Goal: Task Accomplishment & Management: Manage account settings

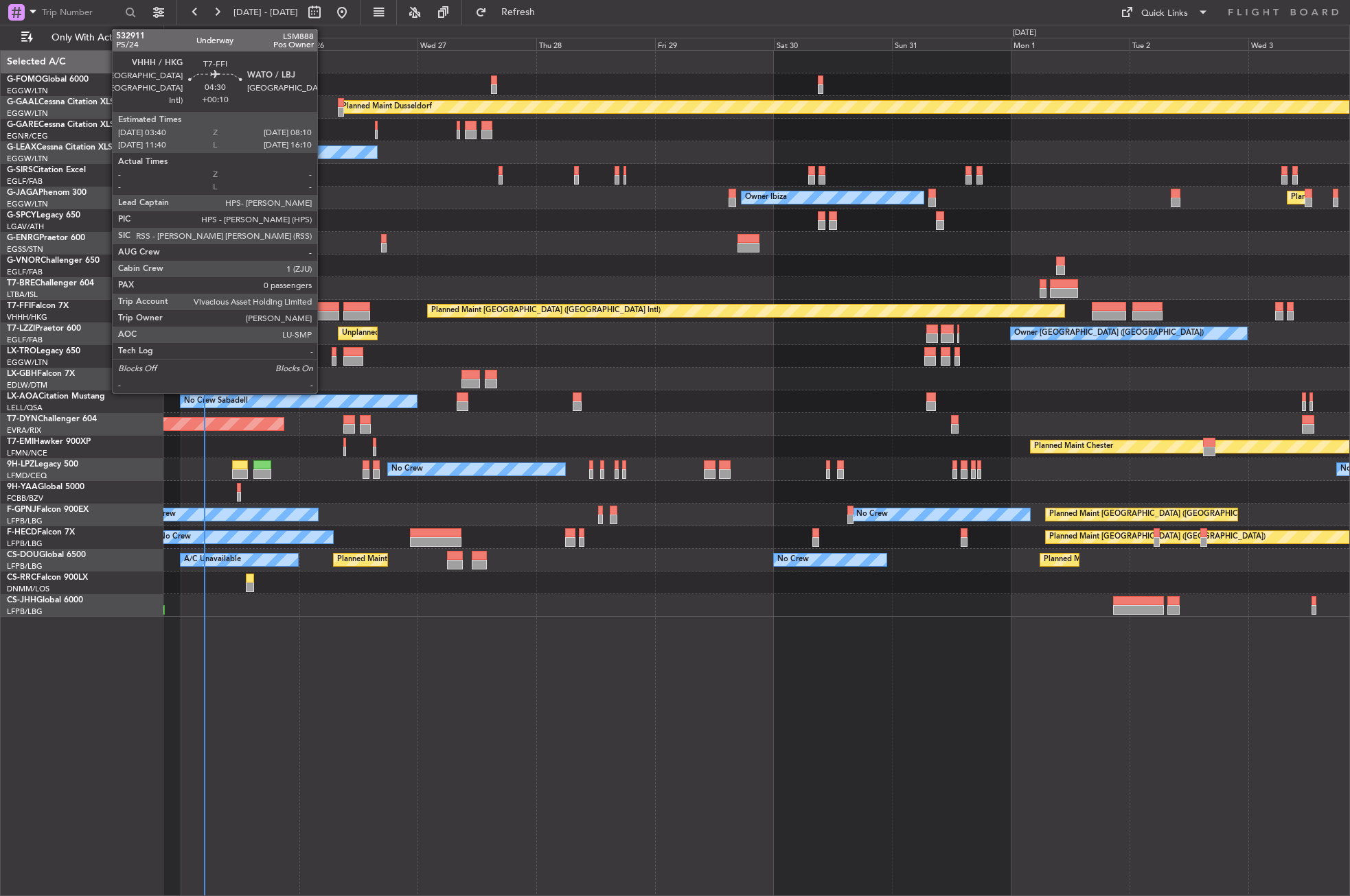
click at [323, 310] on div at bounding box center [327, 306] width 22 height 10
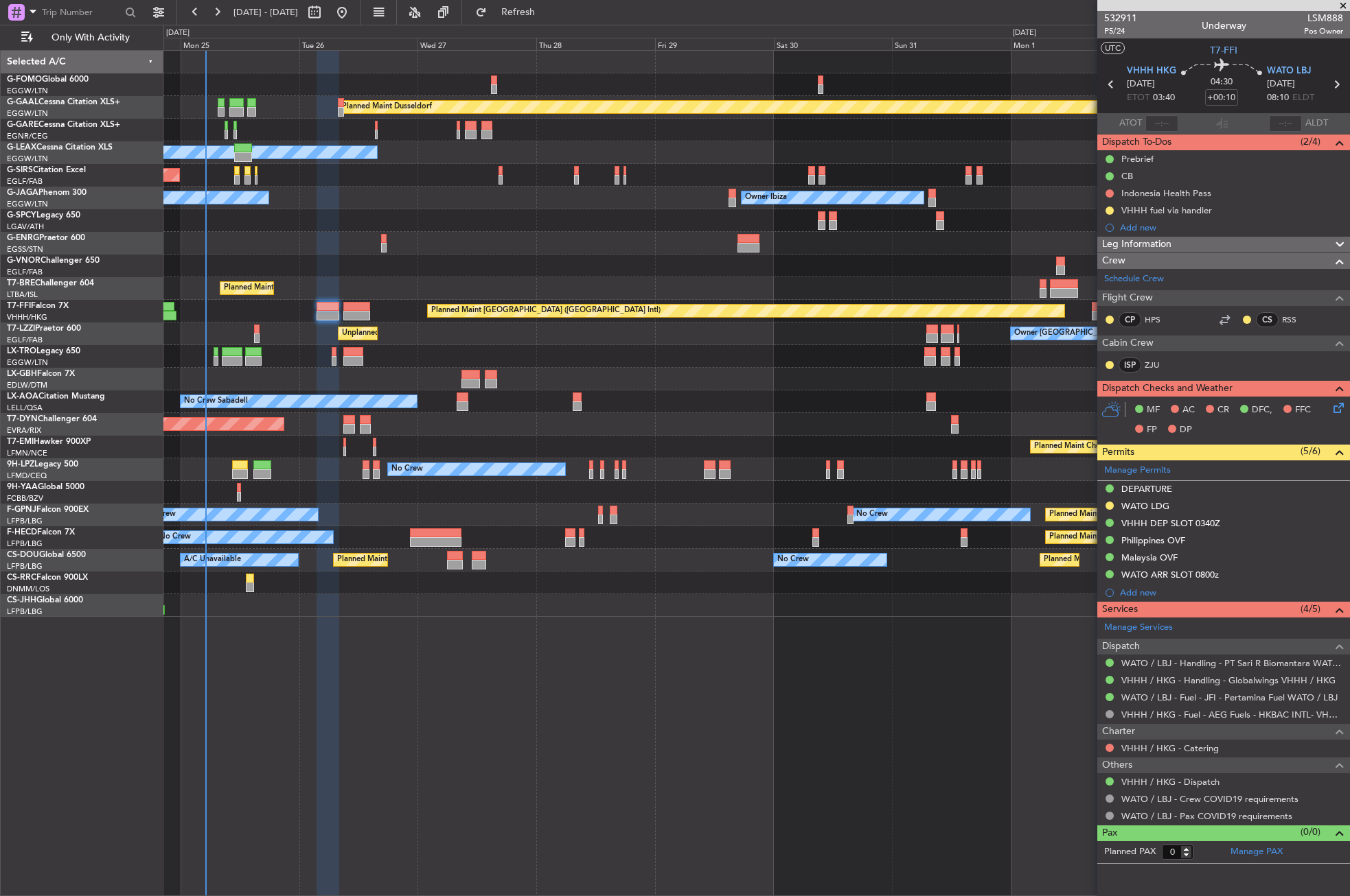
click at [451, 721] on div "Planned Maint Dusseldorf Owner Unplanned Maint [GEOGRAPHIC_DATA] ([GEOGRAPHIC_D…" at bounding box center [755, 473] width 1186 height 847
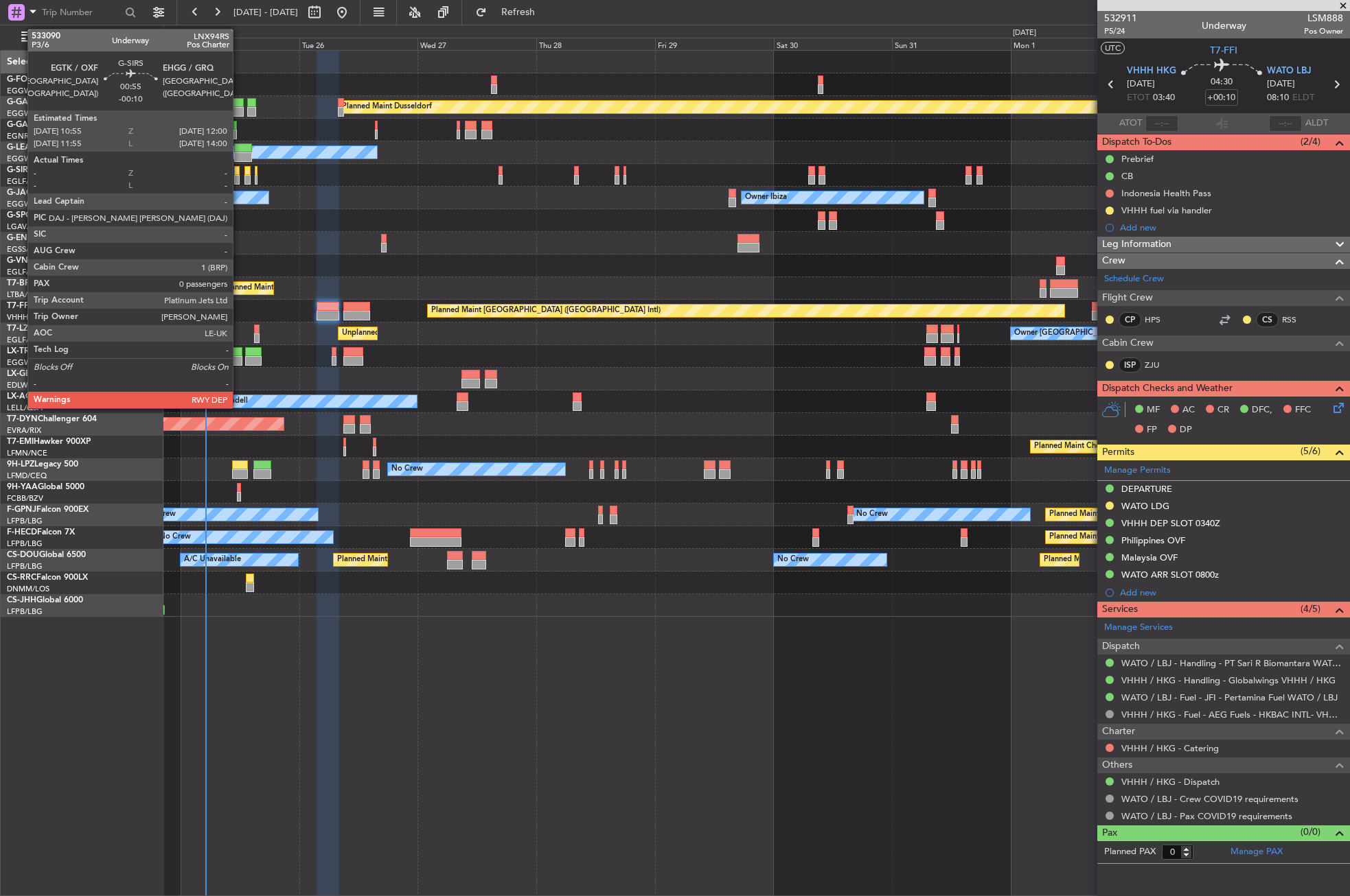
click at [239, 170] on div at bounding box center [237, 171] width 6 height 10
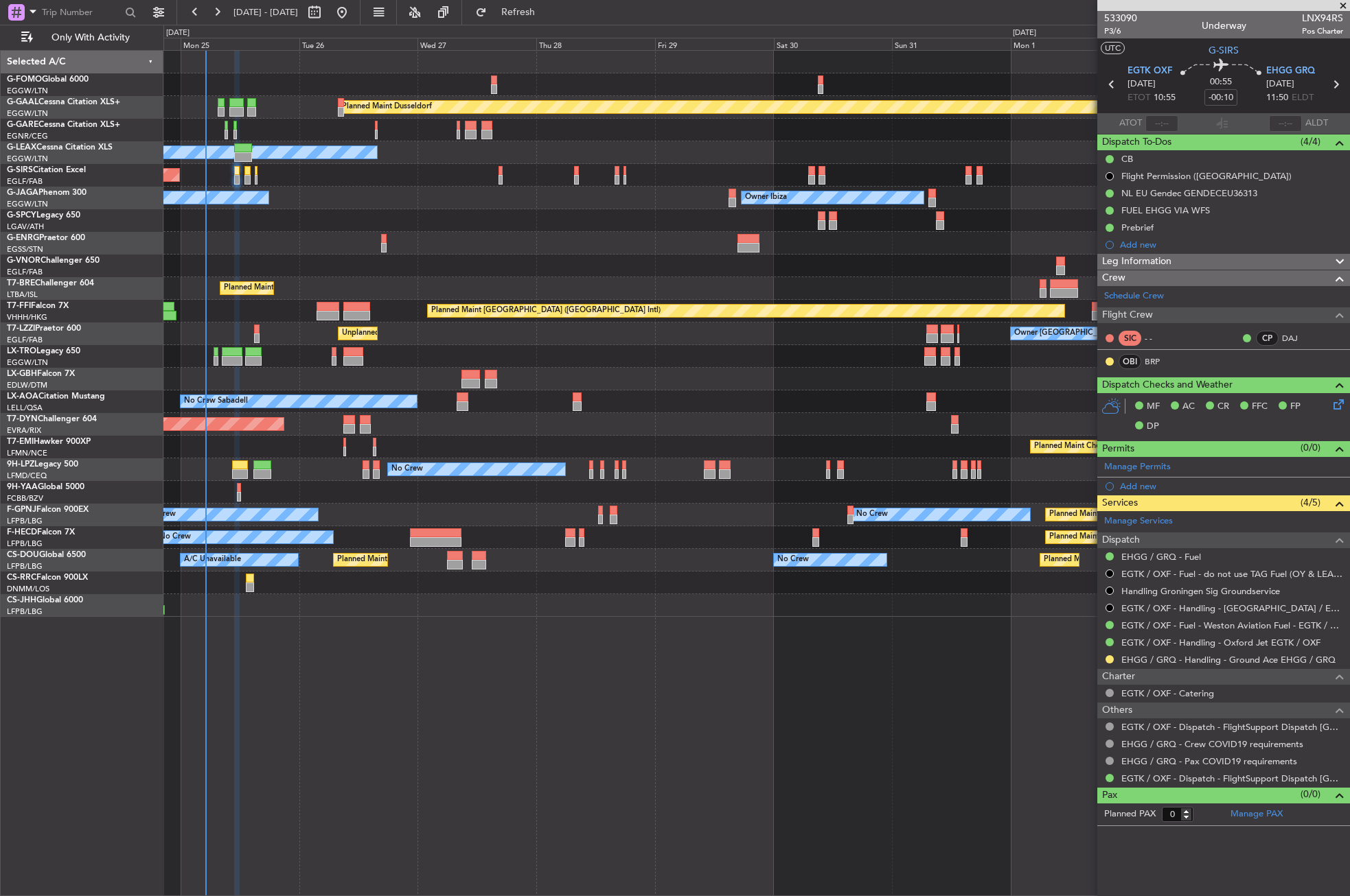
click at [251, 720] on div "Planned Maint Dusseldorf Owner Unplanned Maint [GEOGRAPHIC_DATA] ([GEOGRAPHIC_D…" at bounding box center [755, 473] width 1186 height 847
click at [313, 704] on div "Planned Maint Dusseldorf Owner Unplanned Maint [GEOGRAPHIC_DATA] ([GEOGRAPHIC_D…" at bounding box center [755, 473] width 1186 height 847
click at [524, 702] on div "Planned Maint Dusseldorf Owner Unplanned Maint [GEOGRAPHIC_DATA] ([GEOGRAPHIC_D…" at bounding box center [755, 473] width 1186 height 847
click at [401, 673] on div "Planned Maint Dusseldorf Owner Unplanned Maint [GEOGRAPHIC_DATA] ([GEOGRAPHIC_D…" at bounding box center [755, 473] width 1186 height 847
click at [324, 708] on div "Planned Maint Dusseldorf Owner Unplanned Maint [GEOGRAPHIC_DATA] ([GEOGRAPHIC_D…" at bounding box center [755, 473] width 1186 height 847
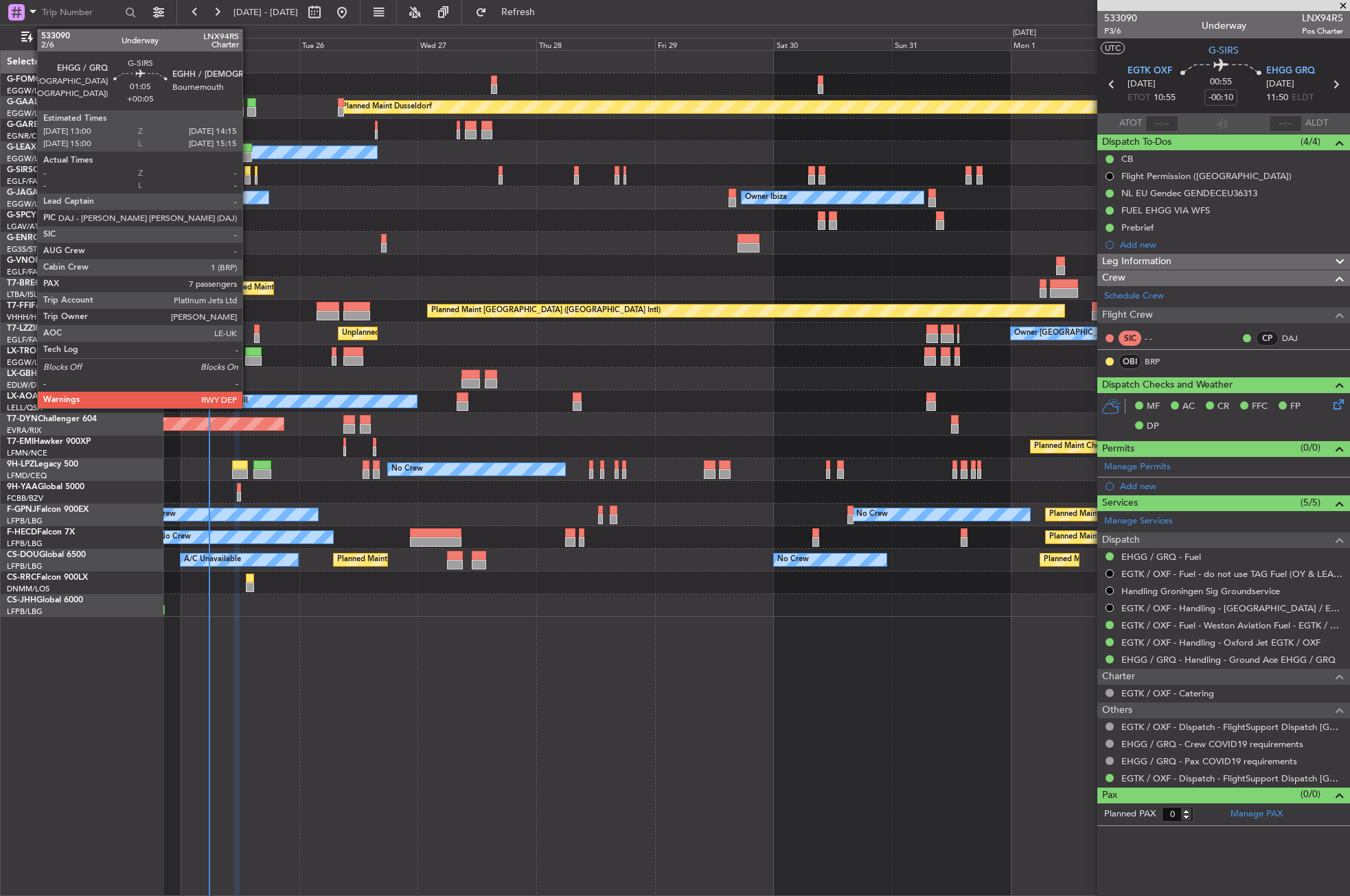
click at [248, 173] on div at bounding box center [247, 171] width 6 height 10
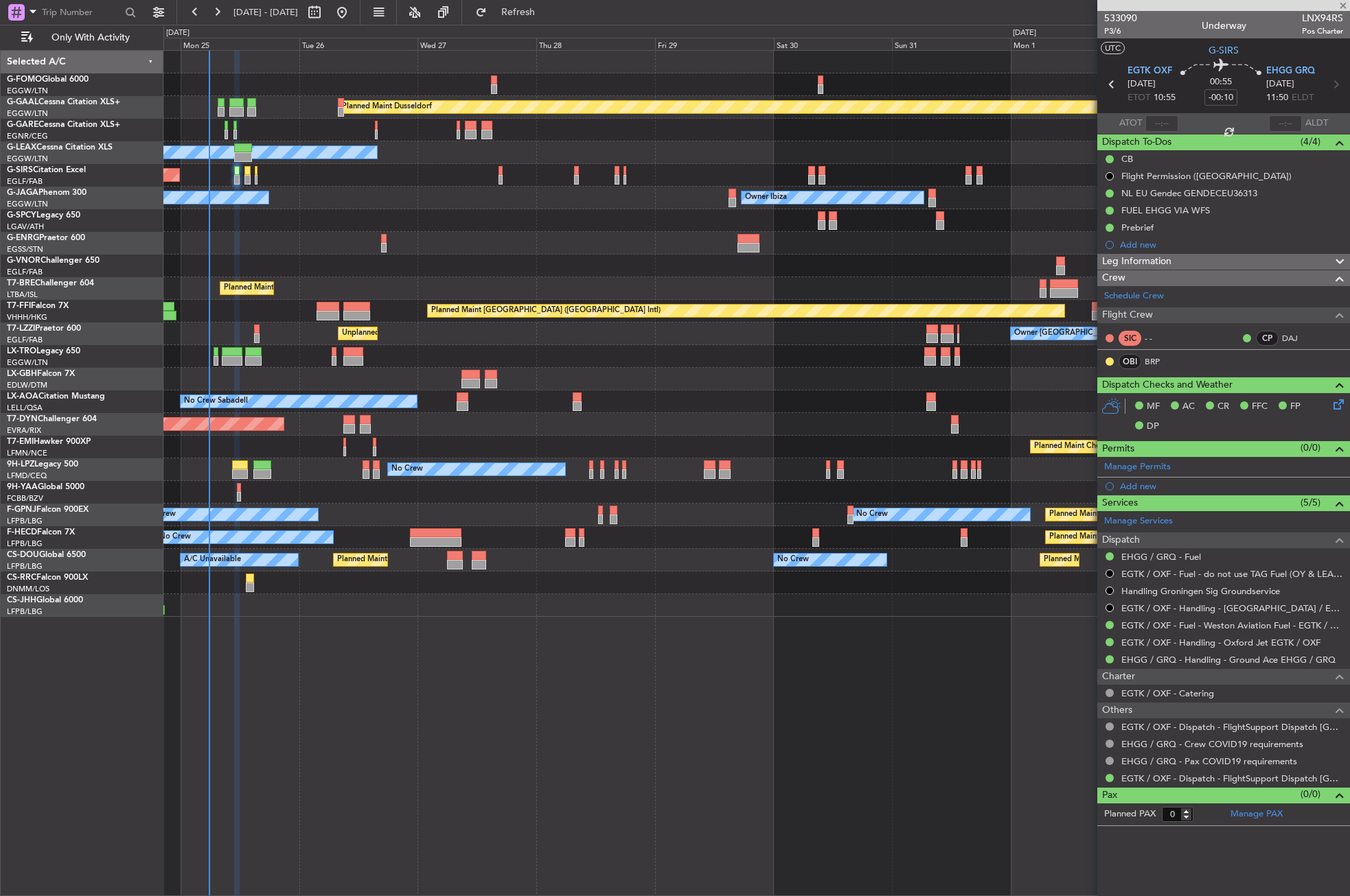
type input "+00:05"
type input "7"
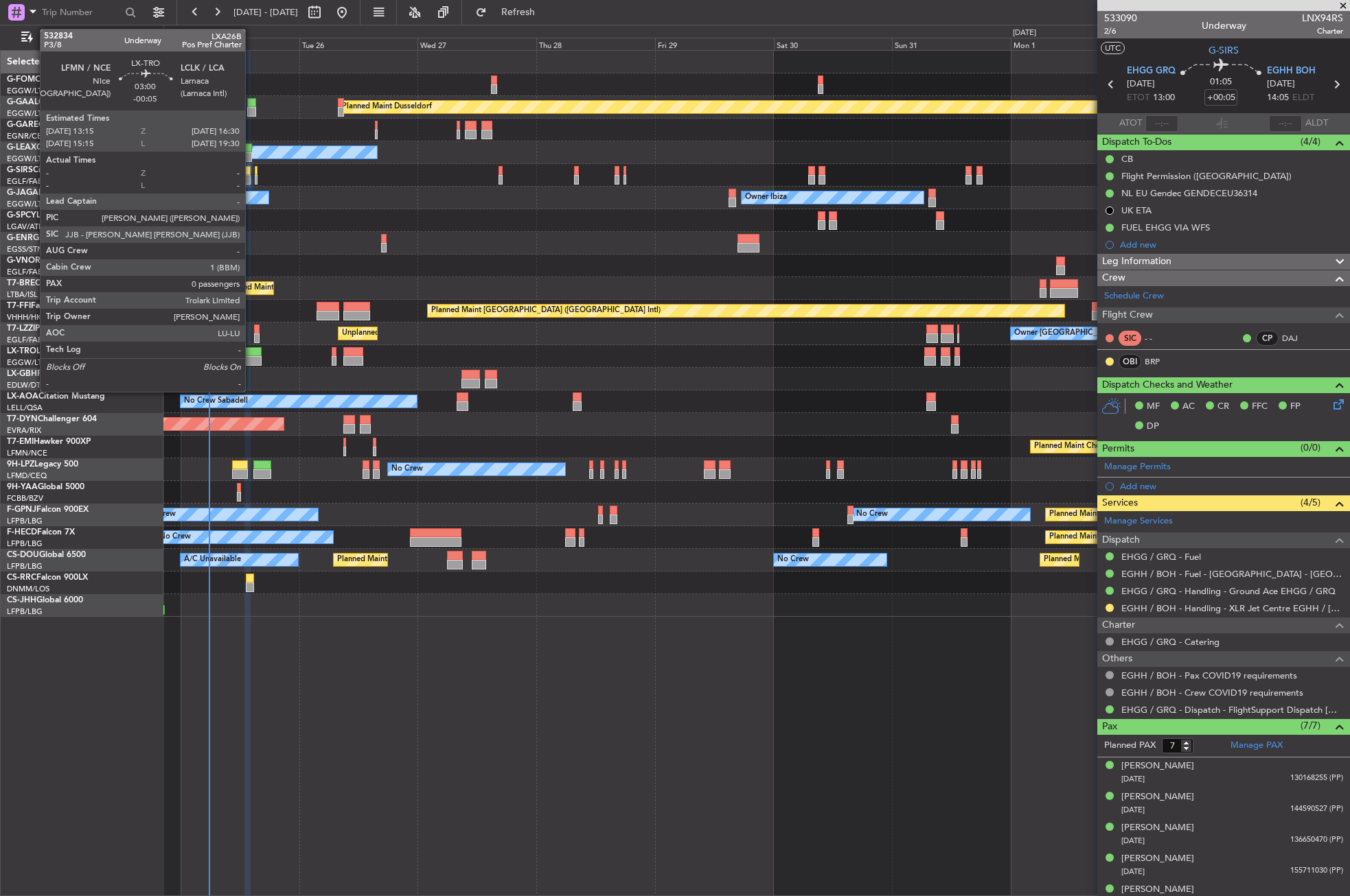
click at [251, 357] on div at bounding box center [253, 361] width 16 height 10
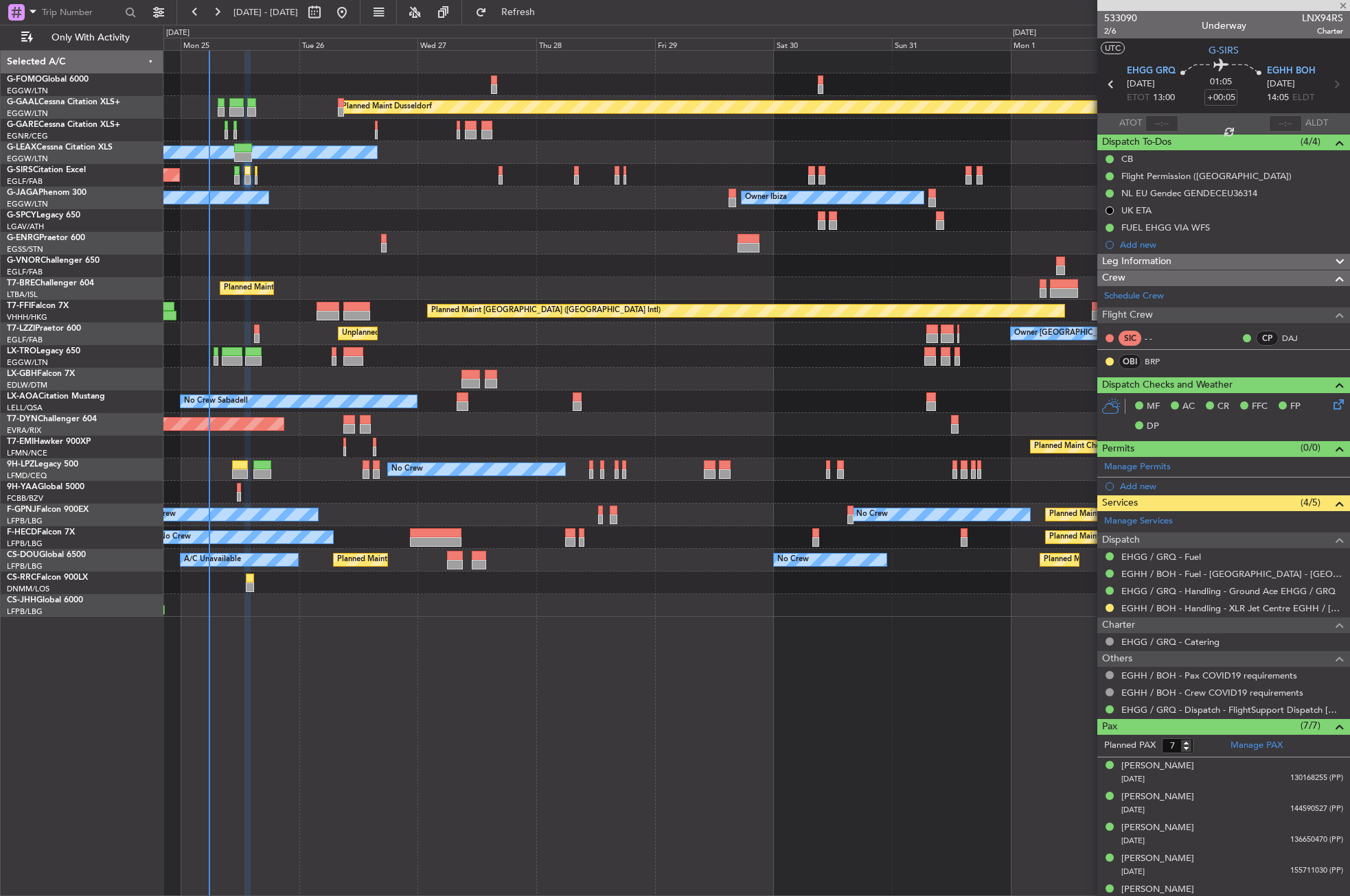
type input "-00:05"
type input "0"
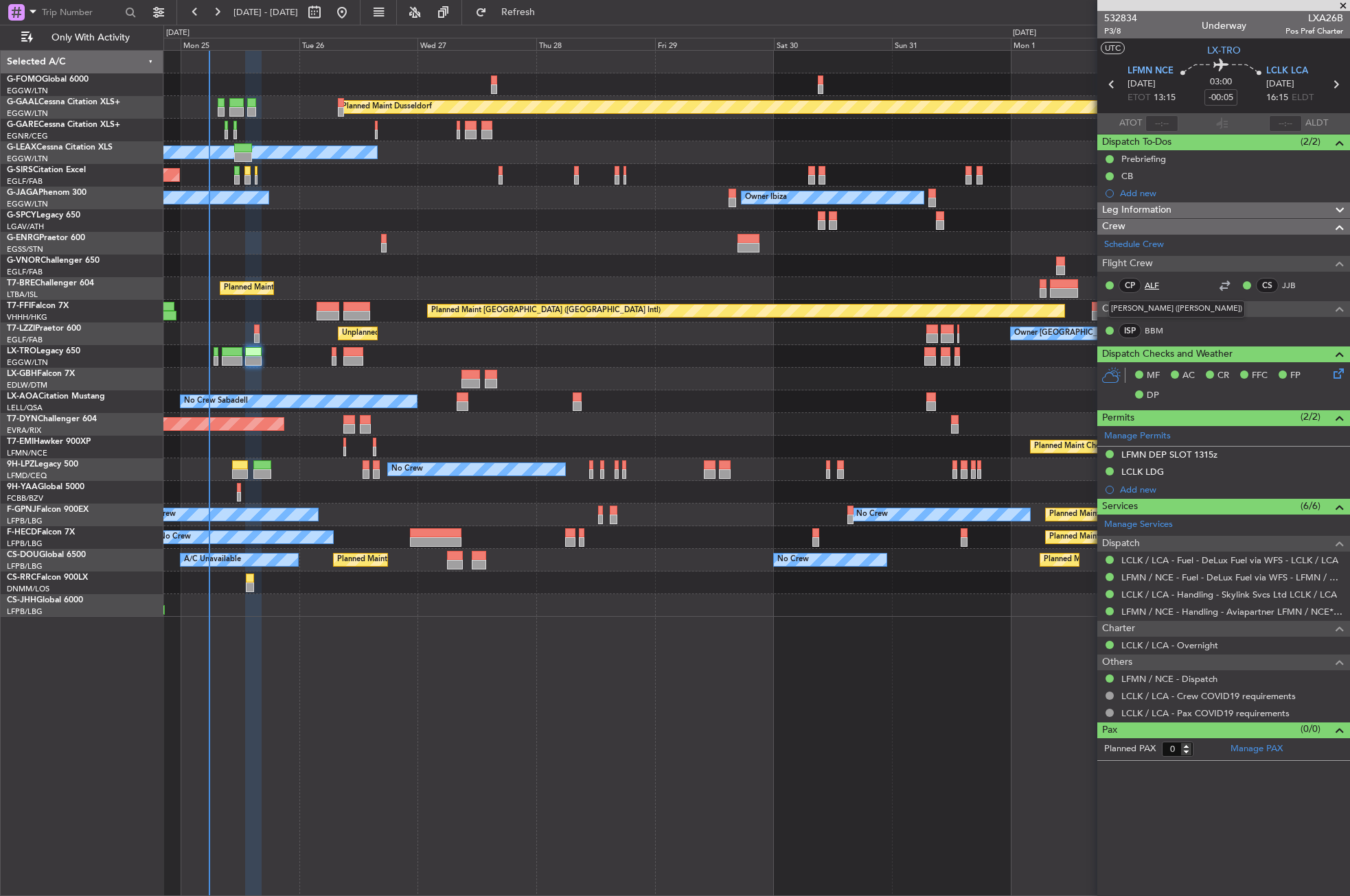
click at [1153, 281] on link "ALF" at bounding box center [1160, 285] width 31 height 13
click at [543, 6] on button "Refresh" at bounding box center [509, 12] width 82 height 22
click at [452, 217] on div at bounding box center [755, 220] width 1185 height 22
click at [407, 780] on div "Planned Maint Dusseldorf Owner Unplanned Maint Oxford (Kidlington) No Crew Cann…" at bounding box center [755, 473] width 1186 height 847
click at [471, 644] on div "Planned Maint Dusseldorf Owner Unplanned Maint Oxford (Kidlington) No Crew Cann…" at bounding box center [755, 473] width 1186 height 847
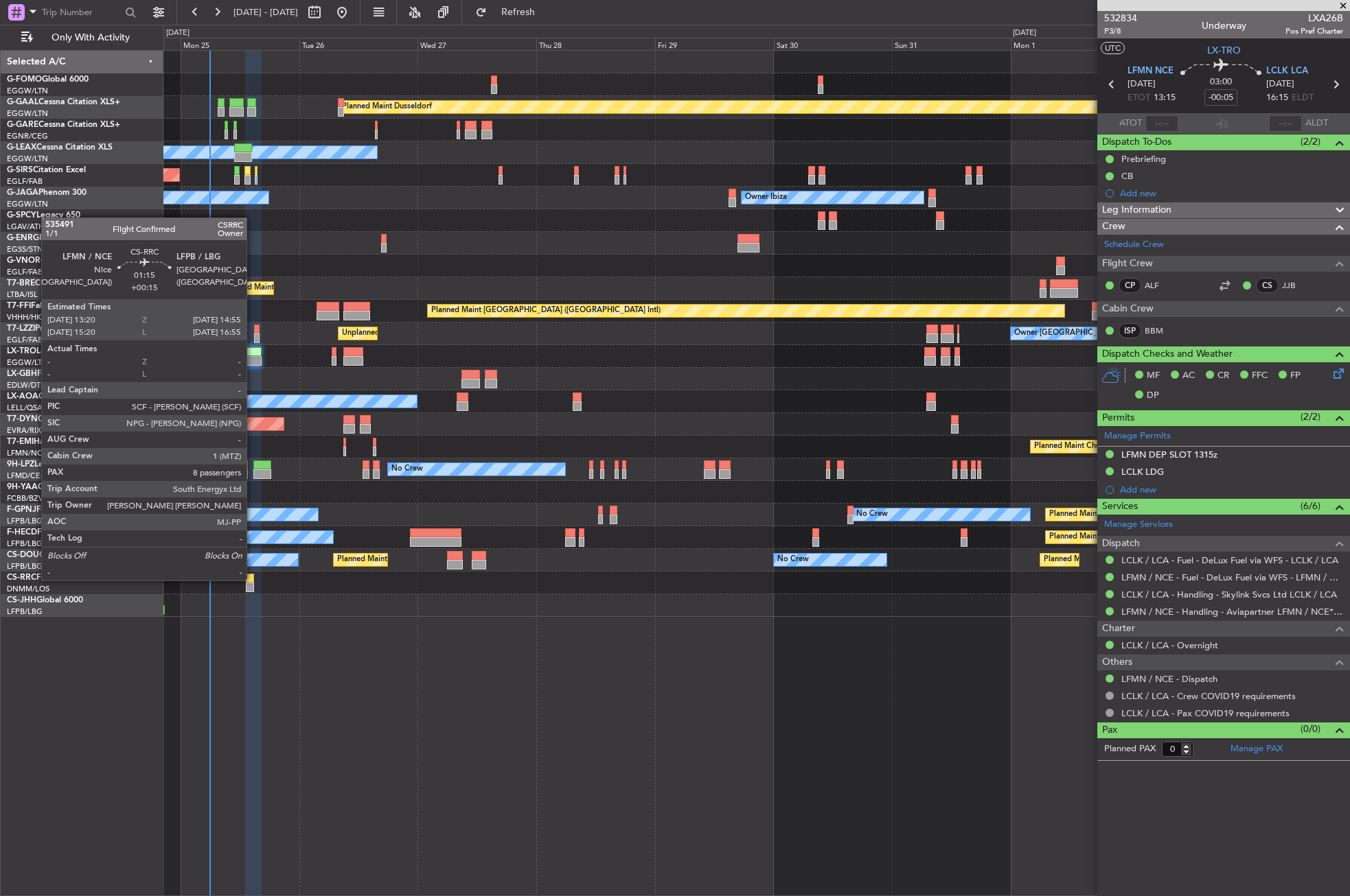
click at [252, 579] on div at bounding box center [249, 579] width 8 height 10
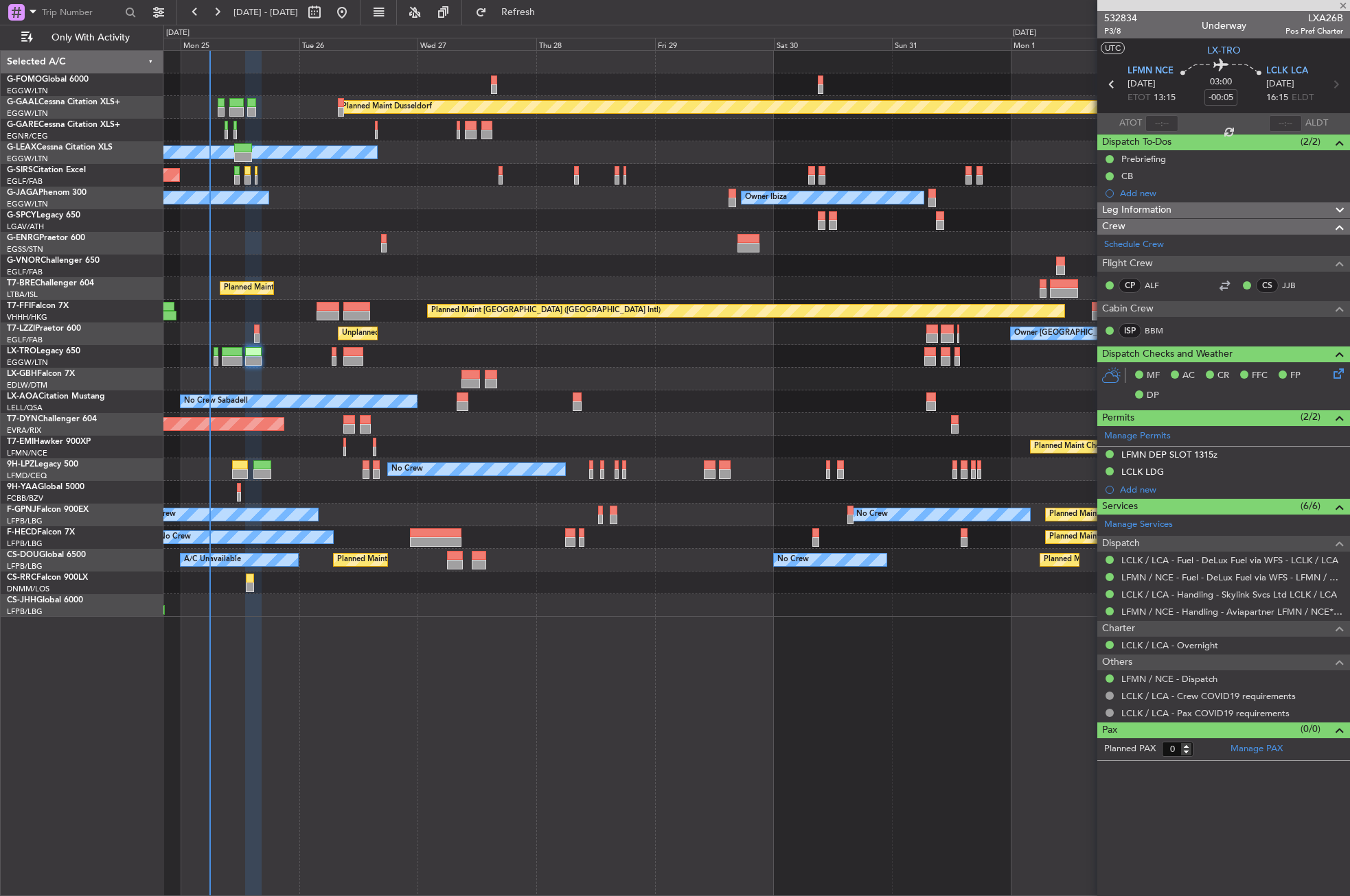
type input "+00:15"
type input "8"
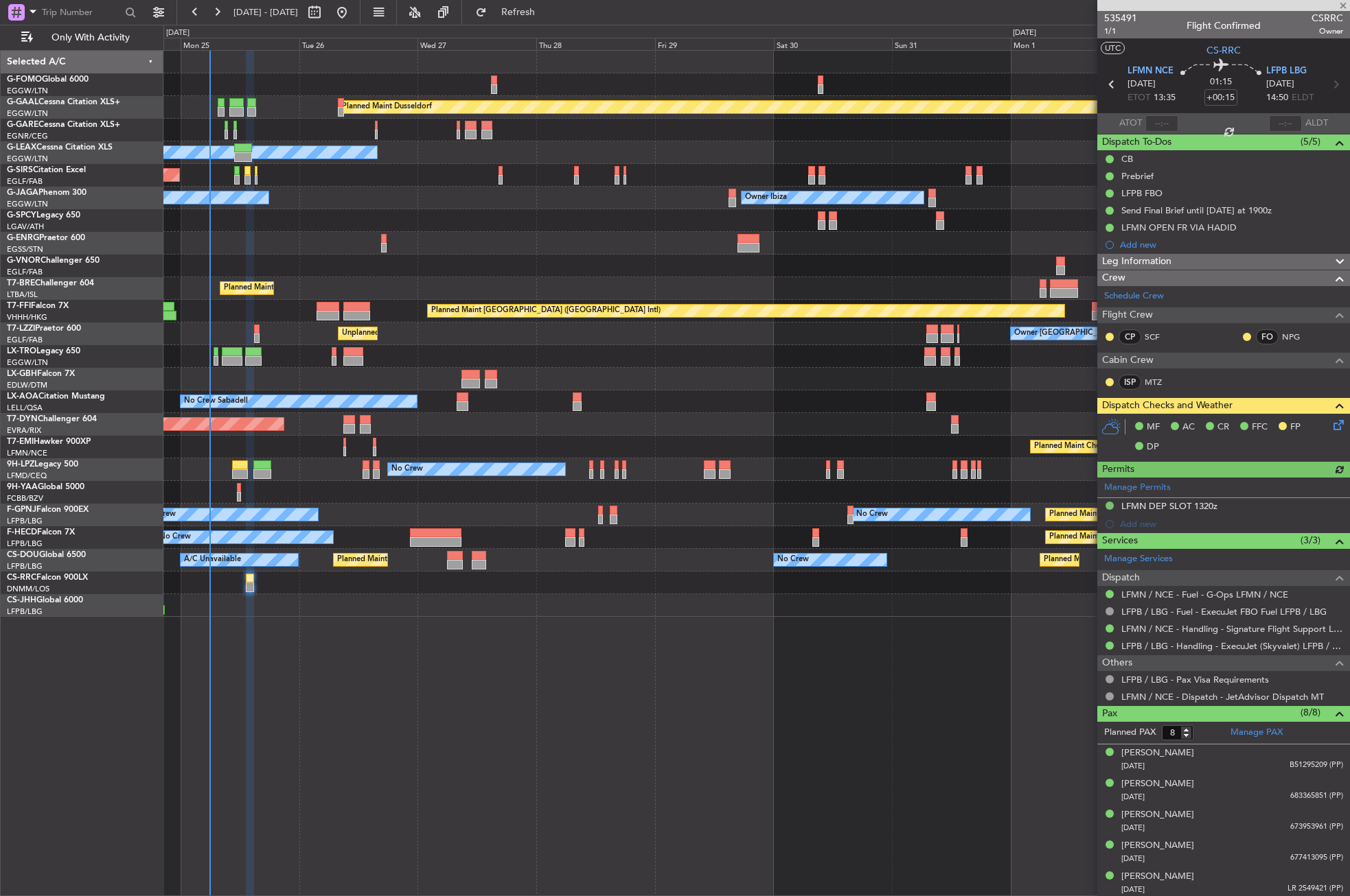
click at [290, 678] on div "Planned Maint Dusseldorf Owner Unplanned Maint Oxford (Kidlington) Planned Main…" at bounding box center [755, 473] width 1186 height 847
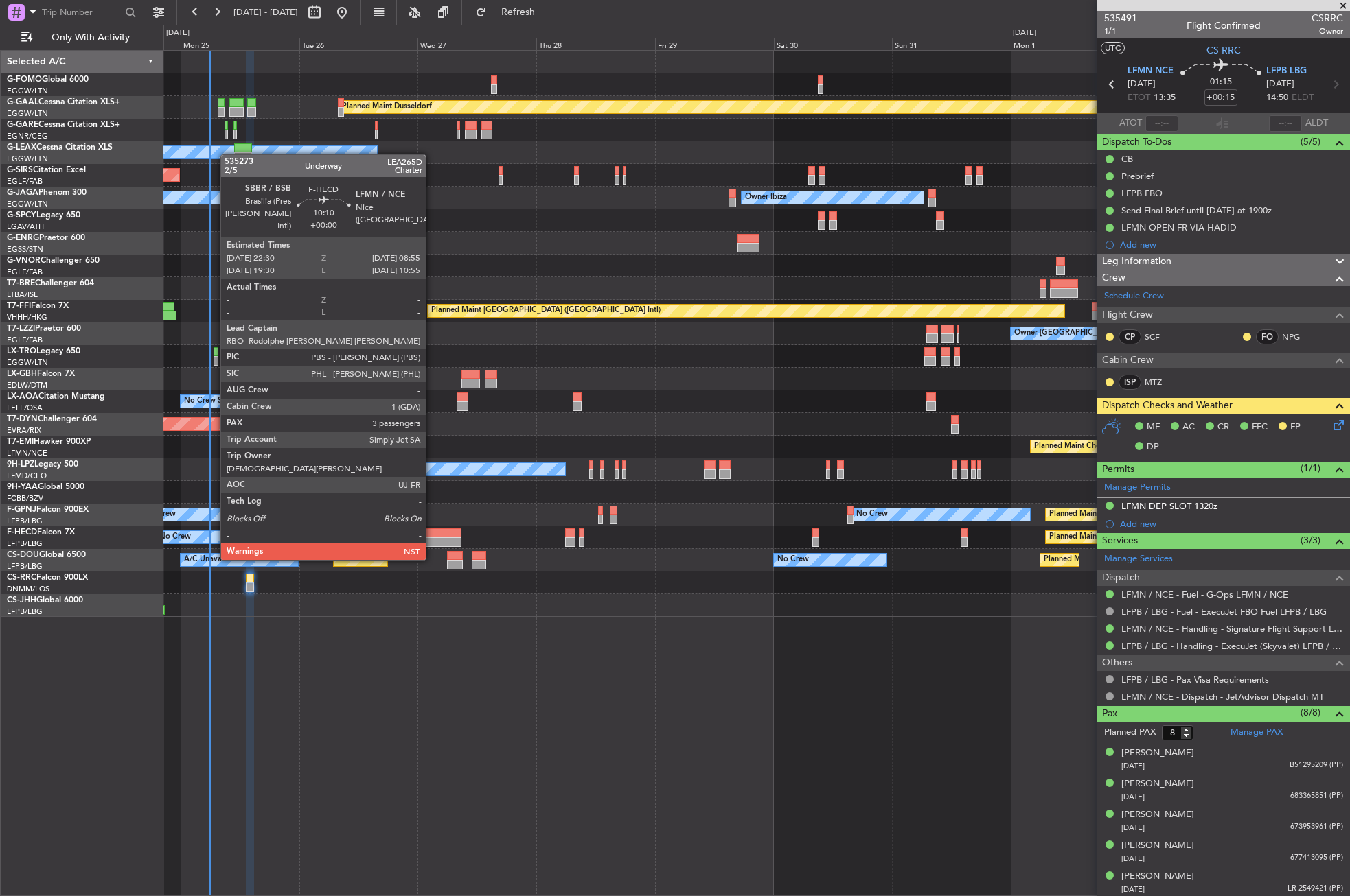
click at [432, 534] on div at bounding box center [435, 533] width 51 height 10
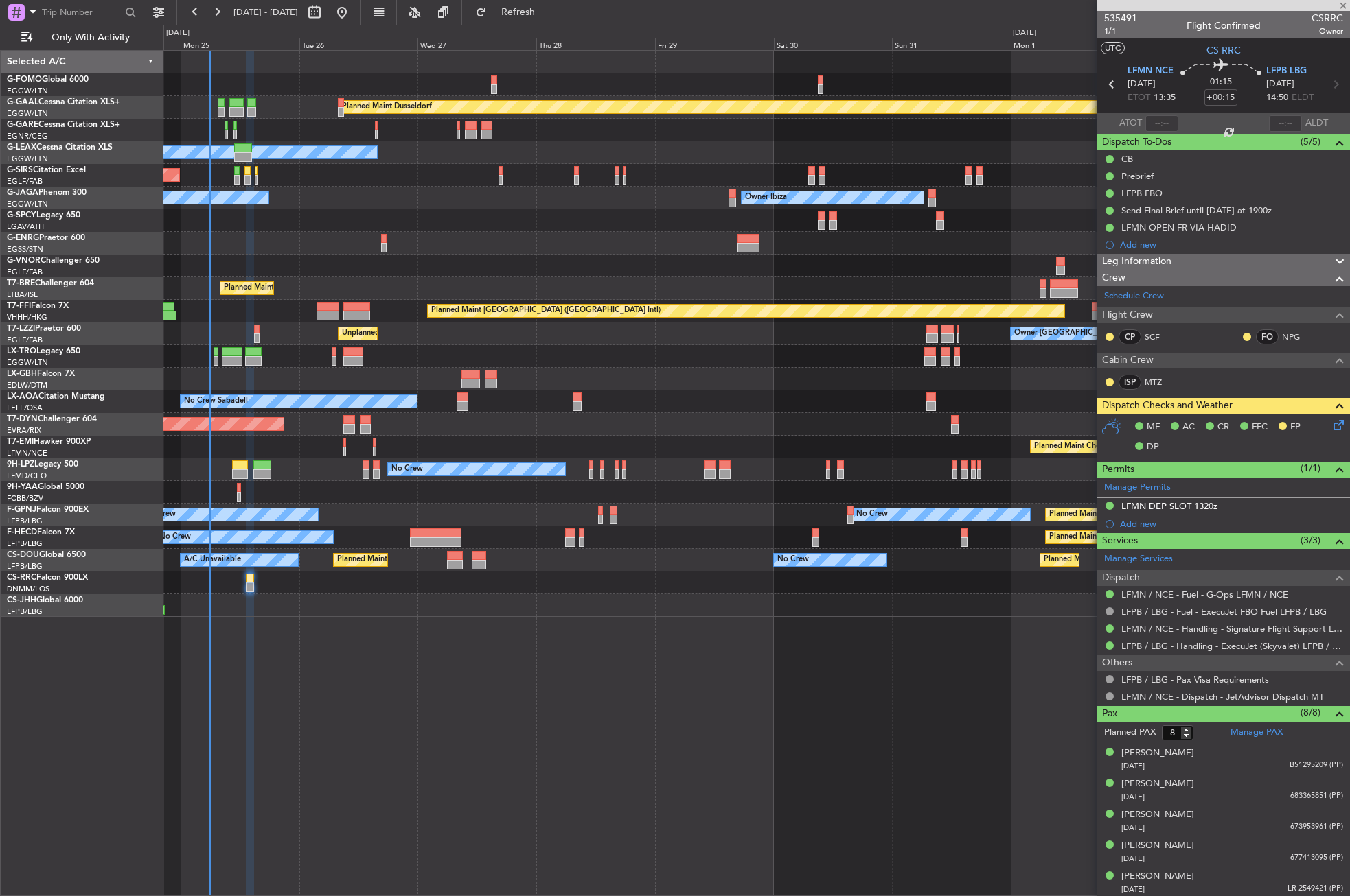
type input "3"
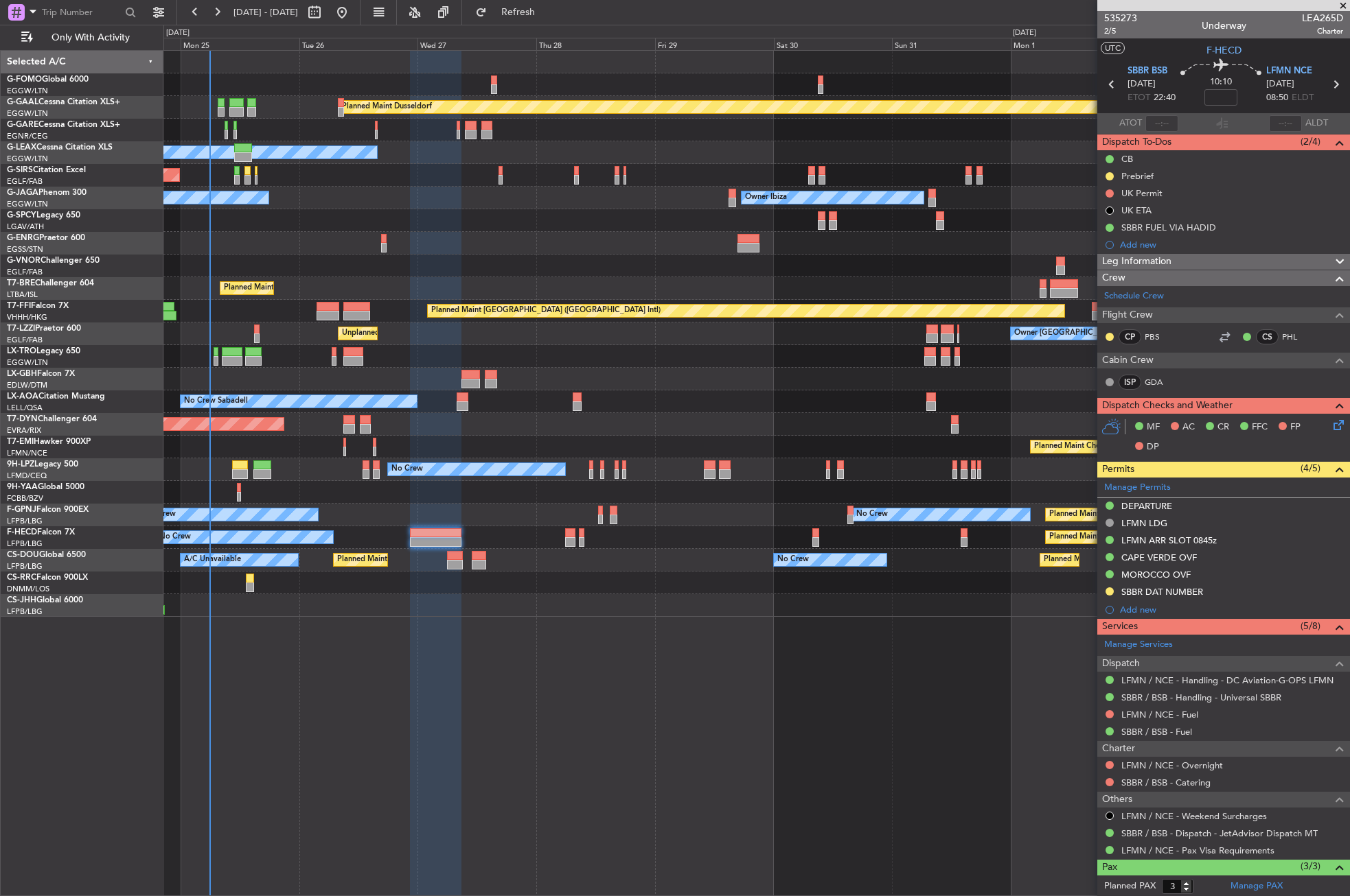
click at [458, 334] on div "Owner London (Farnborough) Unplanned Maint London (Farnborough)" at bounding box center [755, 334] width 1185 height 22
click at [684, 784] on div "Planned Maint Dusseldorf Owner Unplanned Maint Oxford (Kidlington) Planned Main…" at bounding box center [755, 473] width 1186 height 847
click at [628, 751] on div "Planned Maint Dusseldorf Owner Unplanned Maint Oxford (Kidlington) No Crew Cann…" at bounding box center [755, 473] width 1186 height 847
click at [434, 682] on div at bounding box center [435, 473] width 51 height 847
click at [420, 179] on div "Unplanned Maint Oxford ([GEOGRAPHIC_DATA])" at bounding box center [755, 175] width 1185 height 22
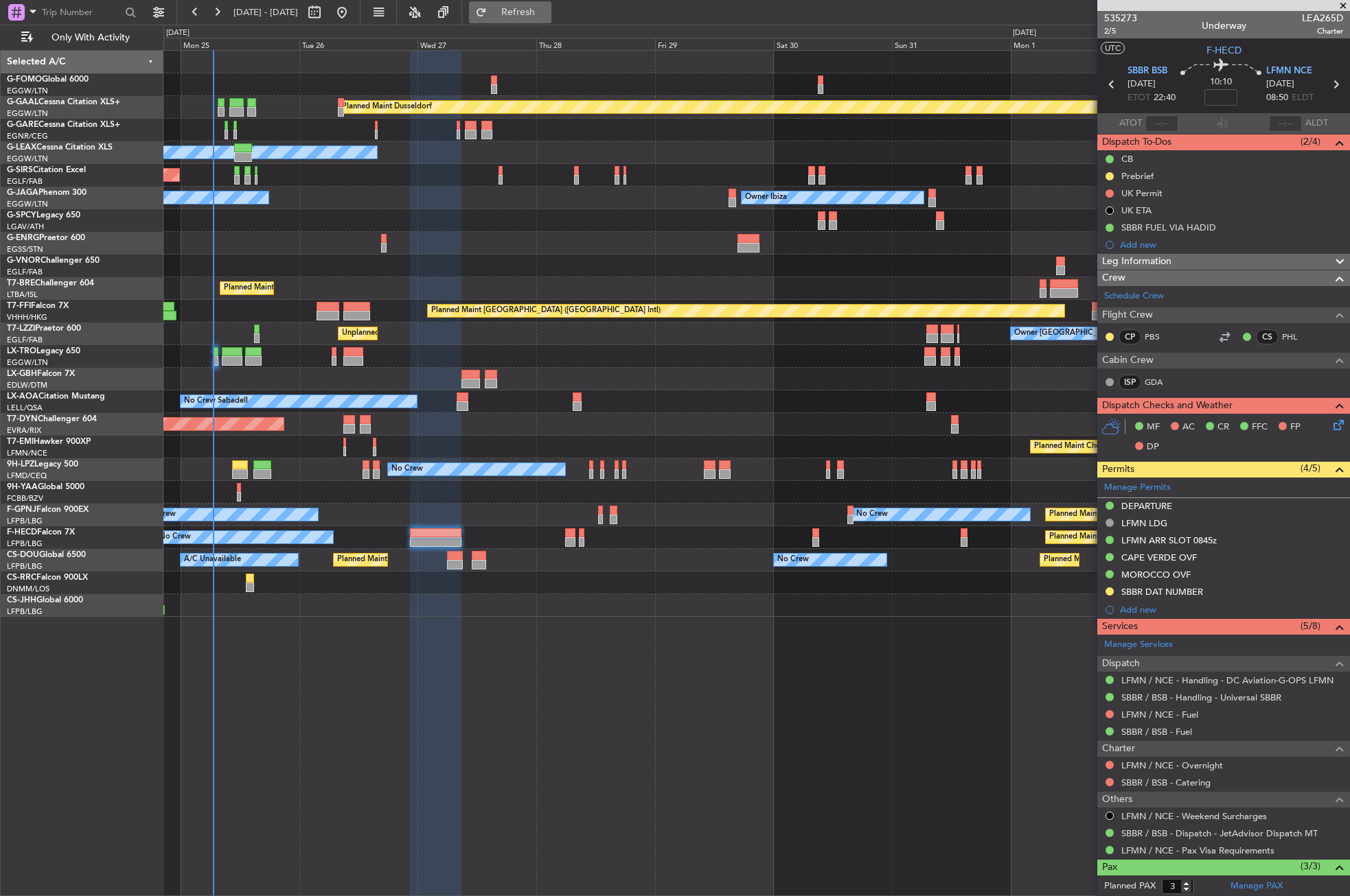
click at [532, 10] on button "Refresh" at bounding box center [509, 12] width 82 height 22
click at [573, 235] on div at bounding box center [755, 242] width 1185 height 22
click at [543, 11] on span "Refresh" at bounding box center [518, 13] width 57 height 10
click at [543, 220] on div at bounding box center [755, 220] width 1185 height 22
click at [365, 233] on div at bounding box center [755, 242] width 1185 height 22
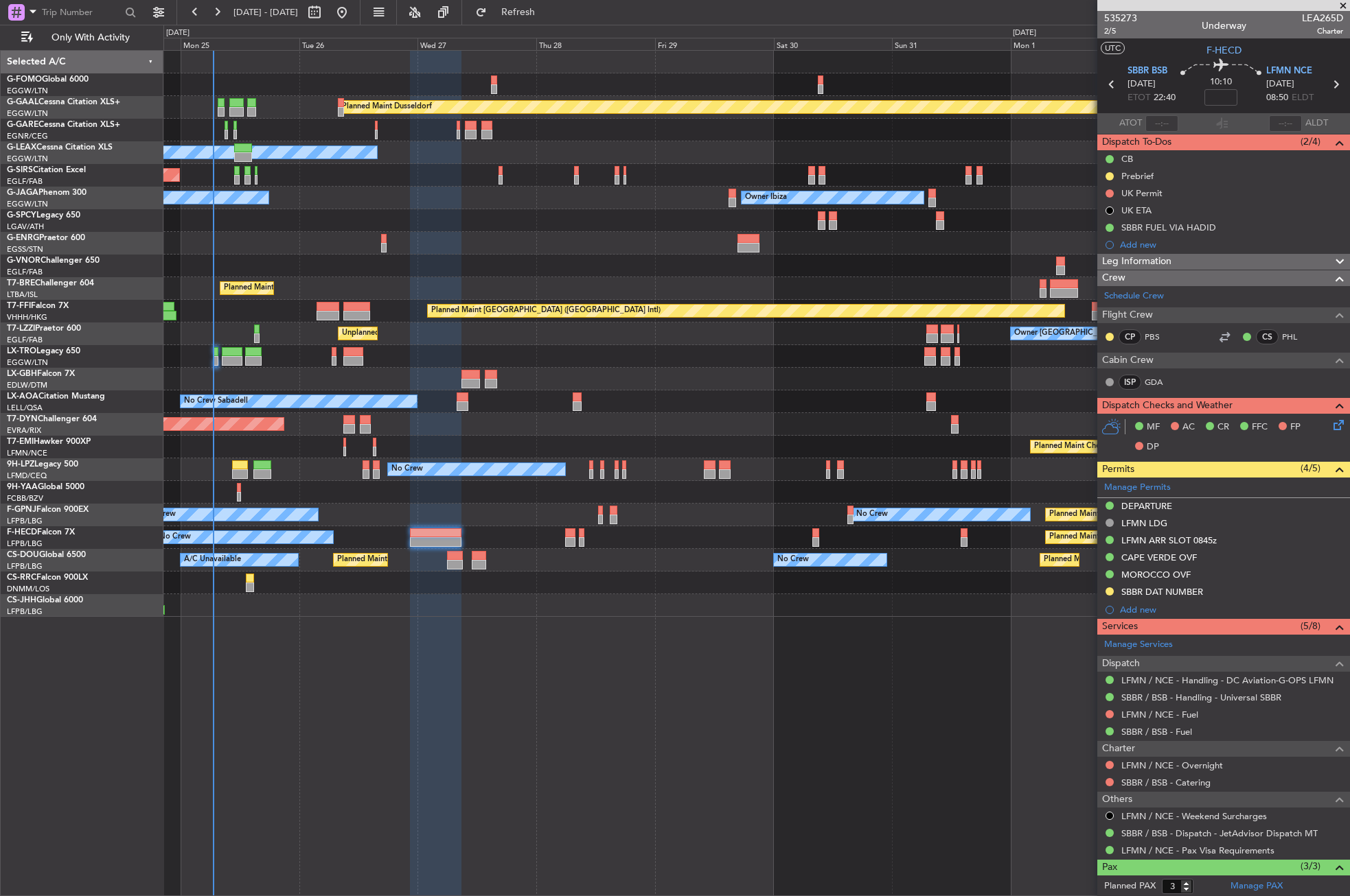
click at [493, 699] on div "Planned Maint Dusseldorf Owner Unplanned Maint [GEOGRAPHIC_DATA] ([GEOGRAPHIC_D…" at bounding box center [755, 473] width 1186 height 847
click at [551, 4] on button "Refresh" at bounding box center [509, 12] width 82 height 22
click at [339, 695] on div "Planned Maint Dusseldorf Owner Unplanned Maint [GEOGRAPHIC_DATA] ([GEOGRAPHIC_D…" at bounding box center [755, 473] width 1186 height 847
click at [528, 14] on button "Refresh" at bounding box center [509, 12] width 82 height 22
click at [314, 217] on div at bounding box center [755, 220] width 1185 height 22
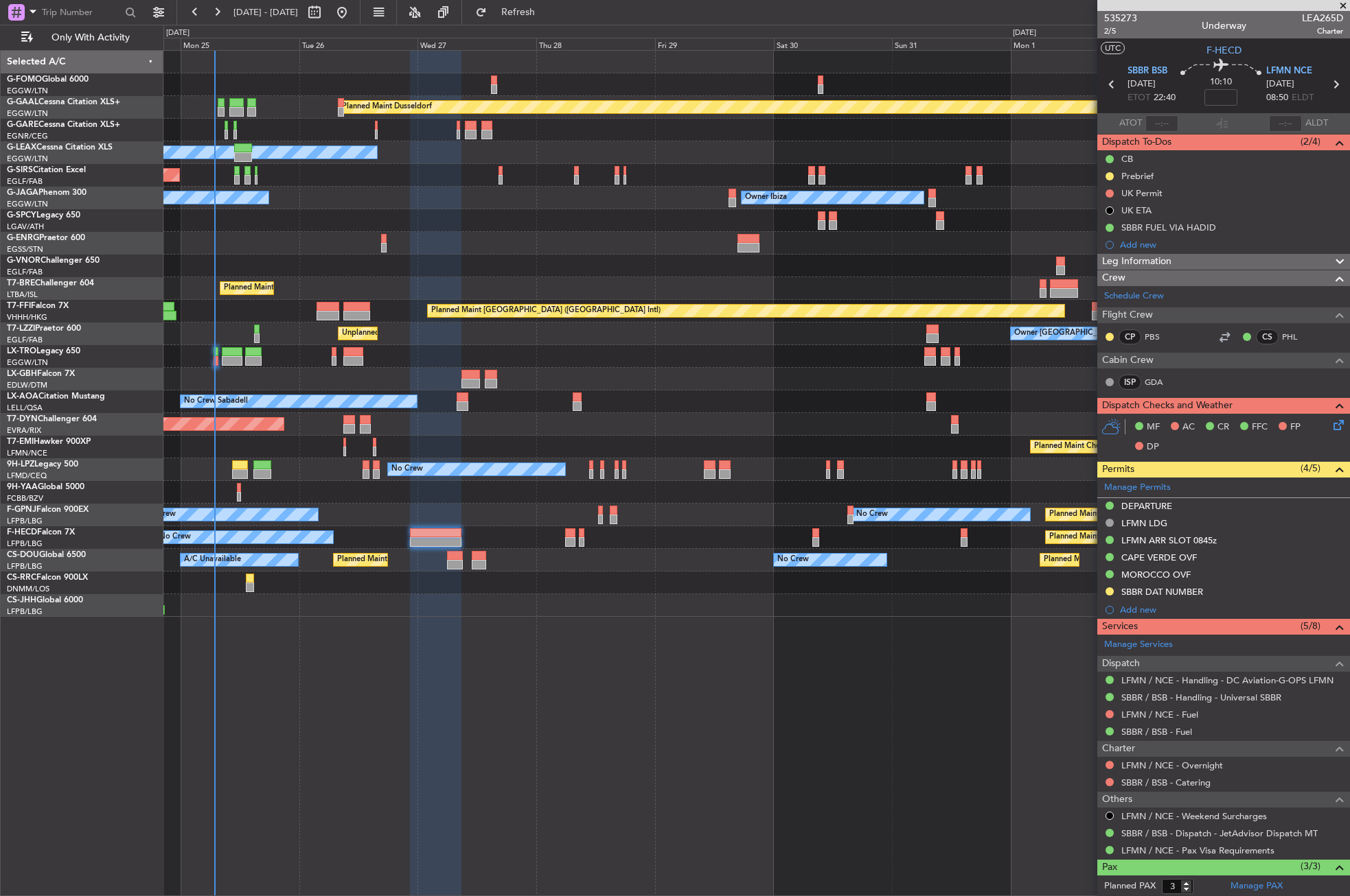
click at [342, 263] on div at bounding box center [755, 266] width 1185 height 22
click at [446, 292] on div "Planned Maint Warsaw ([GEOGRAPHIC_DATA])" at bounding box center [755, 288] width 1185 height 22
click at [544, 5] on button "Refresh" at bounding box center [509, 12] width 82 height 22
click at [547, 11] on span "Refresh" at bounding box center [518, 13] width 57 height 10
click at [443, 214] on div at bounding box center [755, 220] width 1185 height 22
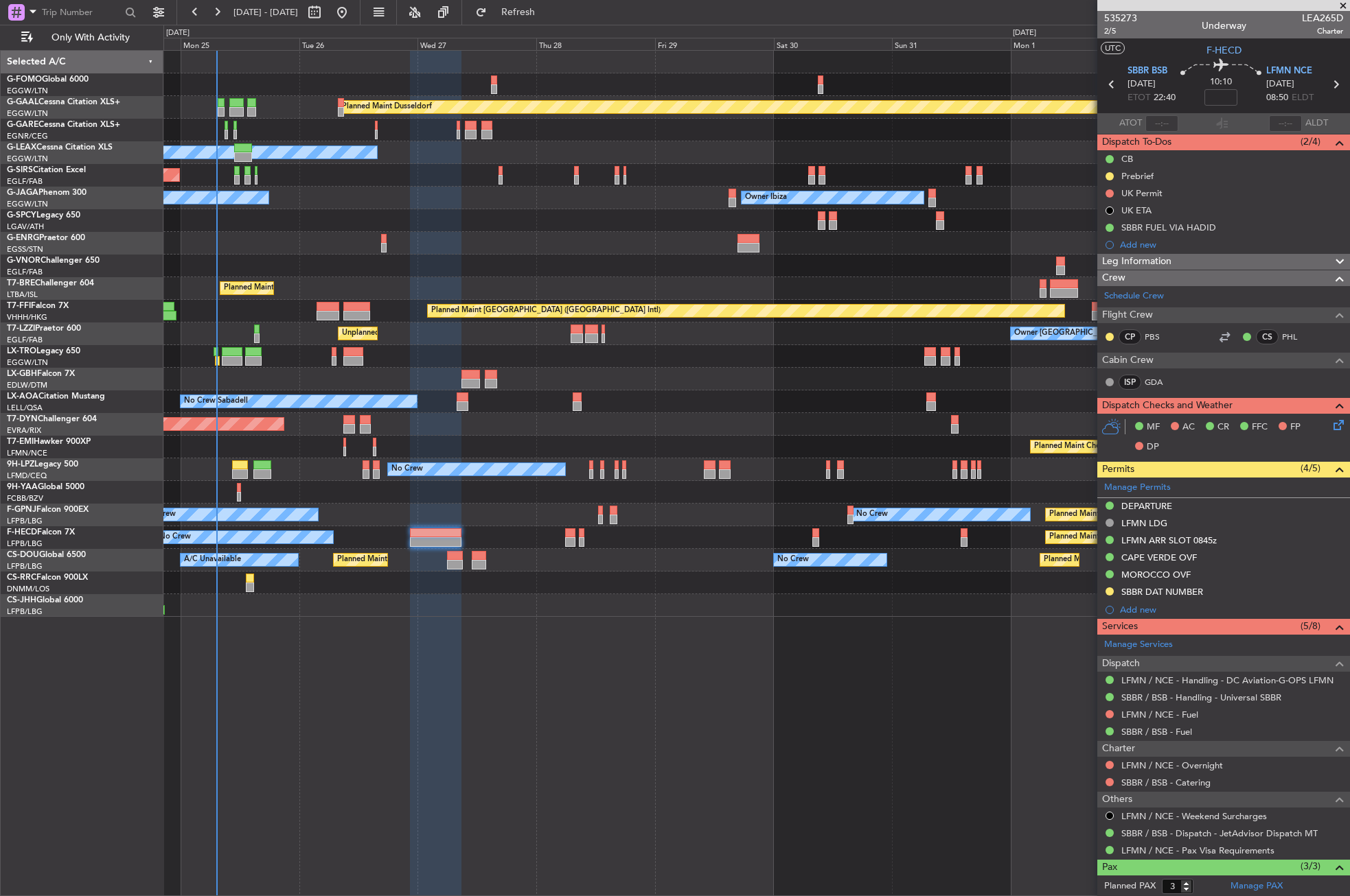
click at [288, 757] on div "Planned Maint Dusseldorf Owner Unplanned Maint Oxford (Kidlington) No Crew Cann…" at bounding box center [755, 473] width 1186 height 847
click at [520, 15] on button "Refresh" at bounding box center [509, 12] width 82 height 22
click at [281, 650] on div "Planned Maint Dusseldorf Owner Unplanned Maint Oxford (Kidlington) No Crew Cann…" at bounding box center [755, 473] width 1186 height 847
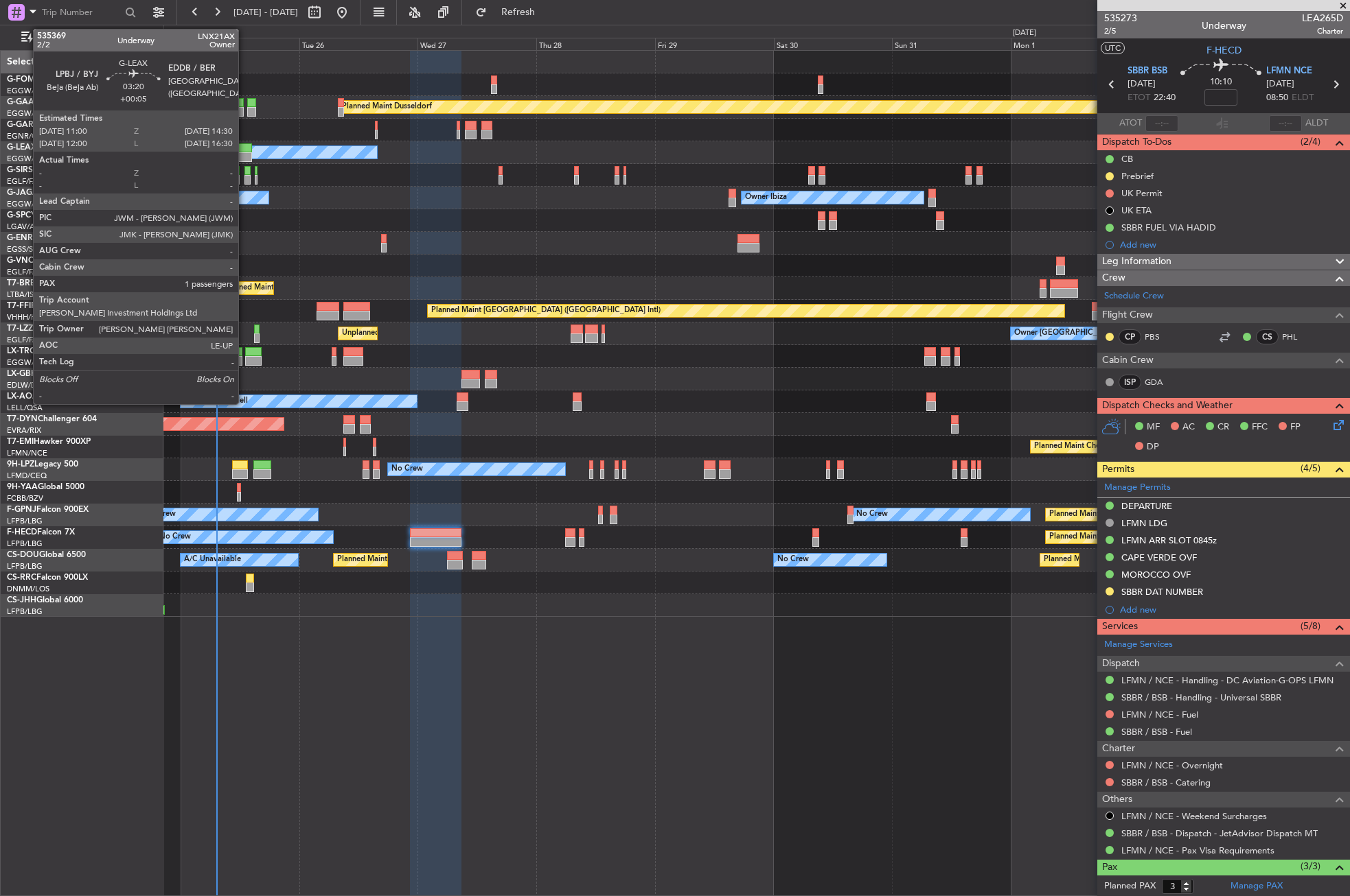
click at [244, 147] on div at bounding box center [242, 148] width 17 height 10
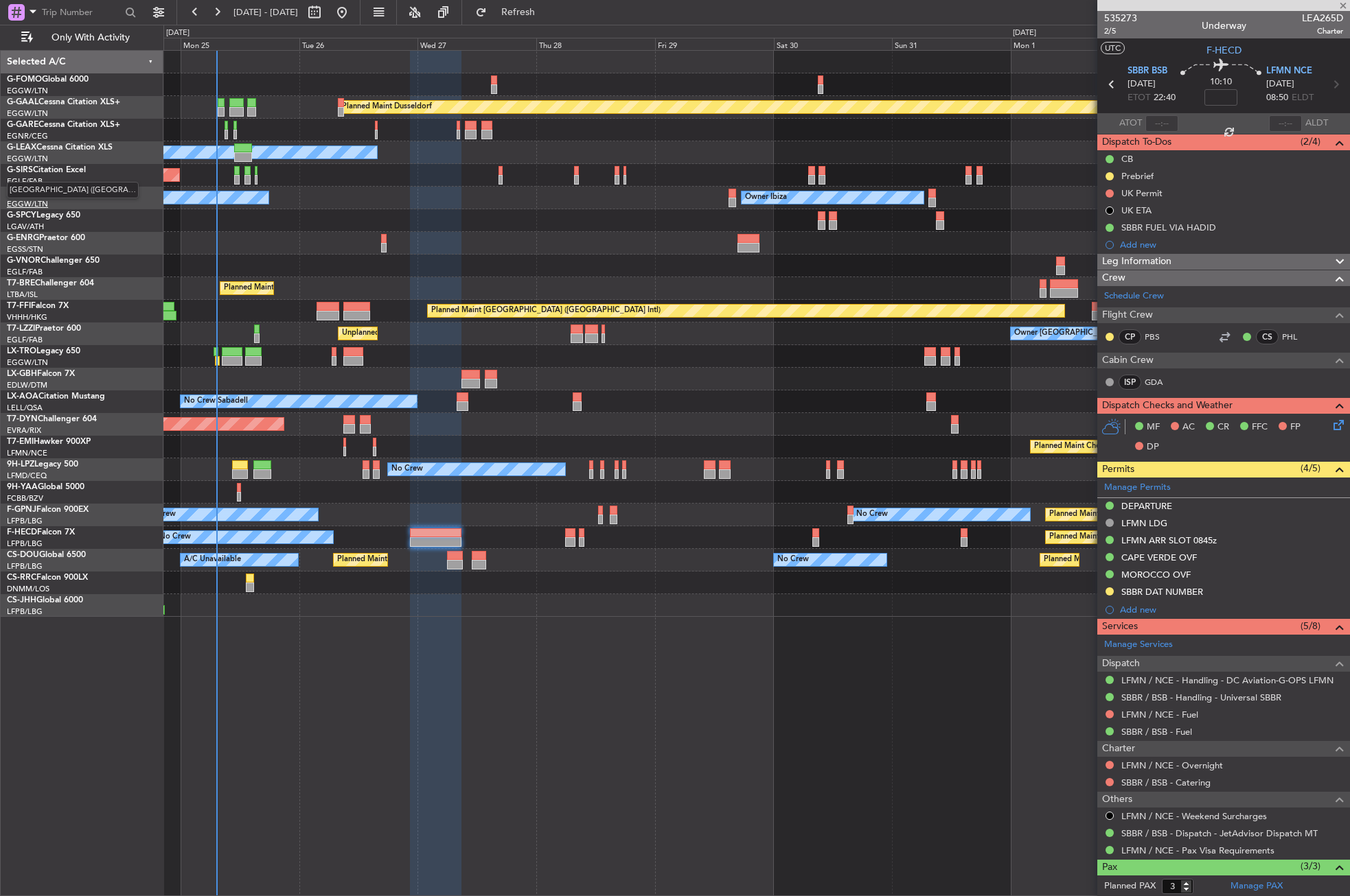
type input "+00:05"
type input "1"
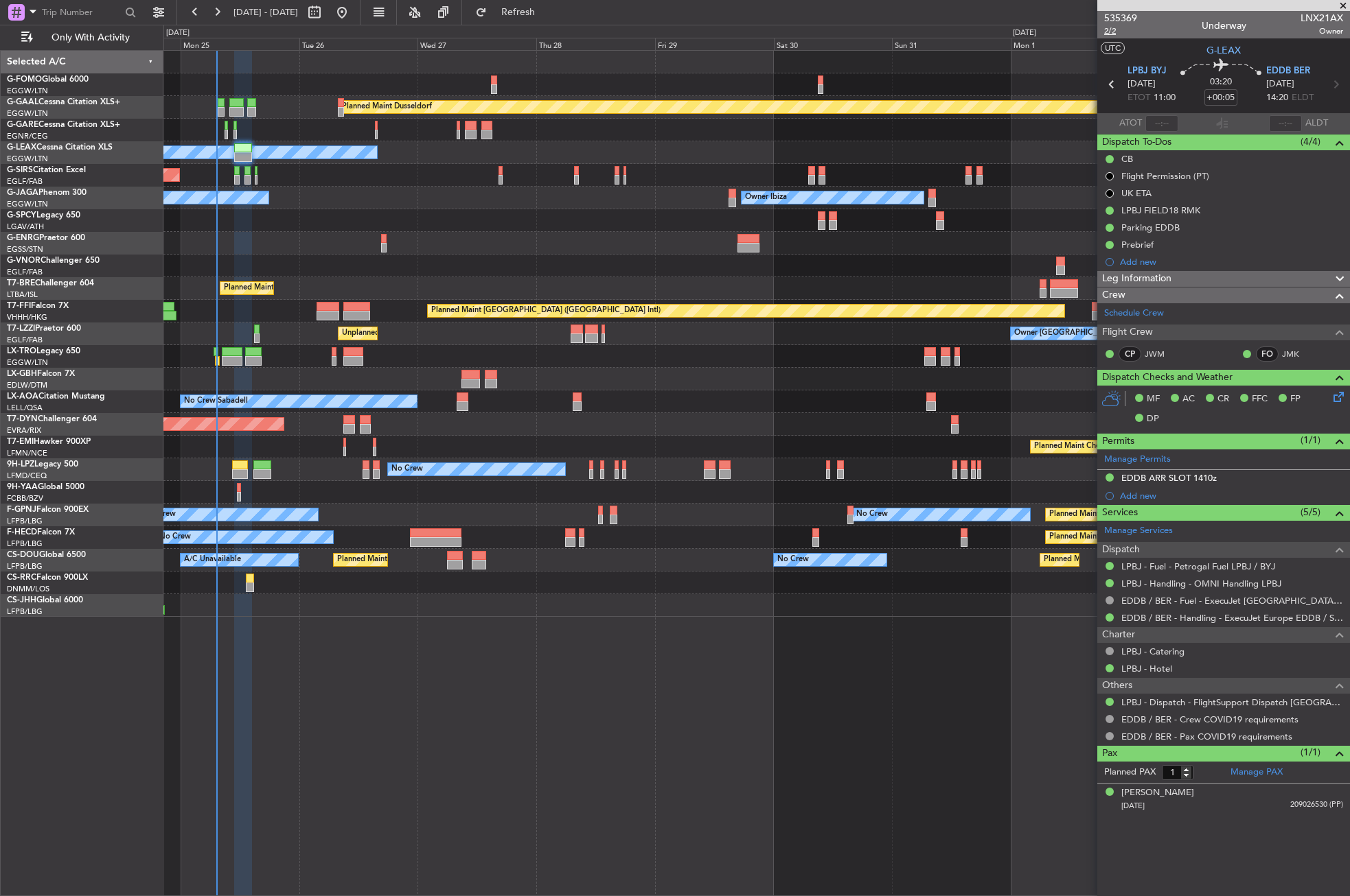
click at [1102, 28] on div "535369 2/2 Underway LNX21AX Owner" at bounding box center [1223, 24] width 252 height 27
click at [1106, 29] on span "2/2" at bounding box center [1120, 31] width 33 height 12
click at [554, 1] on fb-refresh-button "Refresh" at bounding box center [509, 12] width 96 height 24
click at [540, 9] on span "Refresh" at bounding box center [518, 13] width 57 height 10
click at [640, 407] on div "No Crew Sabadell" at bounding box center [755, 401] width 1185 height 22
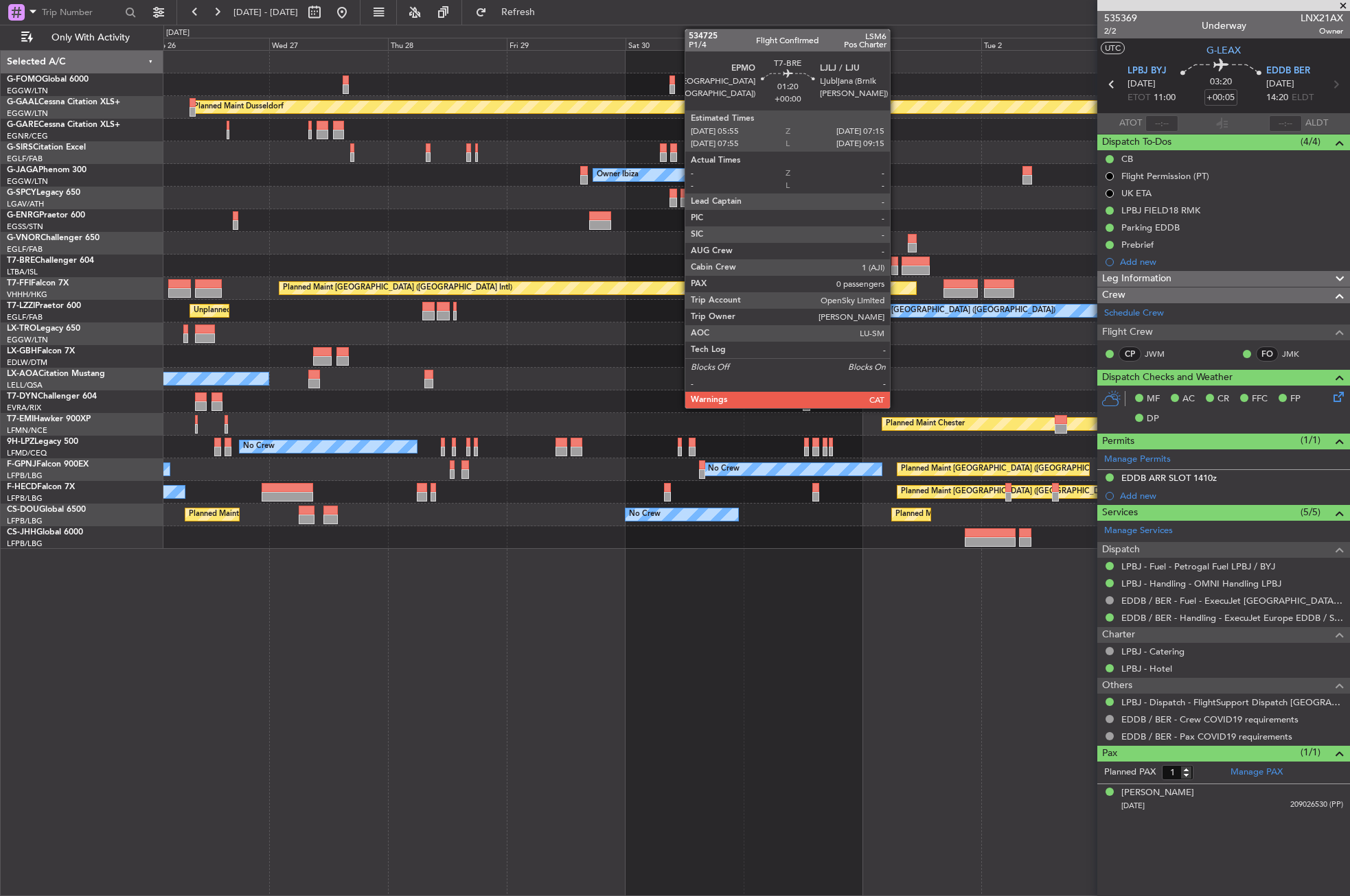
click at [896, 265] on div at bounding box center [894, 262] width 7 height 10
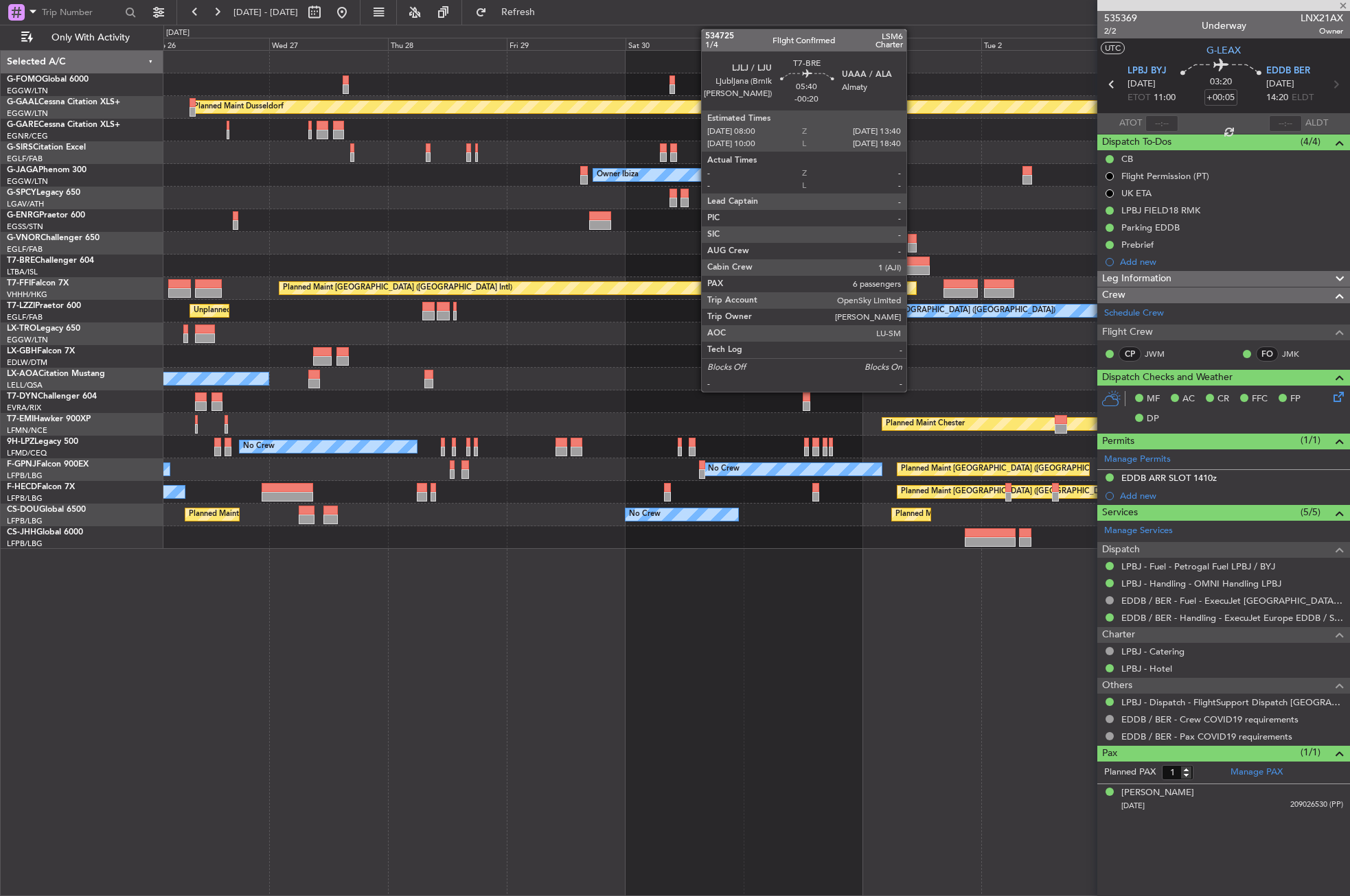
type input "0"
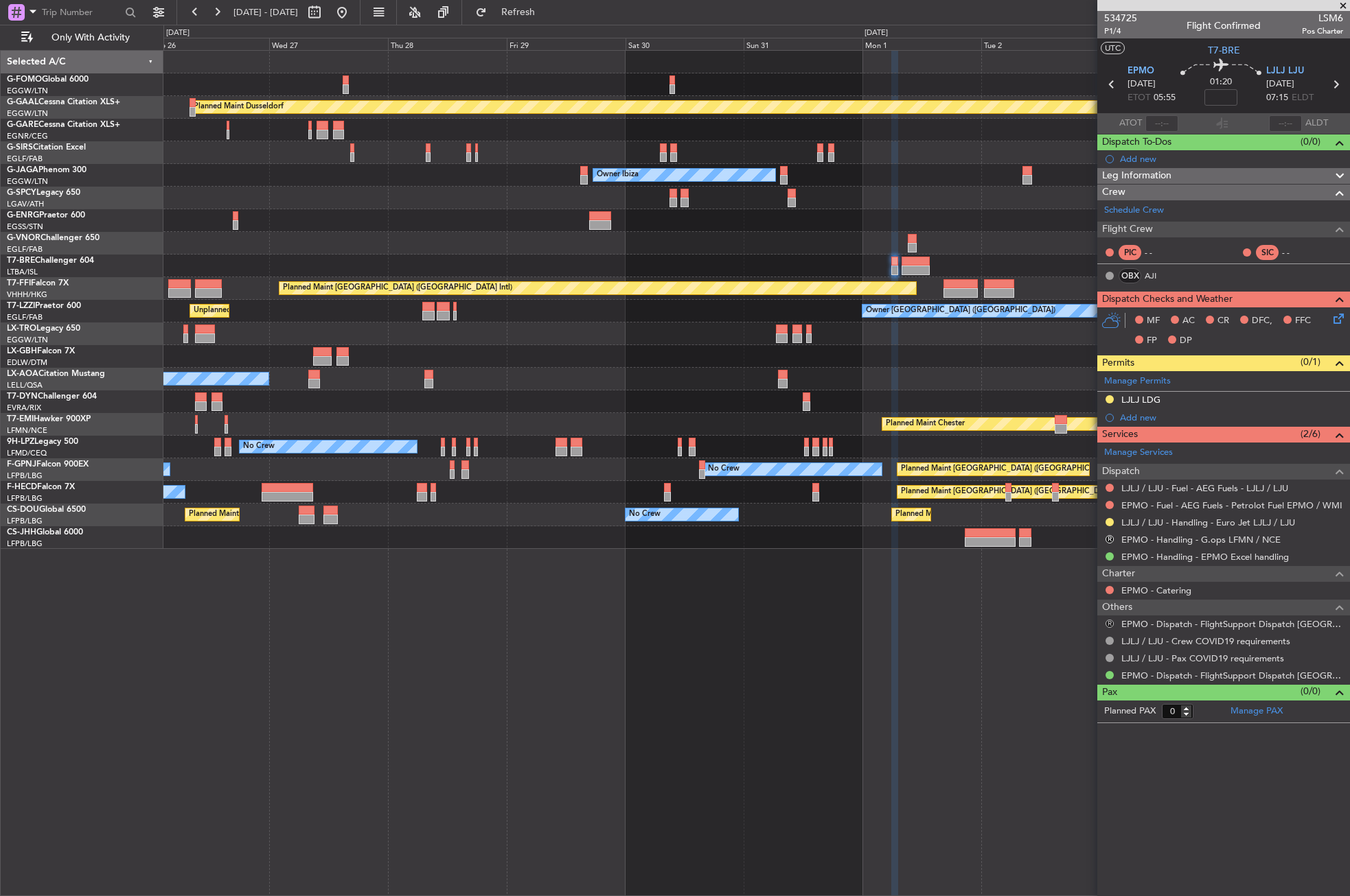
click at [1108, 621] on button "R" at bounding box center [1109, 624] width 8 height 8
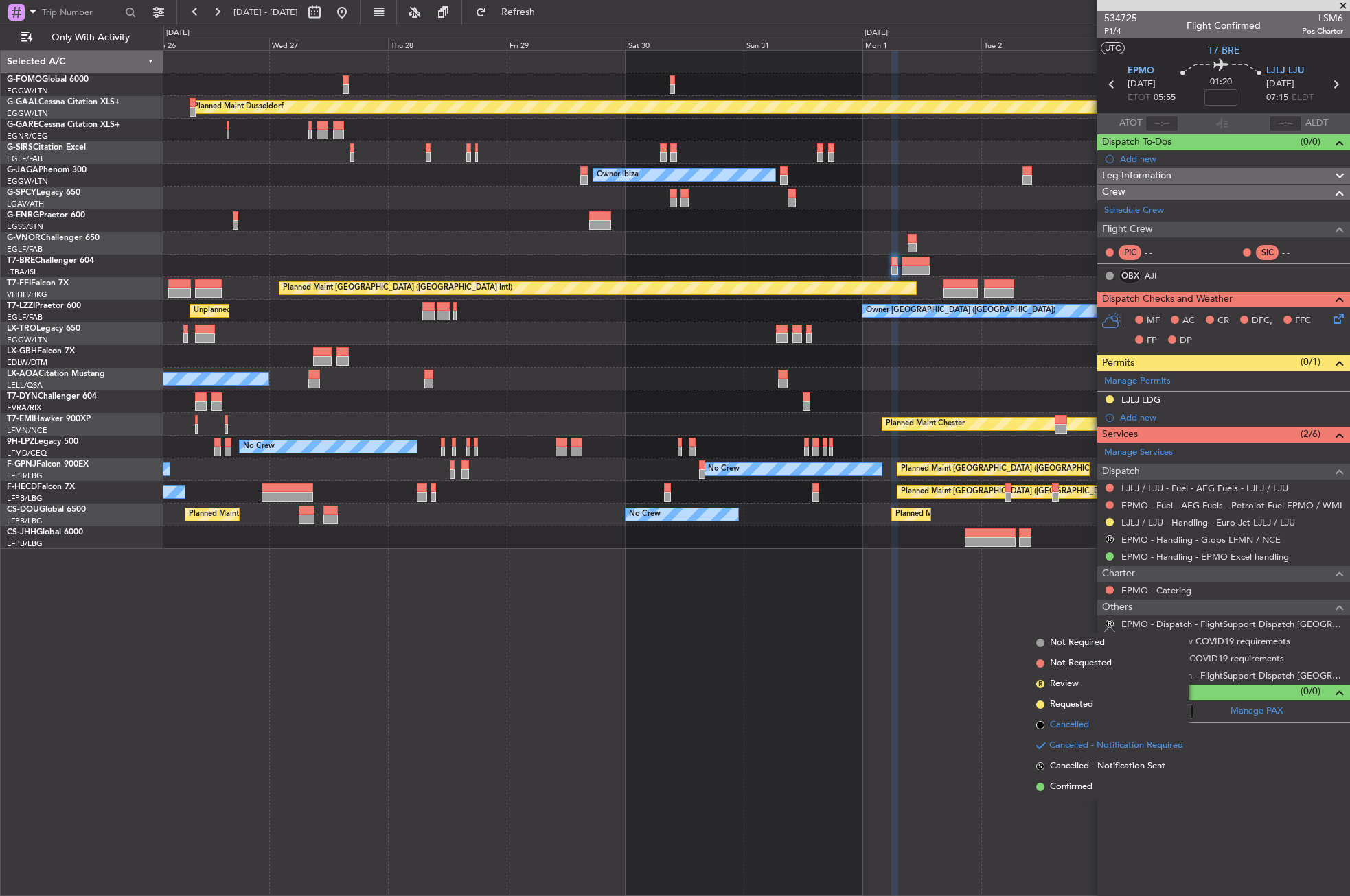
click at [1071, 720] on span "Cancelled" at bounding box center [1069, 725] width 39 height 14
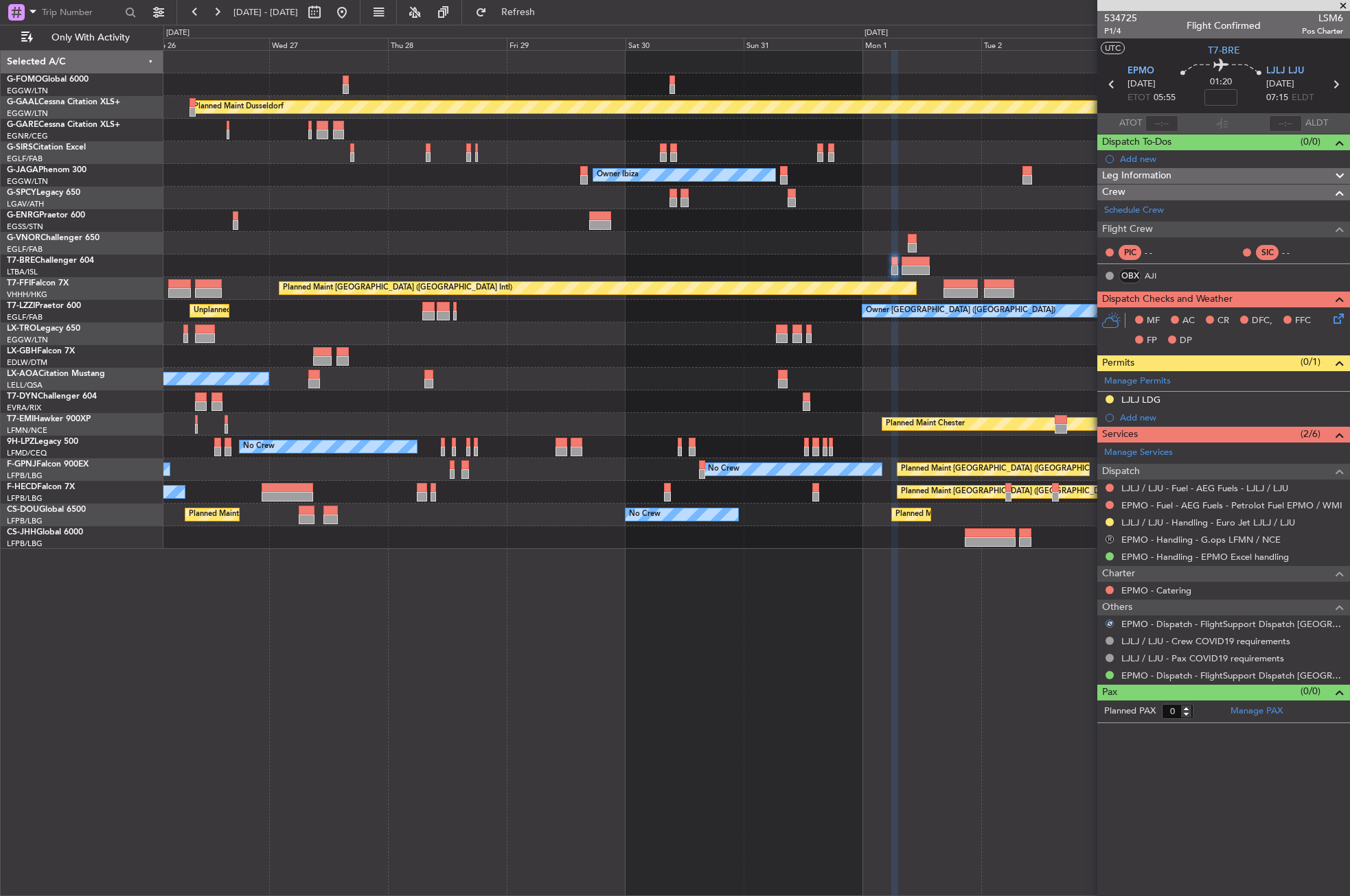
click at [1107, 538] on button "R" at bounding box center [1109, 539] width 8 height 8
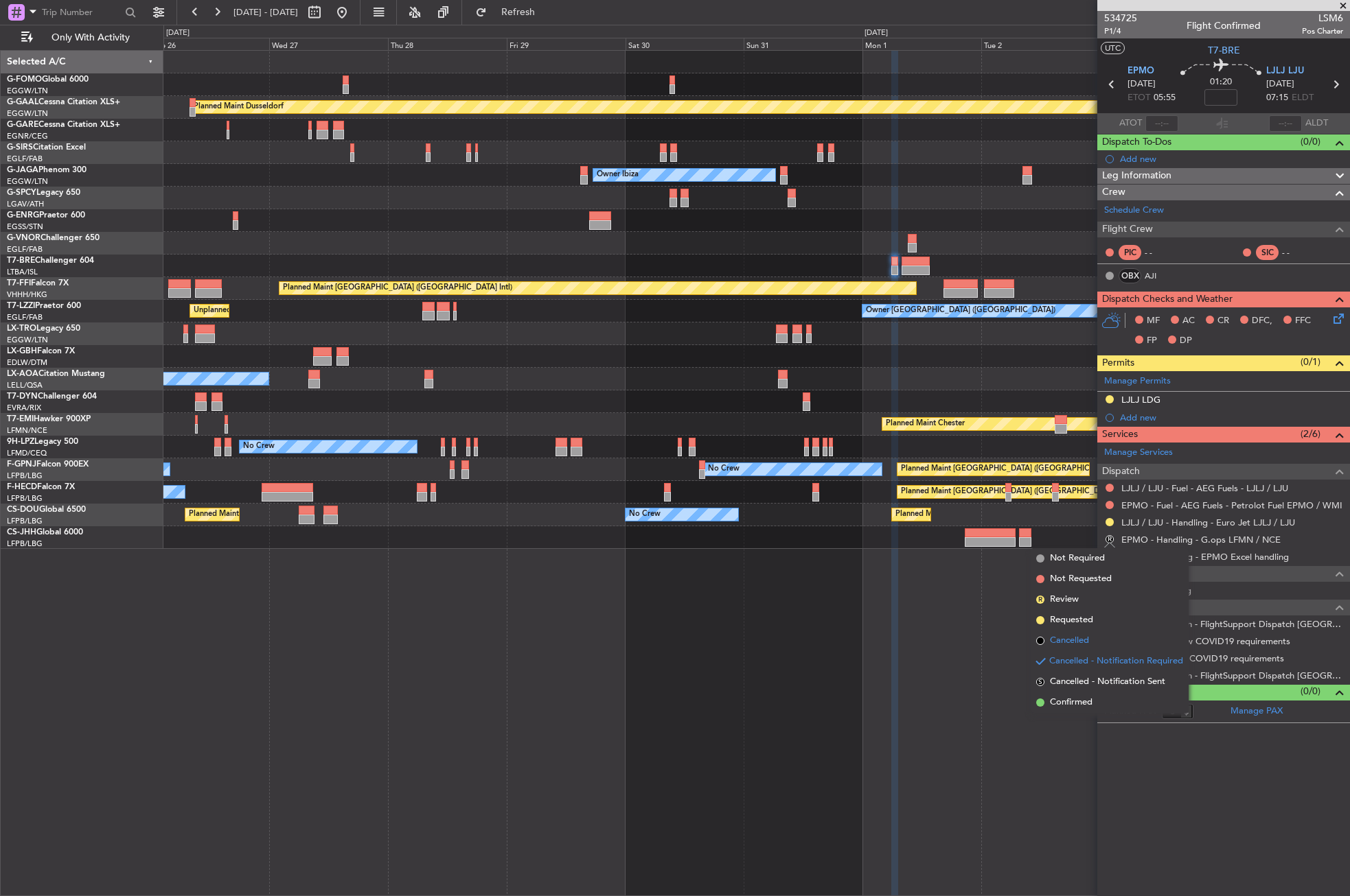
click at [1061, 643] on span "Cancelled" at bounding box center [1069, 641] width 39 height 14
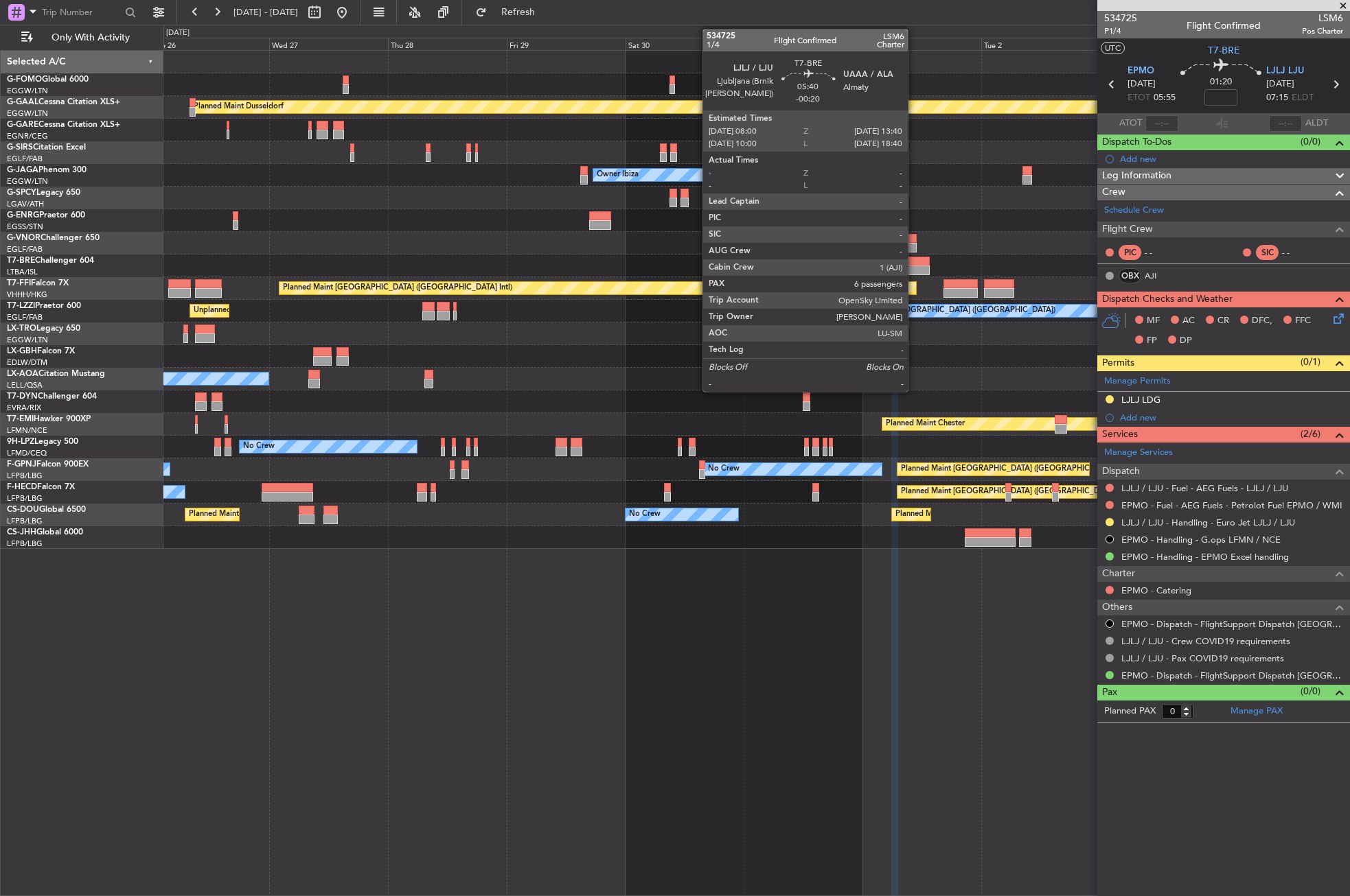
click at [914, 264] on div at bounding box center [915, 262] width 28 height 10
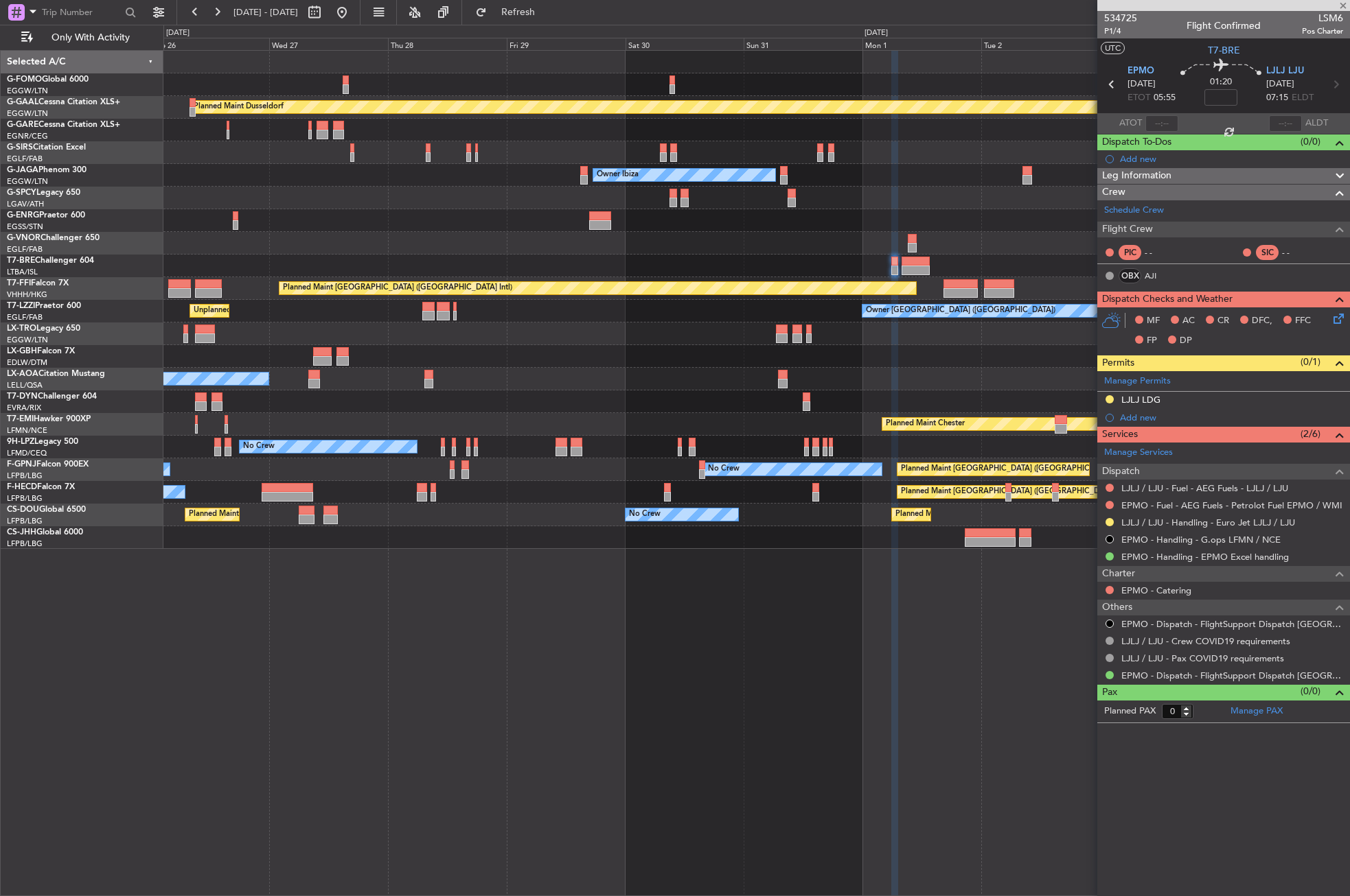
type input "-00:20"
type input "6"
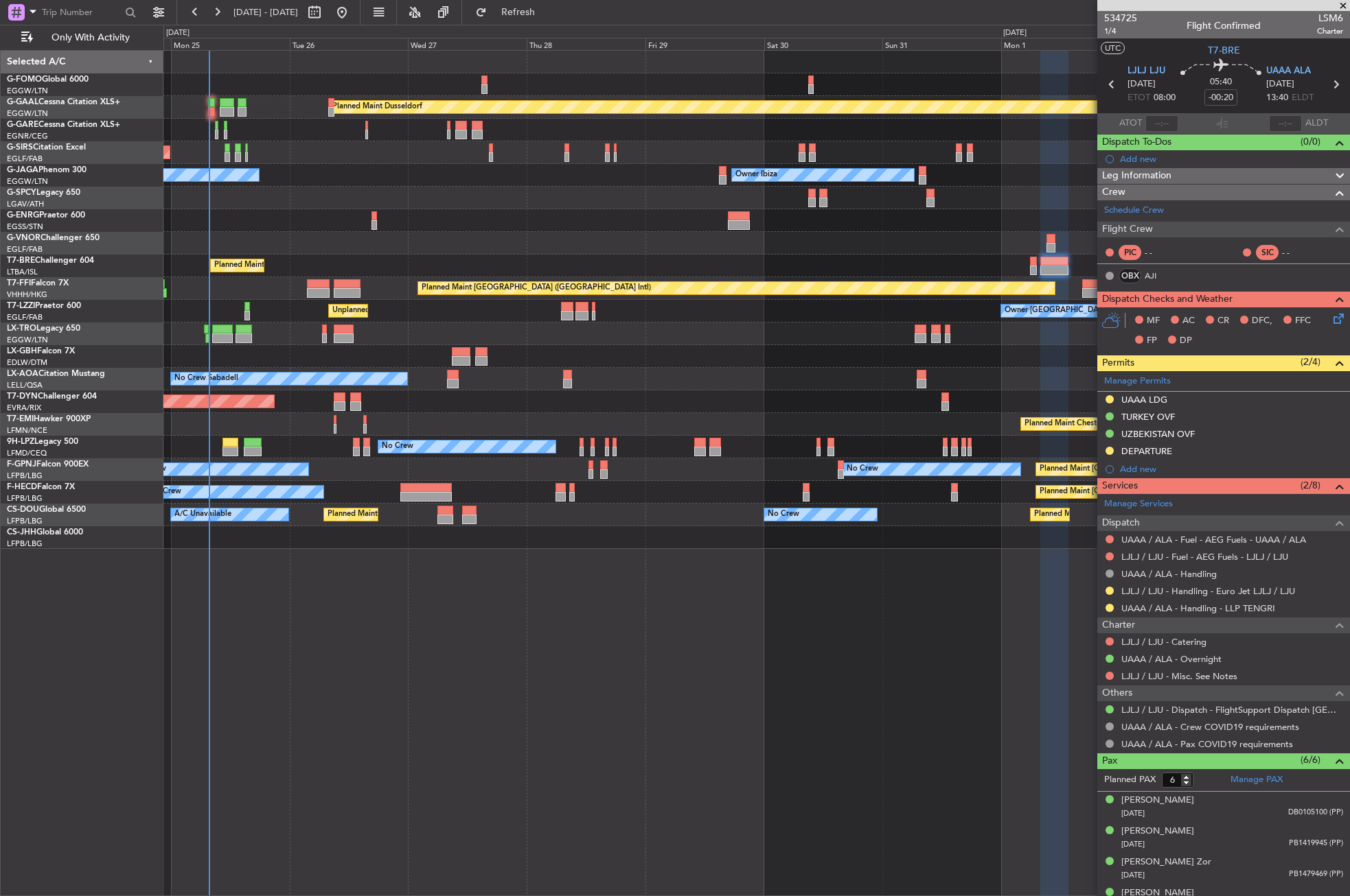
click at [507, 209] on div "Planned Maint Dusseldorf Unplanned Maint Oxford (Kidlington) Owner Ibiza No Cre…" at bounding box center [755, 300] width 1185 height 498
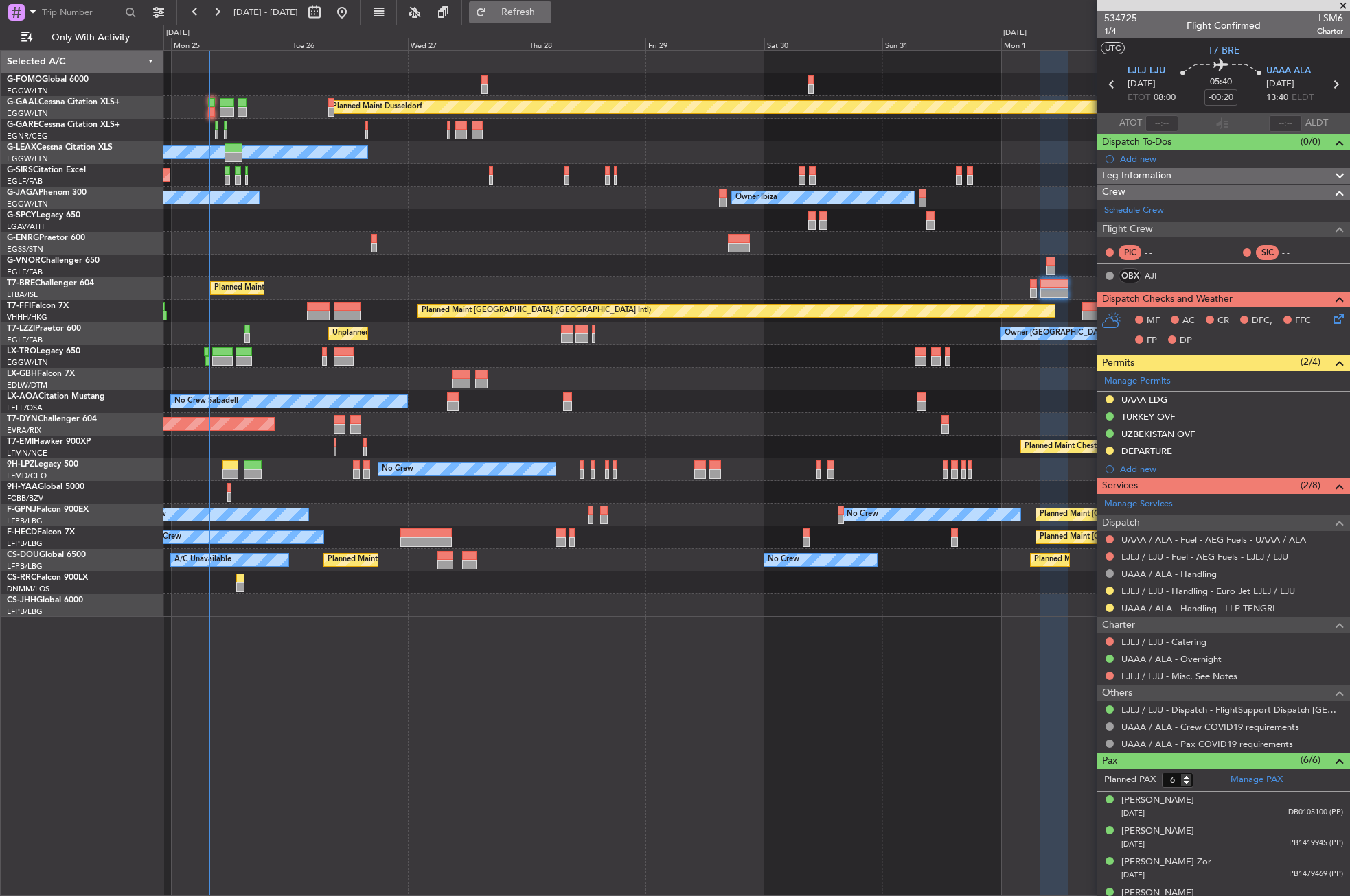
click at [532, 9] on button "Refresh" at bounding box center [509, 12] width 82 height 22
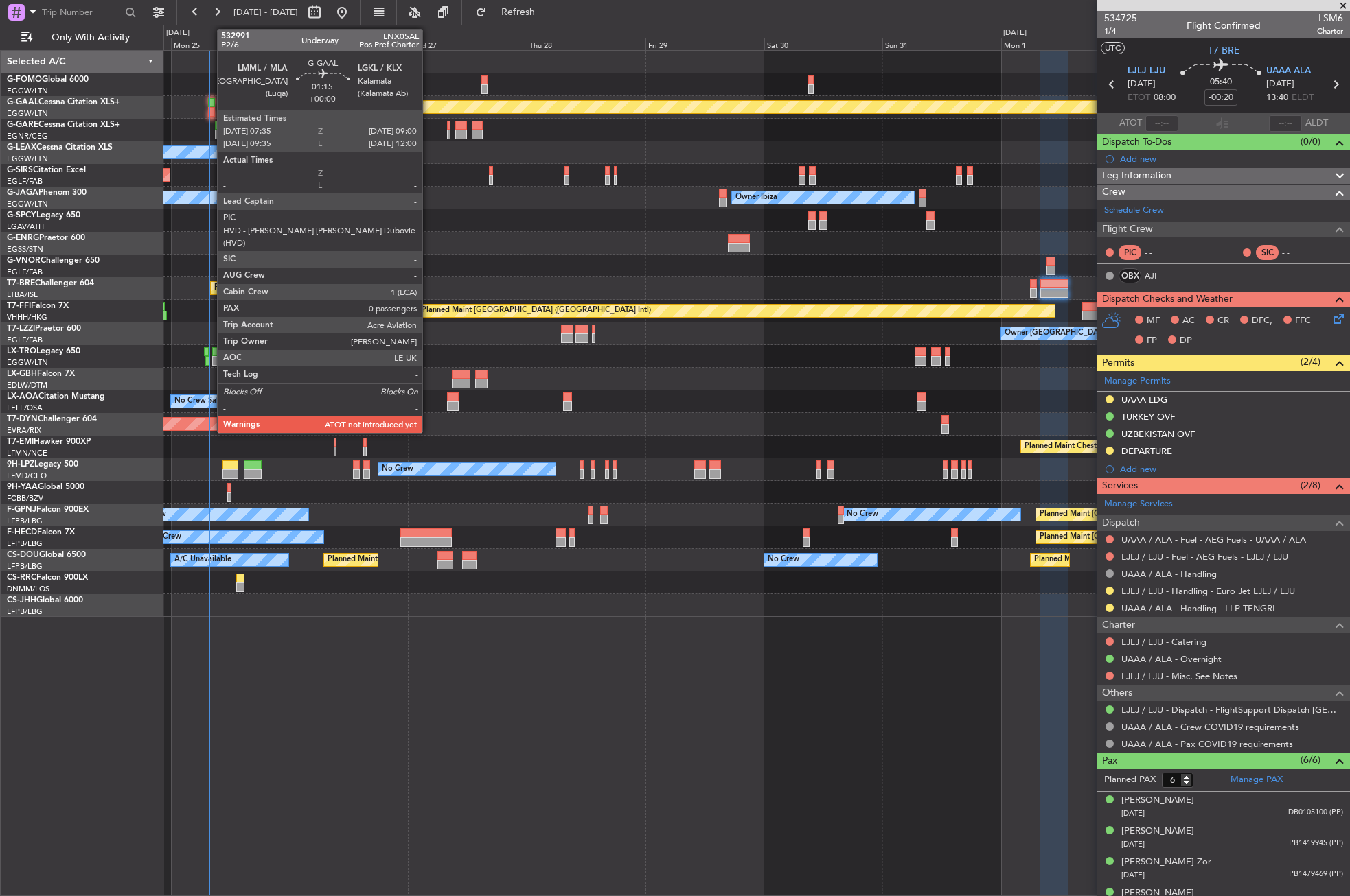
click at [210, 107] on div at bounding box center [211, 112] width 8 height 10
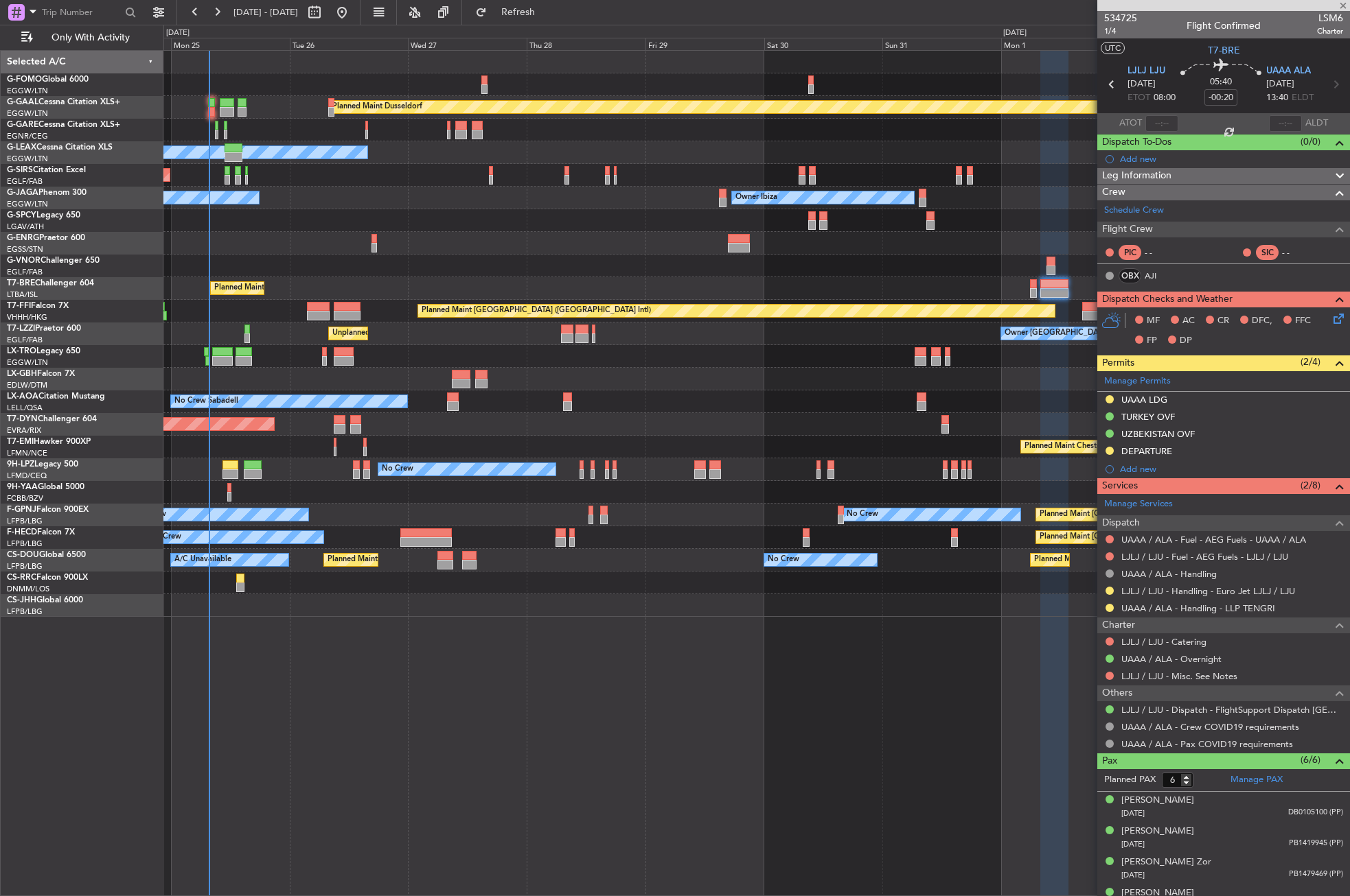
type input "0"
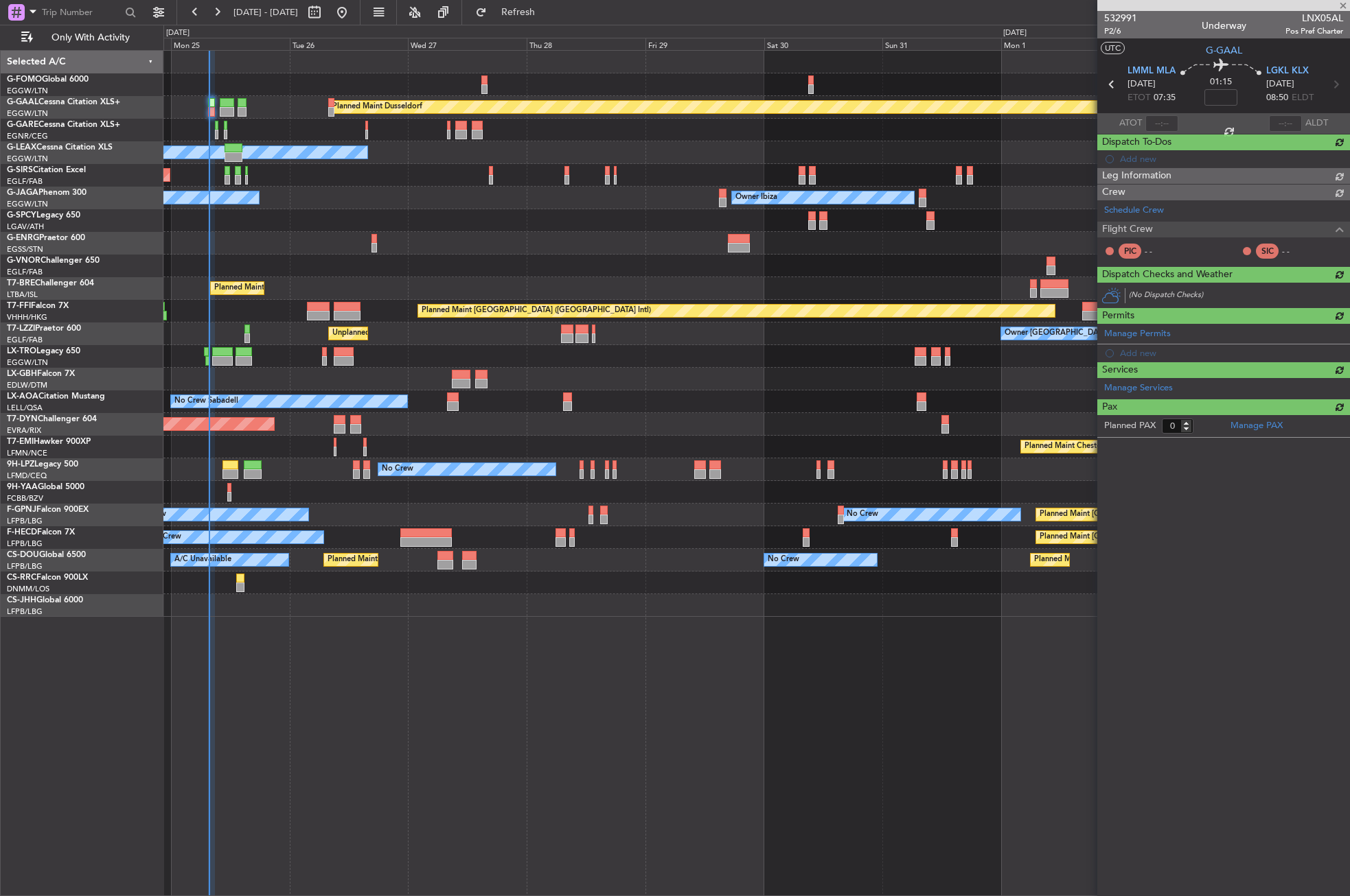
click at [370, 722] on div "Planned Maint Dusseldorf Owner Unplanned Maint Oxford (Kidlington) No Crew Cann…" at bounding box center [755, 473] width 1186 height 847
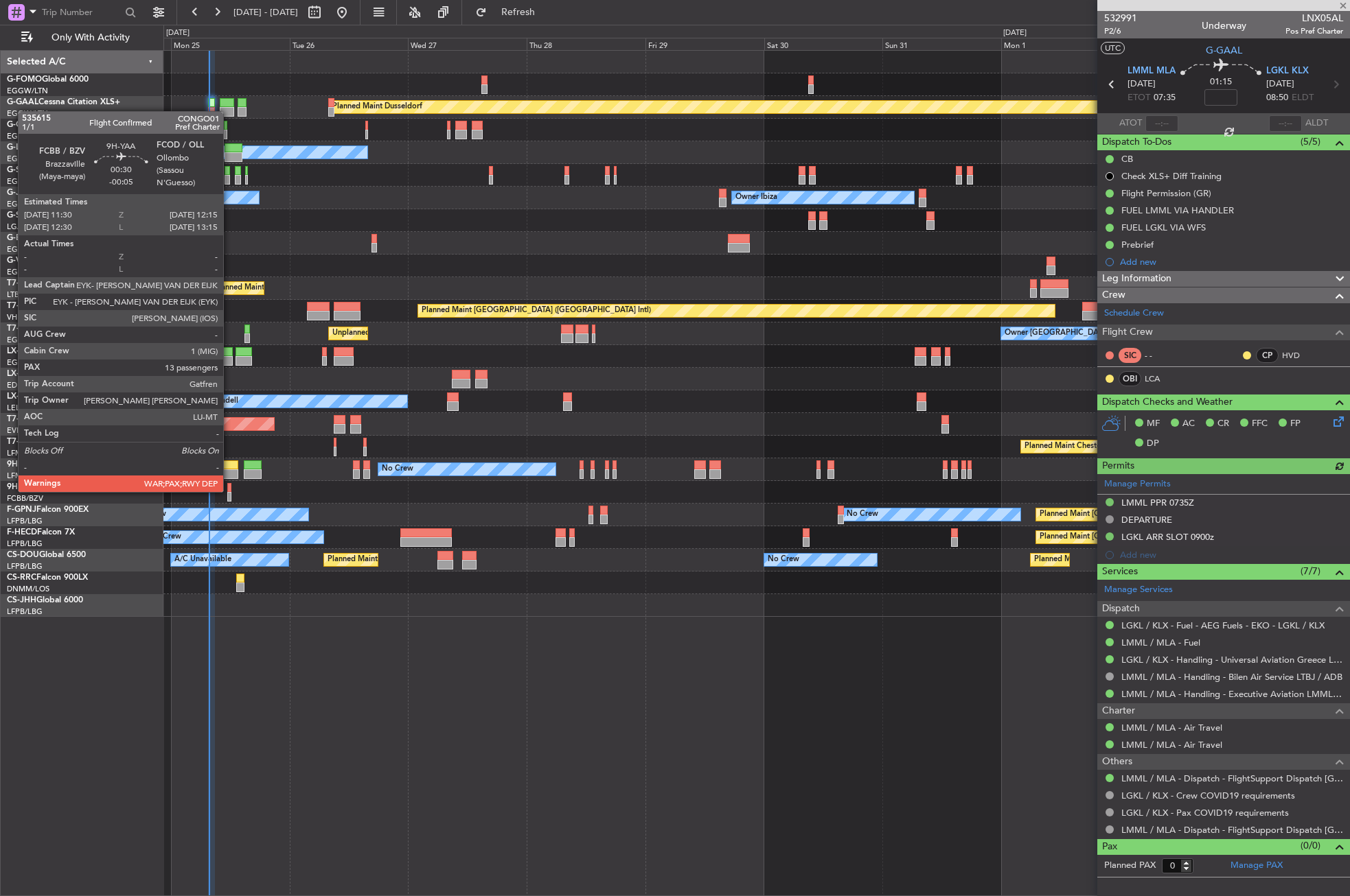
click at [229, 491] on div at bounding box center [229, 488] width 4 height 10
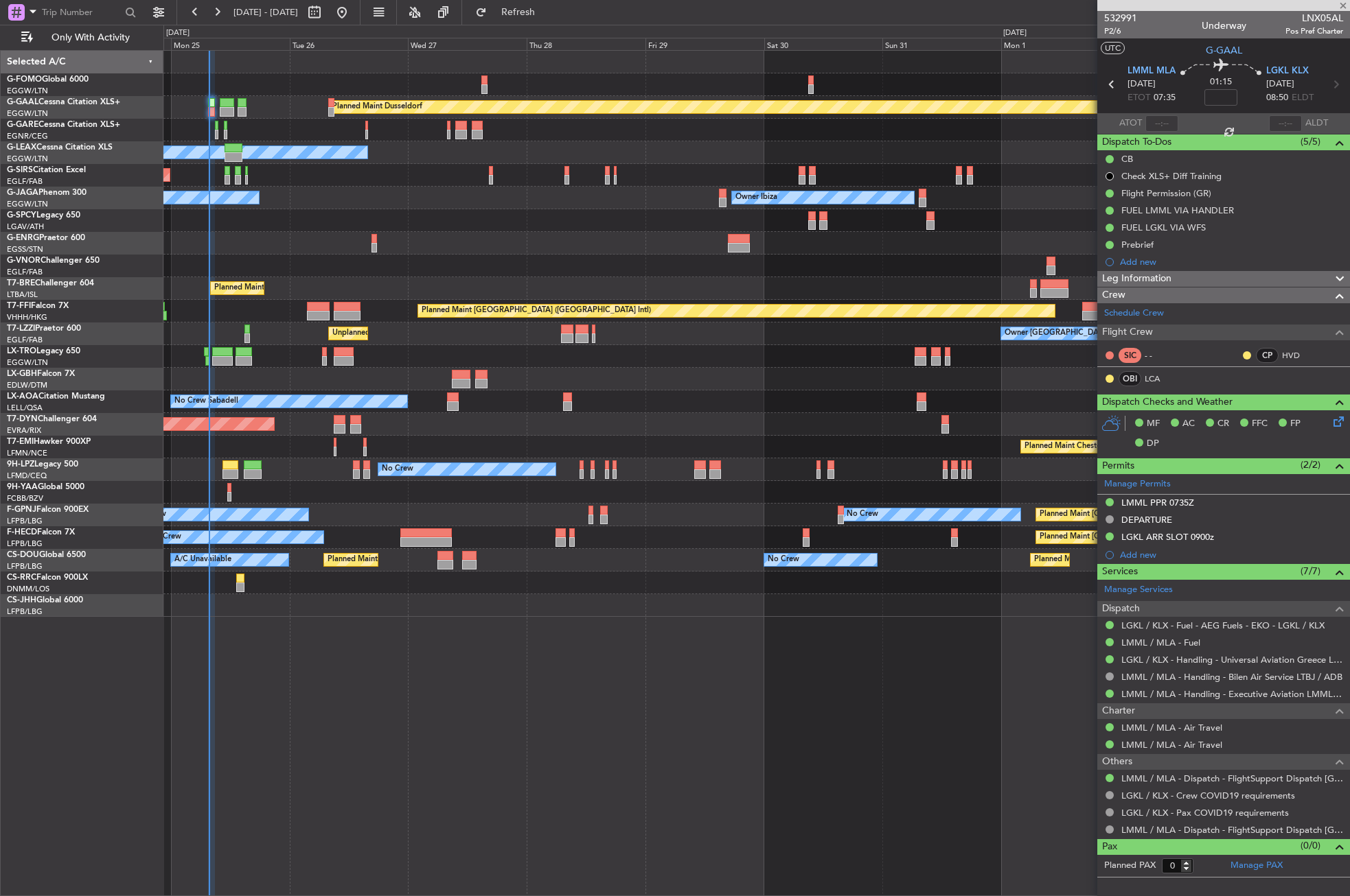
type input "-00:05"
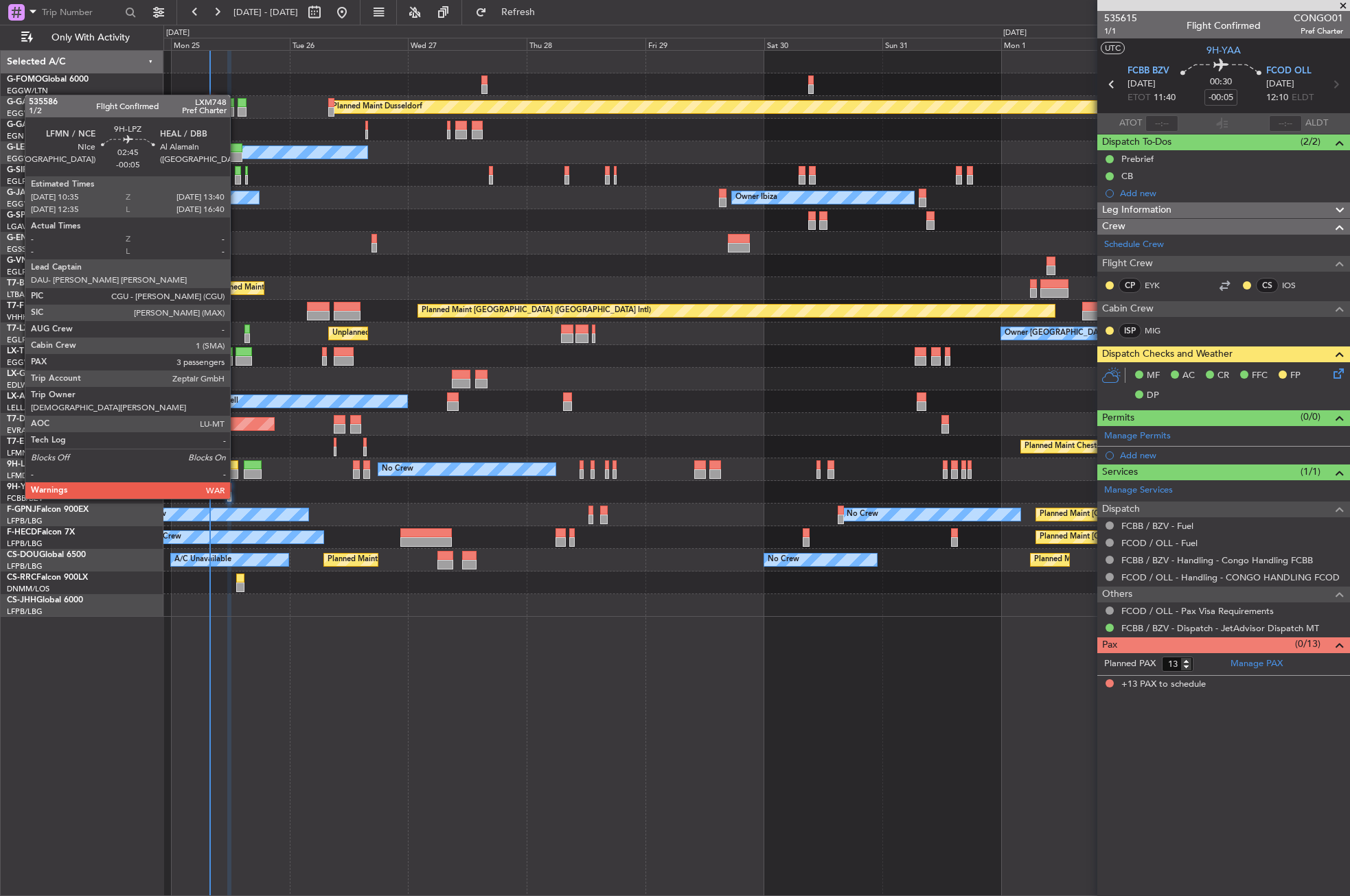
click at [236, 473] on div at bounding box center [230, 474] width 16 height 10
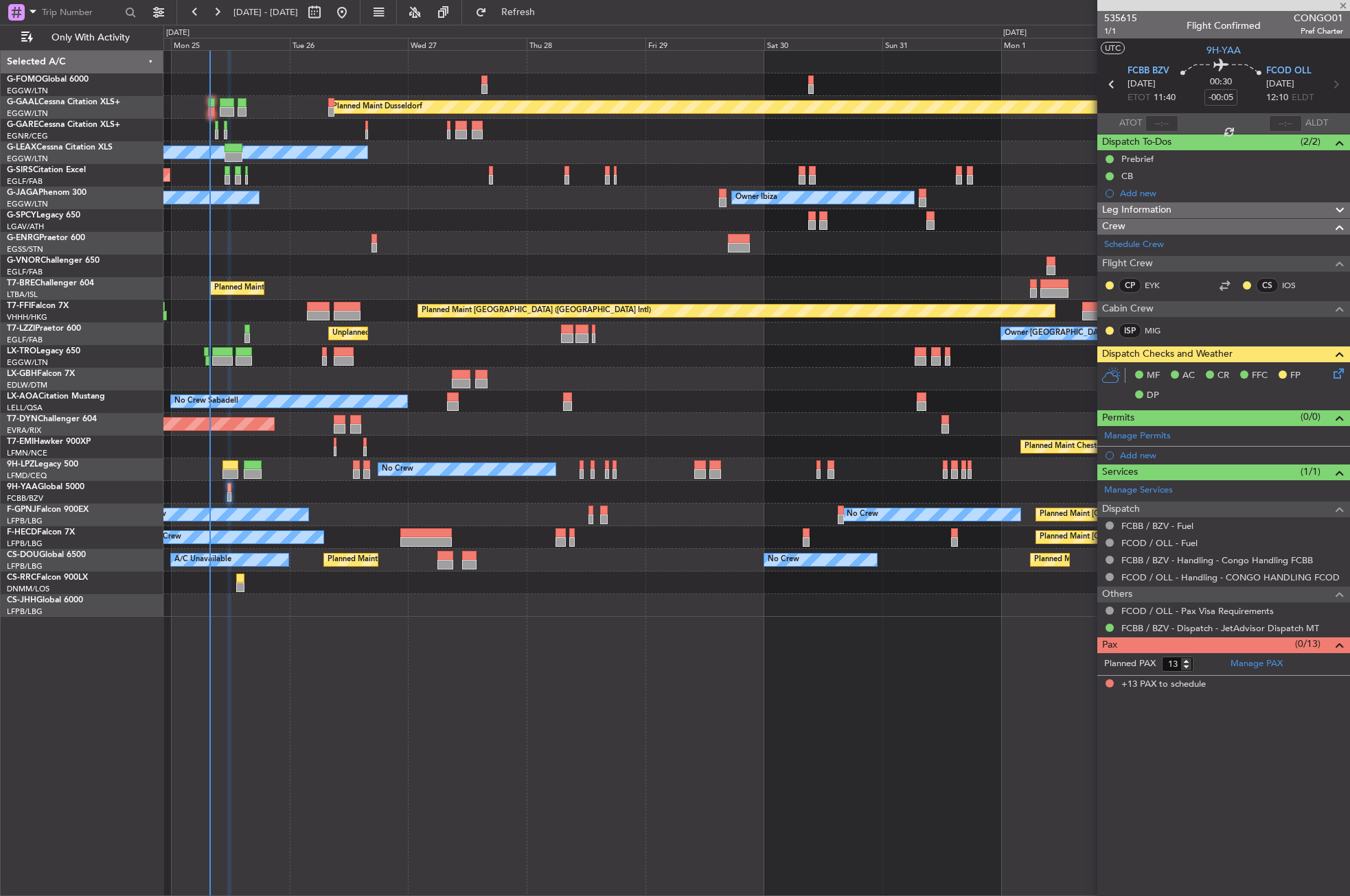
type input "3"
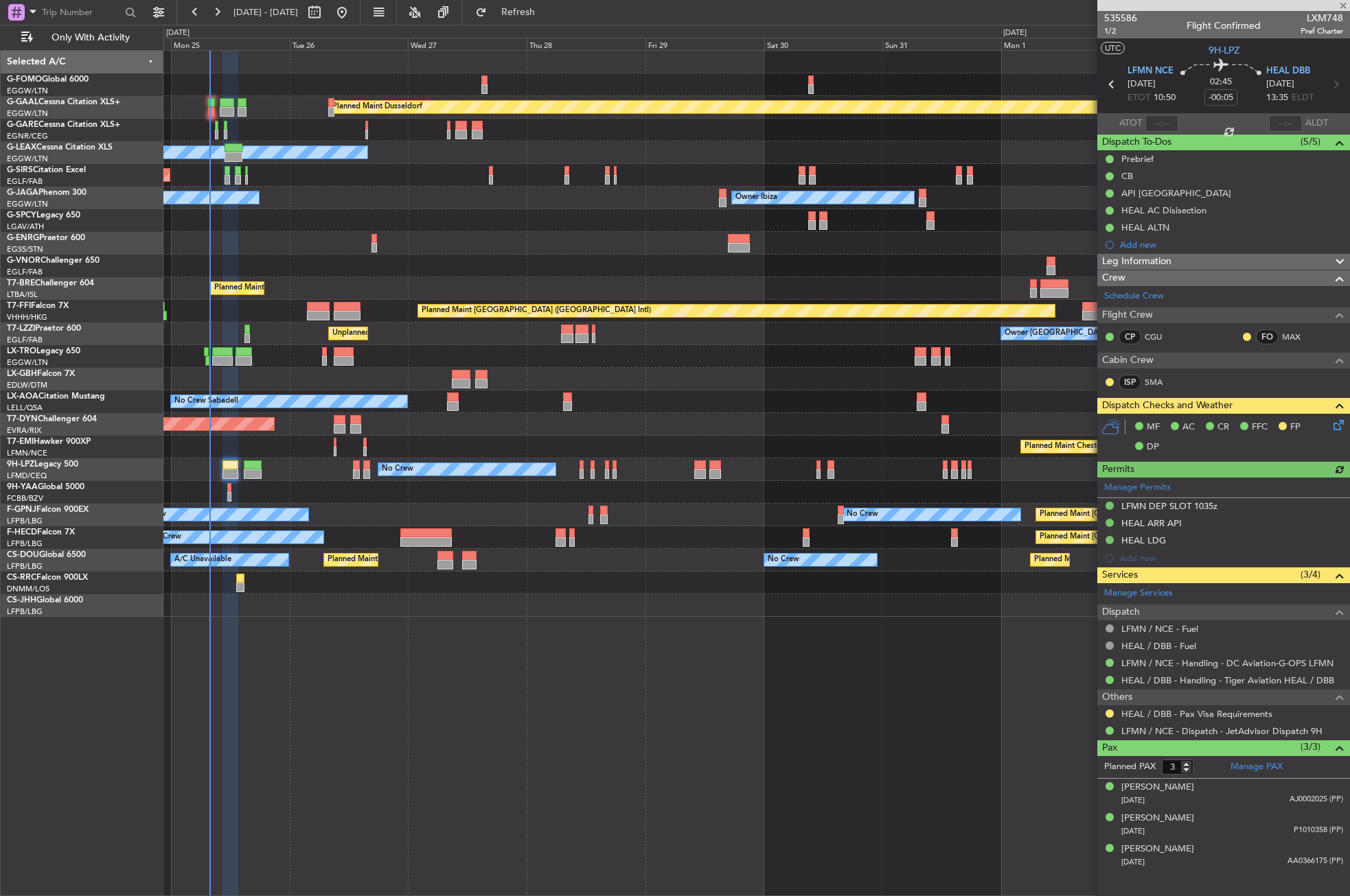
click at [269, 642] on div "Planned Maint Dusseldorf Owner Unplanned Maint Oxford (Kidlington) No Crew Cann…" at bounding box center [755, 473] width 1186 height 847
click at [281, 702] on div "Planned Maint Dusseldorf Owner Unplanned Maint Oxford (Kidlington) No Crew Cann…" at bounding box center [755, 473] width 1186 height 847
click at [571, 826] on div "Planned Maint Dusseldorf Owner Unplanned Maint Oxford (Kidlington) No Crew Cann…" at bounding box center [755, 473] width 1186 height 847
click at [514, 16] on button "Refresh" at bounding box center [509, 12] width 82 height 22
click at [416, 690] on div "Planned Maint Dusseldorf Owner Unplanned Maint Oxford (Kidlington) No Crew Cann…" at bounding box center [755, 473] width 1186 height 847
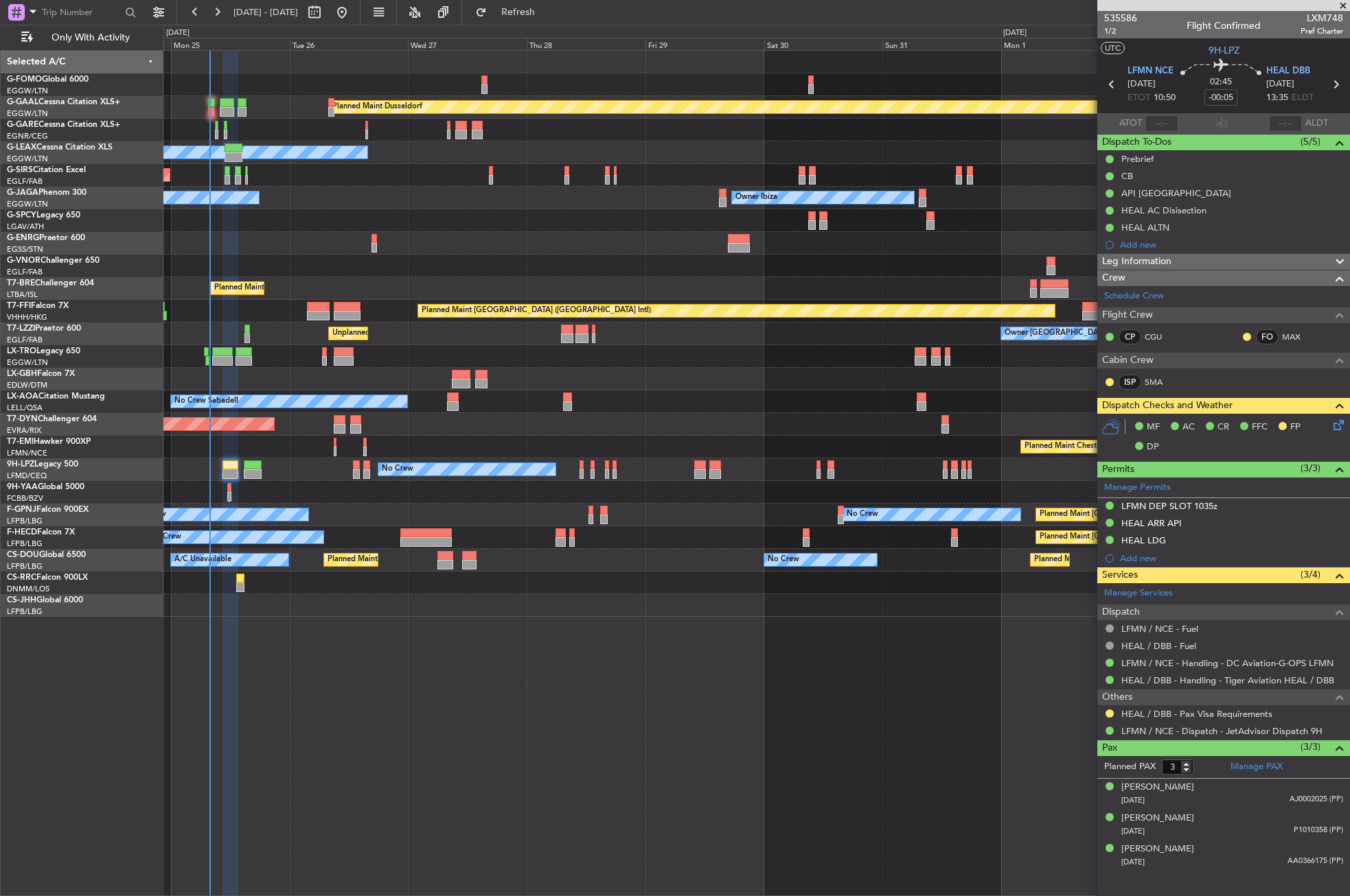
click at [416, 690] on div "Planned Maint Dusseldorf Owner Unplanned Maint Oxford (Kidlington) No Crew Cann…" at bounding box center [755, 473] width 1186 height 847
click at [445, 684] on div "Planned Maint Dusseldorf Owner Unplanned Maint Oxford (Kidlington) No Crew Cann…" at bounding box center [755, 473] width 1186 height 847
click at [682, 716] on div "Planned Maint Dusseldorf Owner Unplanned Maint Oxford (Kidlington) No Crew Cann…" at bounding box center [755, 473] width 1186 height 847
click at [508, 7] on fb-refresh-button "Refresh" at bounding box center [509, 12] width 96 height 24
click at [516, 9] on button "Refresh" at bounding box center [509, 12] width 82 height 22
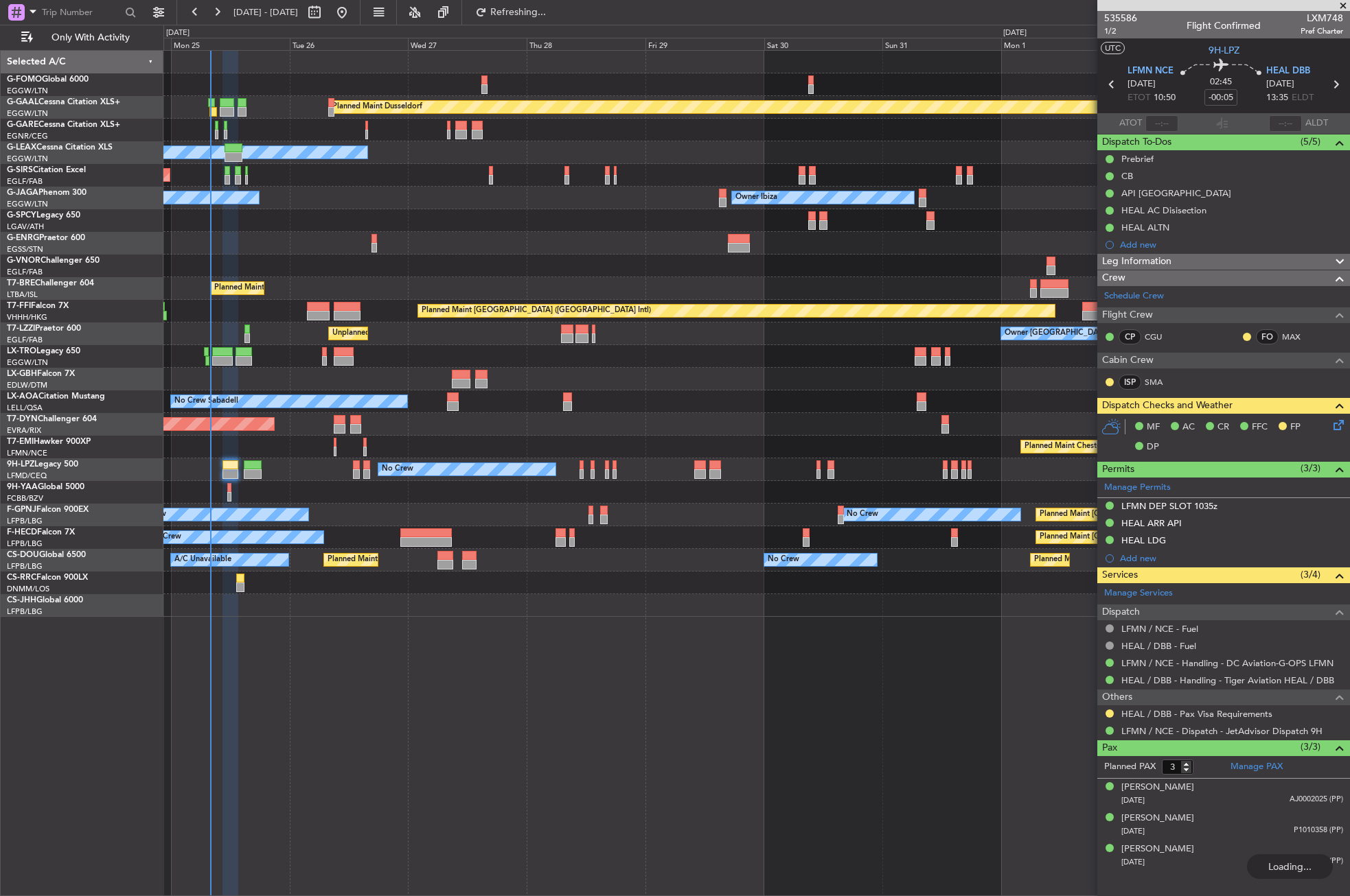
click at [520, 304] on div "Planned Maint [GEOGRAPHIC_DATA] ([GEOGRAPHIC_DATA] Intl)" at bounding box center [736, 311] width 638 height 14
click at [523, 382] on div at bounding box center [755, 378] width 1185 height 22
click at [278, 699] on div "Planned Maint Dusseldorf Owner Unplanned Maint Oxford (Kidlington) No Crew Cann…" at bounding box center [755, 473] width 1186 height 847
click at [374, 804] on div "Planned Maint Dusseldorf Owner Unplanned Maint Oxford (Kidlington) Owner Ibiza …" at bounding box center [755, 473] width 1186 height 847
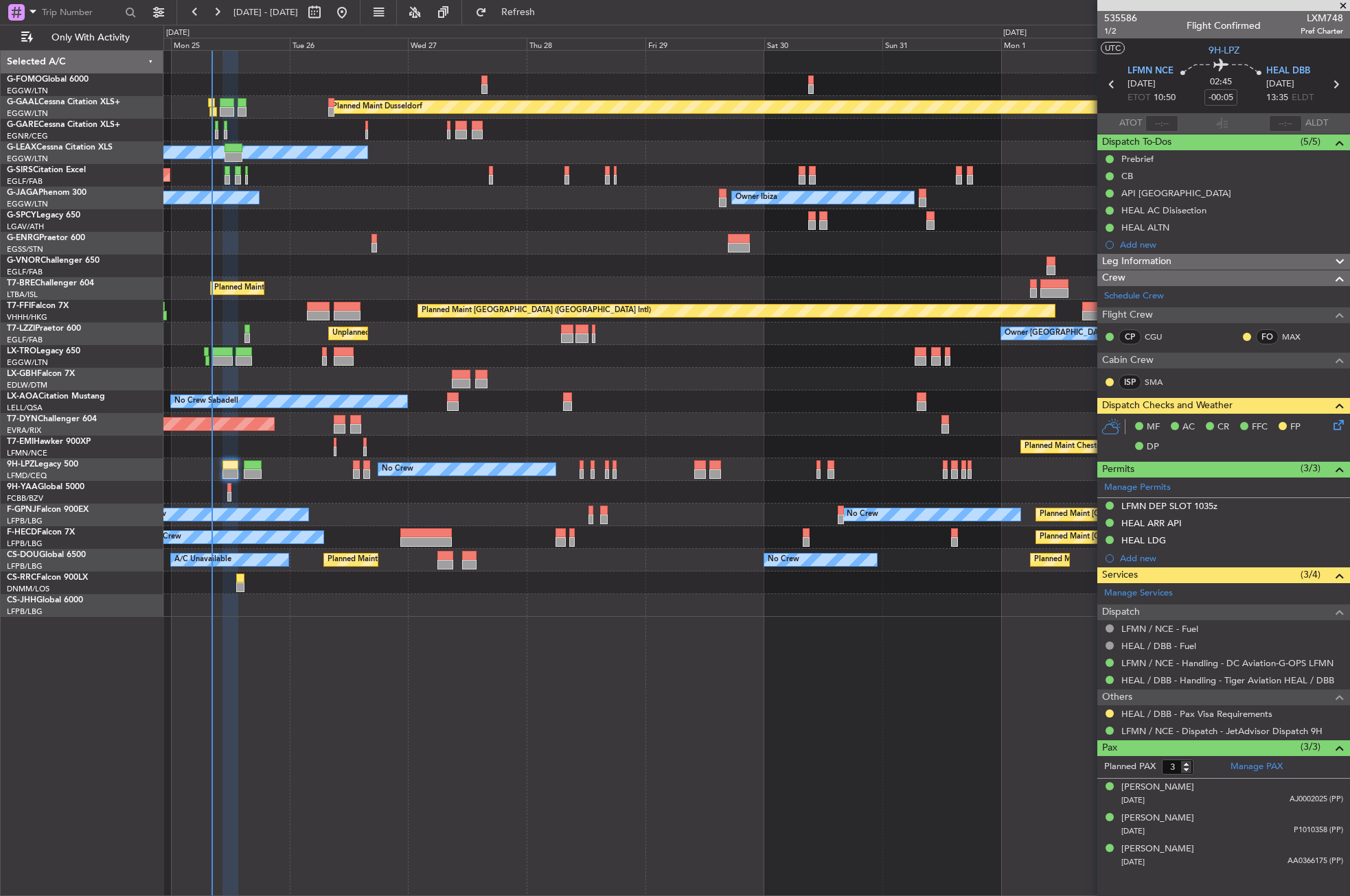
click at [378, 651] on div "Planned Maint Dusseldorf Owner Unplanned Maint Oxford (Kidlington) Owner Ibiza …" at bounding box center [755, 473] width 1186 height 847
click at [342, 191] on div "Planned Maint London (Luton) Owner Ibiza No Crew Cannes (Mandelieu)" at bounding box center [755, 198] width 1185 height 22
click at [526, 244] on div at bounding box center [755, 242] width 1185 height 22
click at [455, 228] on div at bounding box center [755, 220] width 1185 height 22
click at [532, 15] on button "Refresh" at bounding box center [509, 12] width 82 height 22
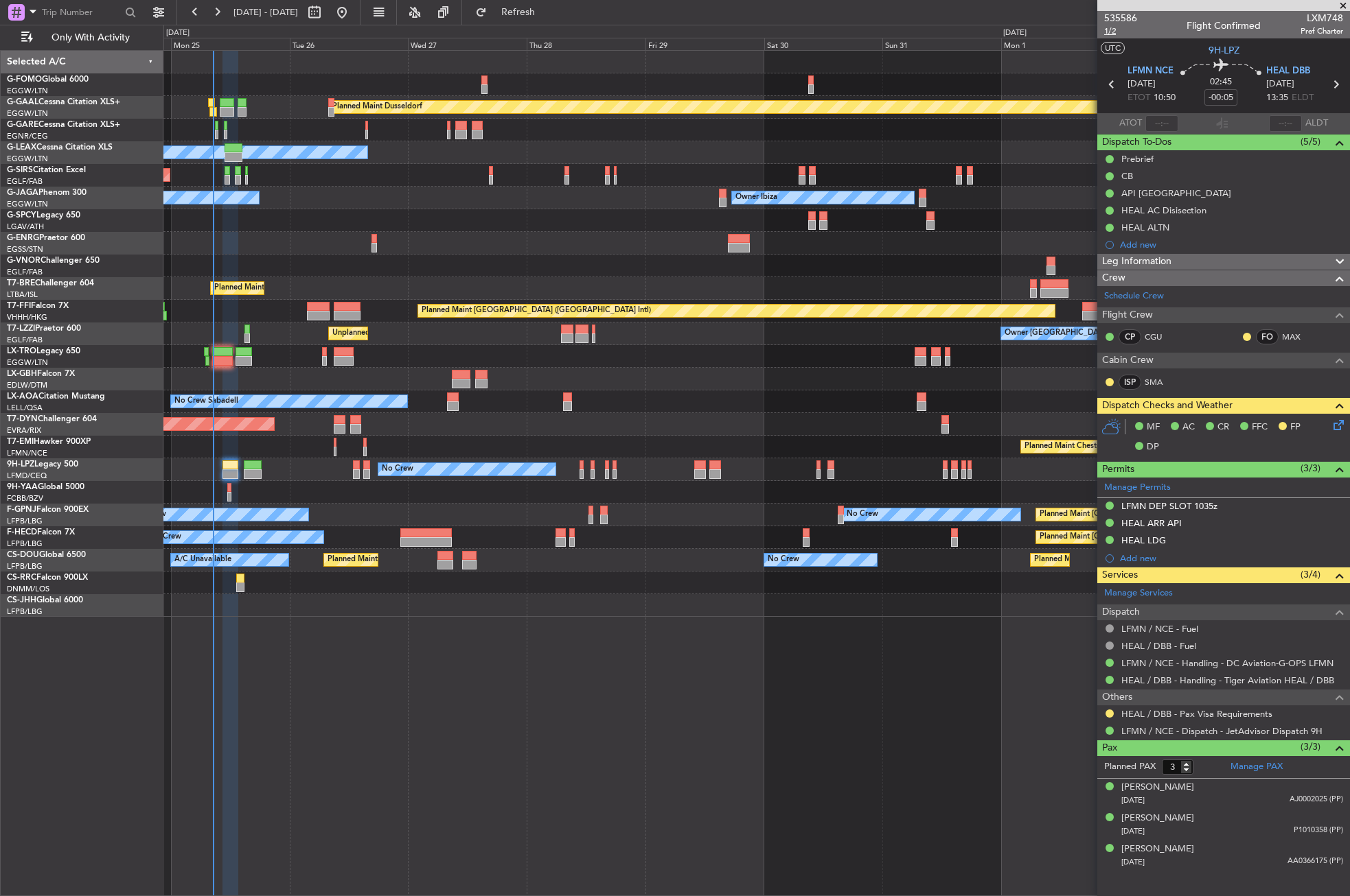
click at [1108, 32] on span "1/2" at bounding box center [1120, 31] width 33 height 12
click at [538, 6] on button "Refresh" at bounding box center [509, 12] width 82 height 22
click at [293, 624] on div "Planned Maint Dusseldorf Owner Unplanned Maint Oxford (Kidlington) Planned Main…" at bounding box center [755, 473] width 1186 height 847
click at [547, 14] on span "Refresh" at bounding box center [518, 13] width 57 height 10
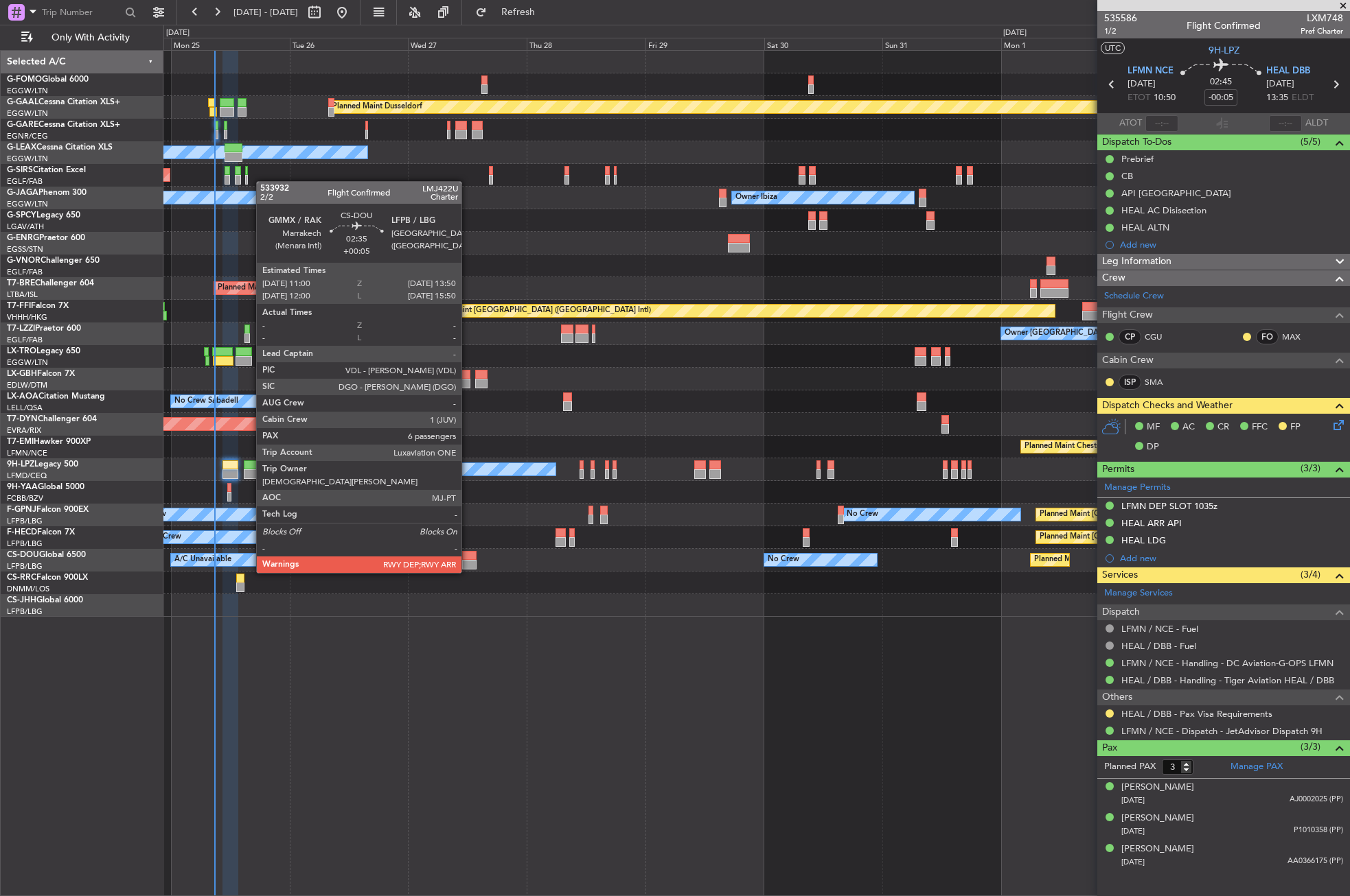
click at [467, 560] on div at bounding box center [468, 556] width 15 height 10
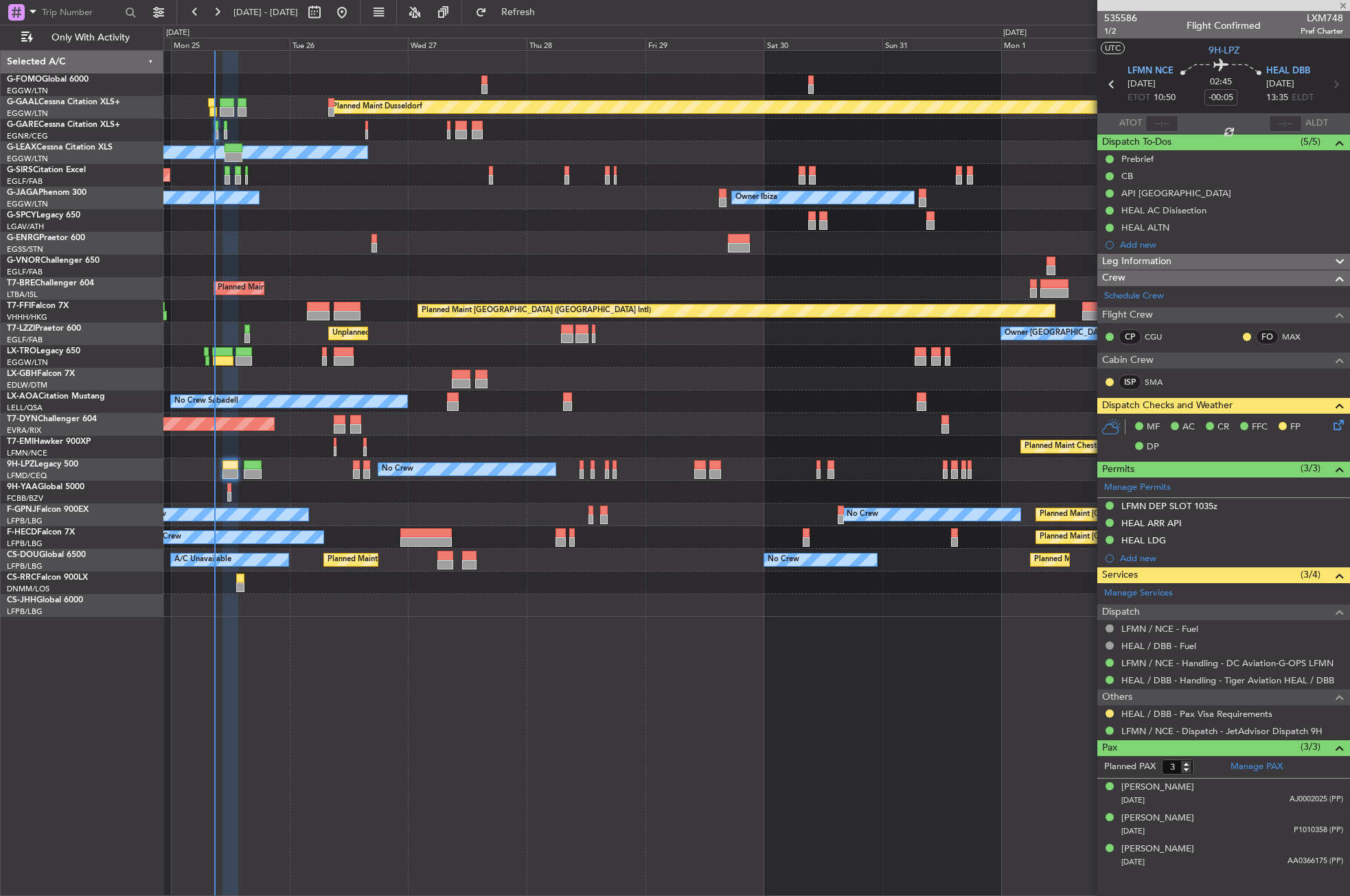
type input "+00:05"
type input "6"
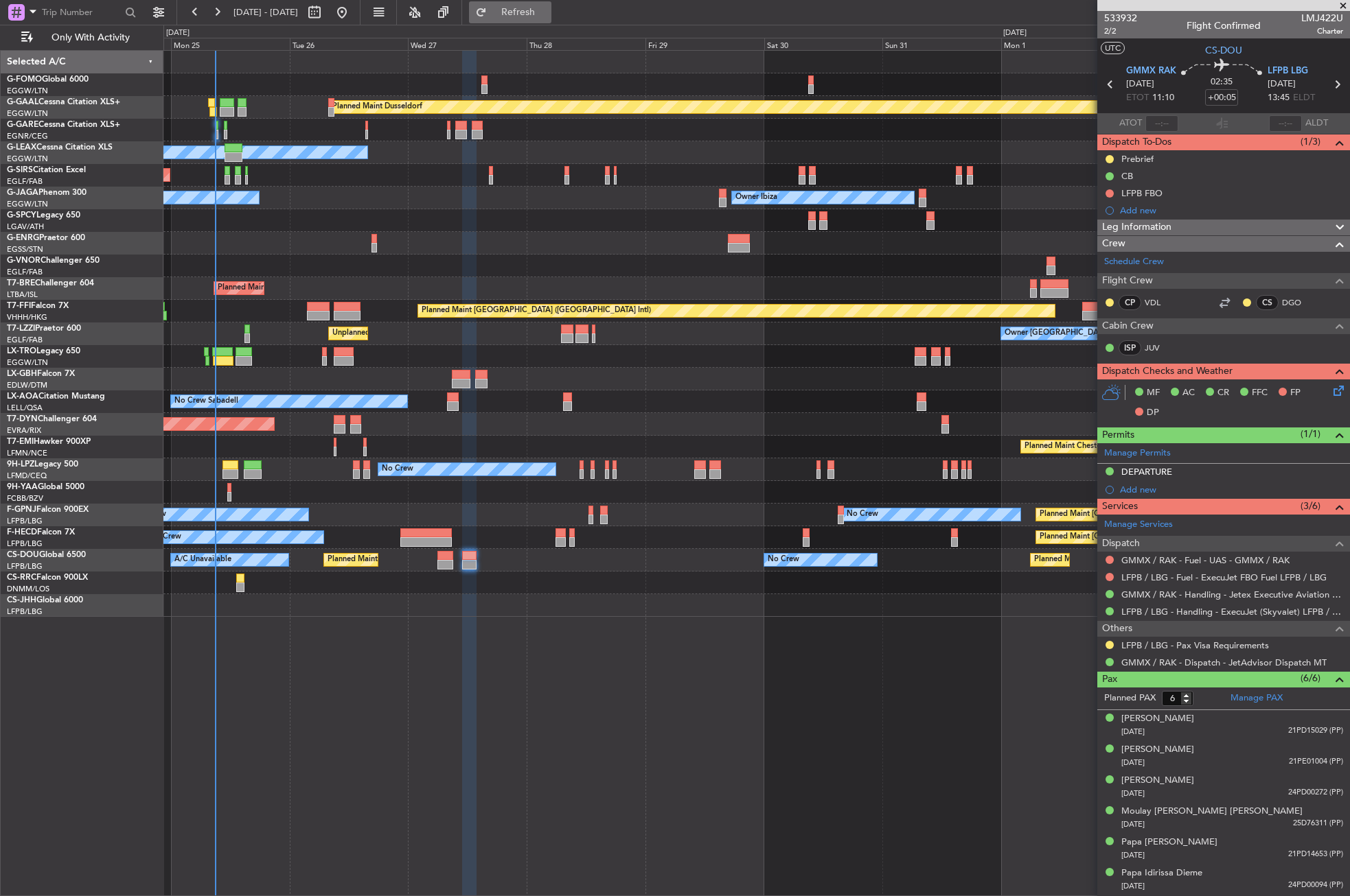
click at [528, 8] on button "Refresh" at bounding box center [509, 12] width 82 height 22
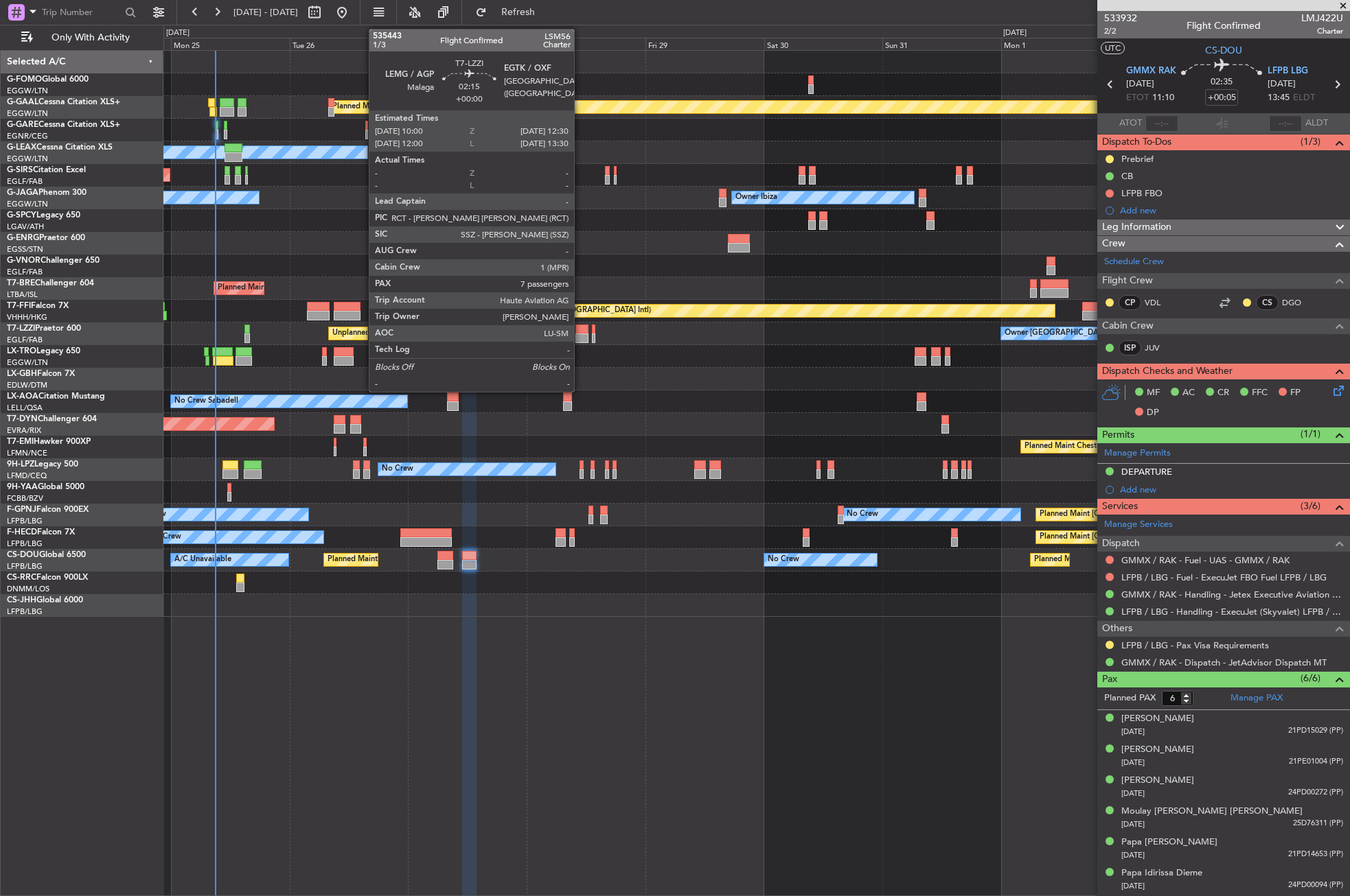
click at [580, 336] on div at bounding box center [581, 338] width 13 height 10
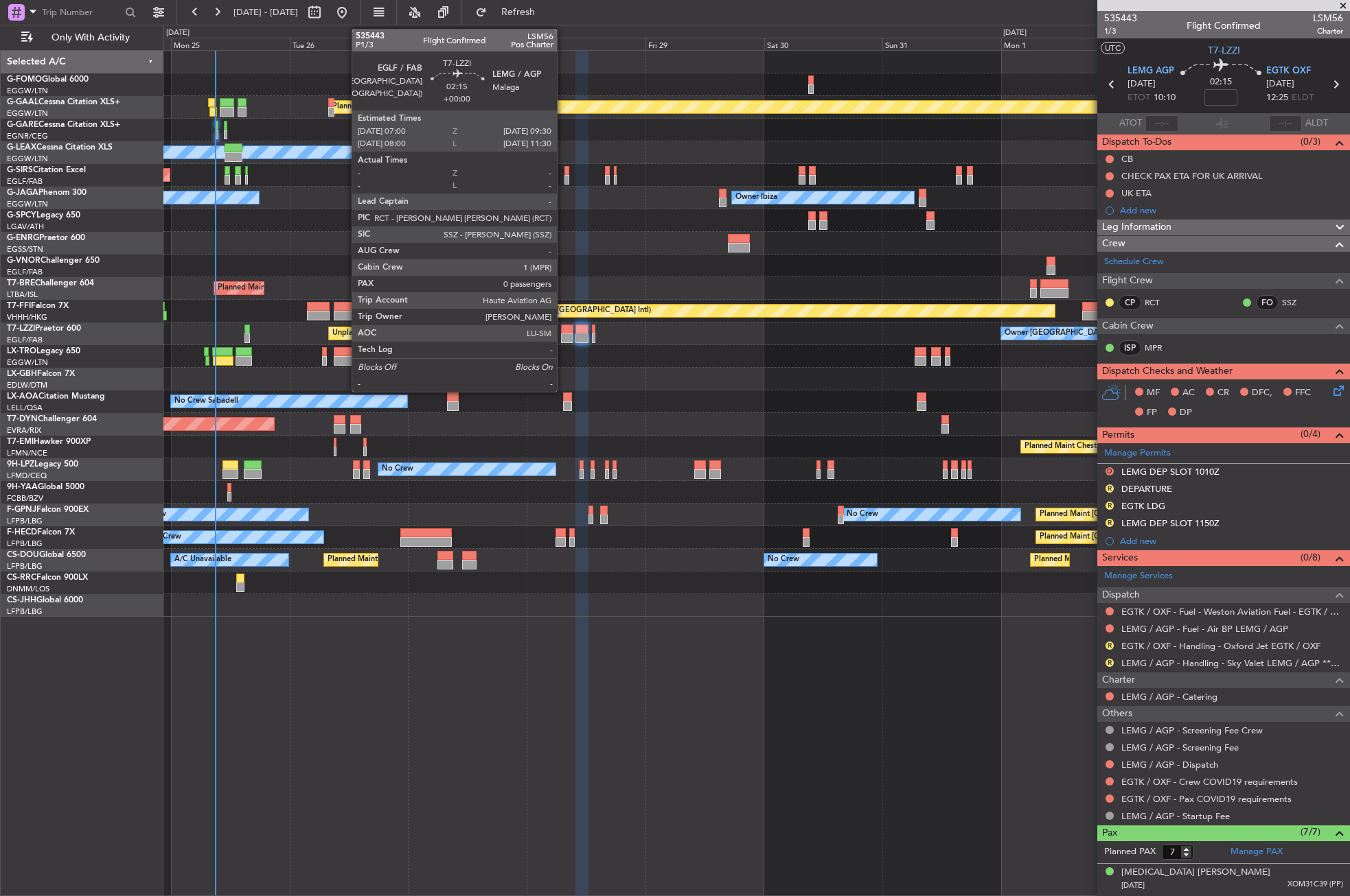
click at [562, 330] on div at bounding box center [566, 330] width 13 height 10
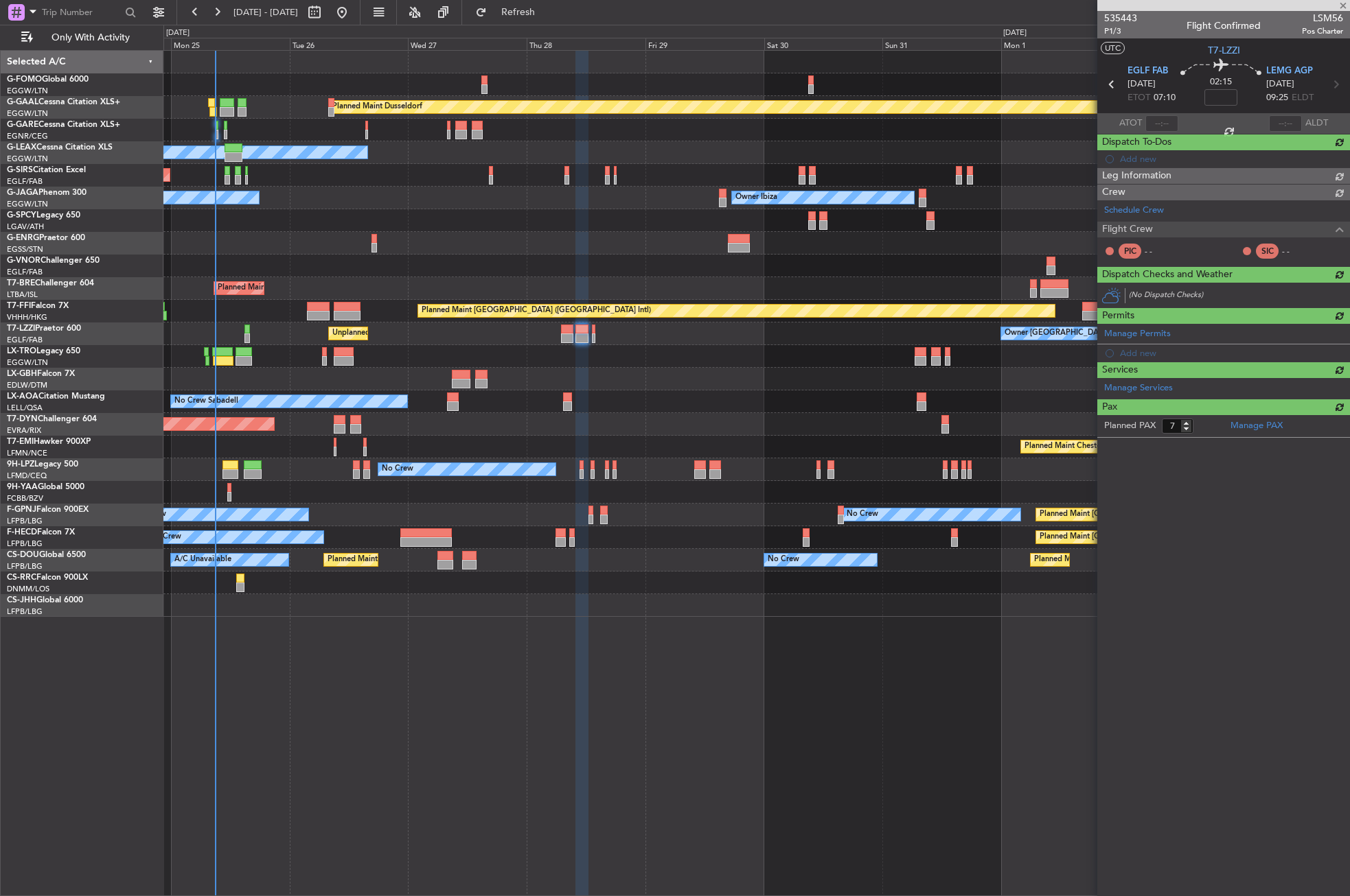
type input "0"
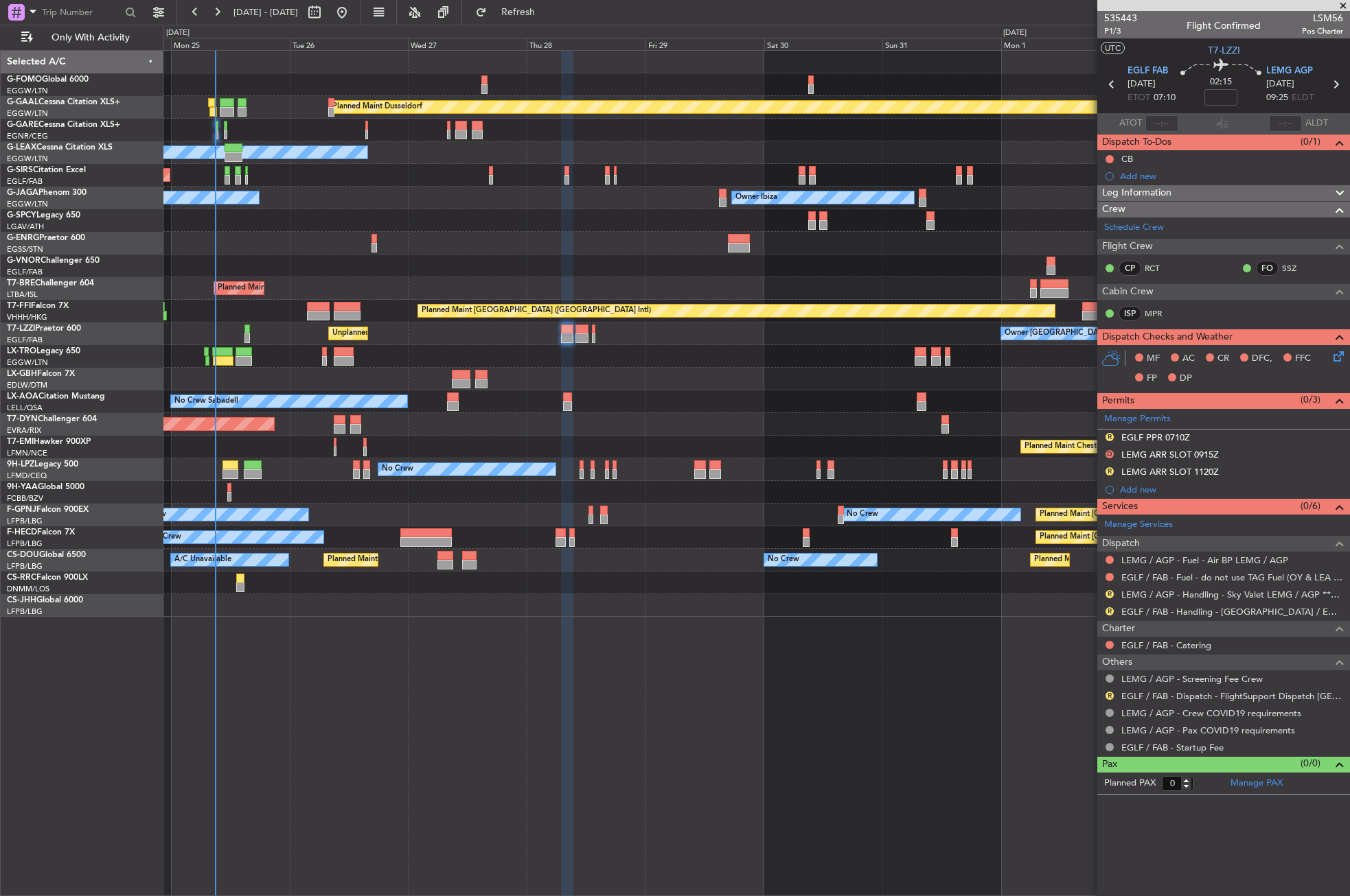
click at [403, 222] on div at bounding box center [755, 220] width 1185 height 22
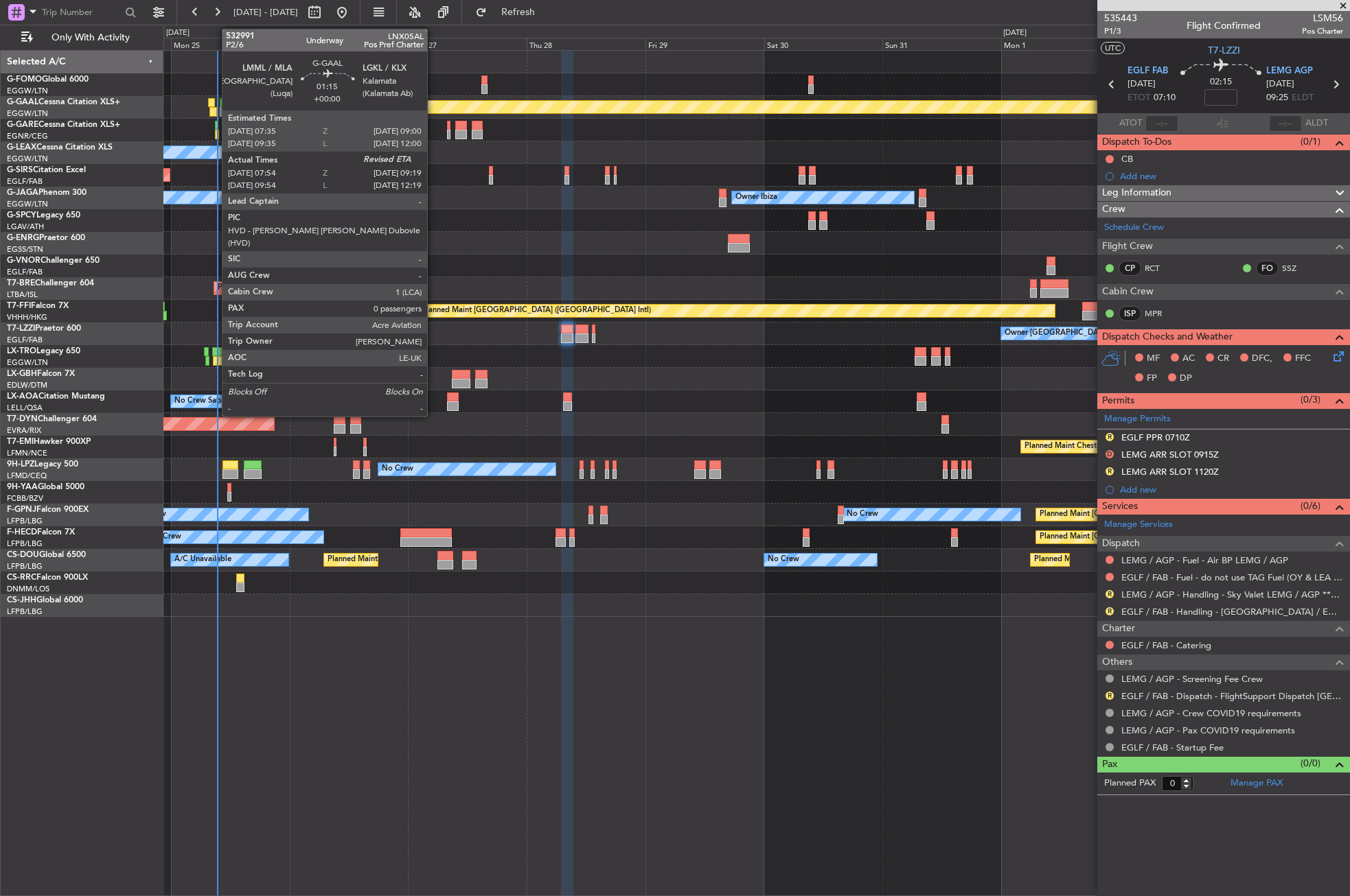
click at [213, 110] on div at bounding box center [213, 112] width 8 height 10
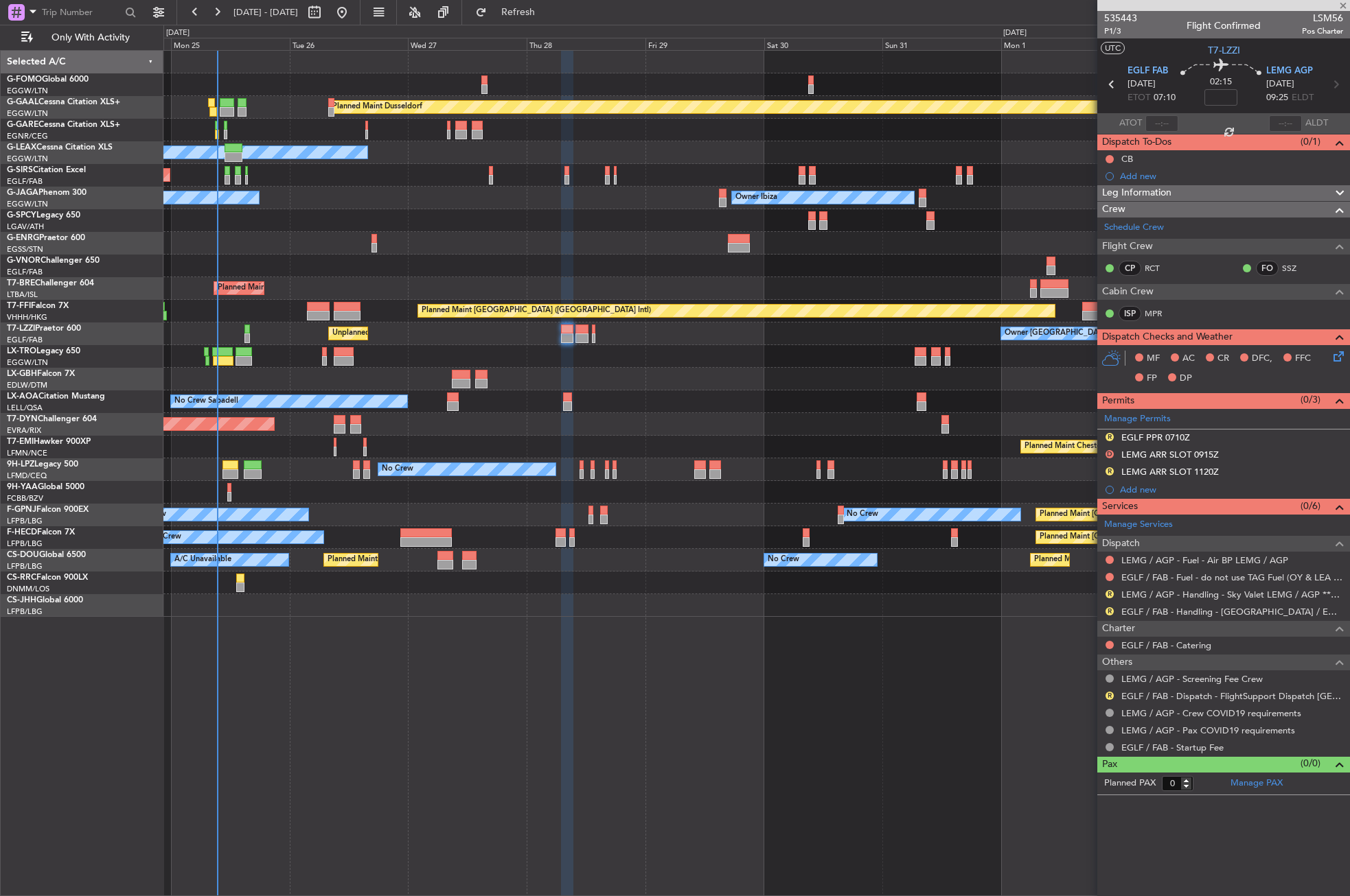
type input "07:54"
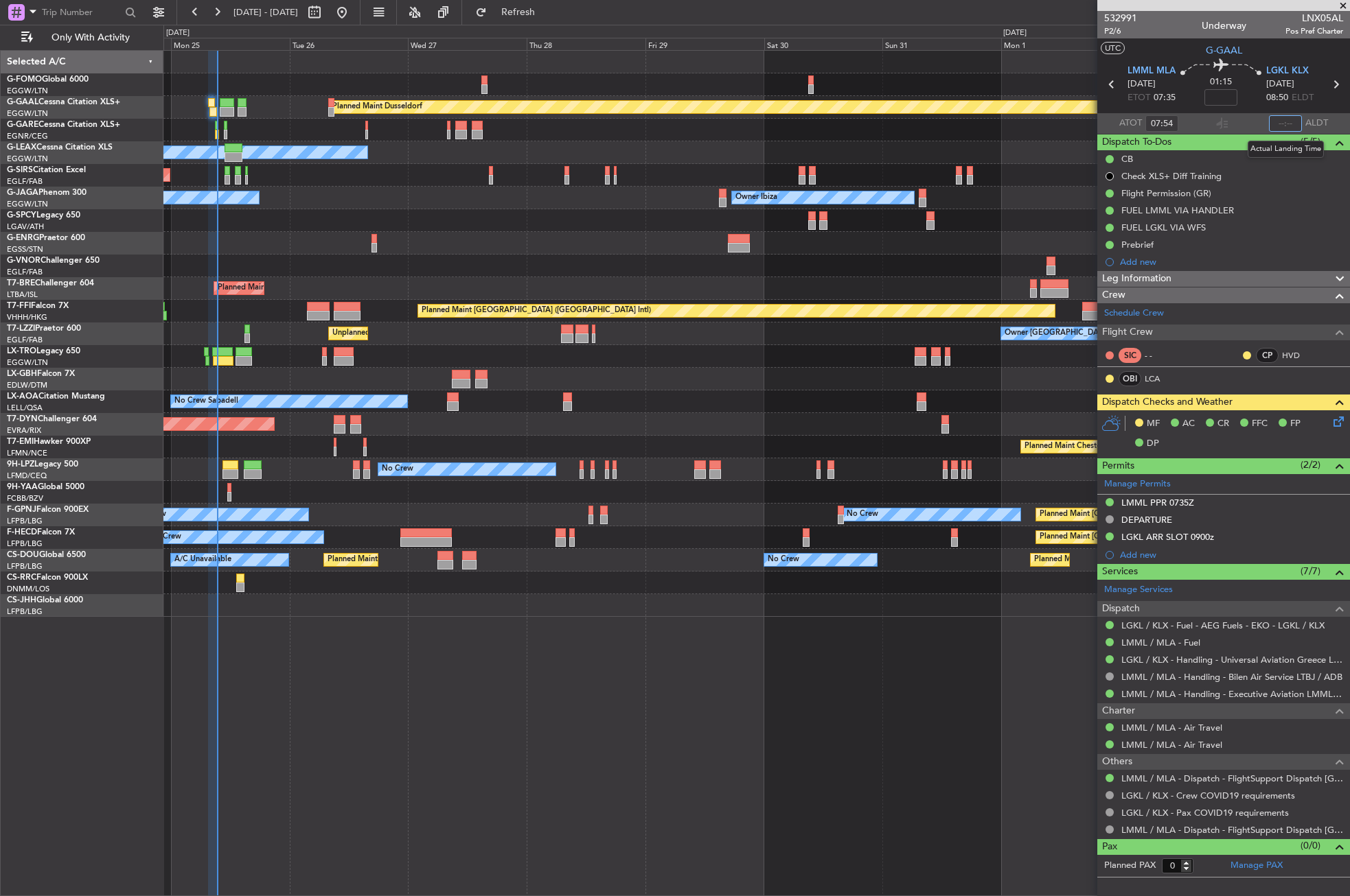
click at [1281, 121] on input "text" at bounding box center [1285, 123] width 33 height 16
click at [880, 269] on div at bounding box center [755, 266] width 1185 height 22
type input "09:13"
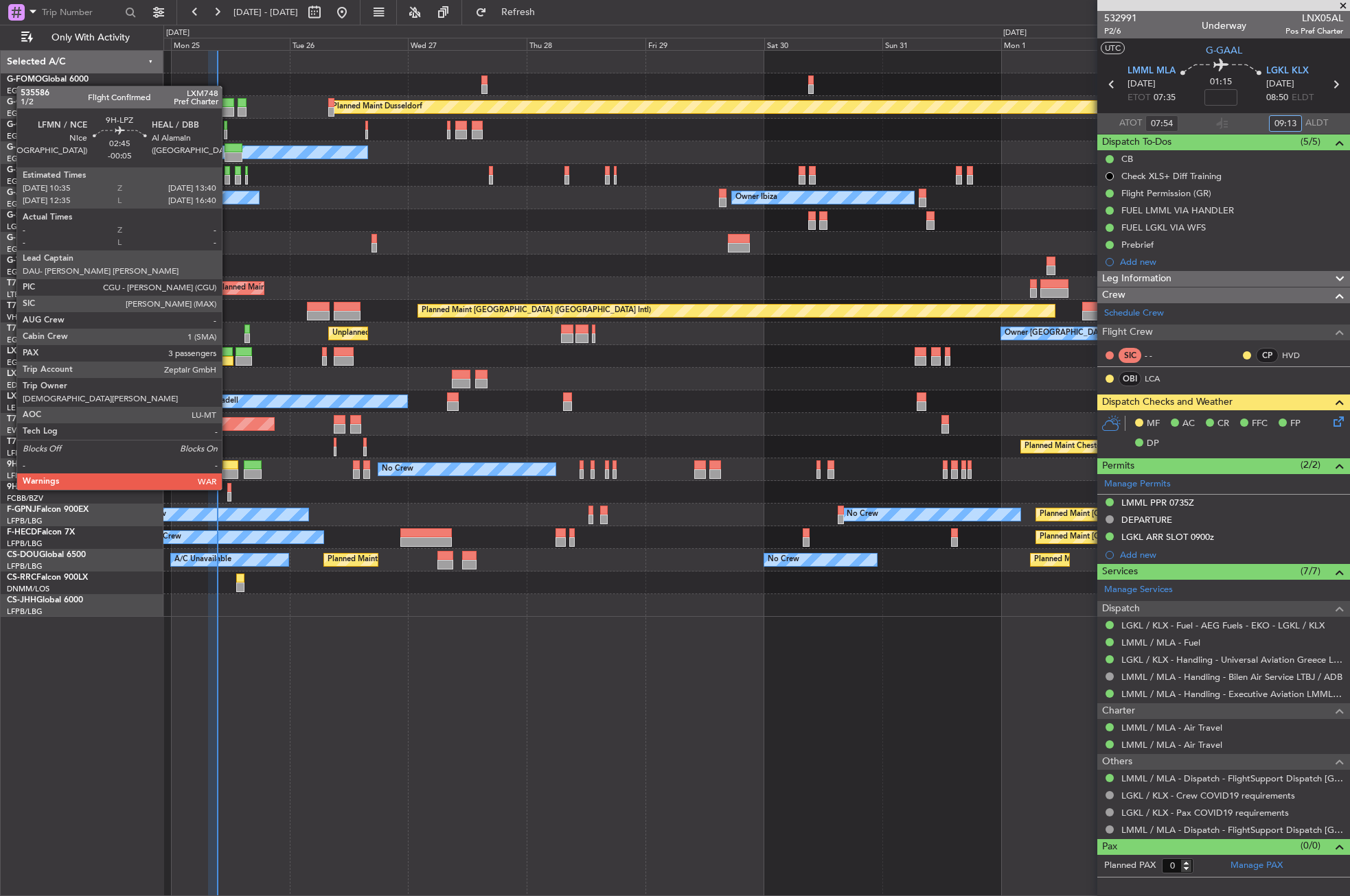
click at [228, 464] on div at bounding box center [230, 465] width 16 height 10
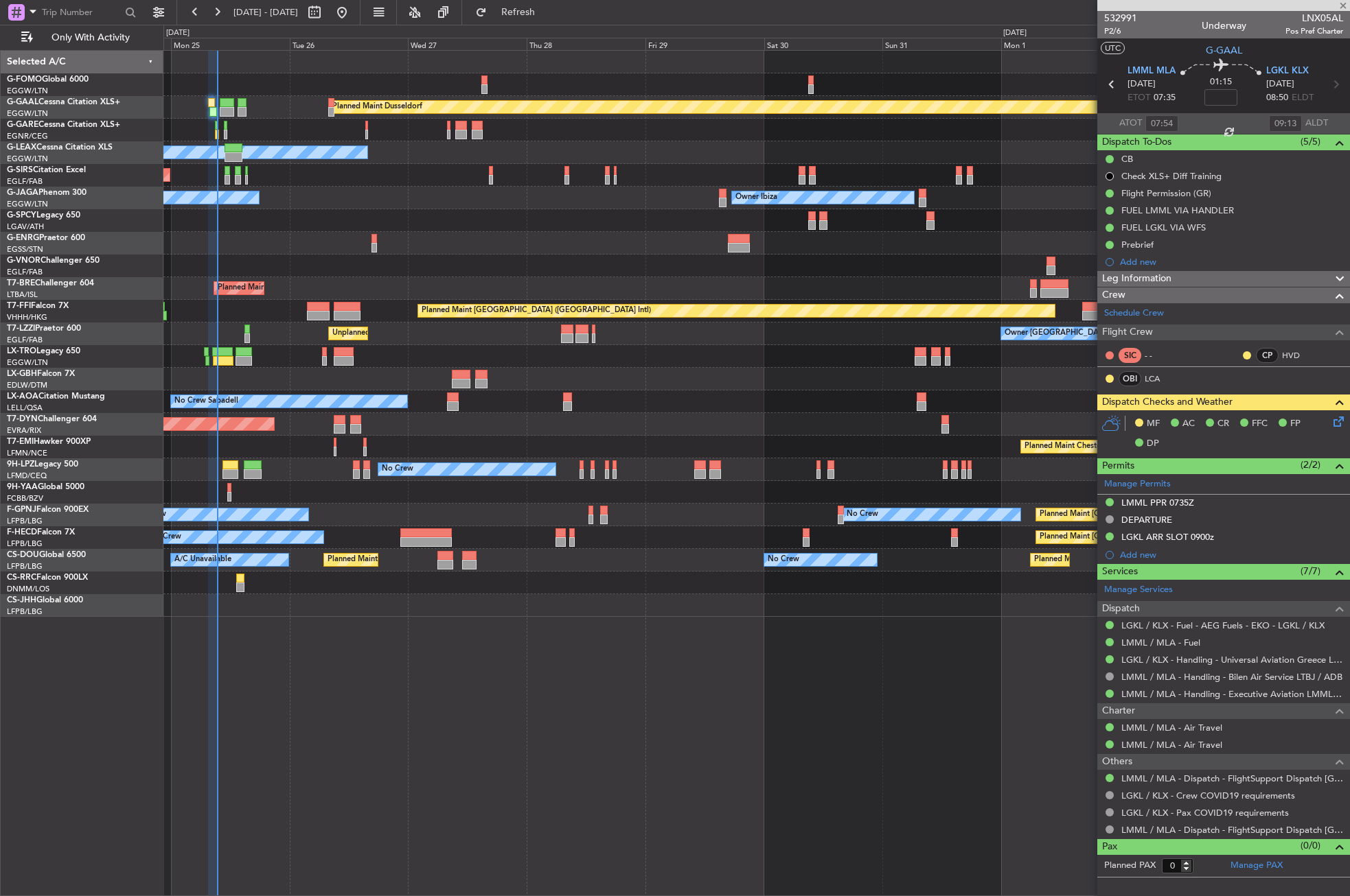
type input "-00:05"
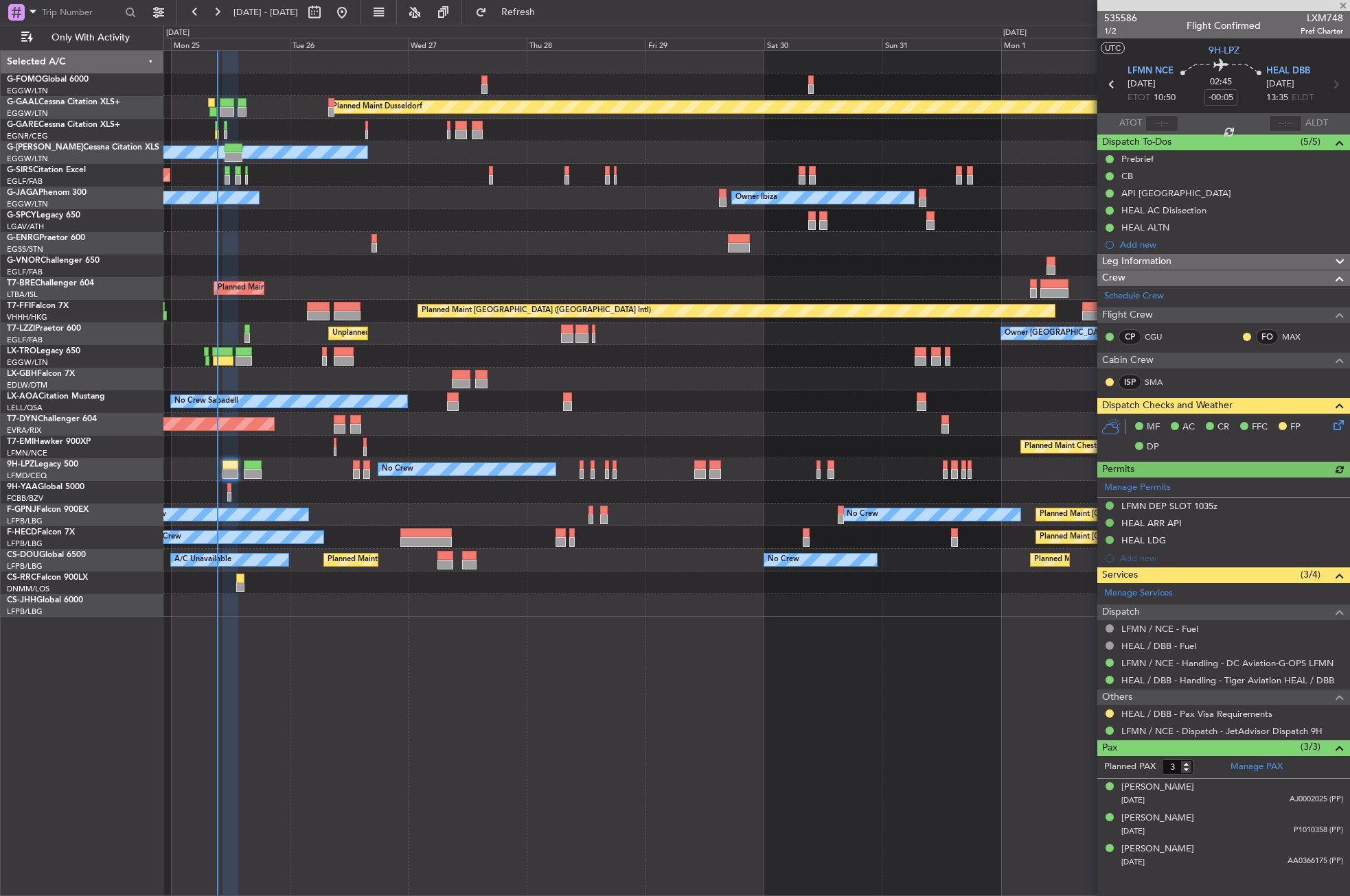
click at [920, 694] on div "Planned Maint Dusseldorf Owner Unplanned Maint Oxford (Kidlington) Planned Main…" at bounding box center [755, 473] width 1186 height 847
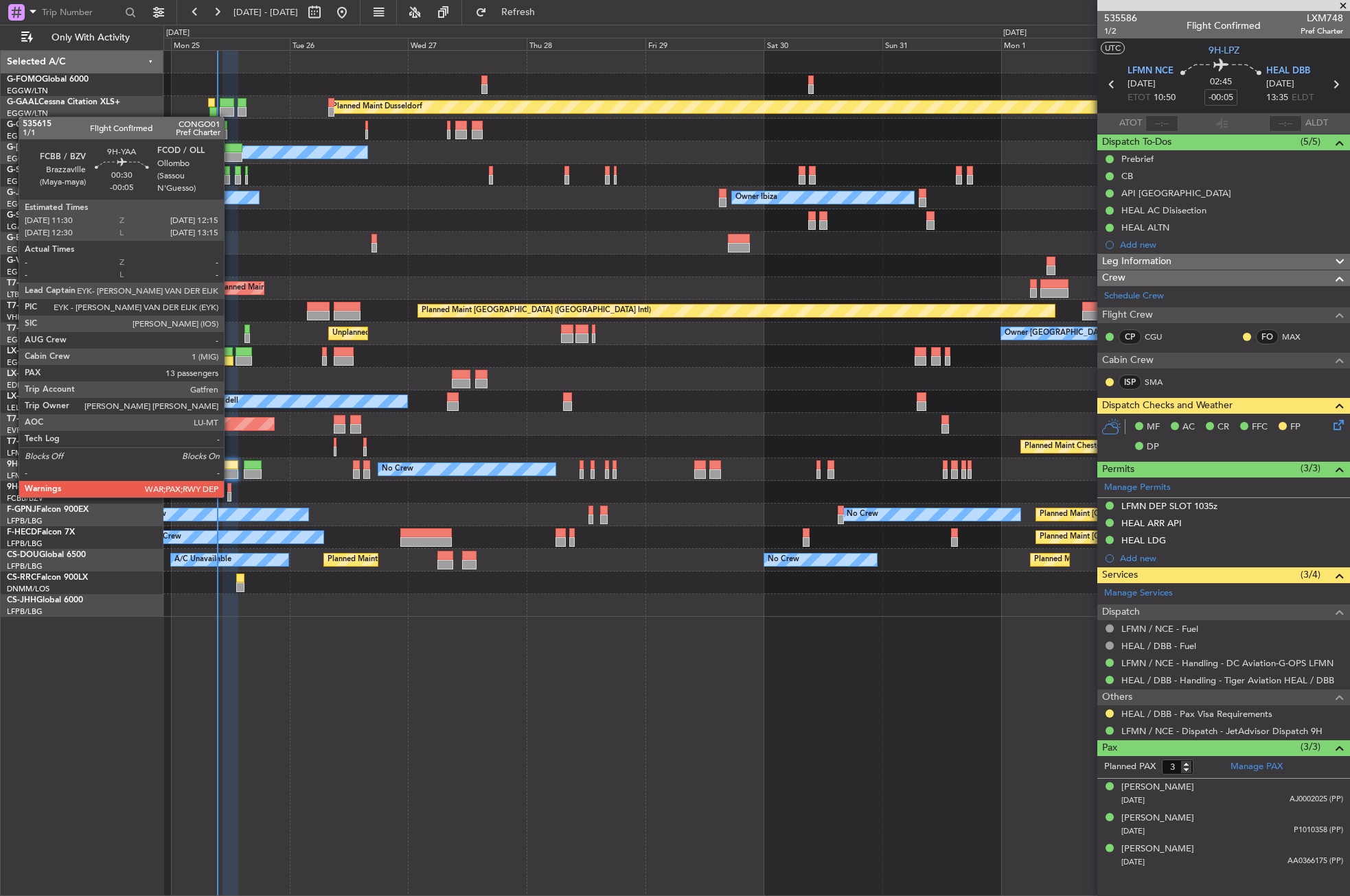
click at [230, 496] on div at bounding box center [229, 497] width 4 height 10
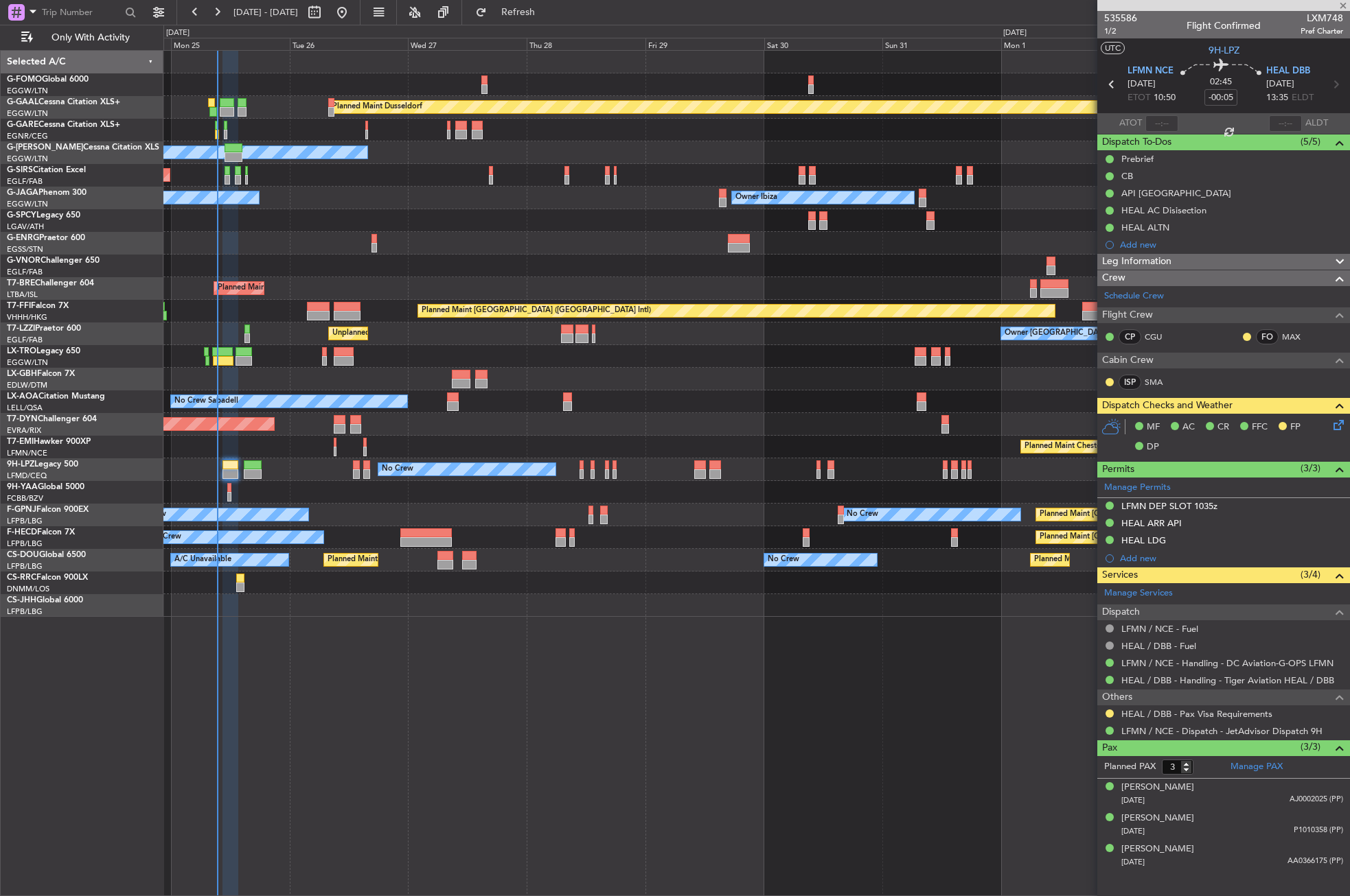
type input "13"
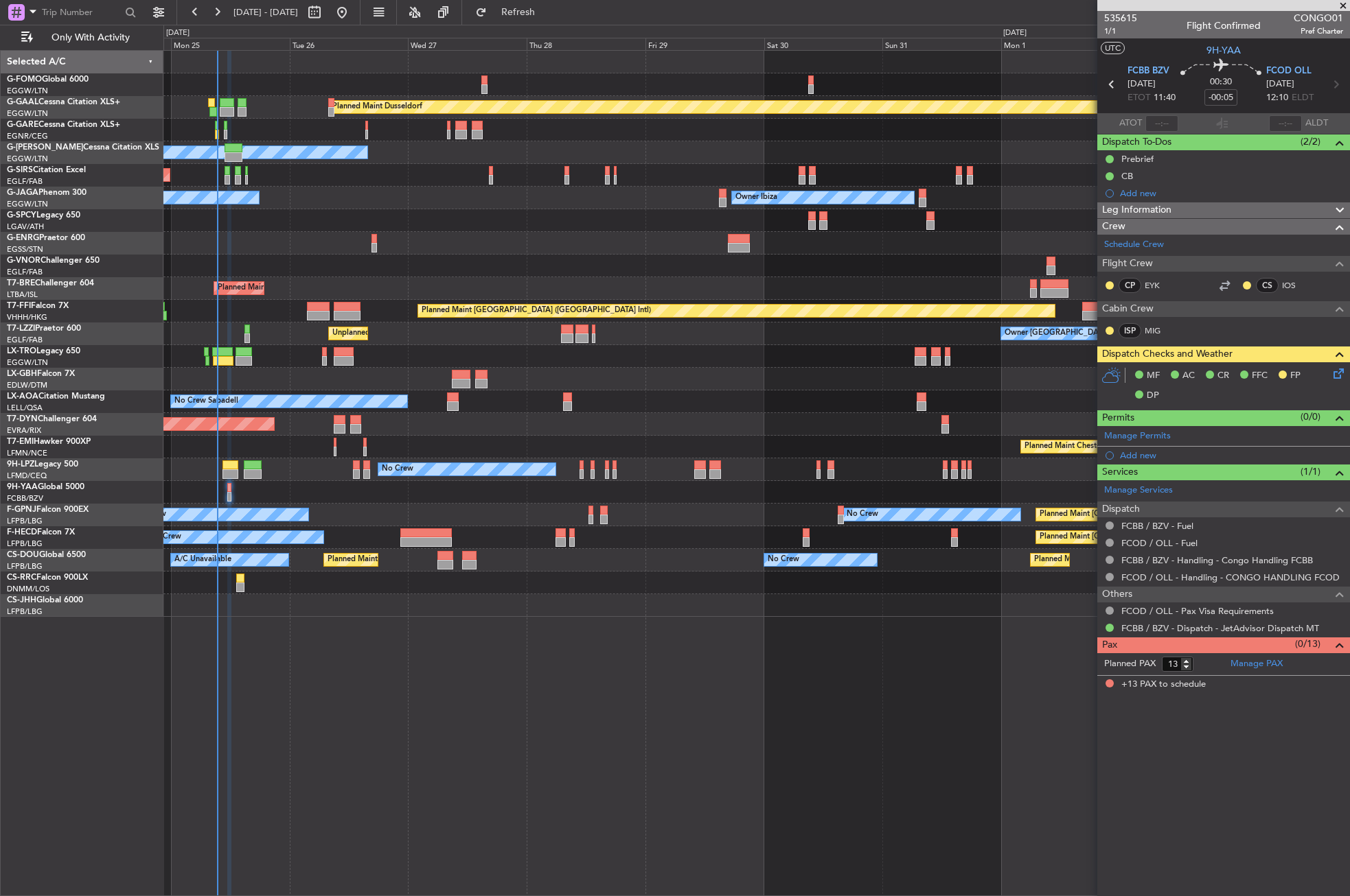
click at [439, 816] on div "Planned Maint Dusseldorf Owner Unplanned Maint Oxford (Kidlington) Planned Main…" at bounding box center [755, 473] width 1186 height 847
click at [458, 793] on div "Planned Maint Dusseldorf Owner Unplanned Maint [GEOGRAPHIC_DATA] ([GEOGRAPHIC_D…" at bounding box center [755, 473] width 1186 height 847
click at [309, 236] on div at bounding box center [755, 242] width 1185 height 22
click at [352, 199] on div "Planned Maint London (Luton) Owner Ibiza No Crew Cannes (Mandelieu)" at bounding box center [755, 198] width 1185 height 22
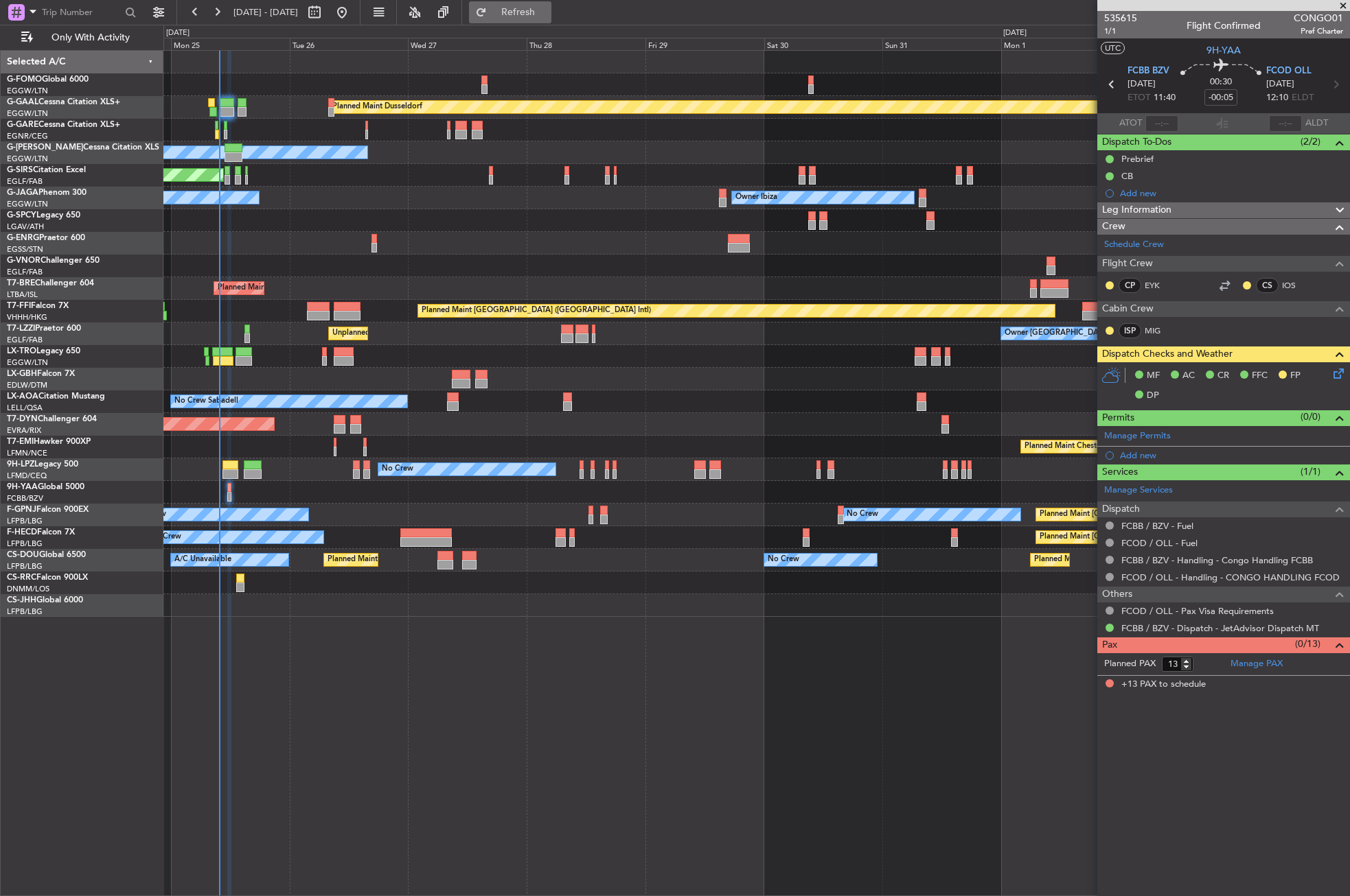
click at [541, 16] on span "Refresh" at bounding box center [518, 13] width 57 height 10
click at [551, 19] on button "Refresh" at bounding box center [509, 12] width 82 height 22
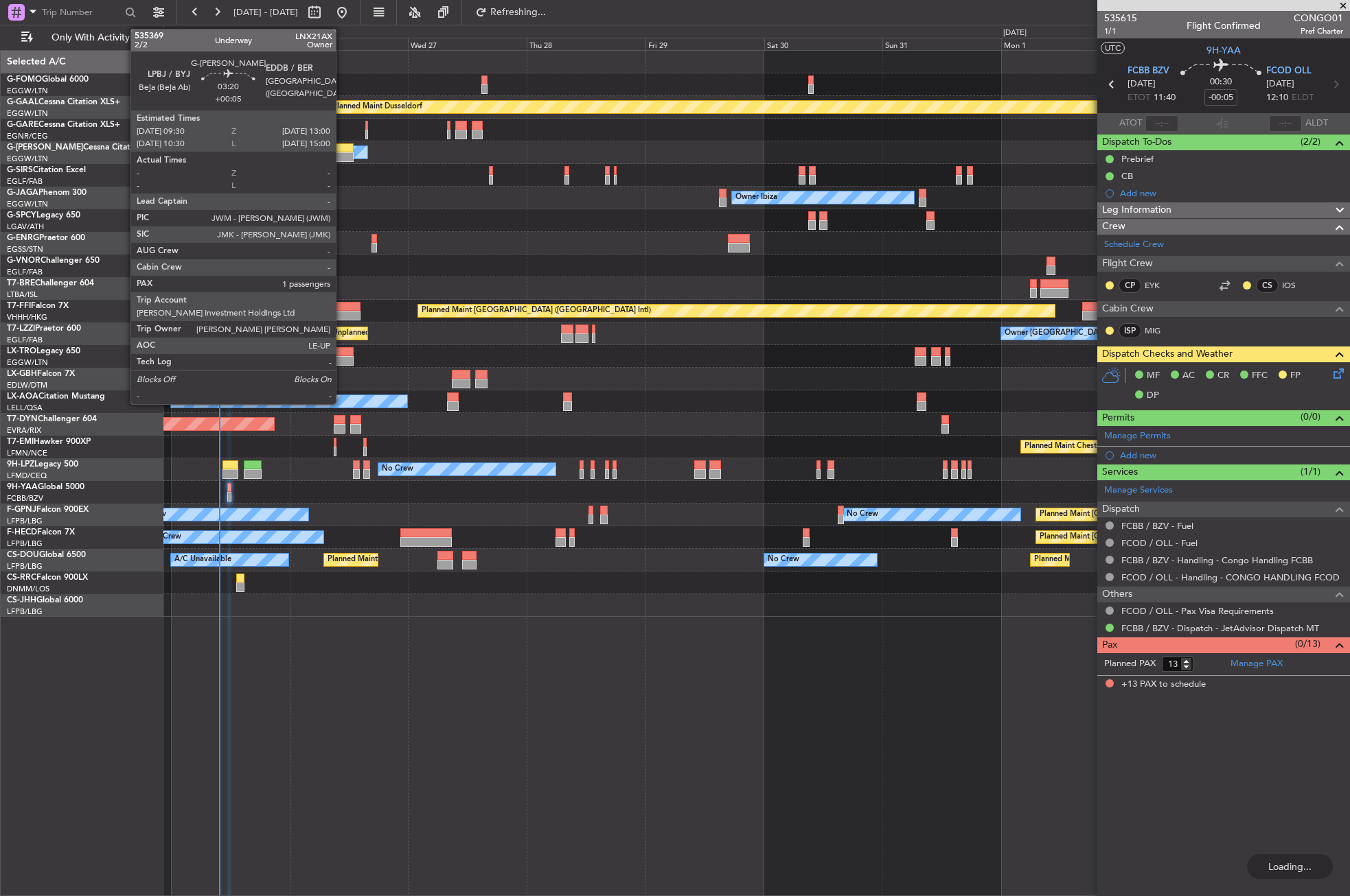
click at [342, 151] on div at bounding box center [344, 148] width 17 height 10
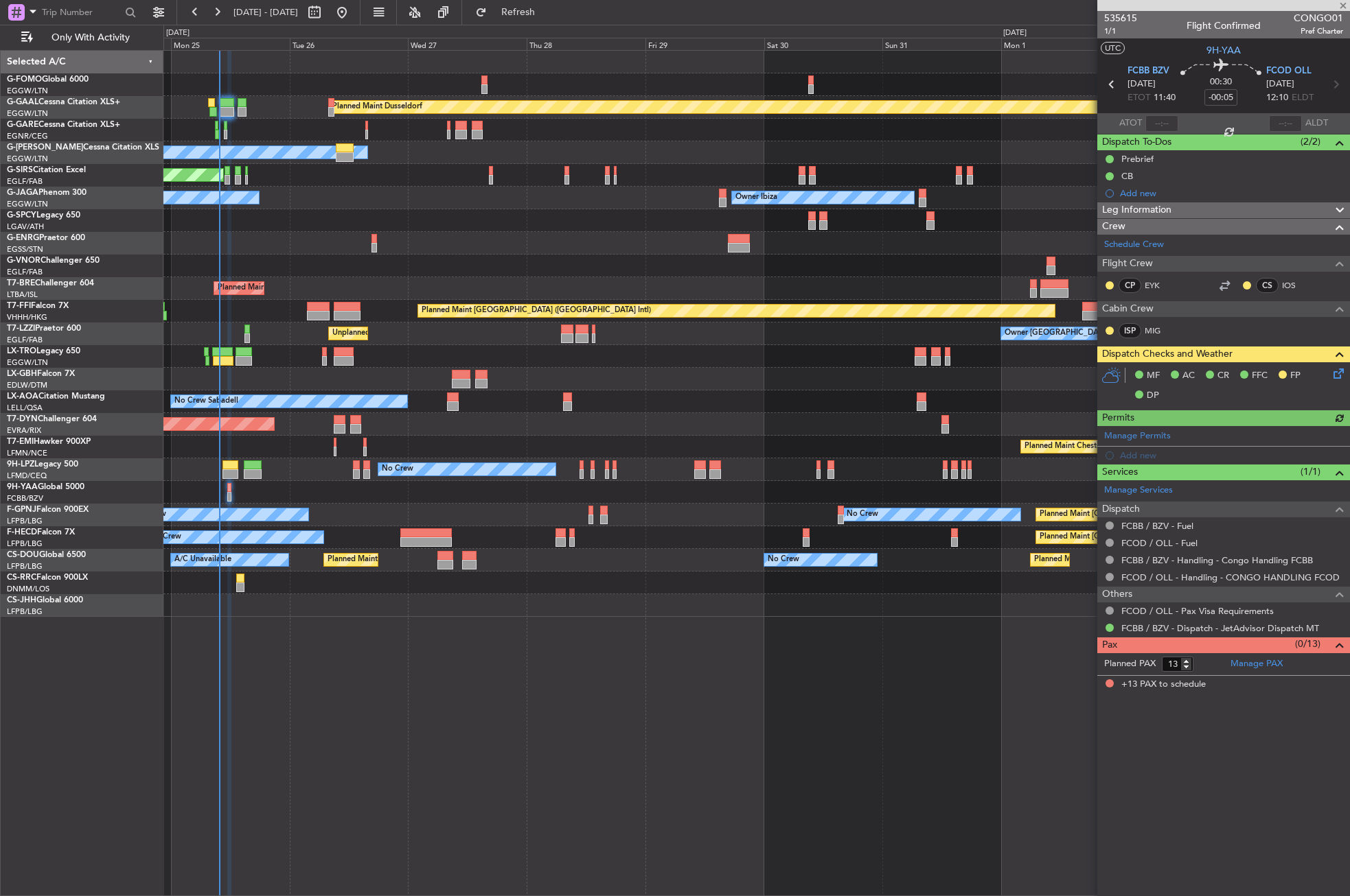
type input "+00:05"
type input "1"
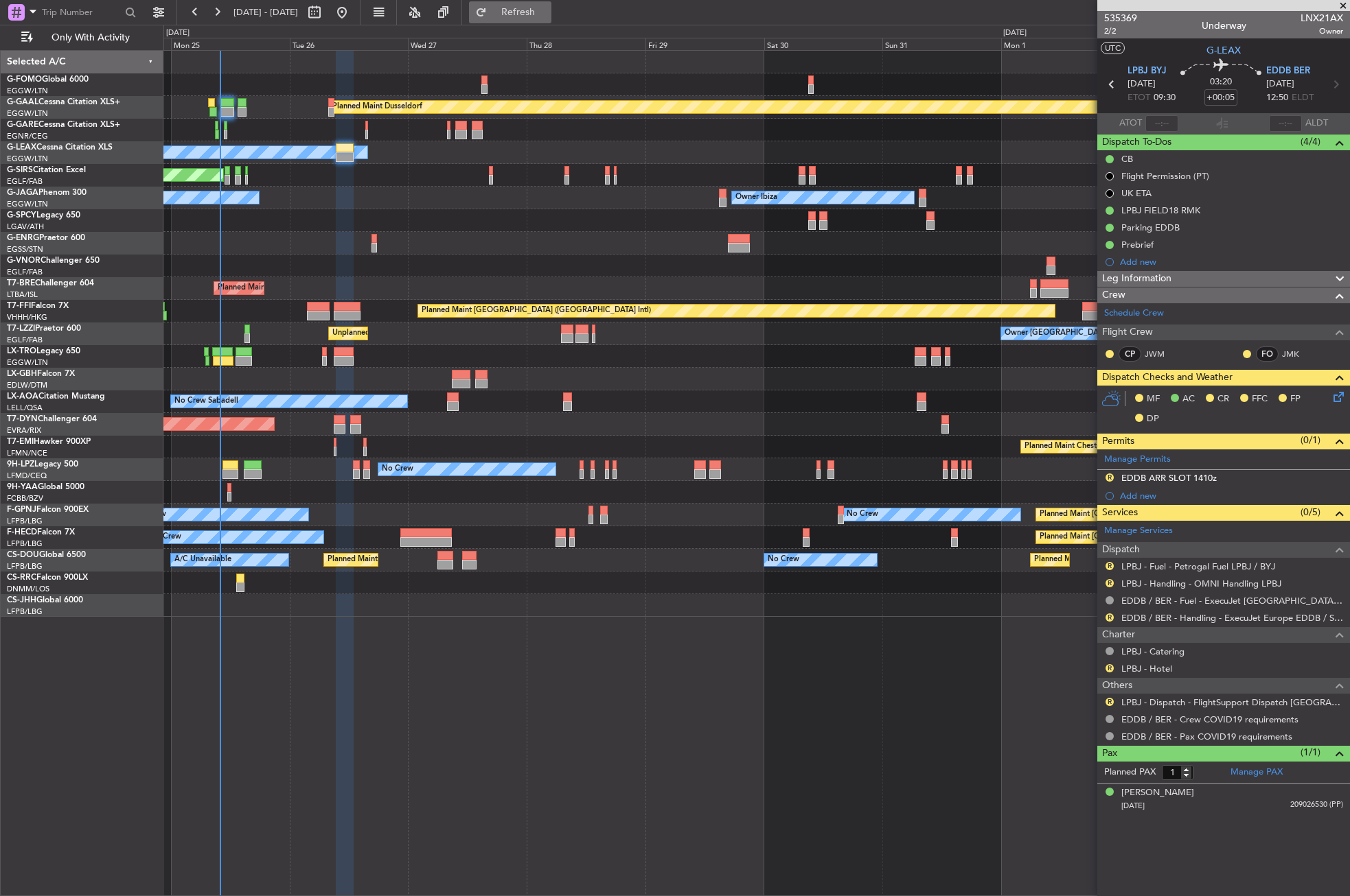
click at [536, 10] on span "Refresh" at bounding box center [518, 13] width 57 height 10
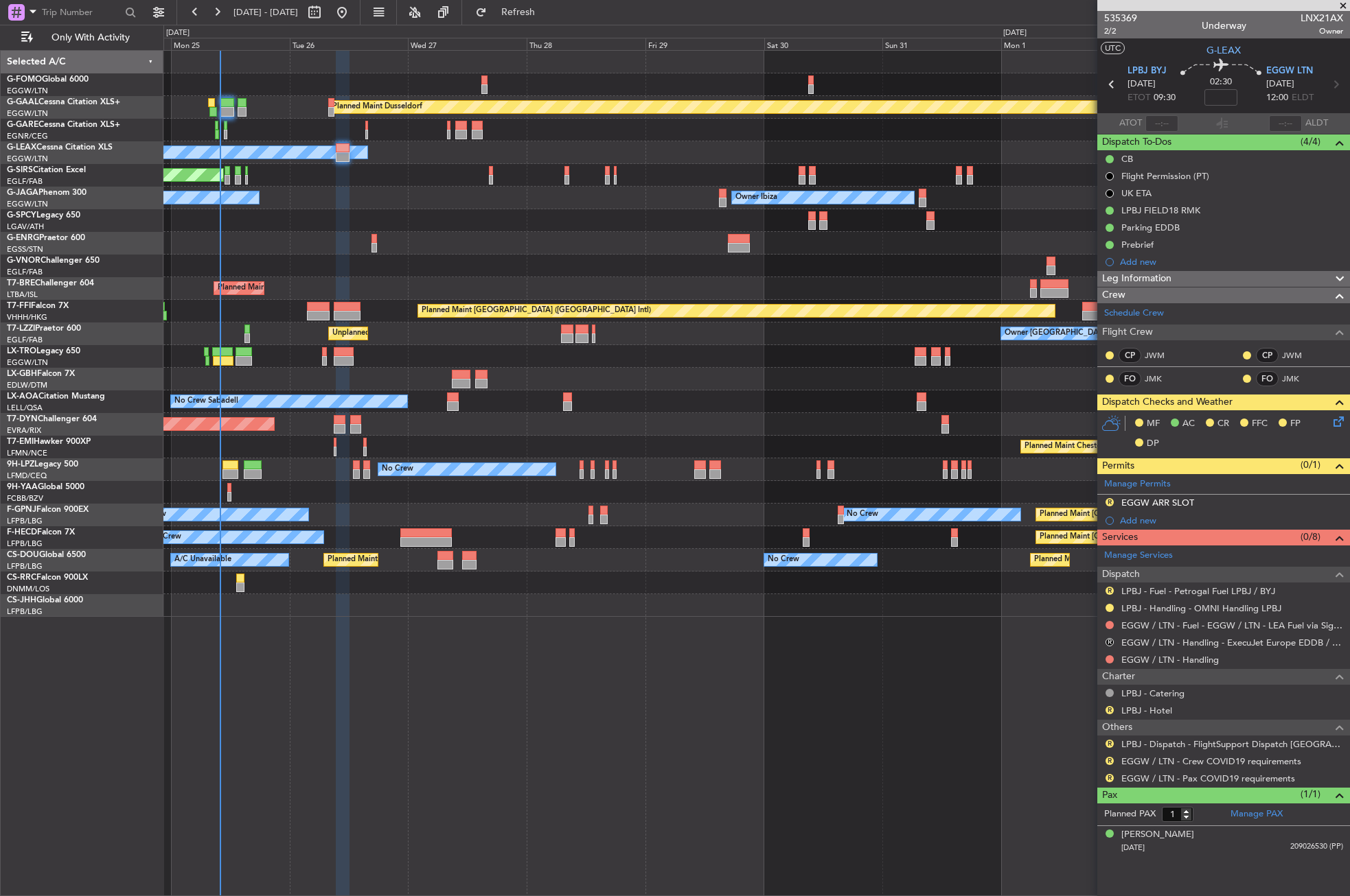
click at [494, 245] on div at bounding box center [755, 242] width 1185 height 22
click at [1112, 29] on span "2/2" at bounding box center [1120, 31] width 33 height 12
click at [1143, 280] on span "Leg Information" at bounding box center [1136, 279] width 69 height 16
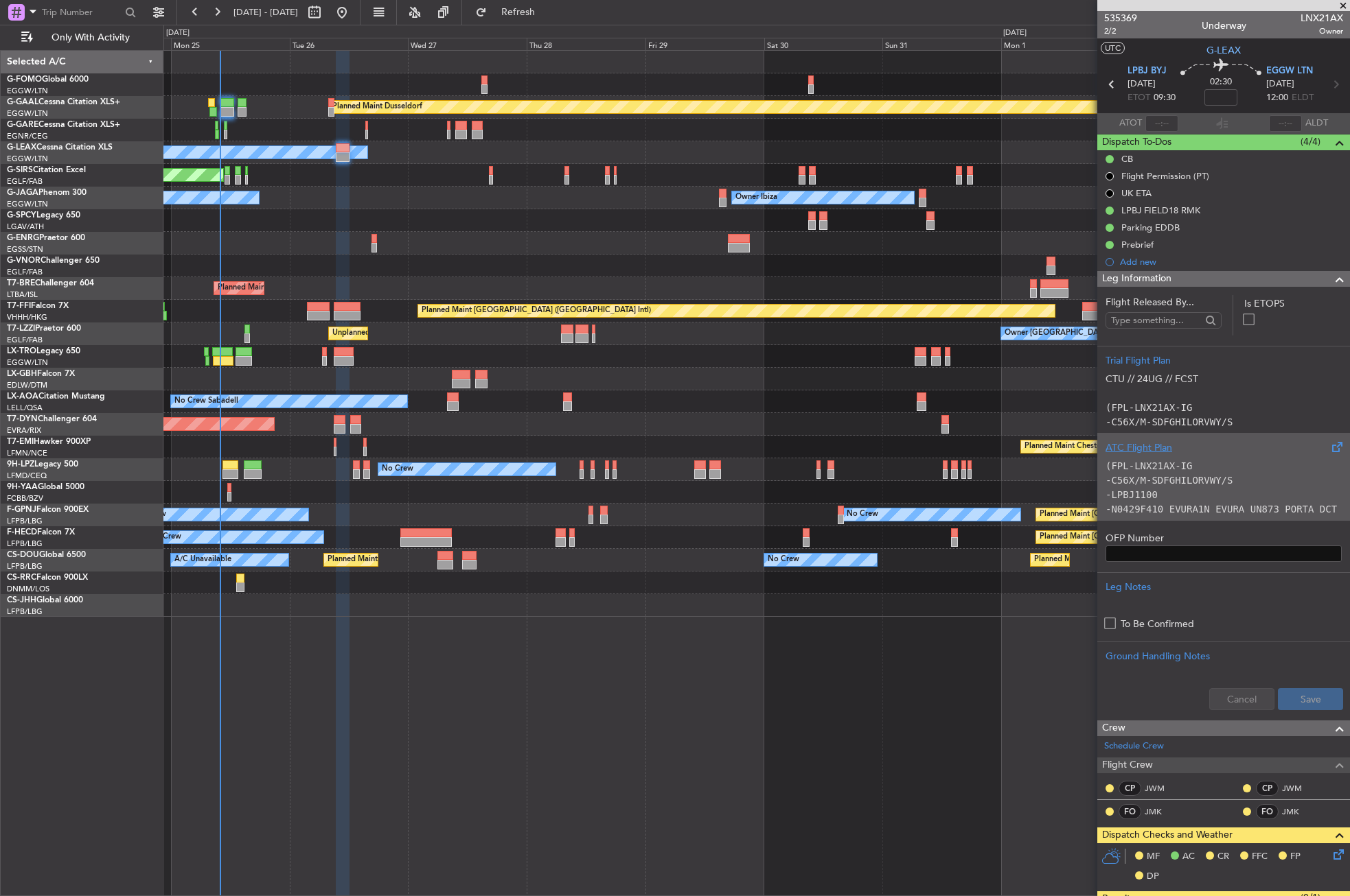
click at [1136, 458] on div "(FPL-LNX21AX-IG -C56X/M-SDFGHILORVWY/S -LPBJ1100 -N0429F410 EVURA1N EVURA UN873…" at bounding box center [1223, 484] width 236 height 58
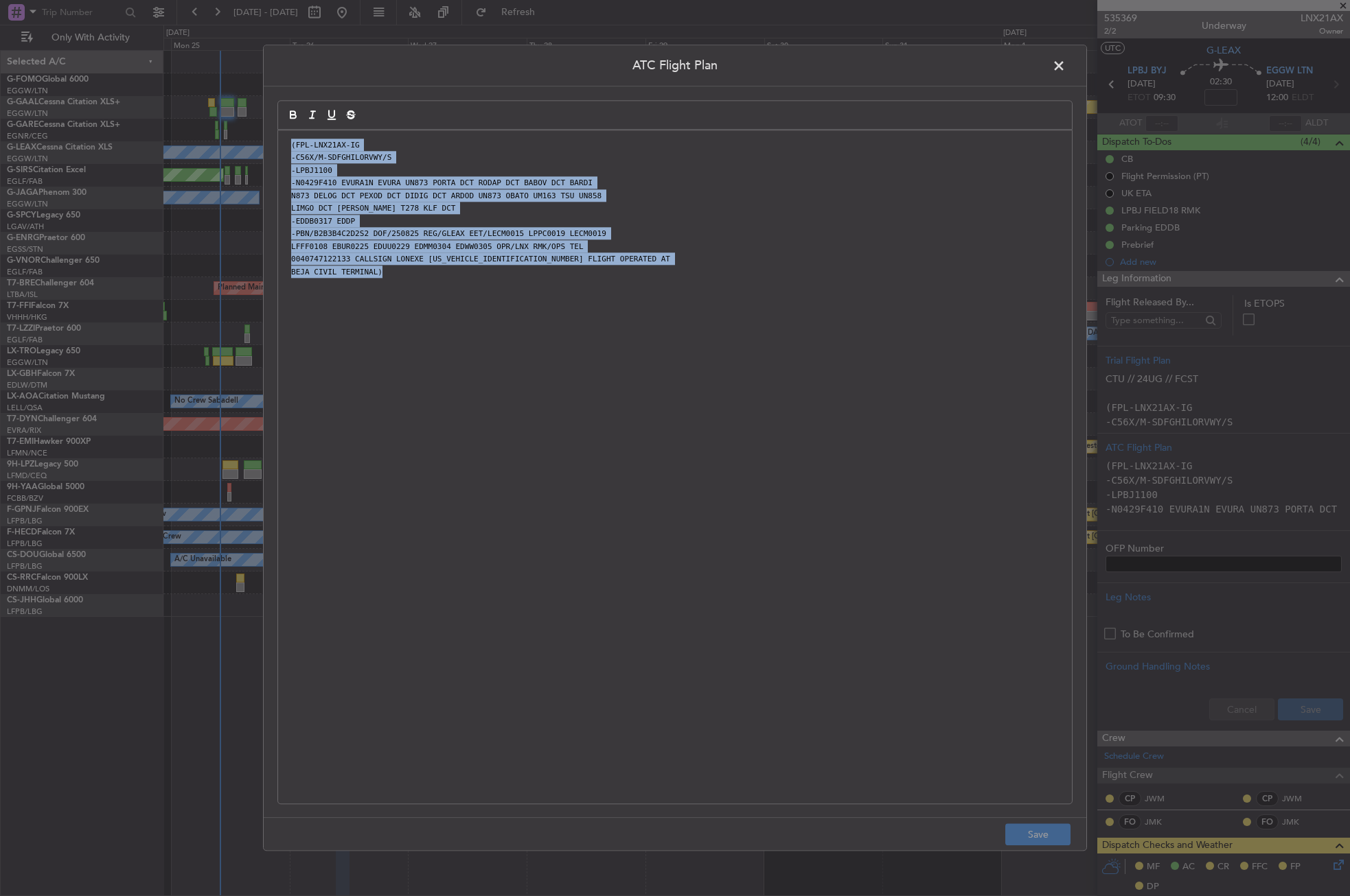
drag, startPoint x: 428, startPoint y: 300, endPoint x: 269, endPoint y: 146, distance: 221.4
click at [269, 146] on div "ATC Flight Plan (FPL-LNX21AX-IG -C56X/M-SDFGHILORVWY/S -LPBJ1100 -N0429F410 EVU…" at bounding box center [674, 448] width 823 height 807
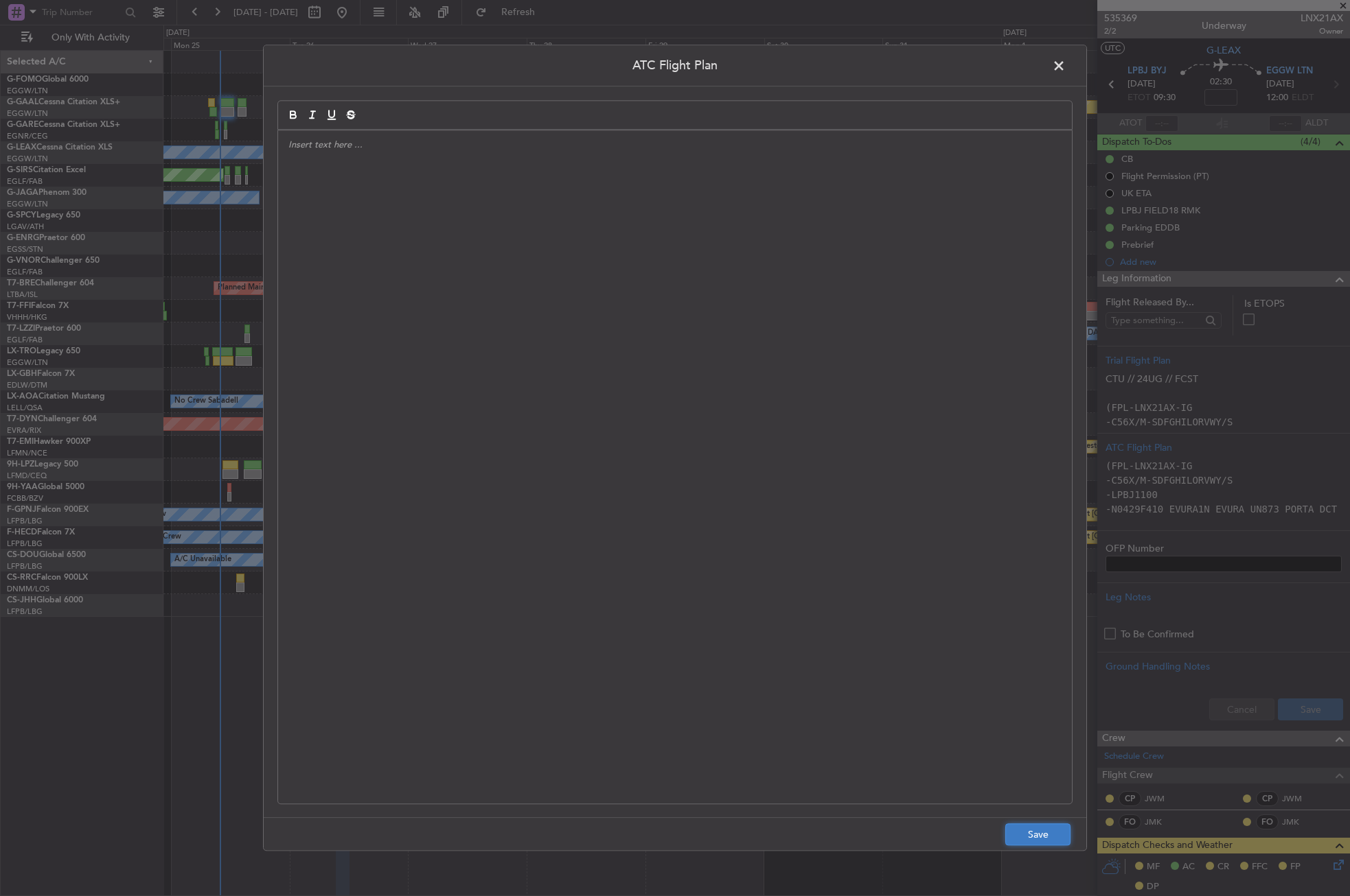
click at [1036, 841] on button "Save" at bounding box center [1037, 835] width 65 height 22
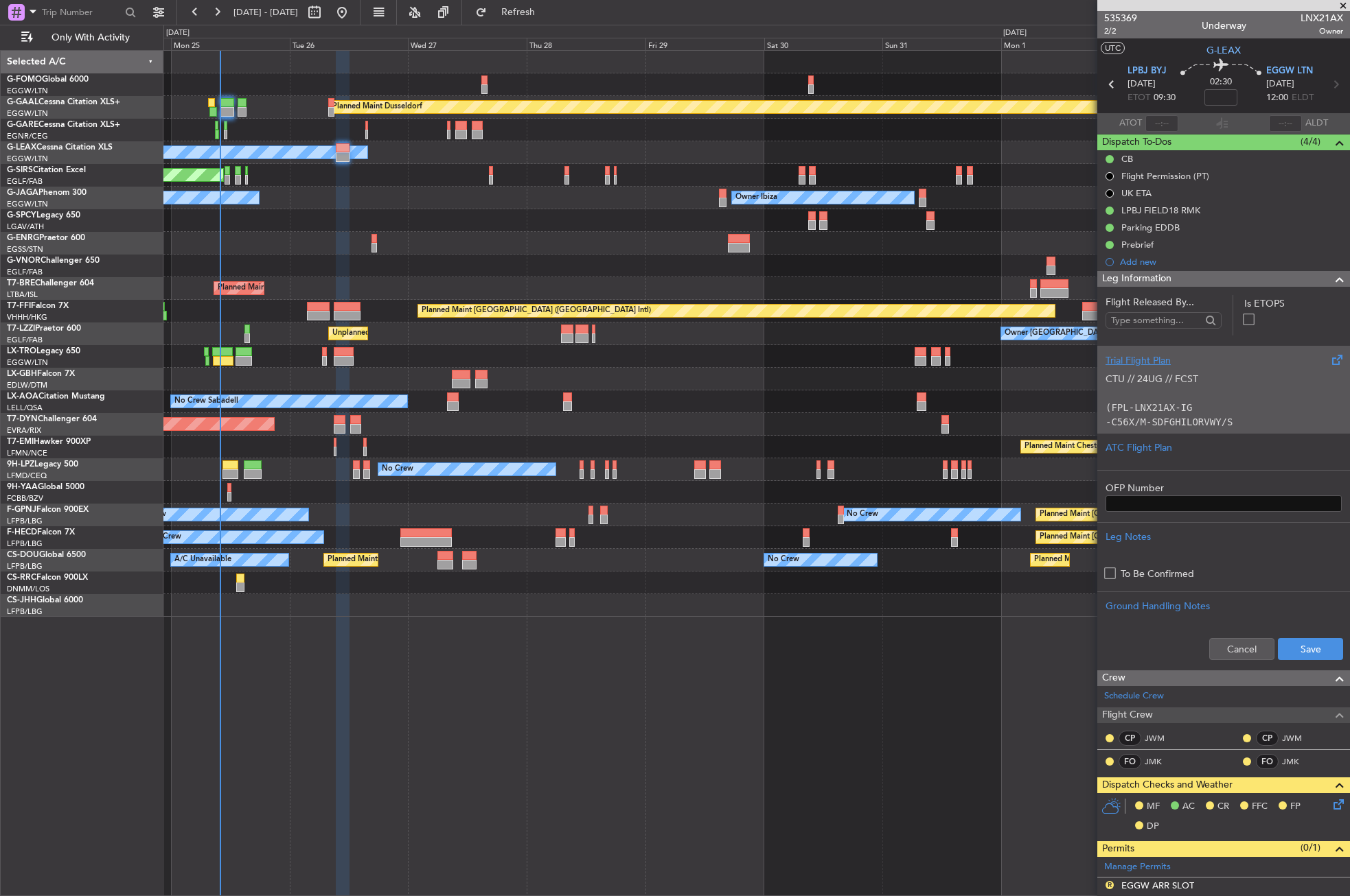
click at [1205, 408] on p "(FPL-LNX21AX-IG" at bounding box center [1223, 407] width 236 height 15
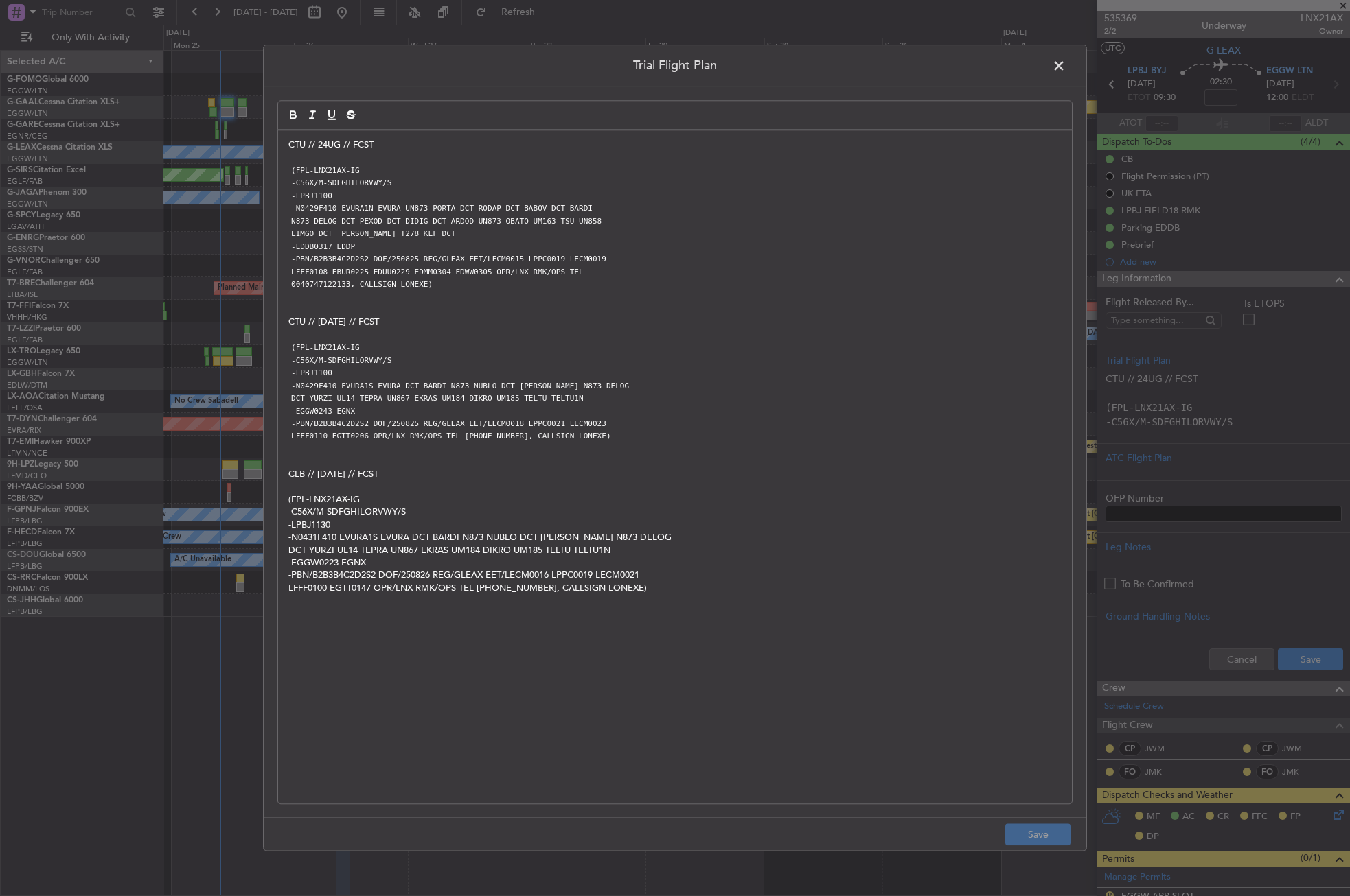
click at [281, 138] on div "CTU // 24UG // FCST (FPL-LNX21AX-IG -C56X/M-SDFGHILORVWY/S -LPBJ1100 -N0429F410…" at bounding box center [675, 466] width 793 height 673
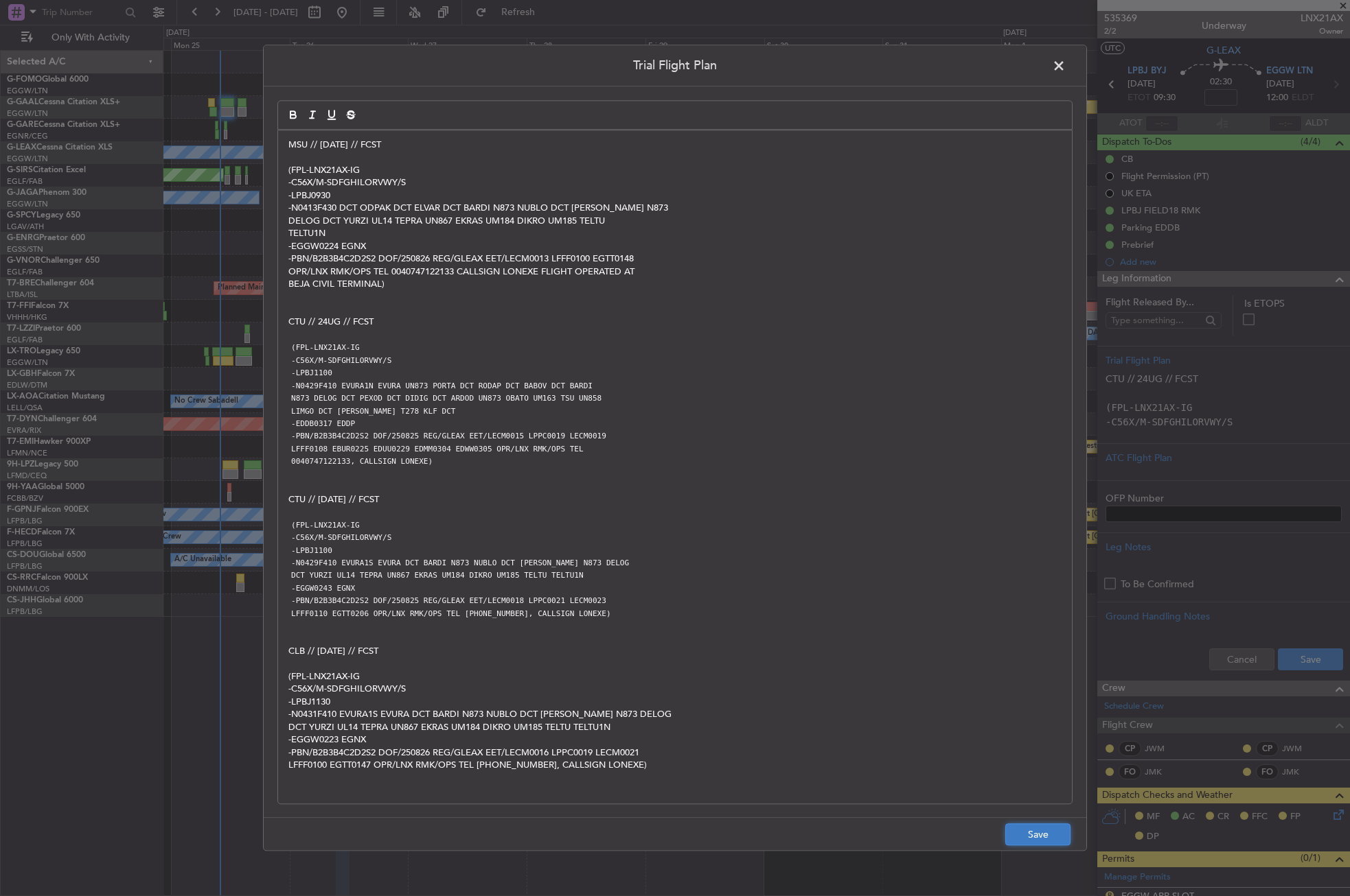
click at [1016, 838] on button "Save" at bounding box center [1037, 835] width 65 height 22
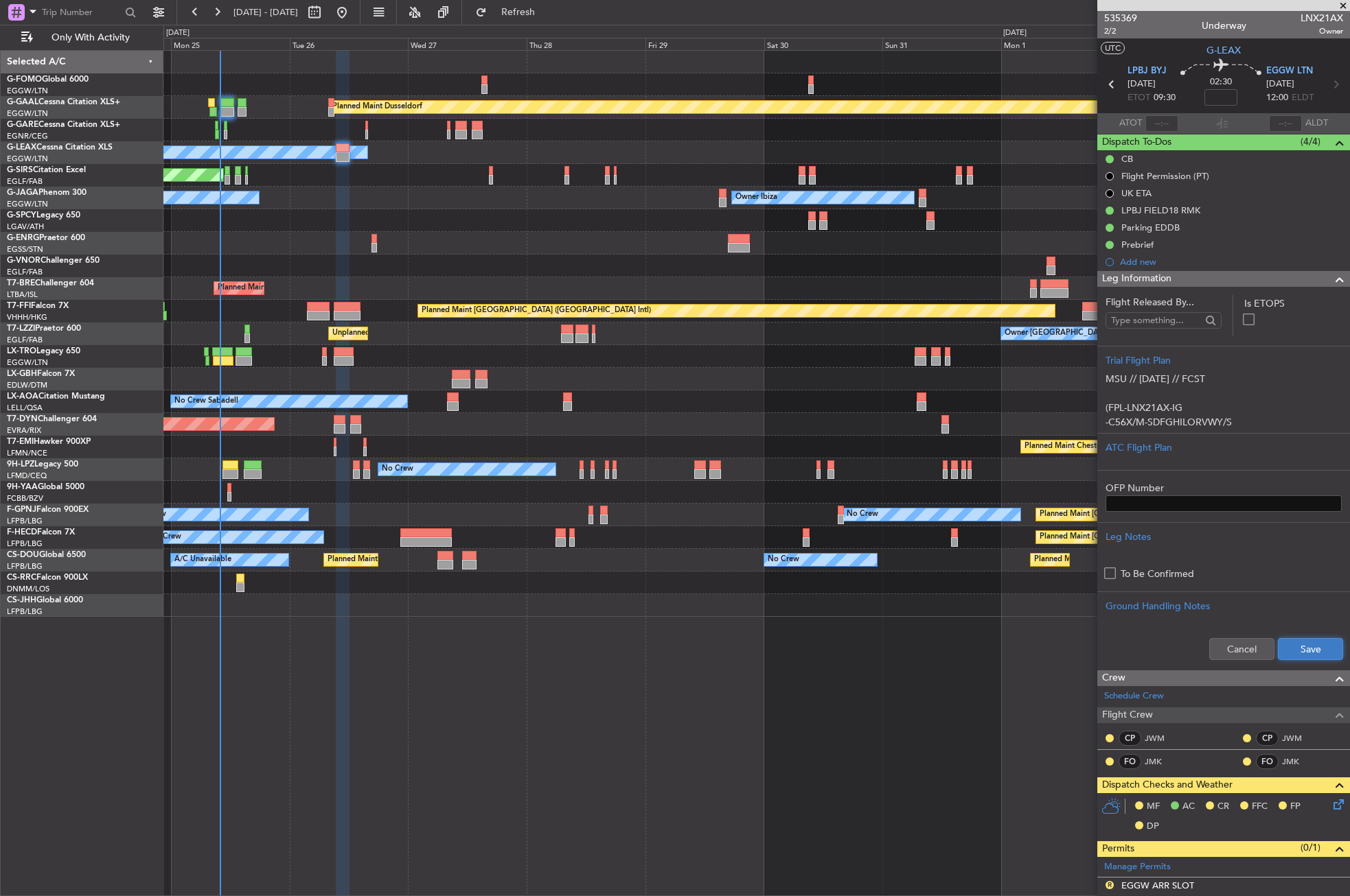
click at [1286, 656] on button "Save" at bounding box center [1309, 649] width 65 height 22
click at [435, 752] on div "Planned Maint Dusseldorf Owner Unplanned Maint Oxford (Kidlington) No Crew Cann…" at bounding box center [755, 473] width 1186 height 847
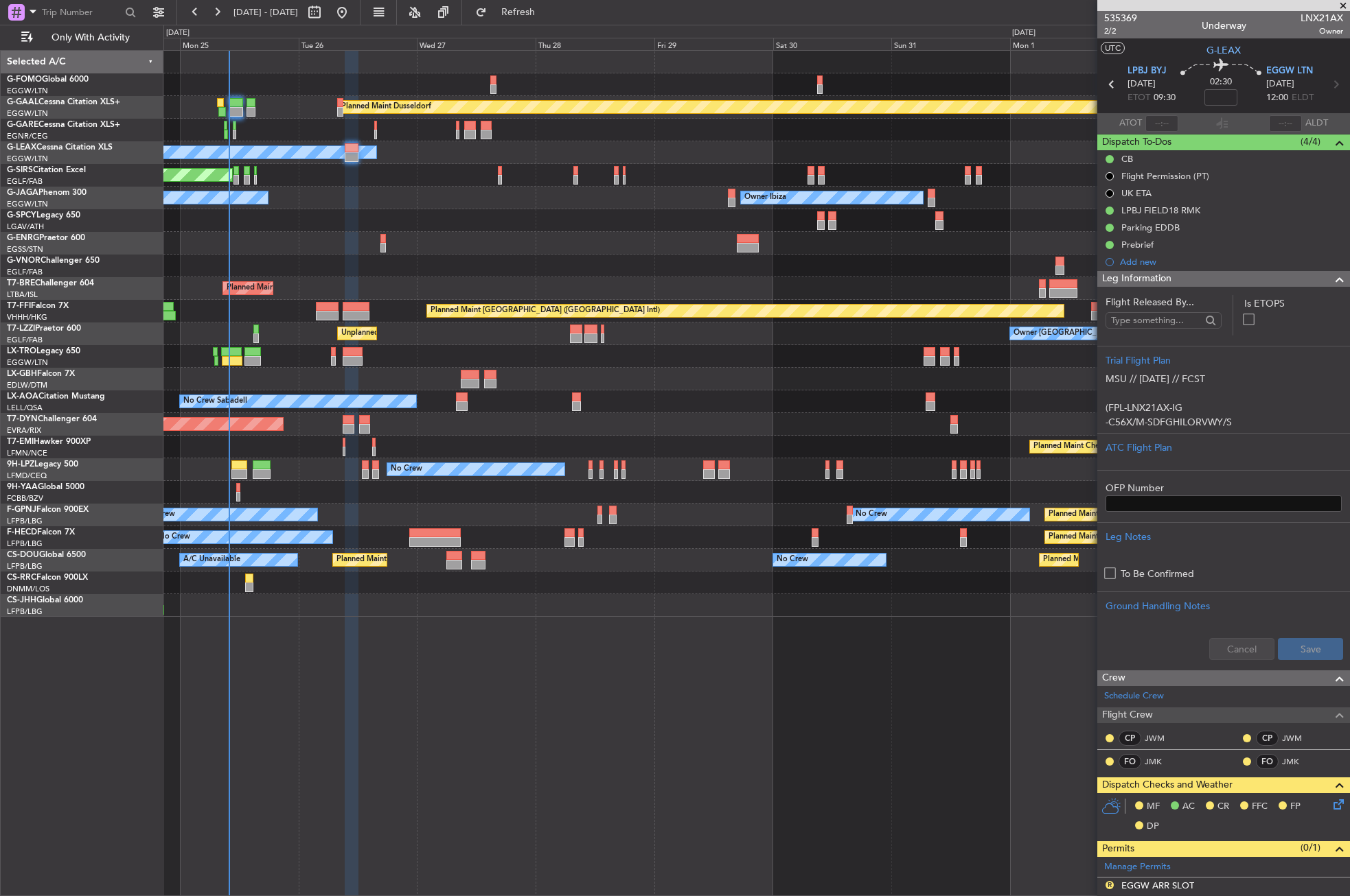
click at [424, 748] on div "Planned Maint Dusseldorf Owner Unplanned Maint Oxford (Kidlington) No Crew Cann…" at bounding box center [755, 473] width 1186 height 847
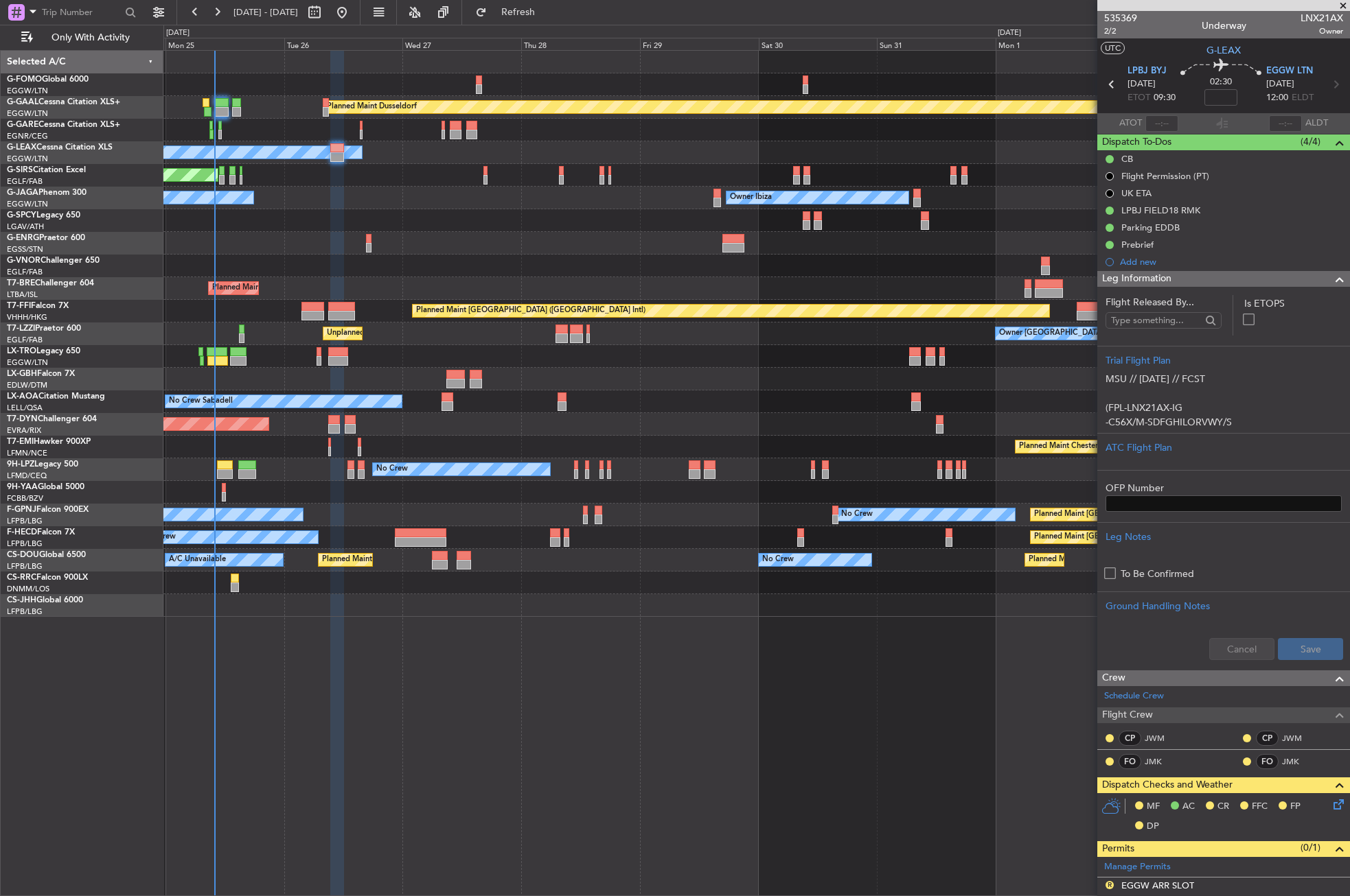
click at [443, 760] on div "Planned Maint Dusseldorf Owner Unplanned Maint Oxford (Kidlington) No Crew Cann…" at bounding box center [755, 473] width 1186 height 847
click at [1221, 95] on input at bounding box center [1221, 97] width 33 height 16
click at [488, 208] on div "No Crew Cannes (Mandelieu) Planned Maint London (Luton) Owner Ibiza" at bounding box center [755, 198] width 1185 height 22
type input "-00:05"
click at [533, 0] on fb-refresh-button "Refresh" at bounding box center [509, 12] width 96 height 24
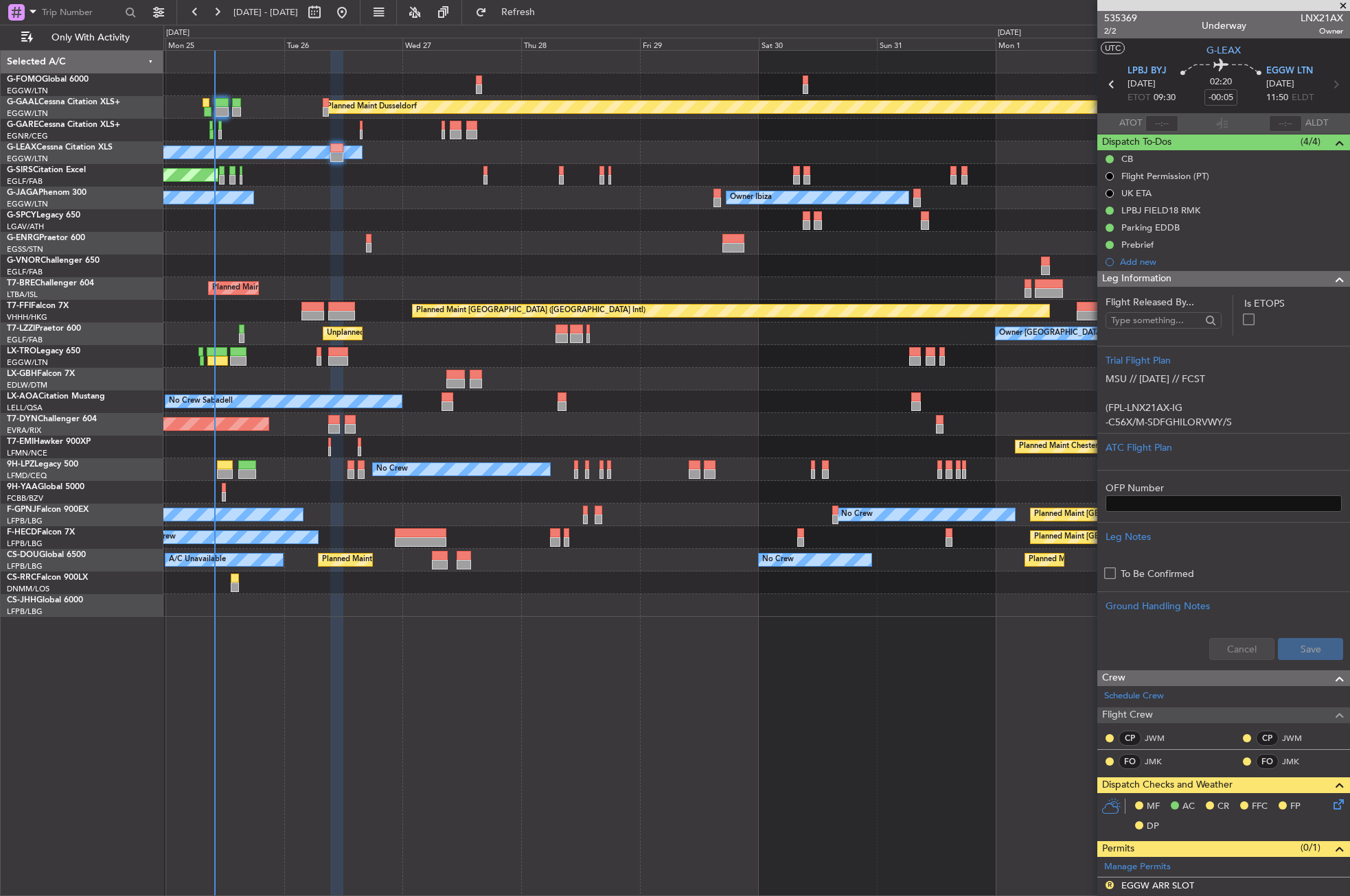
click at [526, 258] on div at bounding box center [755, 266] width 1185 height 22
click at [1114, 27] on span "2/2" at bounding box center [1120, 31] width 33 height 12
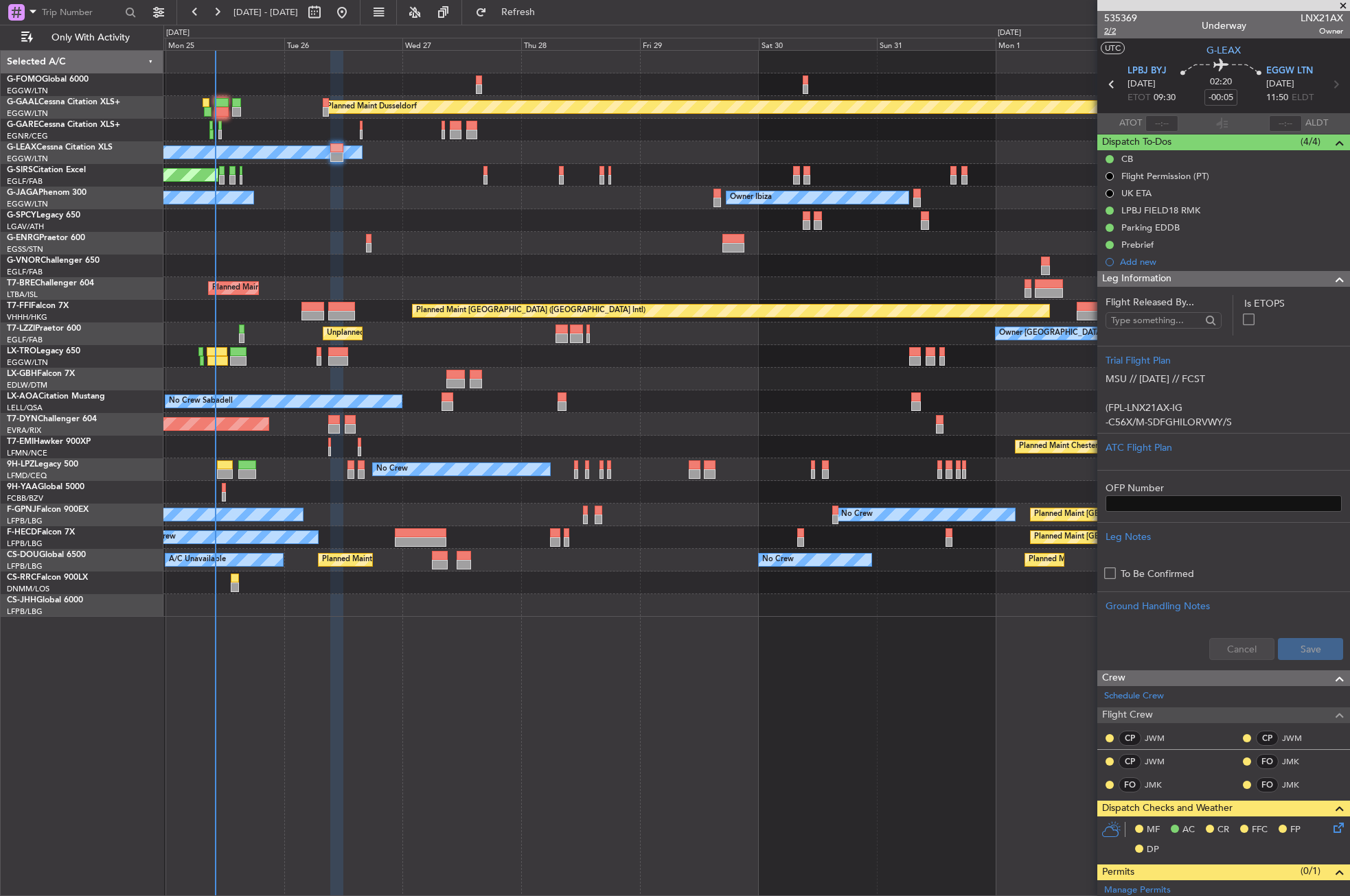
click at [1110, 32] on span "2/2" at bounding box center [1120, 31] width 33 height 12
click at [530, 13] on button "Refresh" at bounding box center [509, 12] width 82 height 22
click at [1320, 279] on div at bounding box center [1334, 279] width 27 height 16
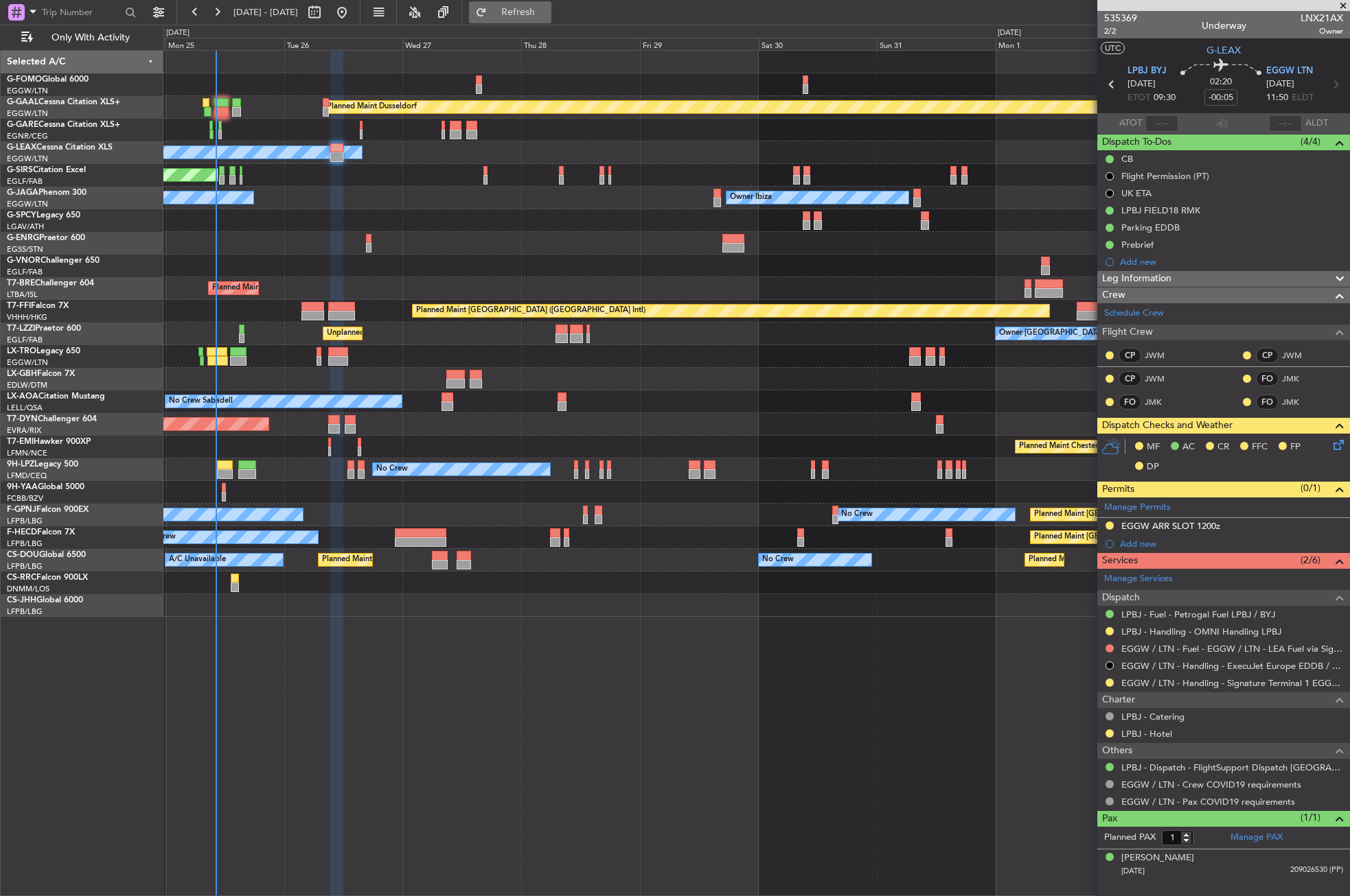
click at [547, 8] on span "Refresh" at bounding box center [518, 13] width 57 height 10
click at [1339, 440] on icon at bounding box center [1335, 442] width 11 height 11
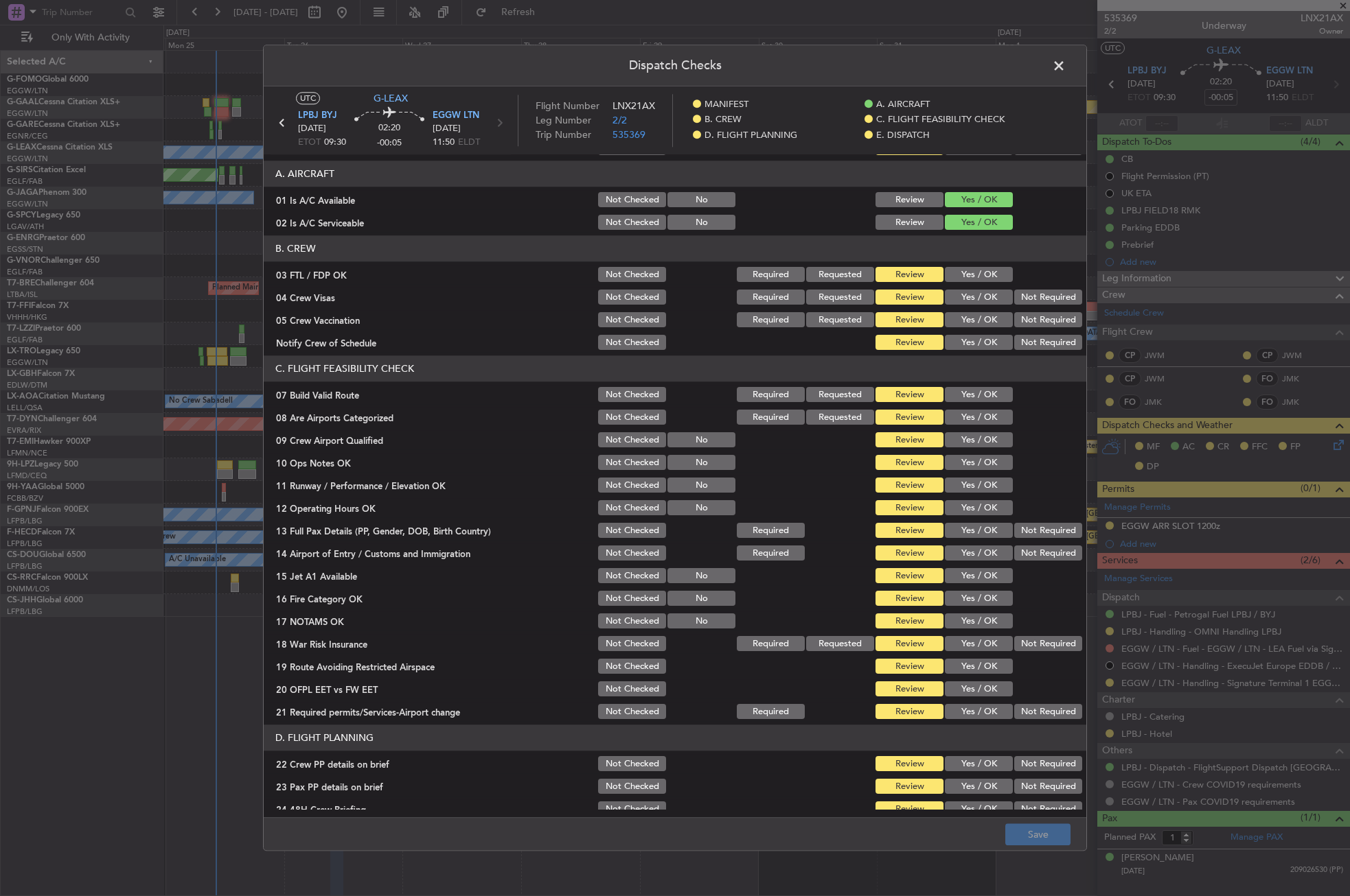
scroll to position [206, 0]
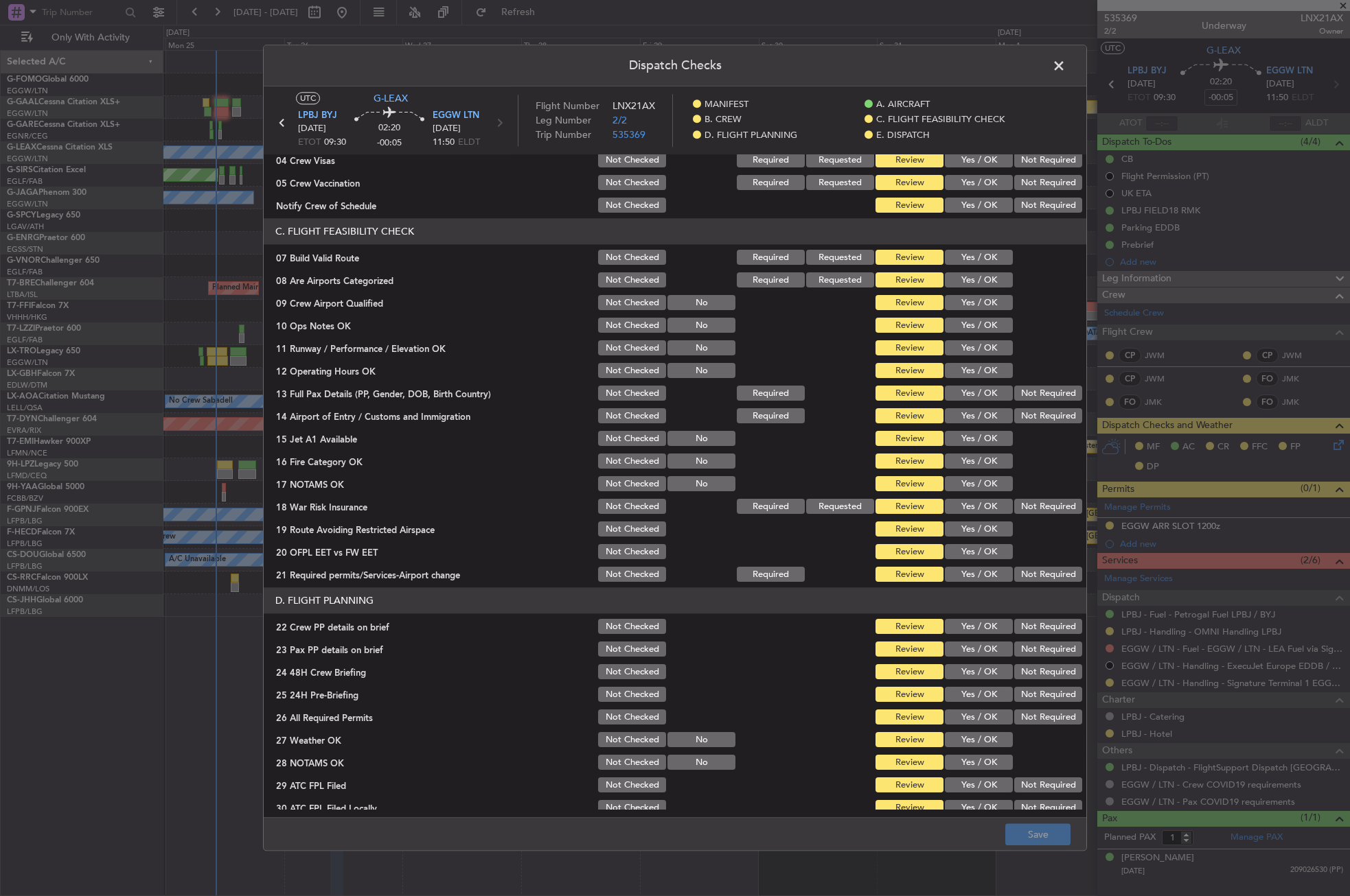
click at [953, 251] on button "Yes / OK" at bounding box center [979, 258] width 68 height 16
click at [960, 318] on button "Yes / OK" at bounding box center [979, 326] width 68 height 16
click at [968, 349] on button "Yes / OK" at bounding box center [979, 349] width 68 height 16
click at [967, 368] on button "Yes / OK" at bounding box center [979, 371] width 68 height 16
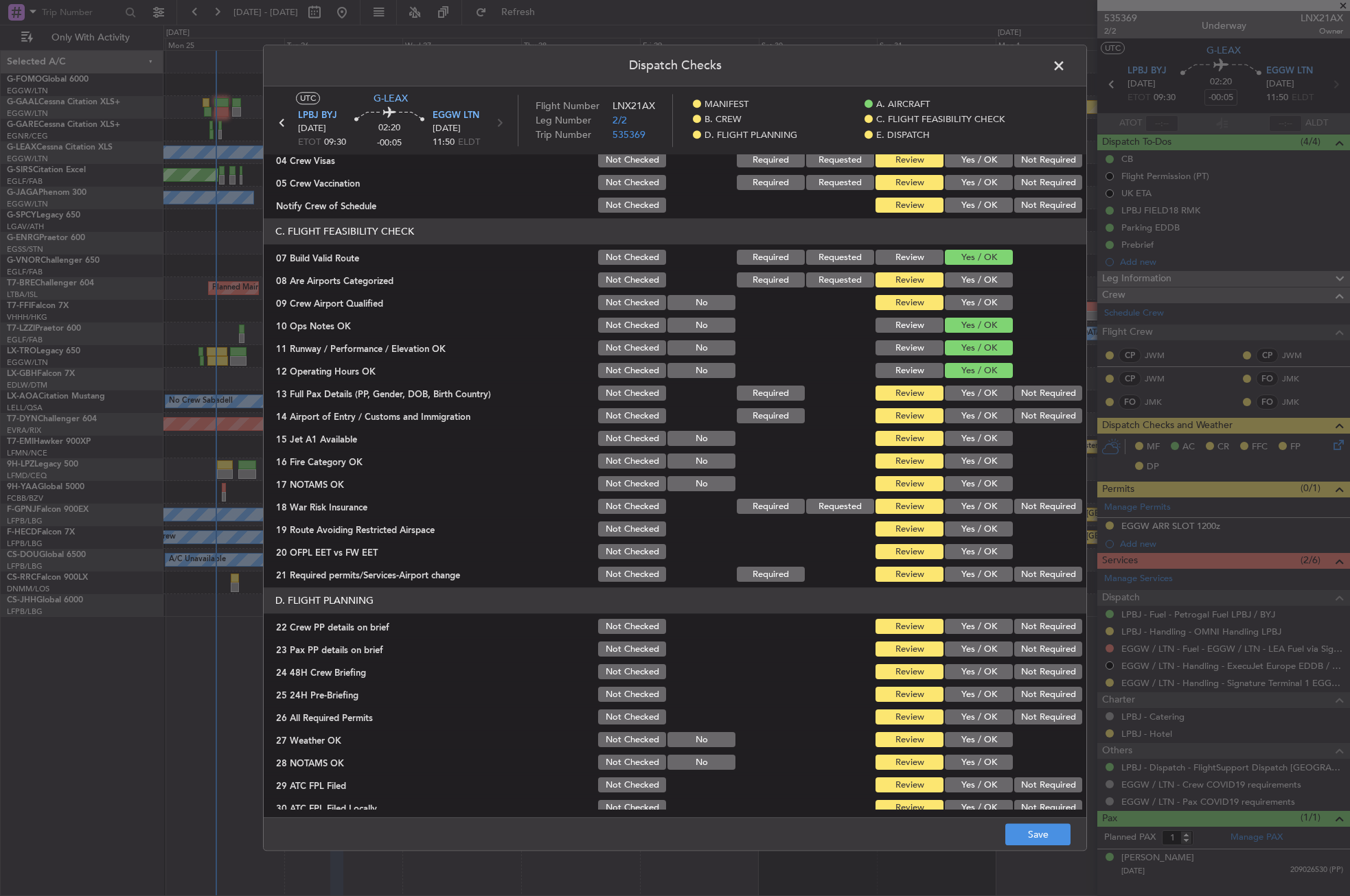
click at [968, 394] on button "Yes / OK" at bounding box center [979, 395] width 68 height 16
click at [957, 422] on button "Yes / OK" at bounding box center [979, 417] width 68 height 16
click at [955, 442] on button "Yes / OK" at bounding box center [979, 439] width 68 height 16
click at [949, 464] on button "Yes / OK" at bounding box center [979, 463] width 68 height 16
click at [950, 481] on button "Yes / OK" at bounding box center [979, 485] width 68 height 16
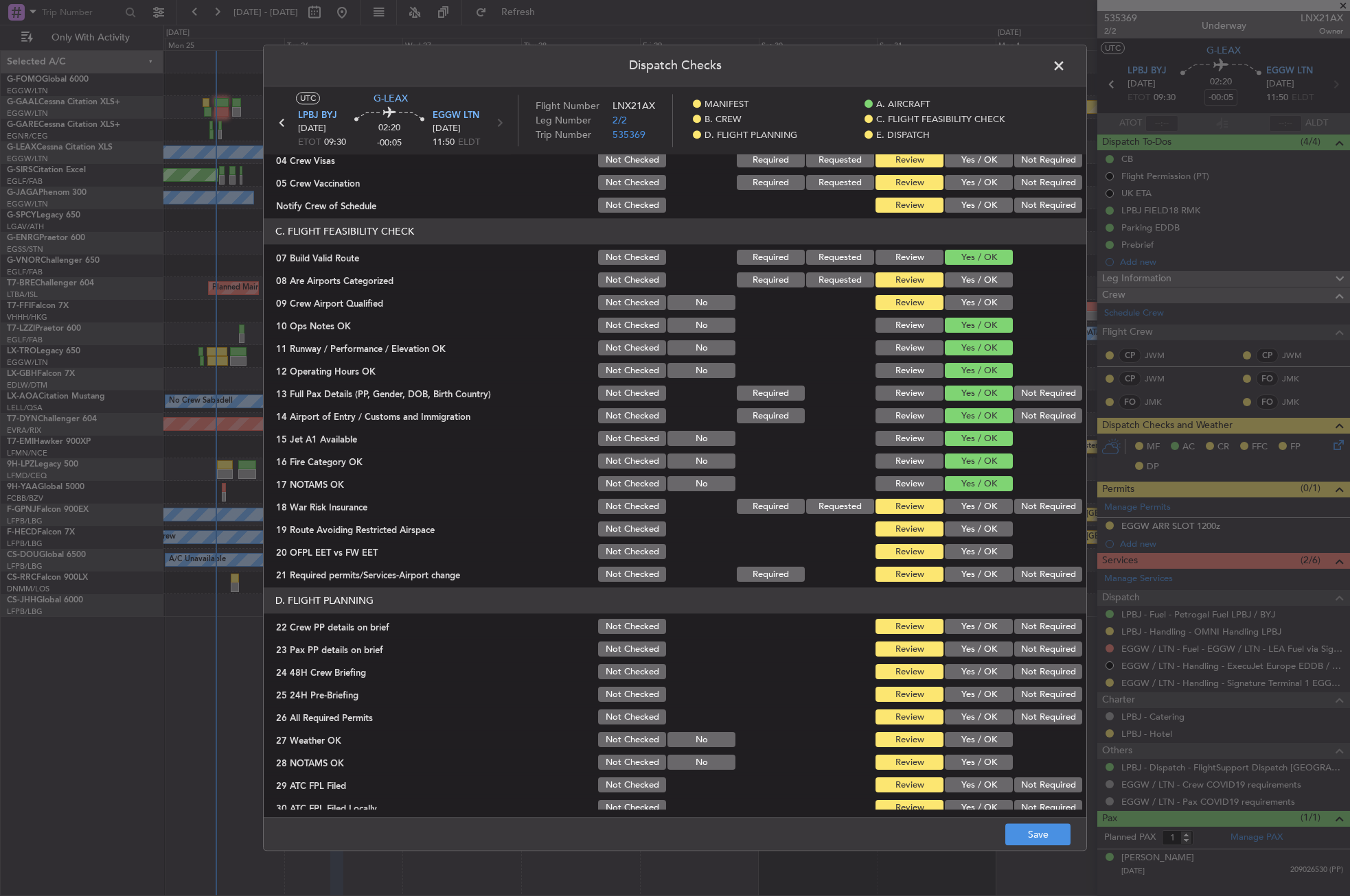
click at [1013, 507] on button "Not Required" at bounding box center [1047, 507] width 68 height 16
click at [966, 532] on button "Yes / OK" at bounding box center [979, 530] width 68 height 16
click at [969, 549] on button "Yes / OK" at bounding box center [979, 553] width 68 height 16
click at [967, 567] on button "Yes / OK" at bounding box center [979, 575] width 68 height 16
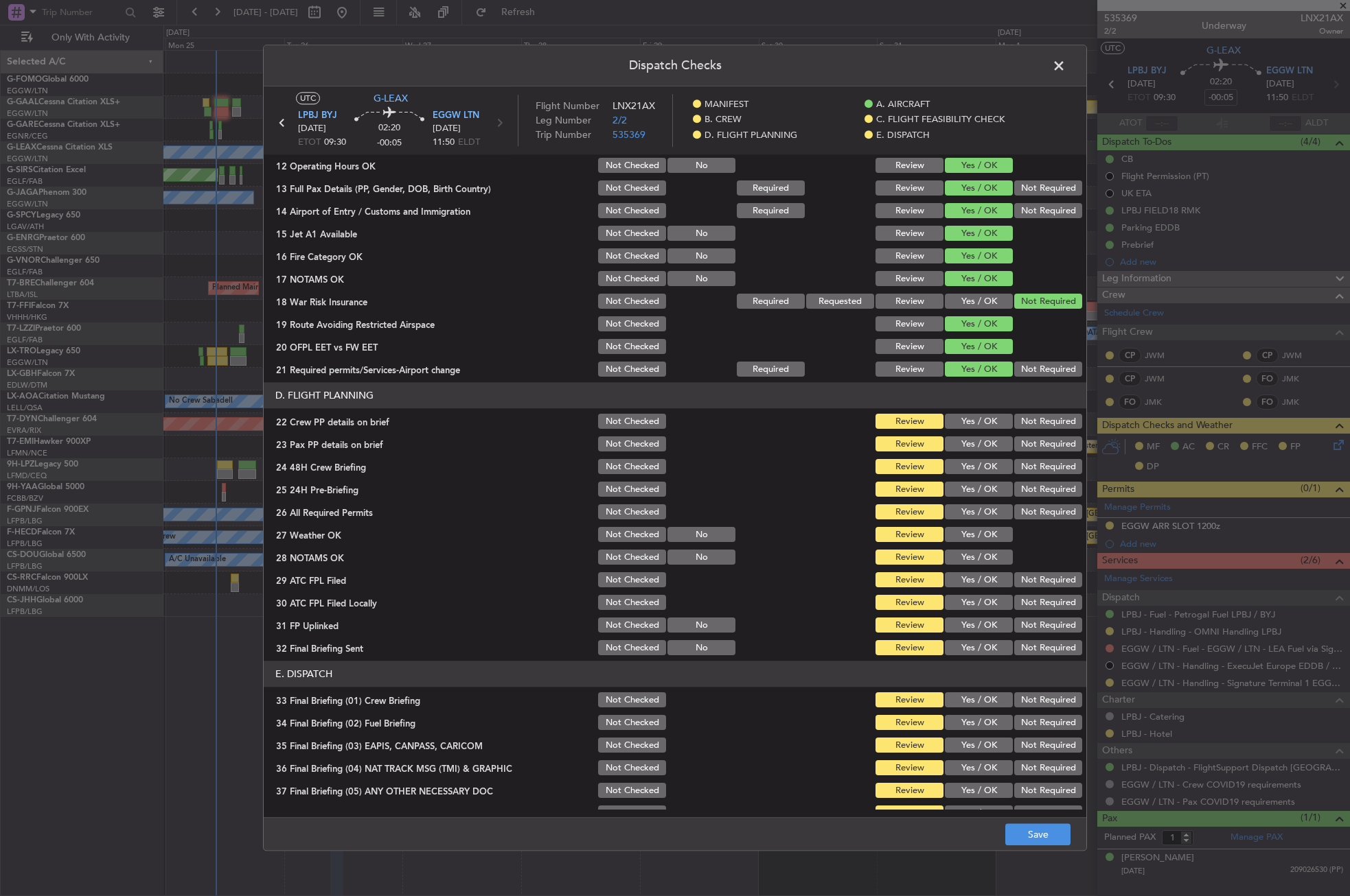
scroll to position [412, 0]
click at [962, 425] on button "Yes / OK" at bounding box center [979, 422] width 68 height 16
click at [960, 436] on button "Yes / OK" at bounding box center [979, 444] width 68 height 16
click at [960, 461] on button "Yes / OK" at bounding box center [979, 467] width 68 height 16
click at [1018, 482] on button "Not Required" at bounding box center [1047, 490] width 68 height 16
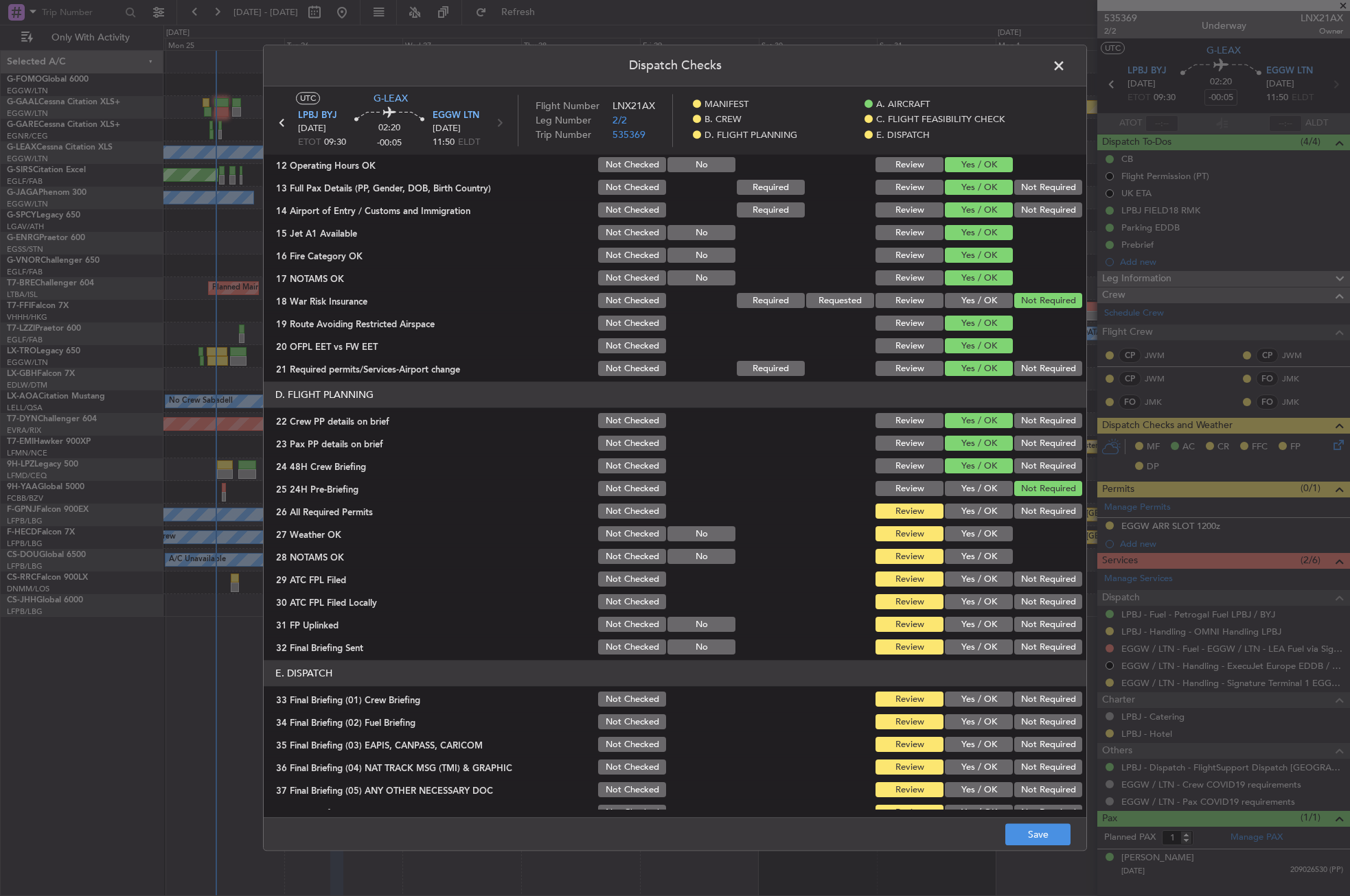
click at [624, 508] on button "Not Checked" at bounding box center [632, 512] width 68 height 16
click at [627, 526] on div "Not Checked" at bounding box center [629, 535] width 69 height 19
click at [624, 532] on button "Not Checked" at bounding box center [632, 535] width 68 height 16
click at [610, 554] on button "Not Checked" at bounding box center [632, 558] width 68 height 16
click at [612, 578] on button "Not Checked" at bounding box center [632, 580] width 68 height 16
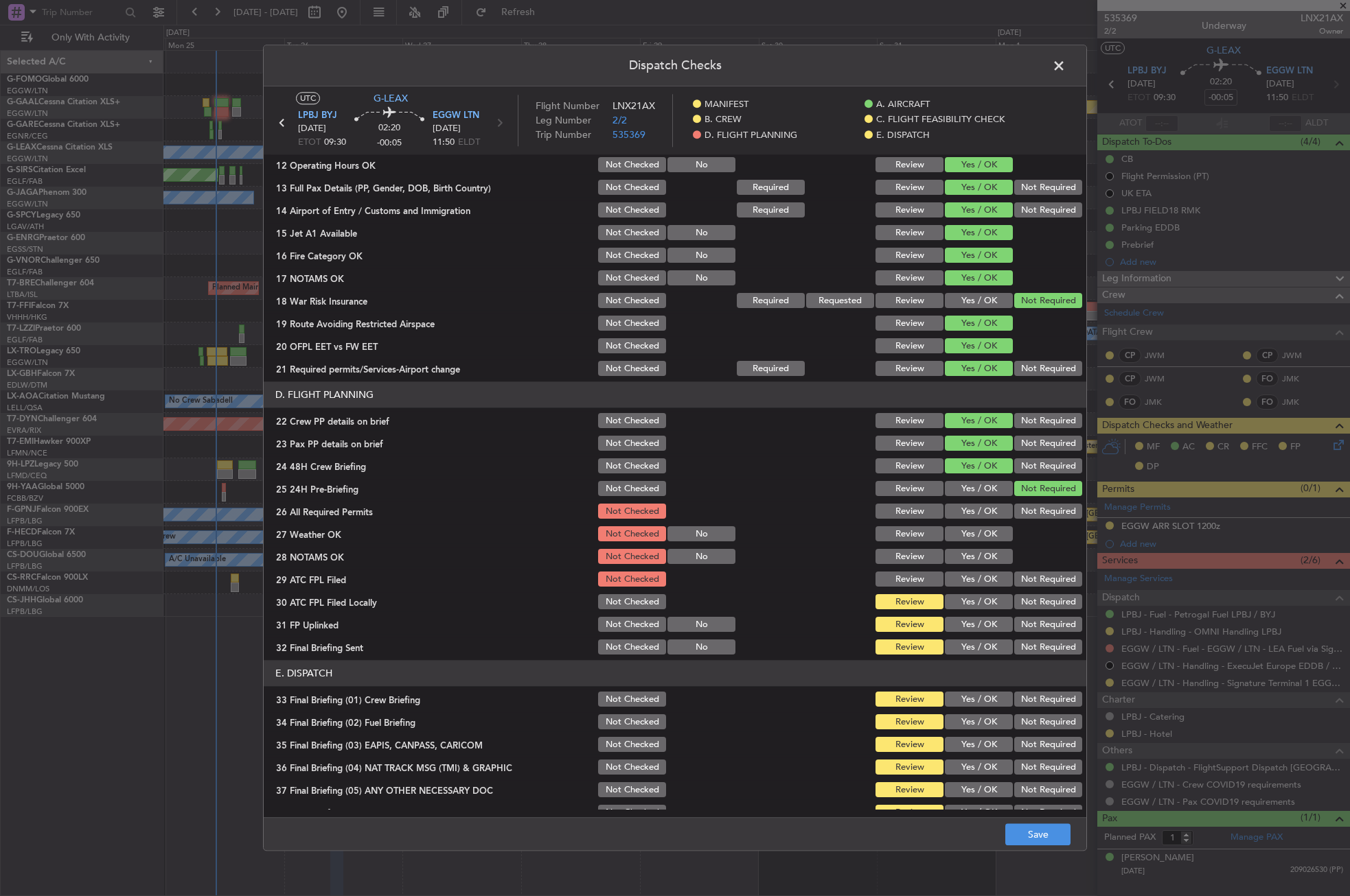
click at [622, 602] on button "Not Checked" at bounding box center [632, 603] width 68 height 16
click at [622, 620] on button "Not Checked" at bounding box center [632, 625] width 68 height 16
click at [624, 646] on button "Not Checked" at bounding box center [632, 648] width 68 height 16
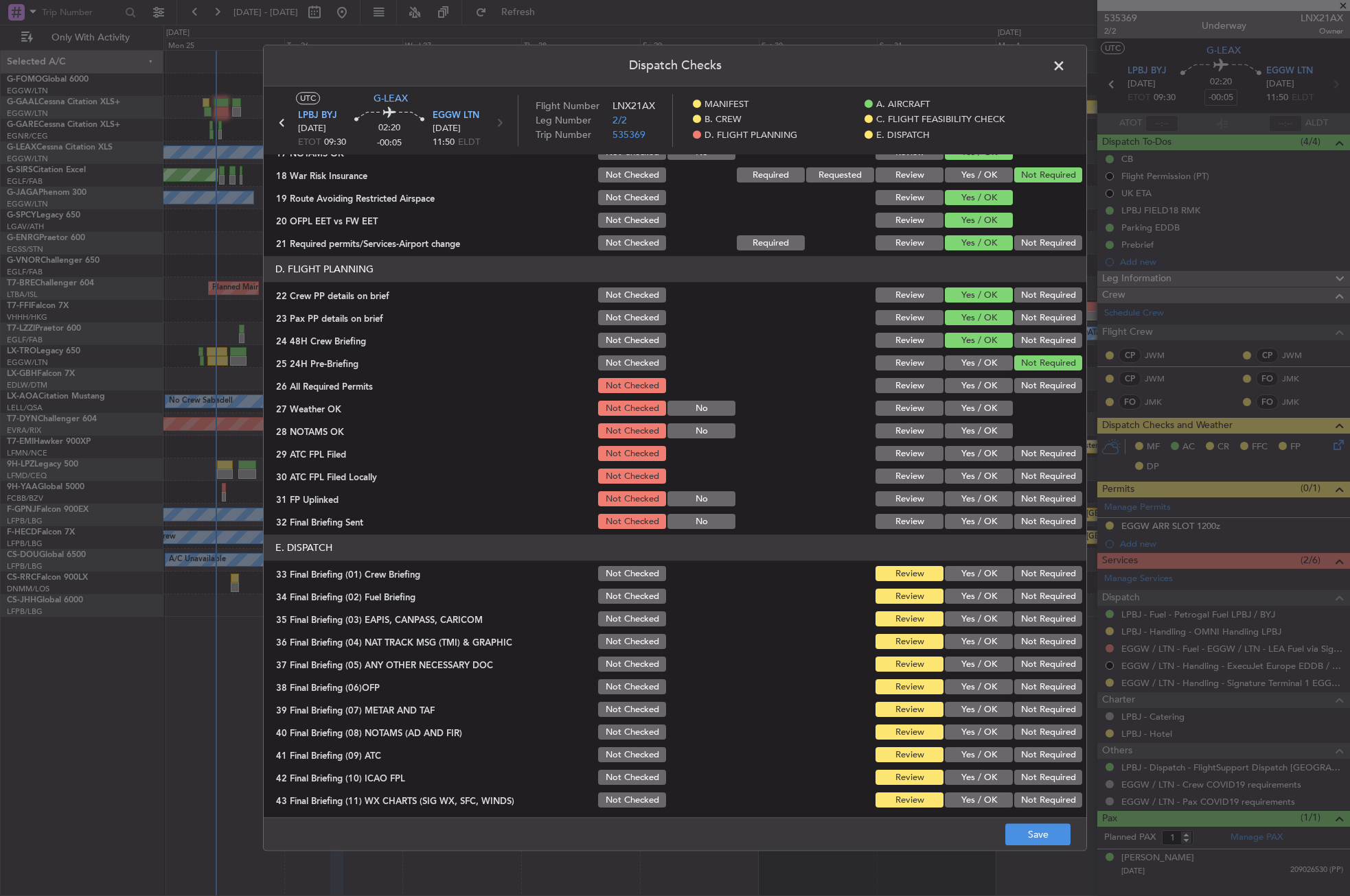
scroll to position [564, 0]
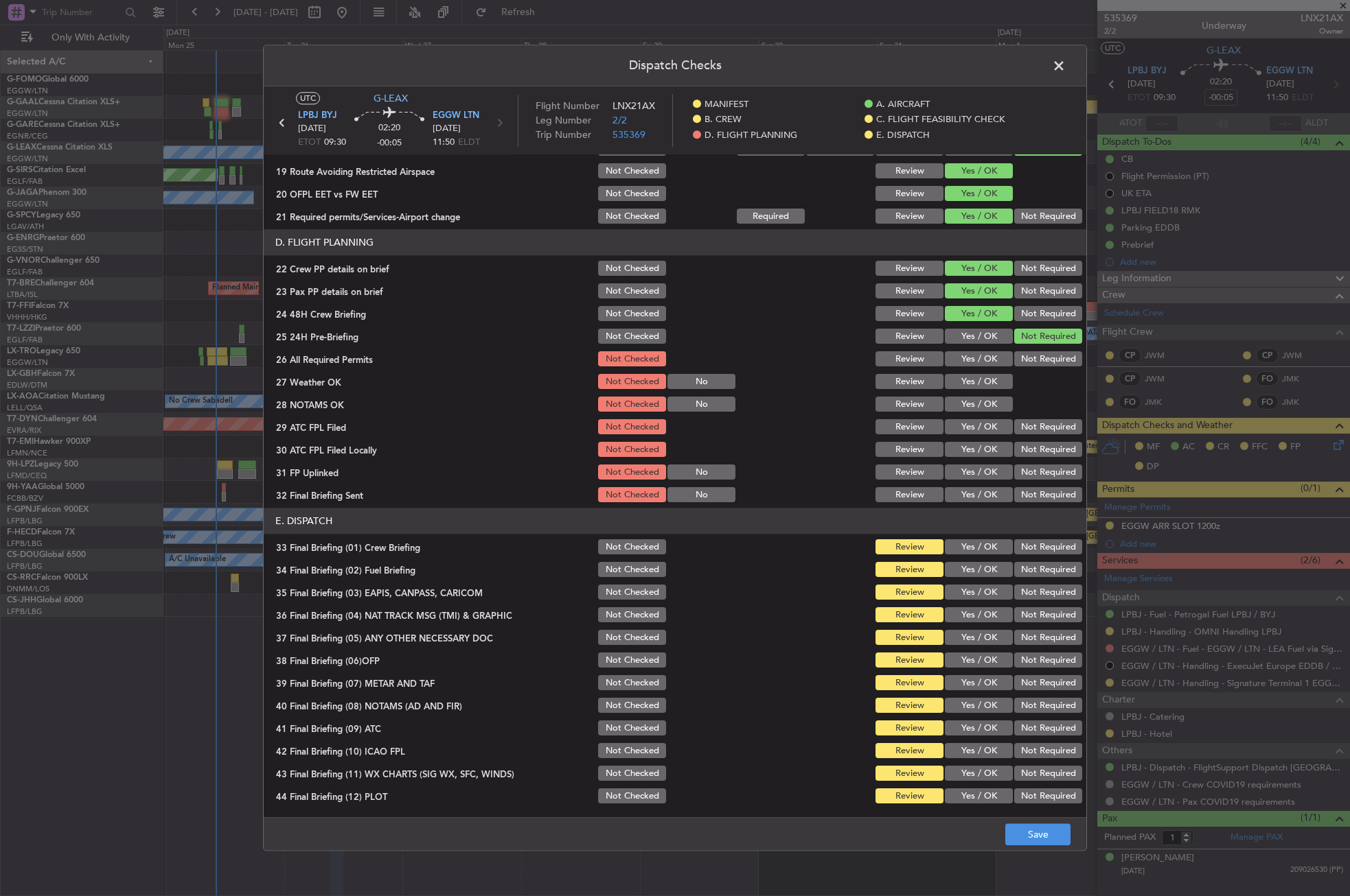
click at [614, 551] on button "Not Checked" at bounding box center [632, 548] width 68 height 16
click at [615, 565] on button "Not Checked" at bounding box center [632, 570] width 68 height 16
click at [619, 590] on button "Not Checked" at bounding box center [632, 593] width 68 height 16
click at [617, 612] on button "Not Checked" at bounding box center [632, 616] width 68 height 16
click at [617, 628] on div "Not Checked" at bounding box center [629, 638] width 69 height 19
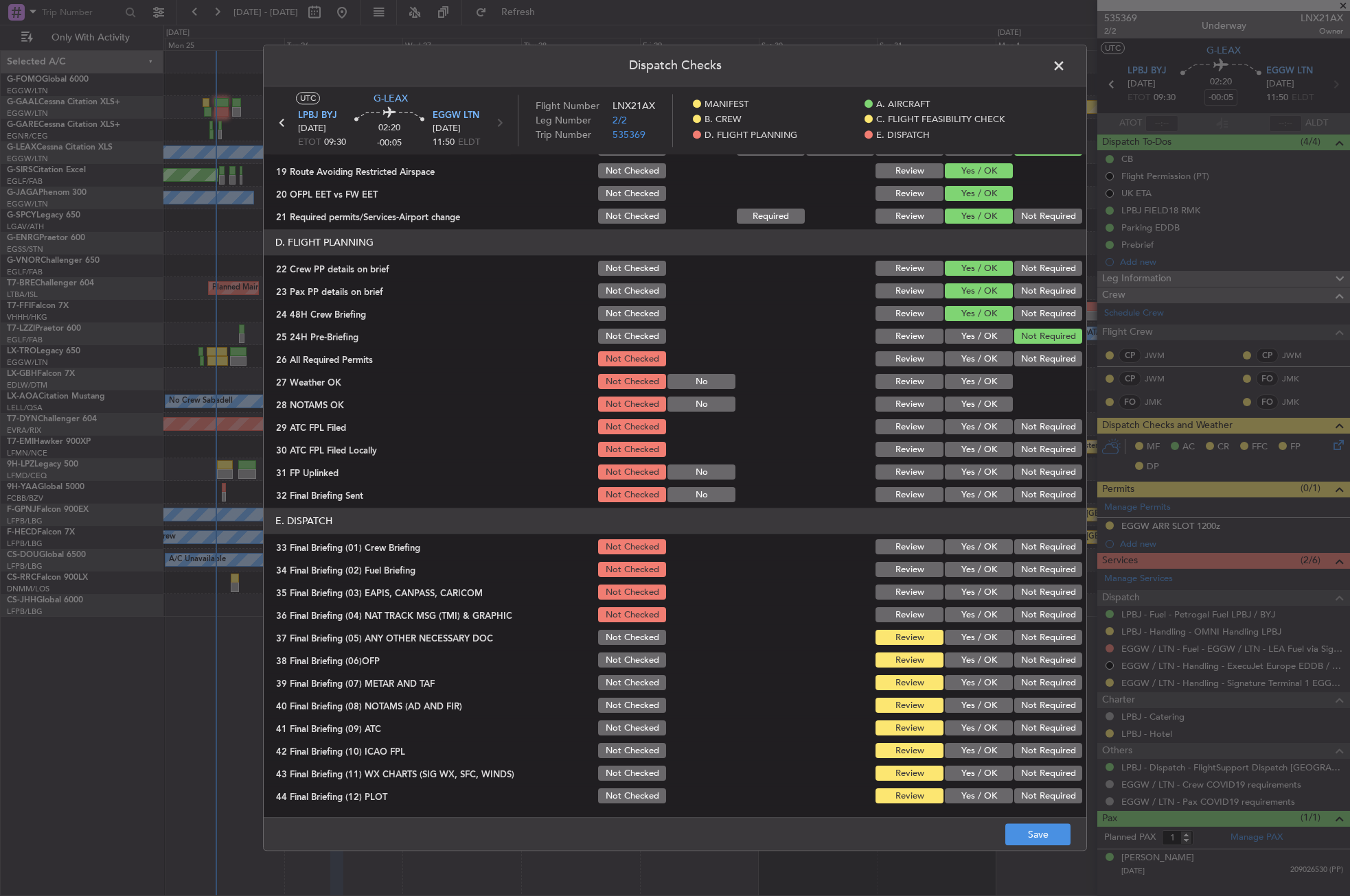
click at [617, 632] on button "Not Checked" at bounding box center [632, 639] width 68 height 16
click at [614, 667] on button "Not Checked" at bounding box center [632, 661] width 68 height 16
click at [614, 680] on button "Not Checked" at bounding box center [632, 684] width 68 height 16
click at [615, 699] on button "Not Checked" at bounding box center [632, 707] width 68 height 16
click at [615, 726] on button "Not Checked" at bounding box center [632, 729] width 68 height 16
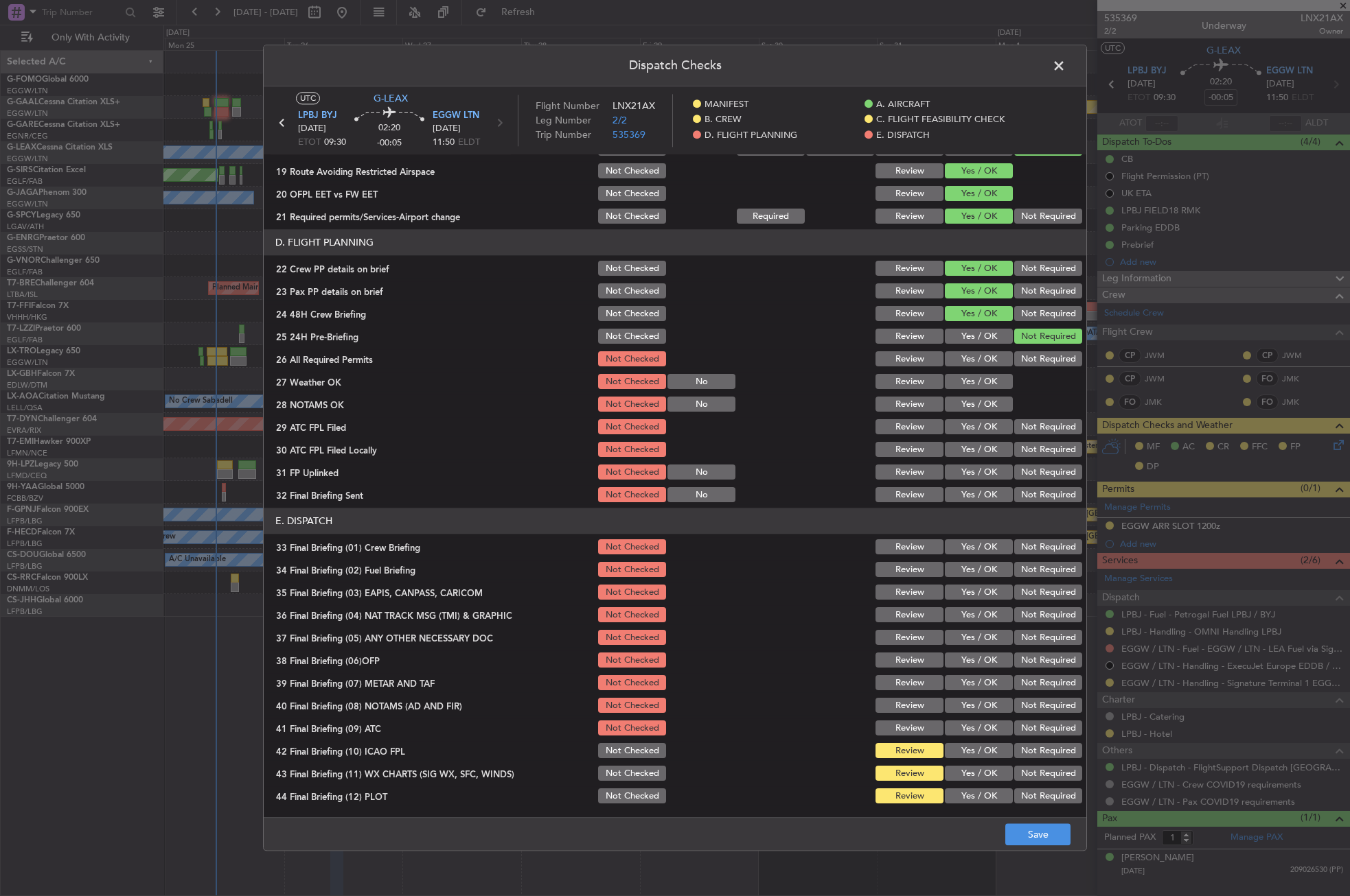
click at [614, 749] on button "Not Checked" at bounding box center [632, 752] width 68 height 16
click at [618, 776] on button "Not Checked" at bounding box center [632, 775] width 68 height 16
click at [622, 791] on button "Not Checked" at bounding box center [632, 797] width 68 height 16
drag, startPoint x: 1048, startPoint y: 835, endPoint x: 1036, endPoint y: 830, distance: 13.0
click at [1047, 835] on button "Save" at bounding box center [1037, 835] width 65 height 22
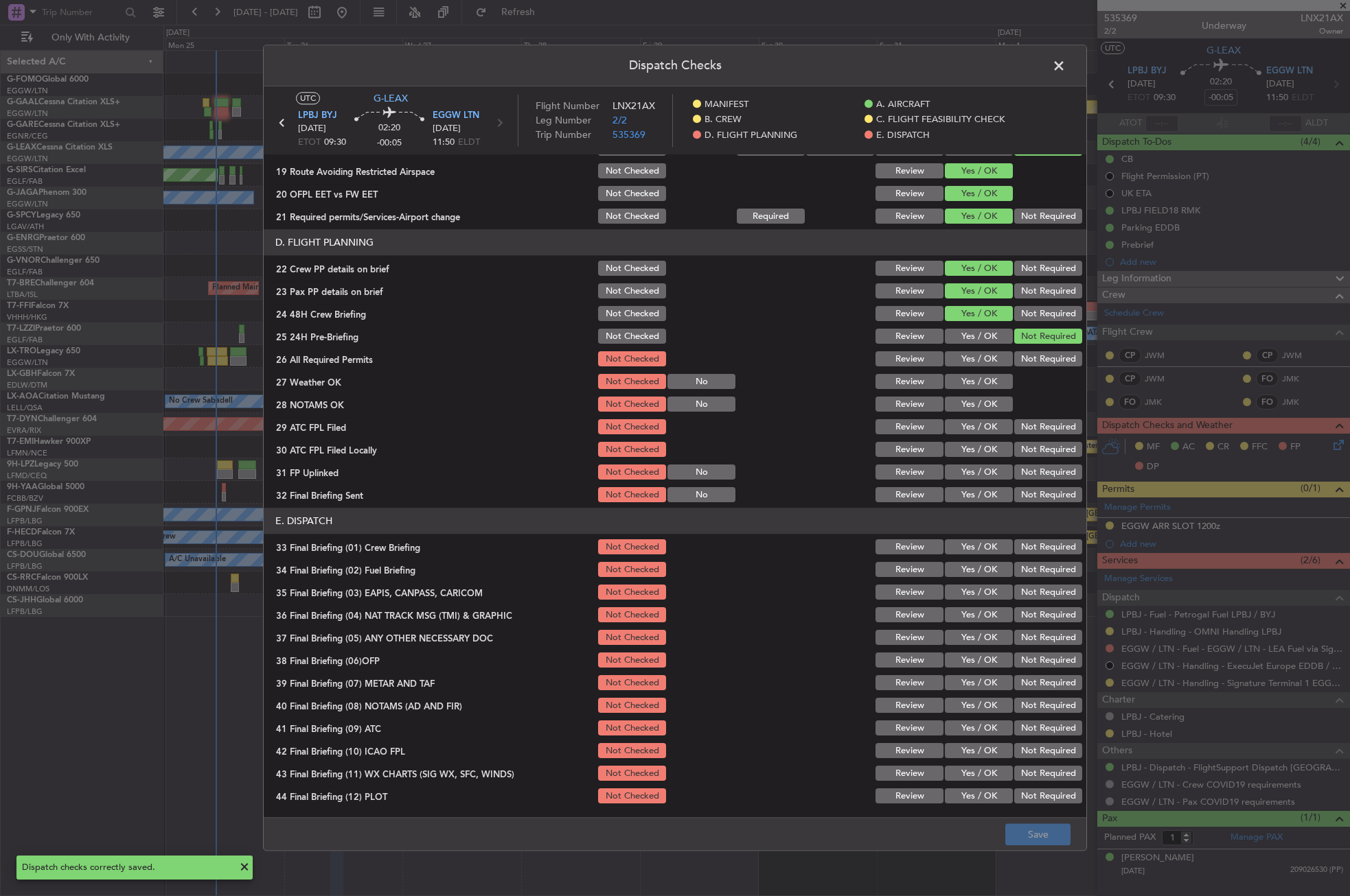
click at [1066, 65] on span at bounding box center [1066, 69] width 0 height 27
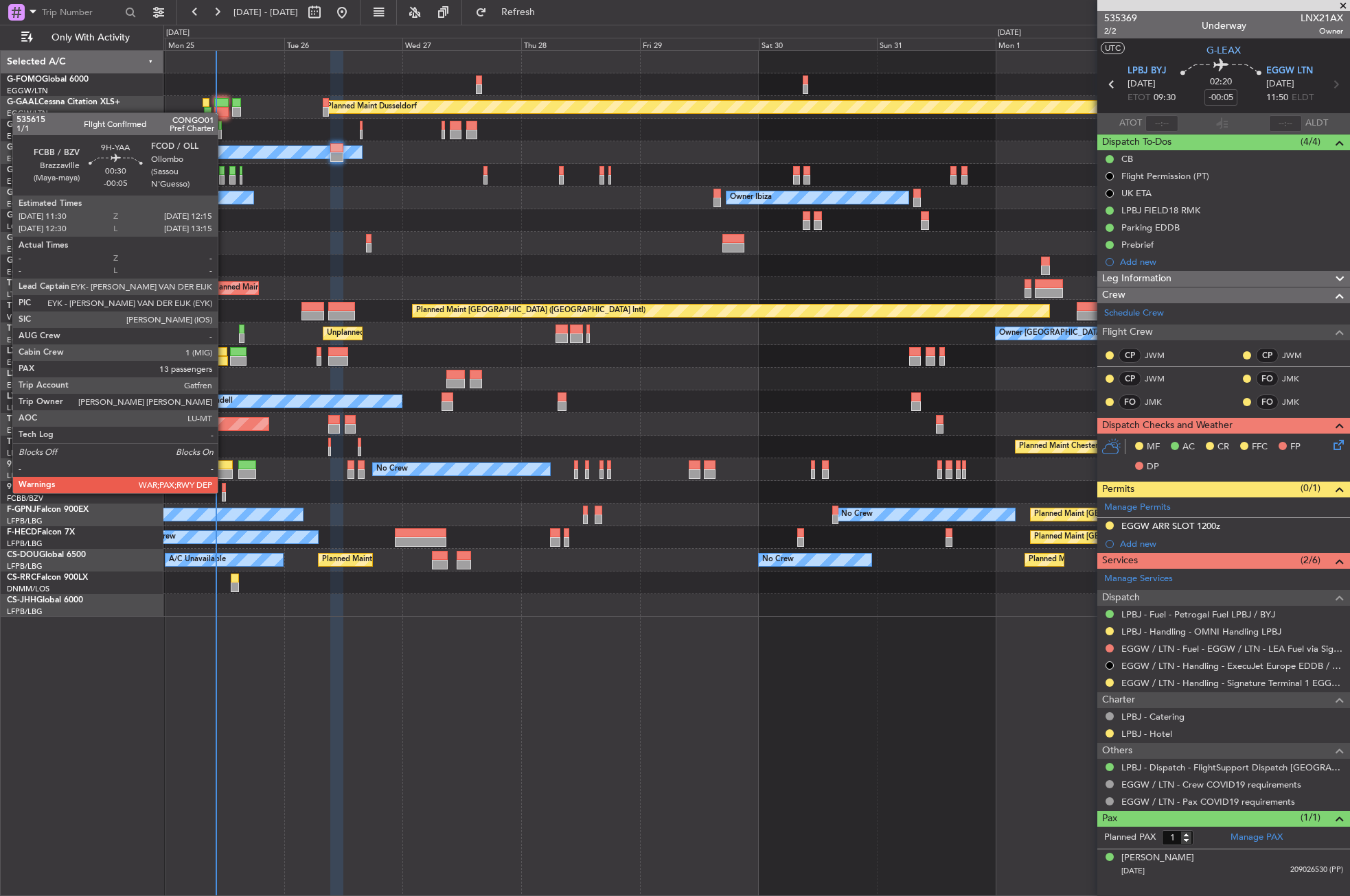
click at [224, 493] on div at bounding box center [224, 497] width 4 height 10
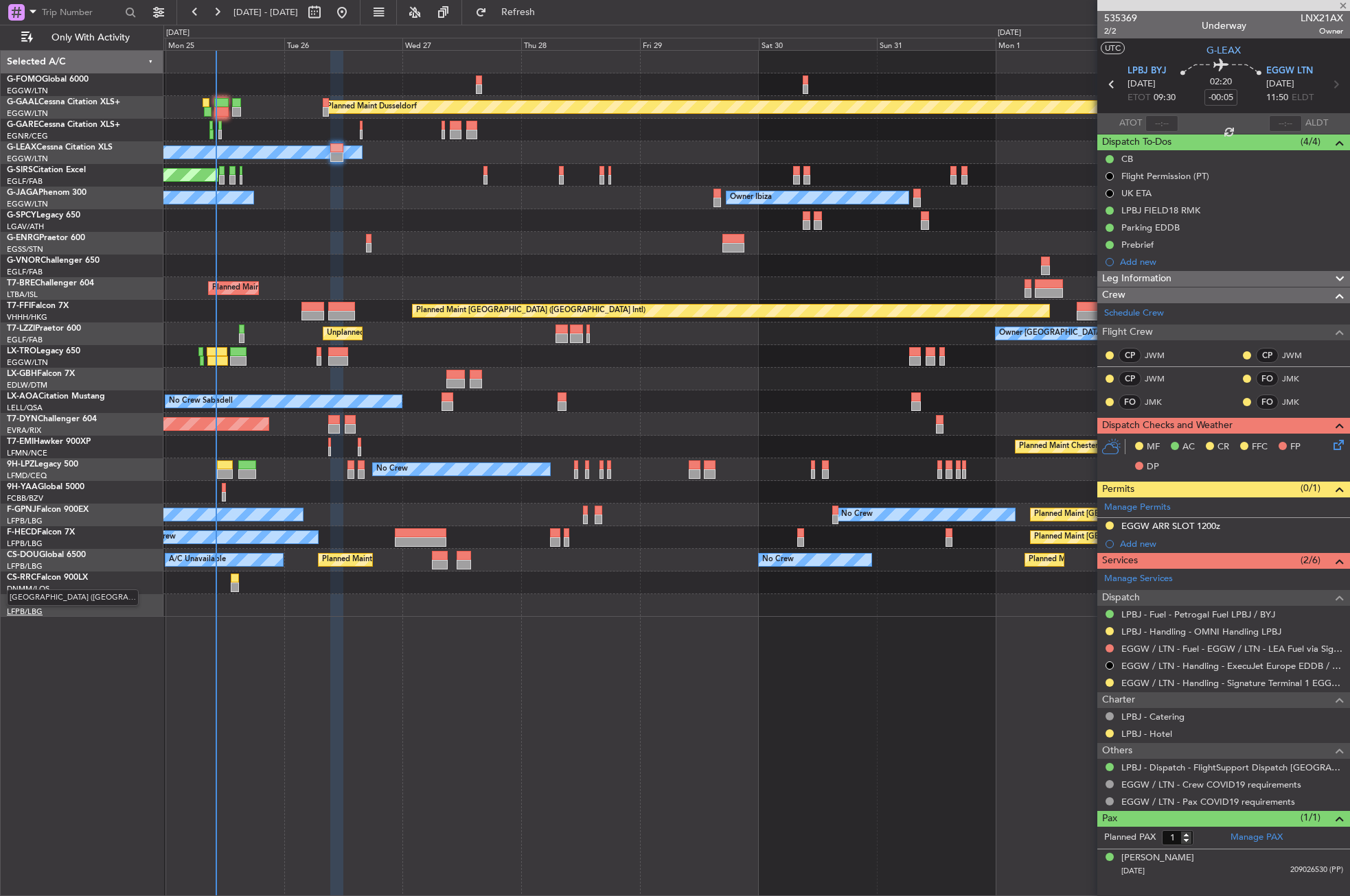
type input "13"
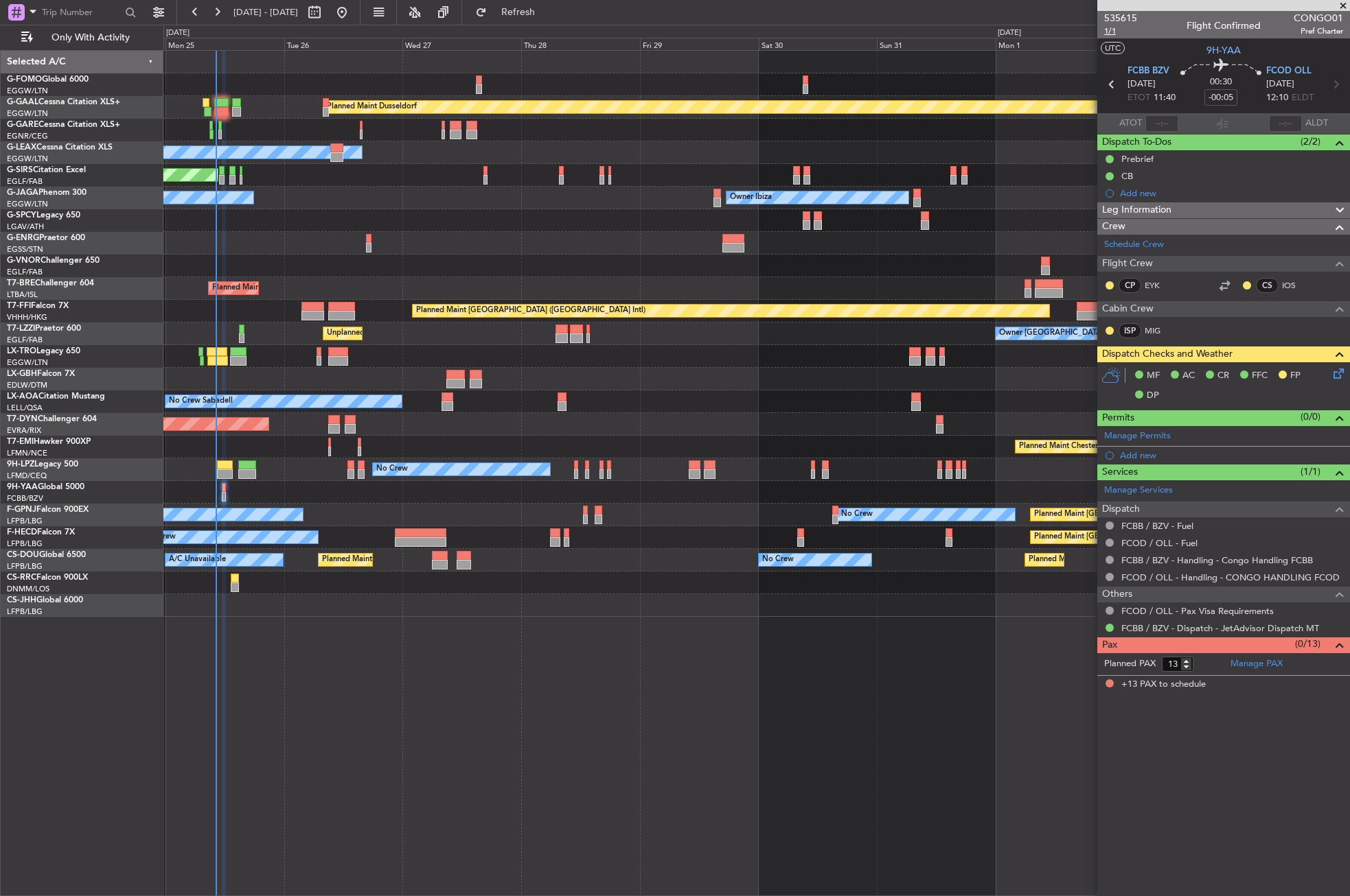
click at [1110, 28] on span "1/1" at bounding box center [1120, 31] width 33 height 12
click at [541, 18] on button "Refresh" at bounding box center [509, 12] width 82 height 22
click at [445, 250] on div at bounding box center [755, 242] width 1185 height 22
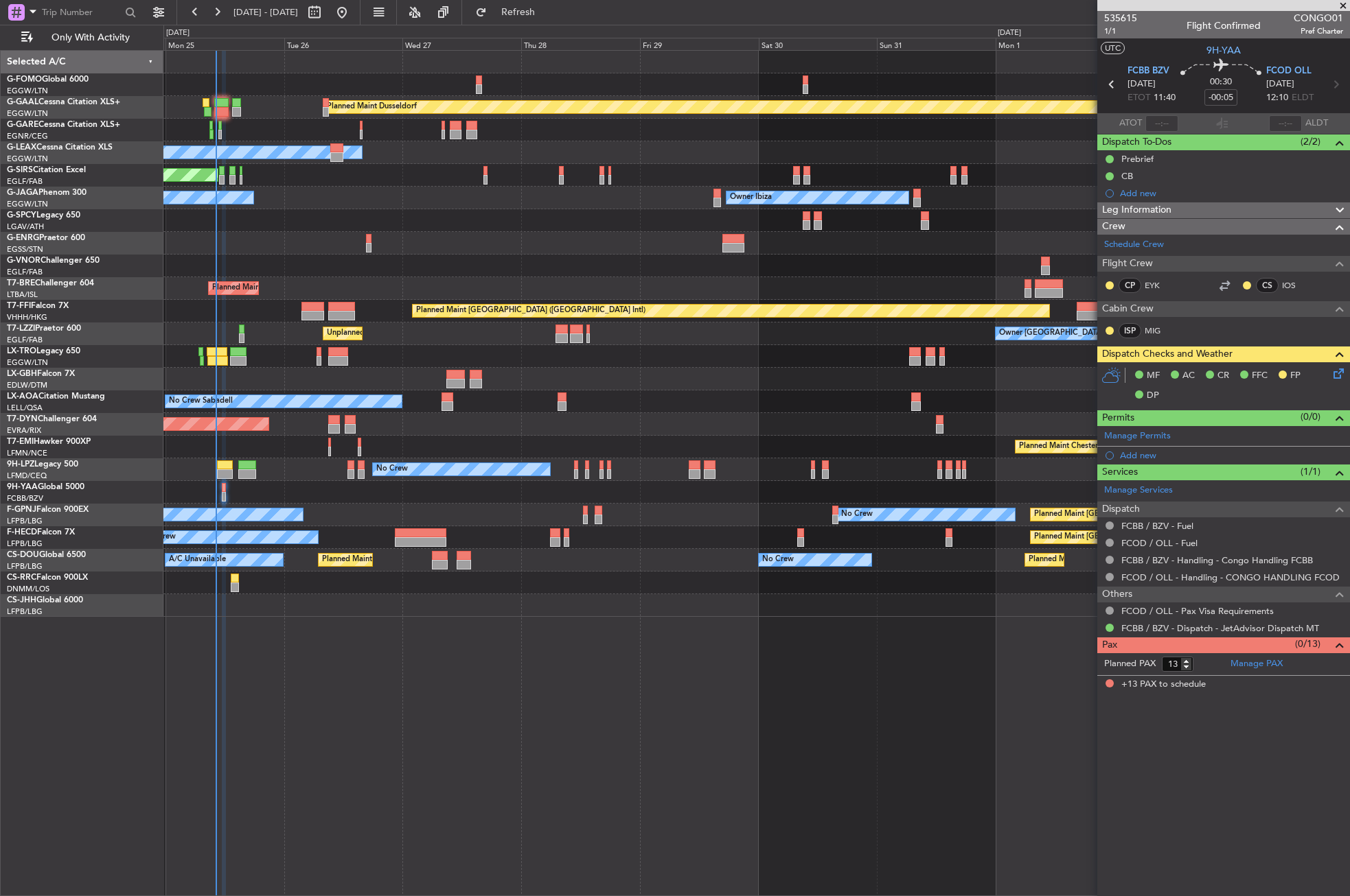
click at [1340, 377] on icon at bounding box center [1335, 370] width 11 height 11
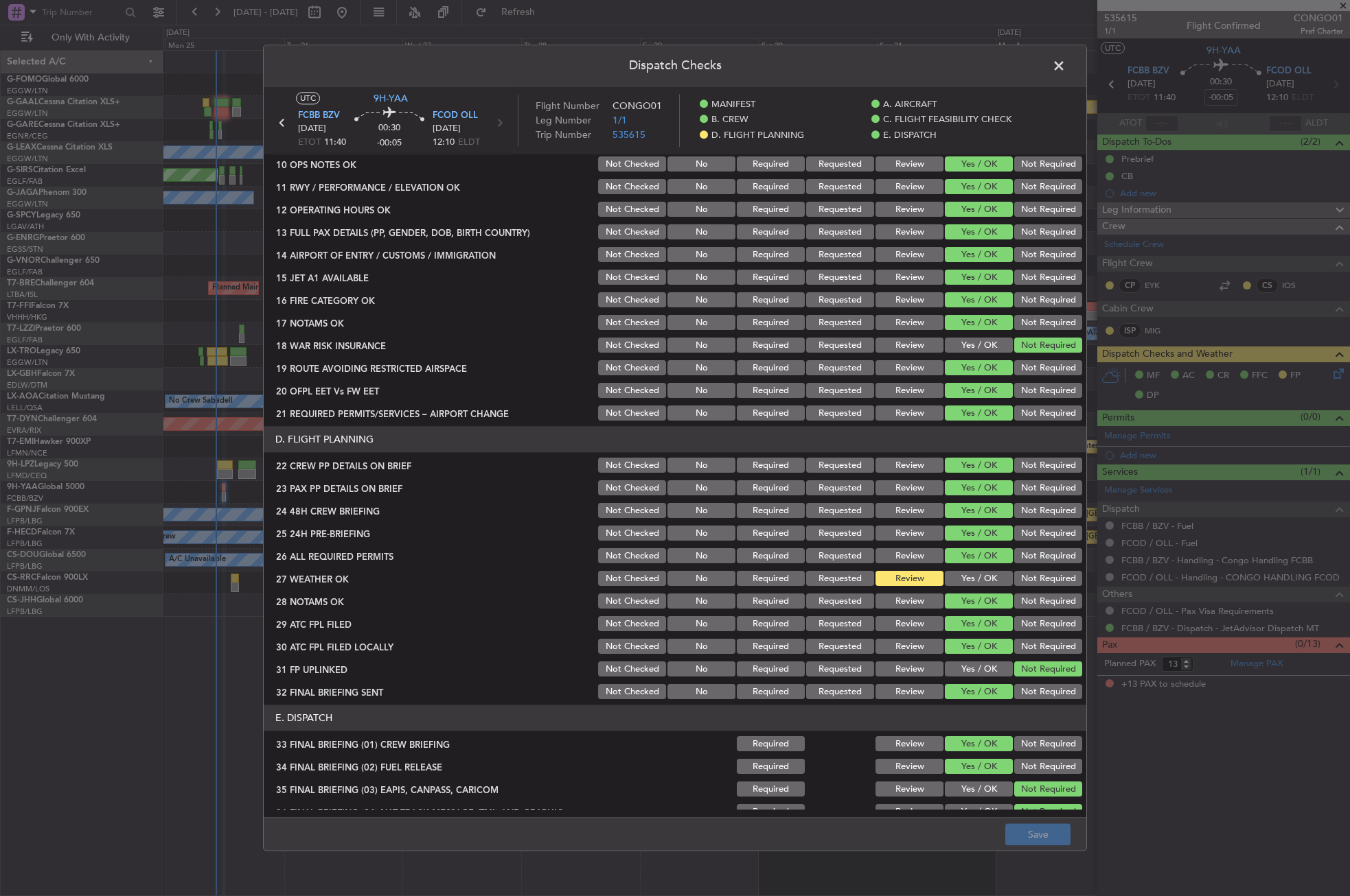
scroll to position [480, 0]
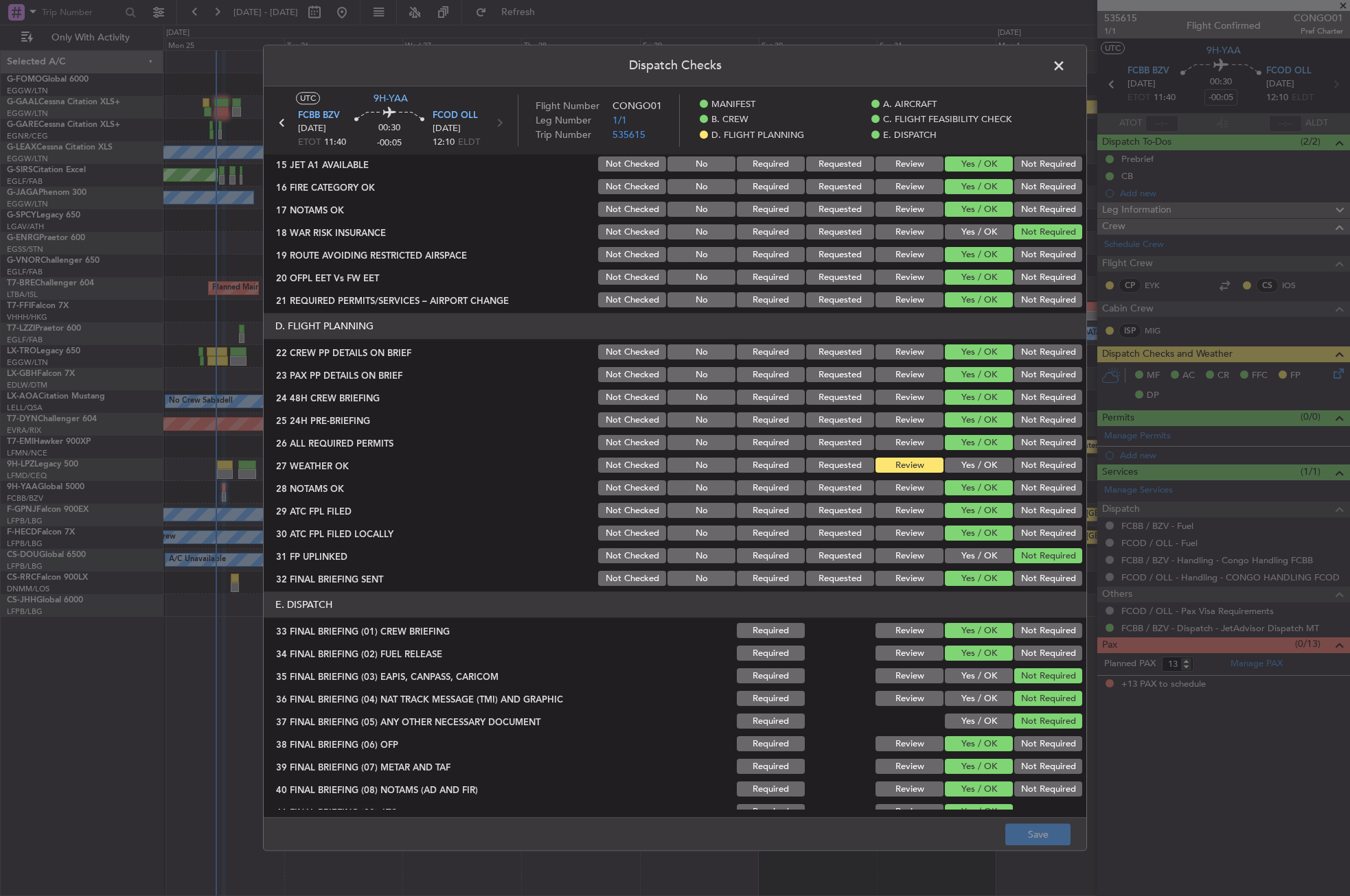
click at [965, 462] on button "Yes / OK" at bounding box center [979, 466] width 68 height 16
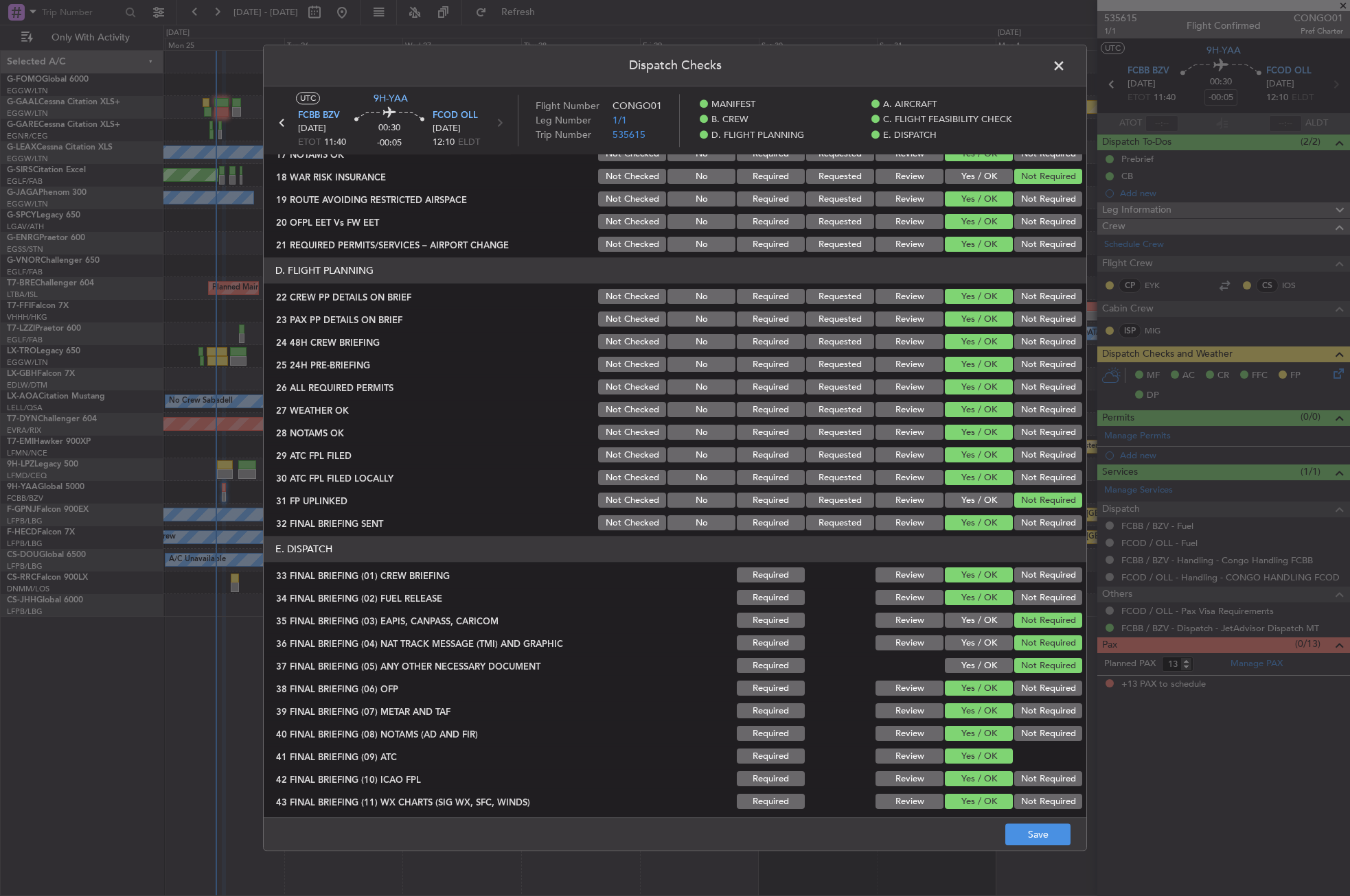
scroll to position [564, 0]
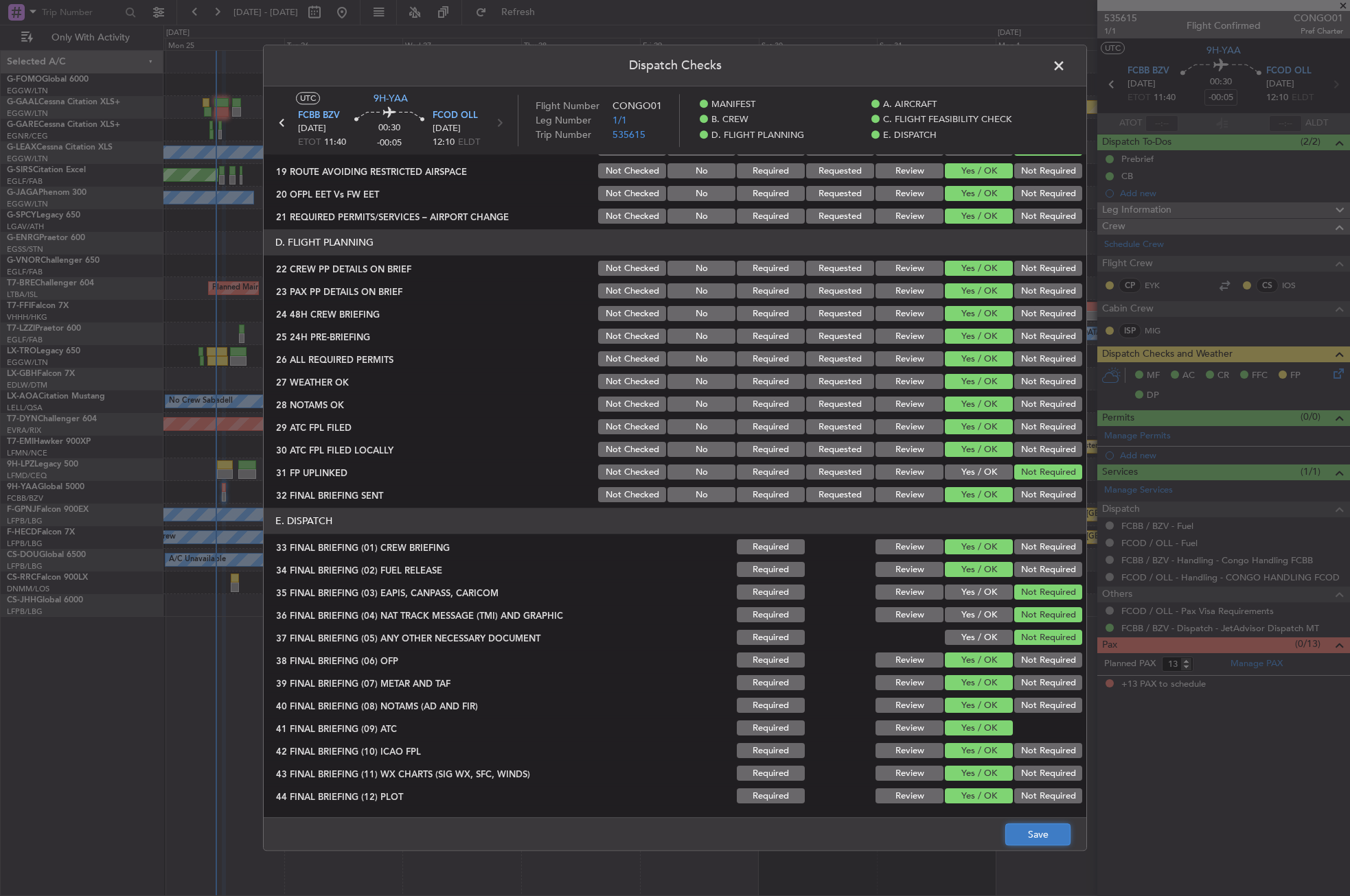
click at [1035, 826] on button "Save" at bounding box center [1037, 835] width 65 height 22
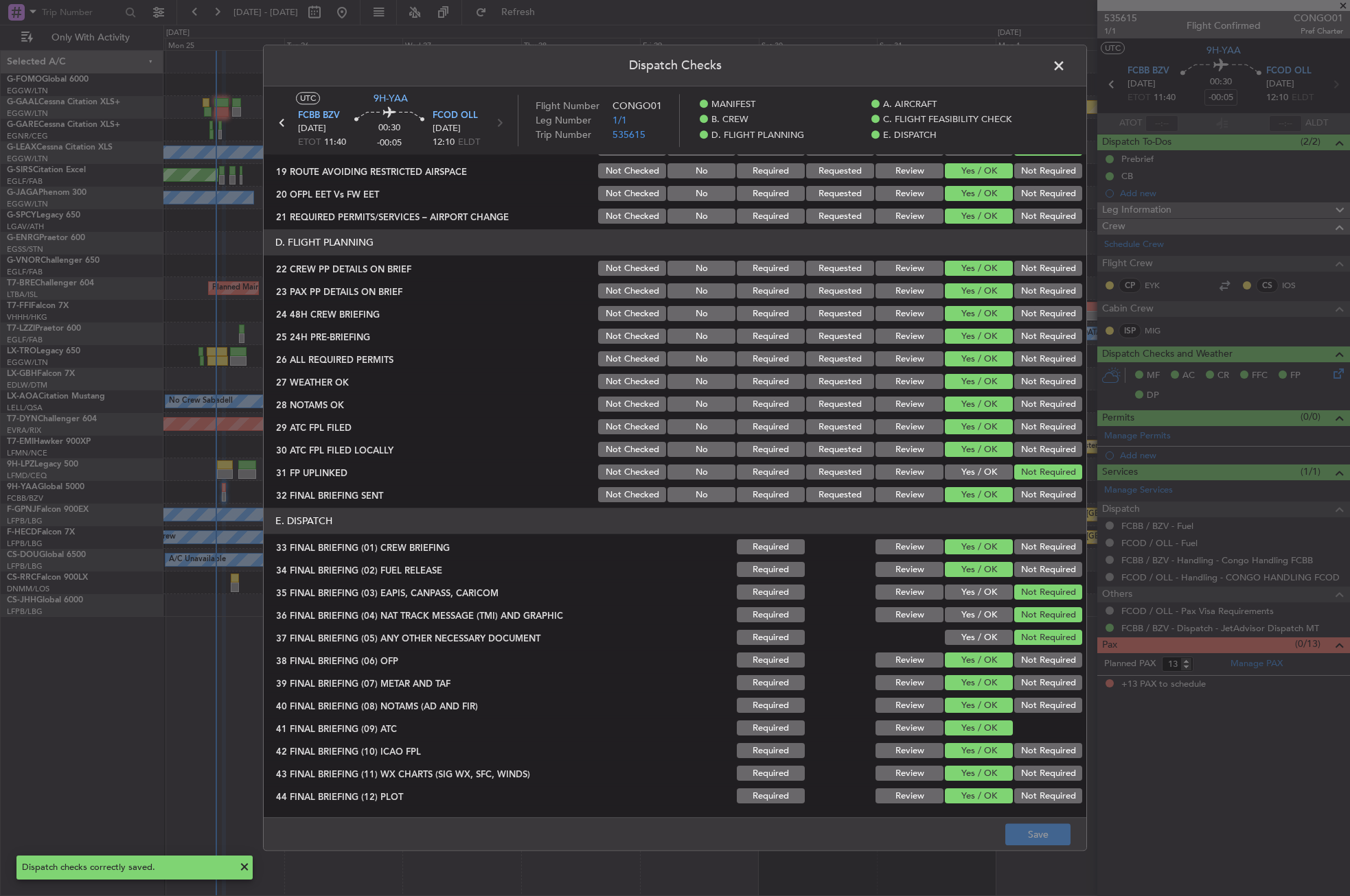
click at [1066, 65] on span at bounding box center [1066, 69] width 0 height 27
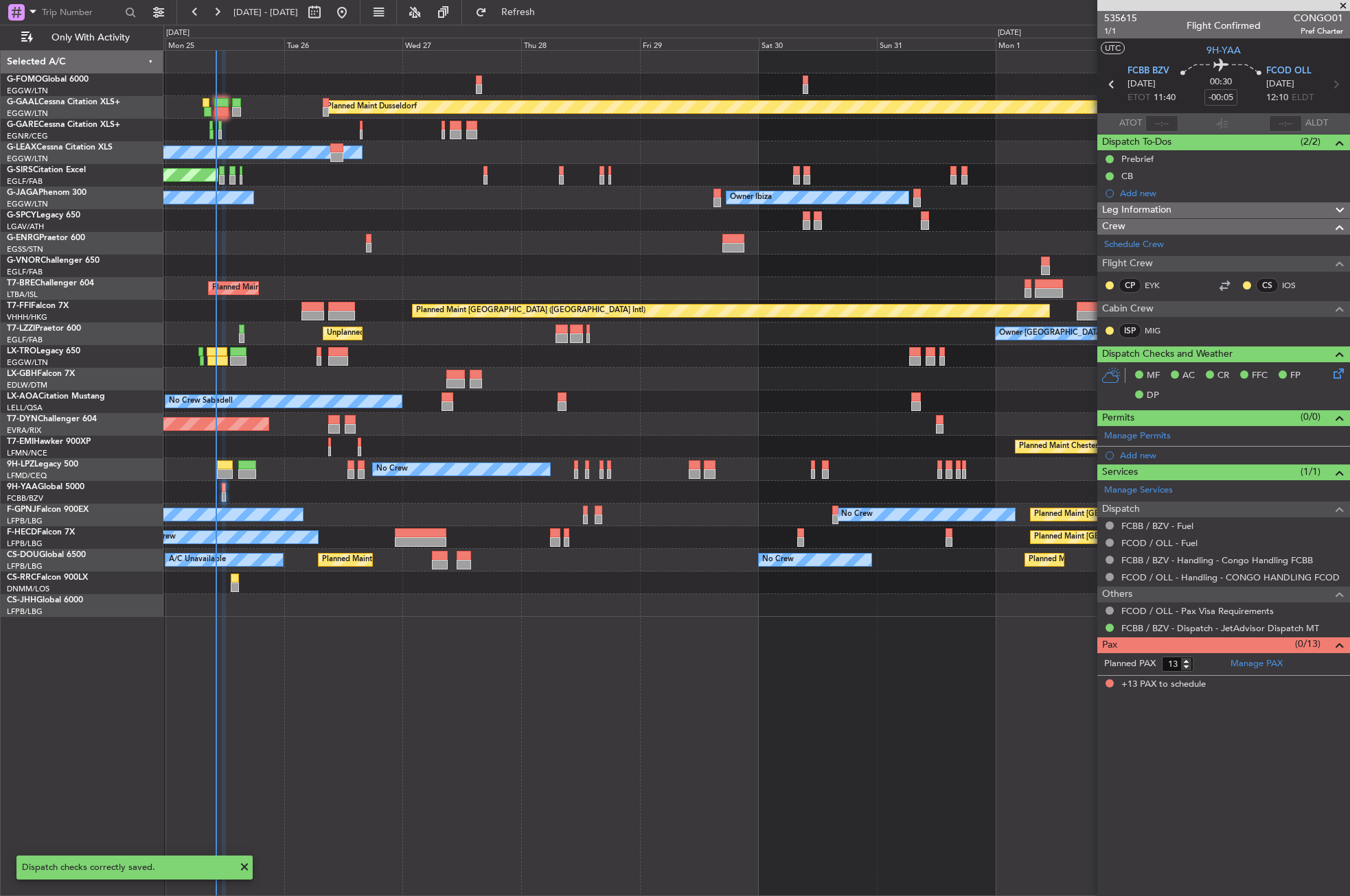
click at [598, 739] on div "Planned Maint Dusseldorf Owner Unplanned Maint Oxford (Kidlington) No Crew Cann…" at bounding box center [755, 473] width 1186 height 847
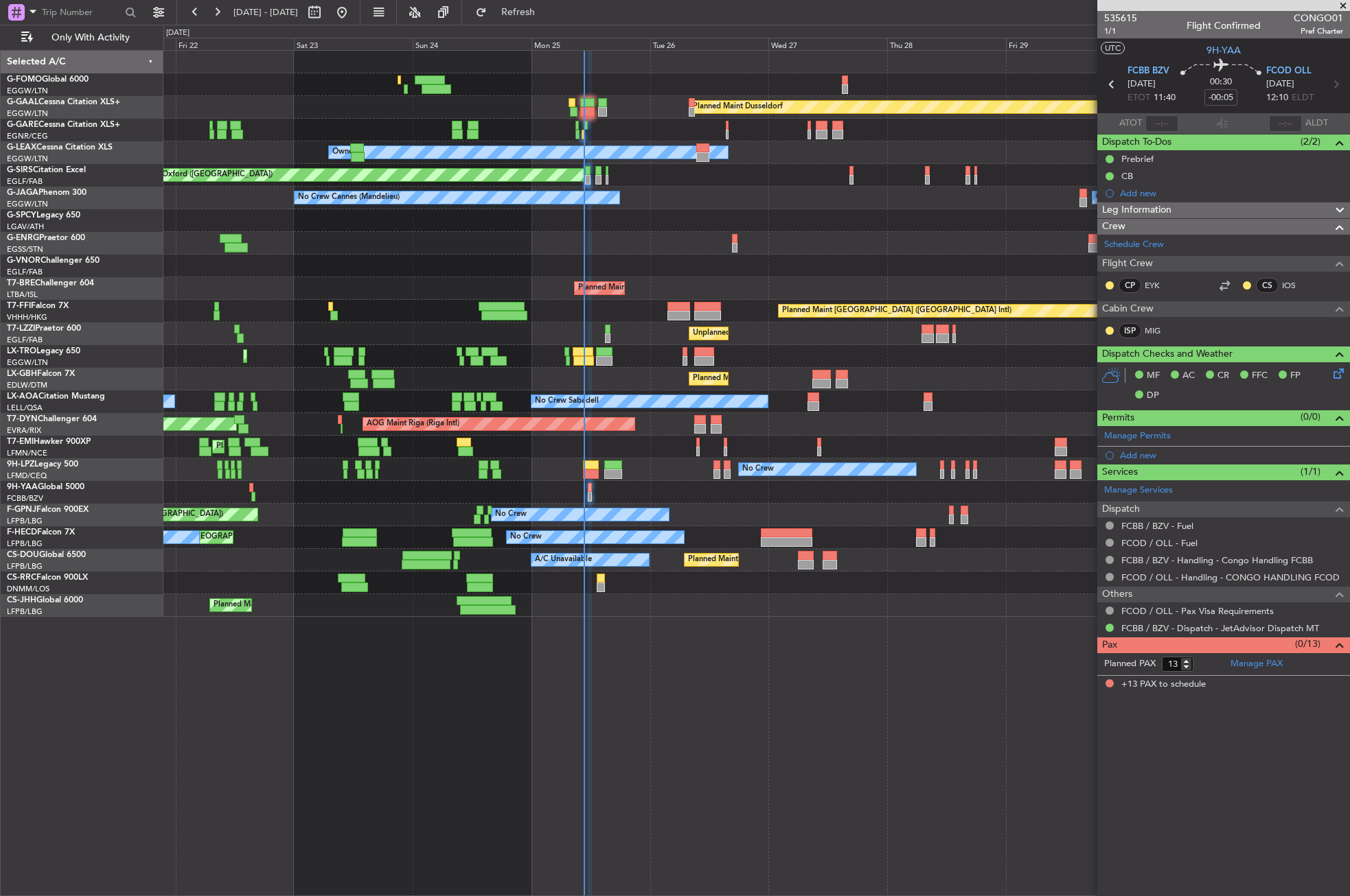
click at [347, 329] on div "Unplanned Maint London (Farnborough) Owner London (Farnborough)" at bounding box center [755, 334] width 1185 height 22
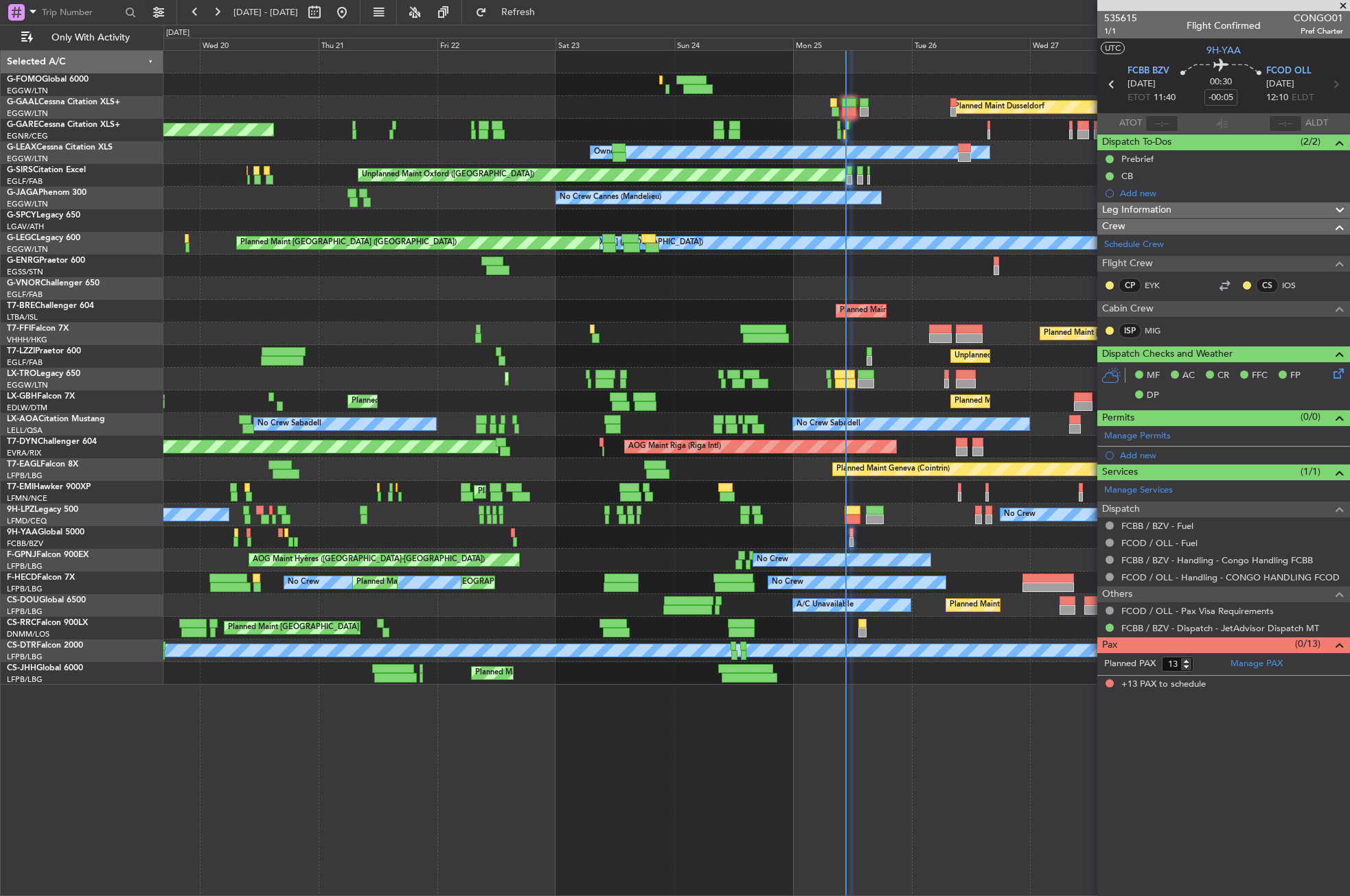
click at [696, 357] on div "Unplanned Maint London (Farnborough) Owner London (Farnborough)" at bounding box center [755, 356] width 1185 height 22
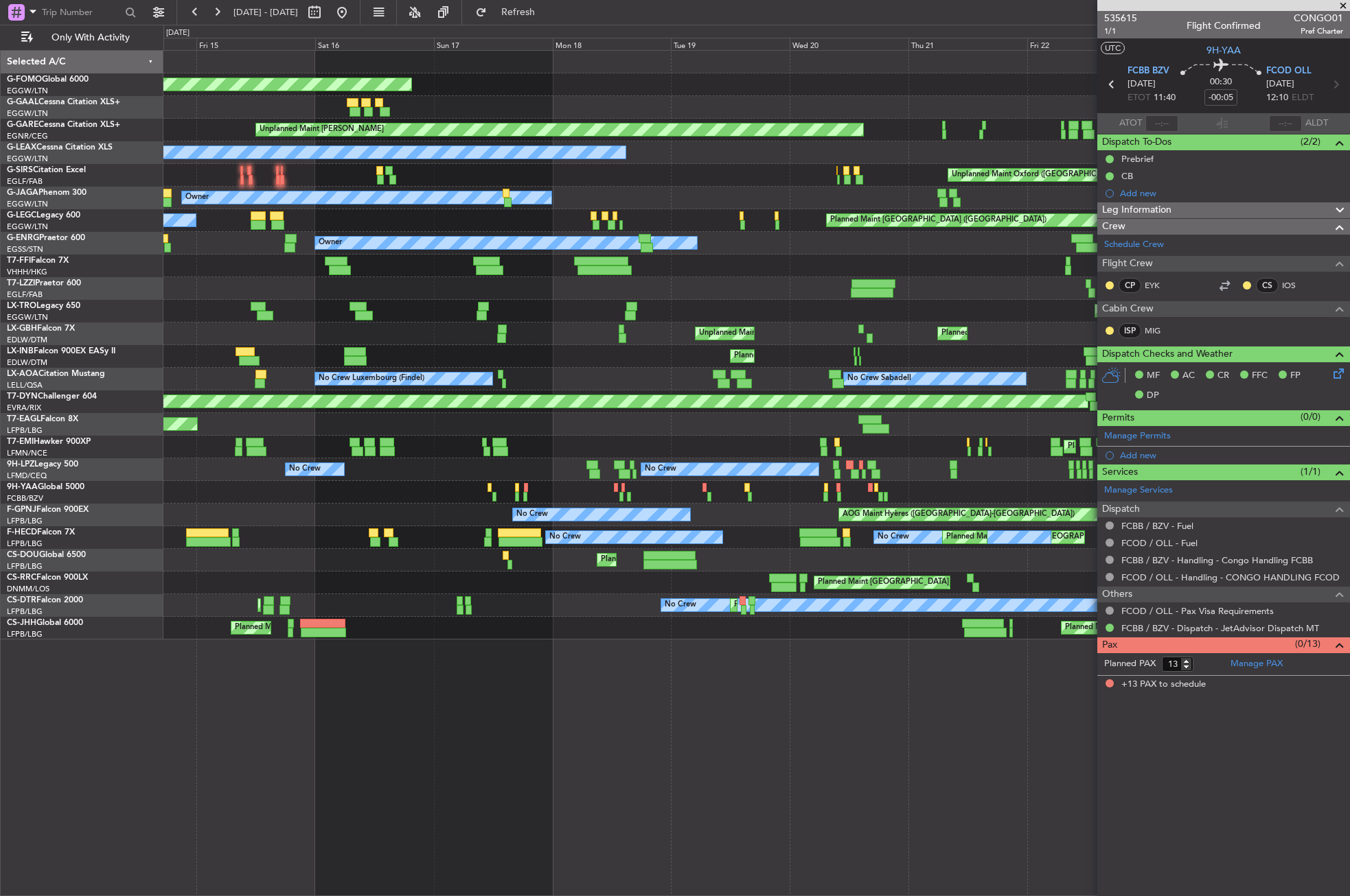
click at [806, 318] on div "Planned Maint London (Luton) Unplanned Maint London (Luton)" at bounding box center [755, 310] width 1185 height 22
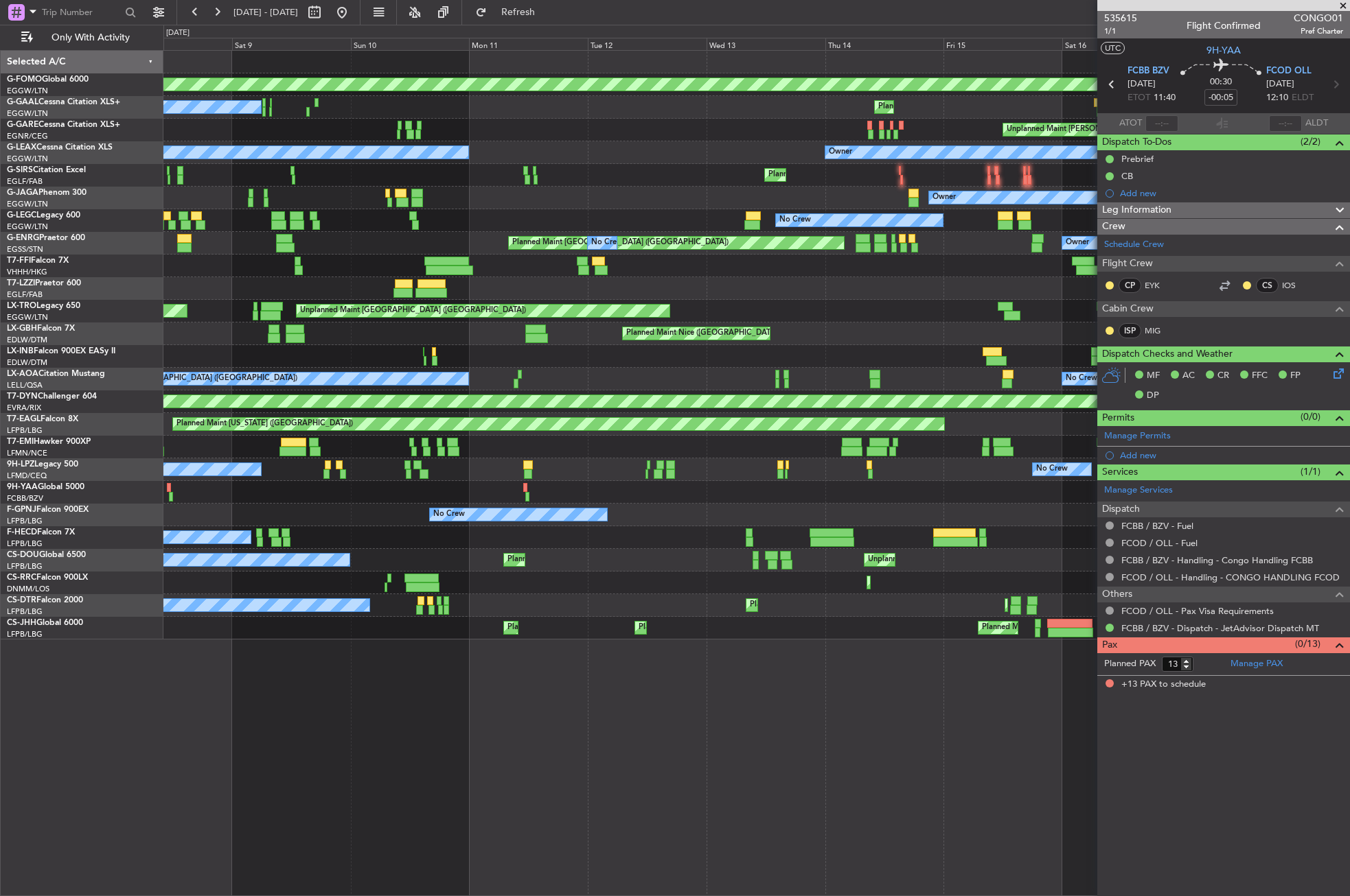
click at [919, 301] on div "Planned Maint Windsor Locks (Bradley Intl) Planned Maint No Crew Unplanned Main…" at bounding box center [755, 344] width 1185 height 589
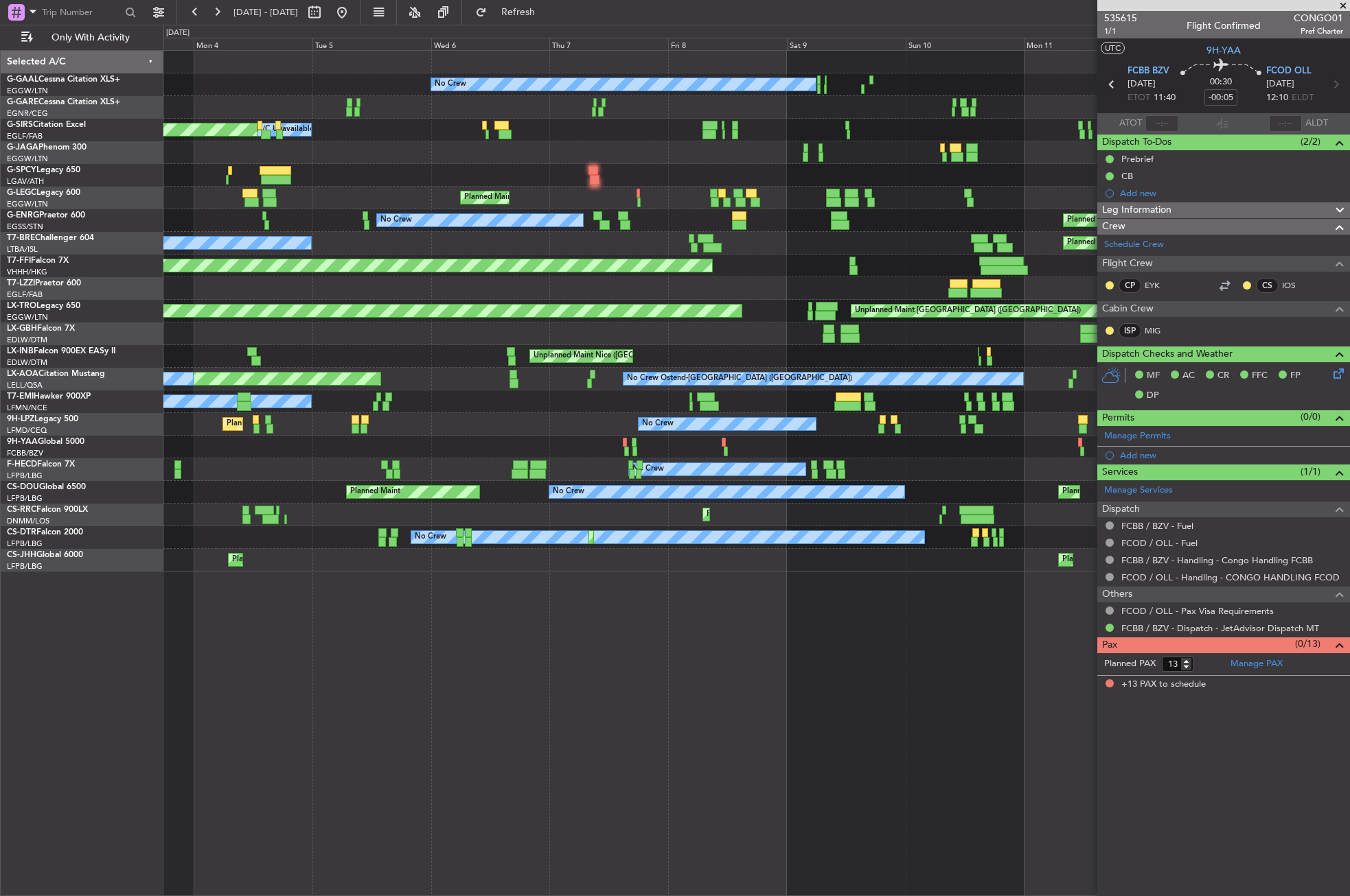
click at [811, 297] on div at bounding box center [755, 288] width 1185 height 22
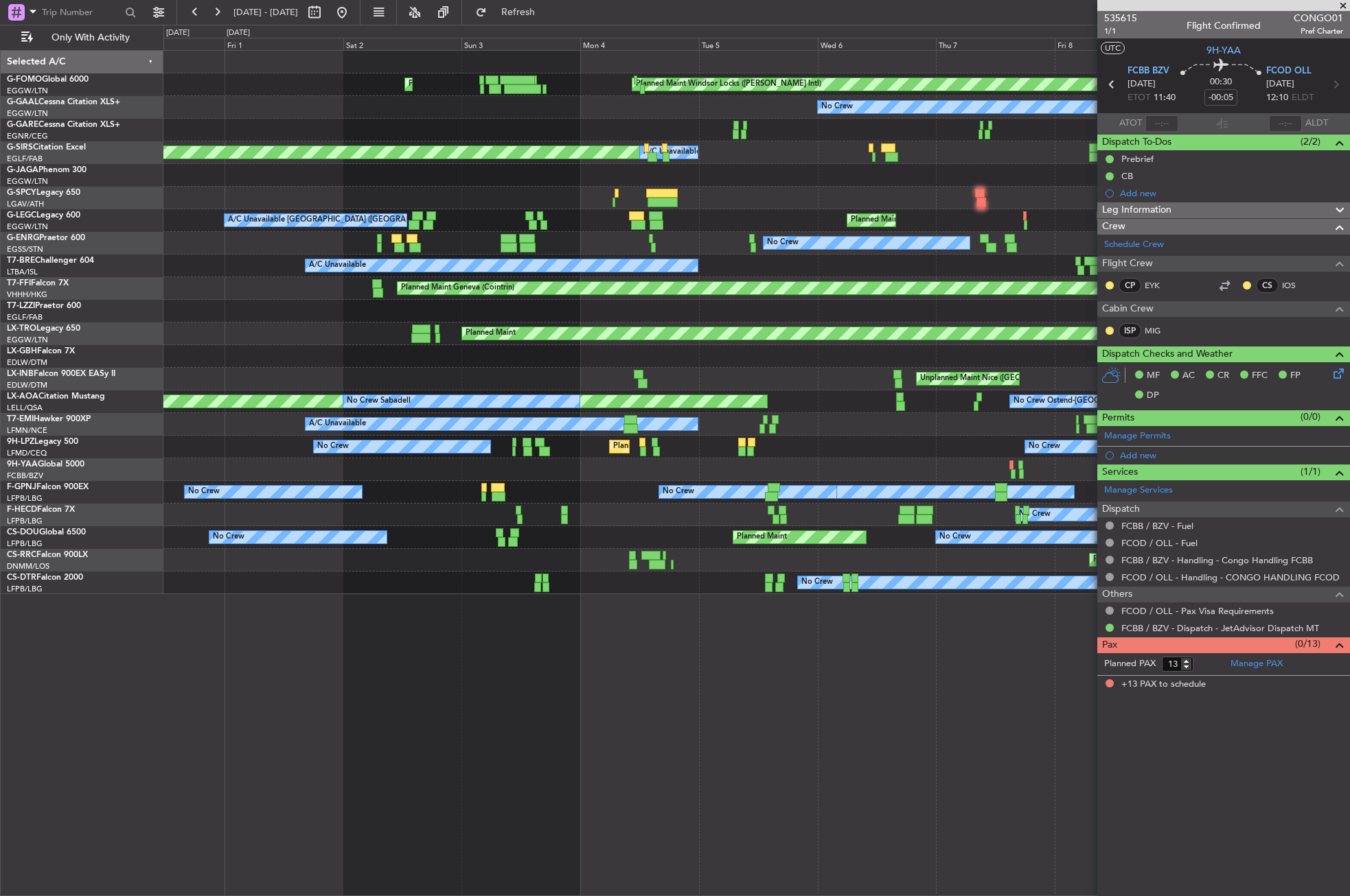
click at [690, 326] on div "Planned Maint Windsor Locks (Bradley Intl) Planned Maint Palma De Mallorca No C…" at bounding box center [755, 322] width 1185 height 544
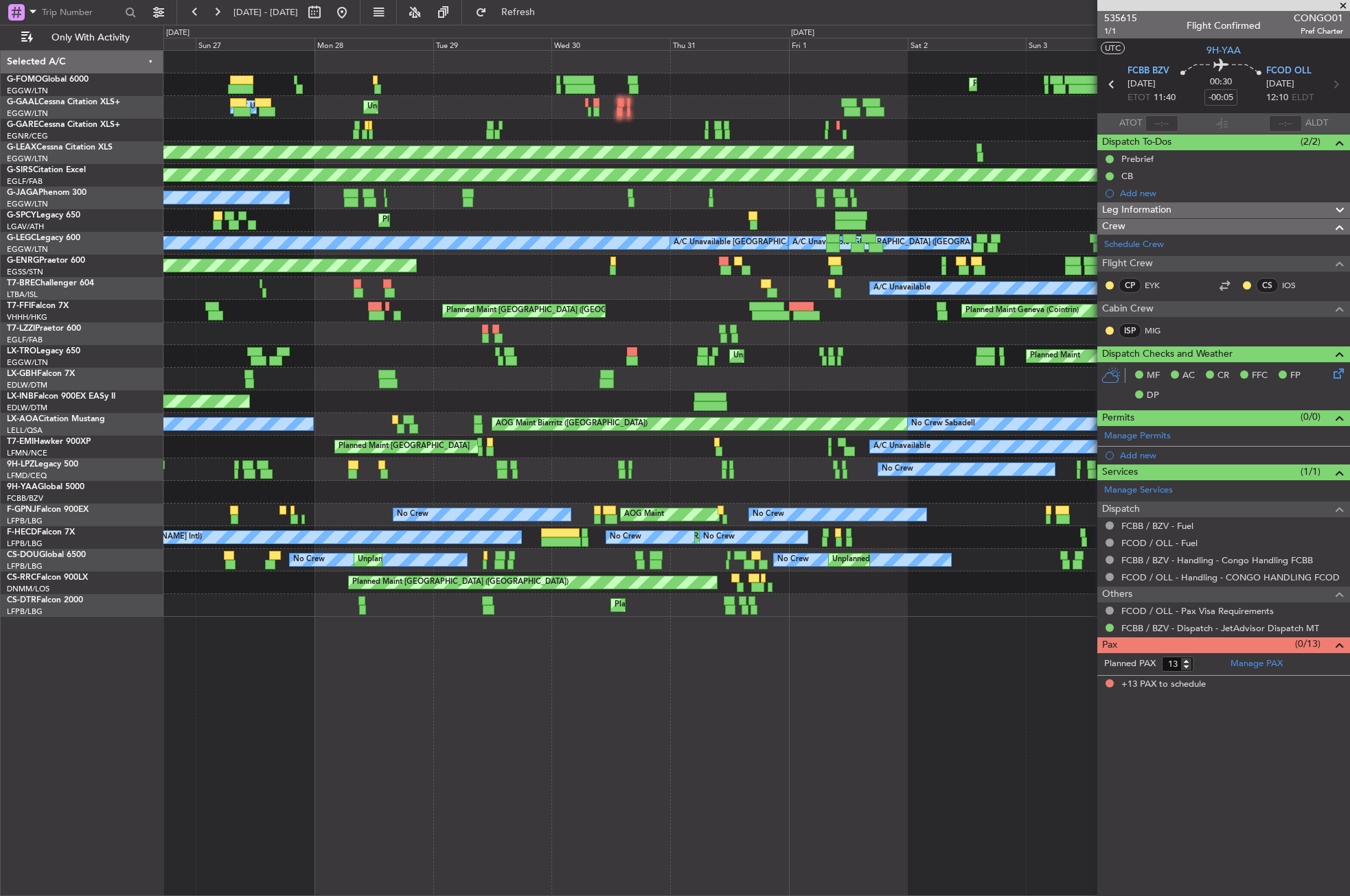
click at [718, 328] on div at bounding box center [755, 334] width 1185 height 22
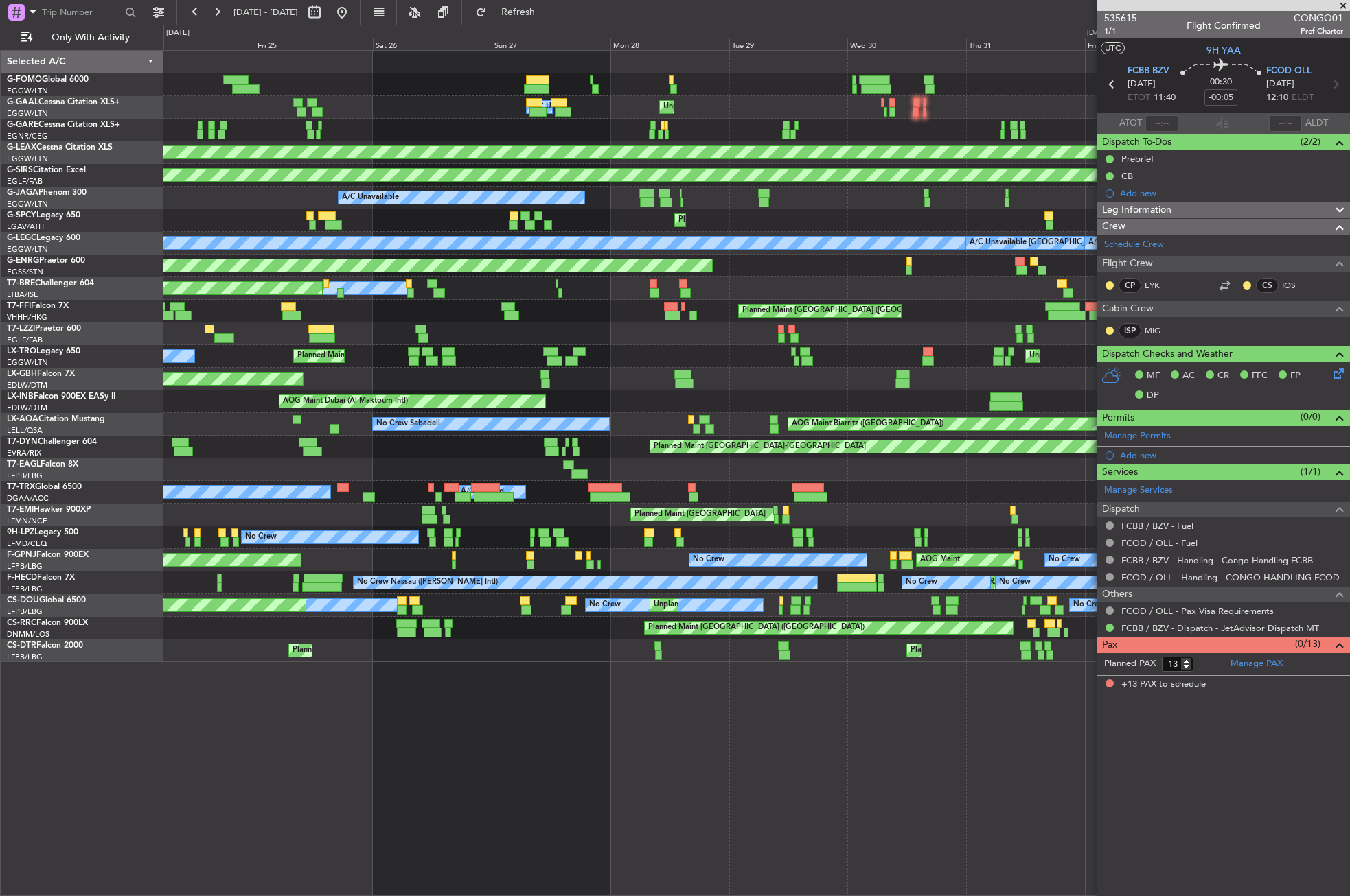
click at [699, 335] on div at bounding box center [755, 334] width 1185 height 22
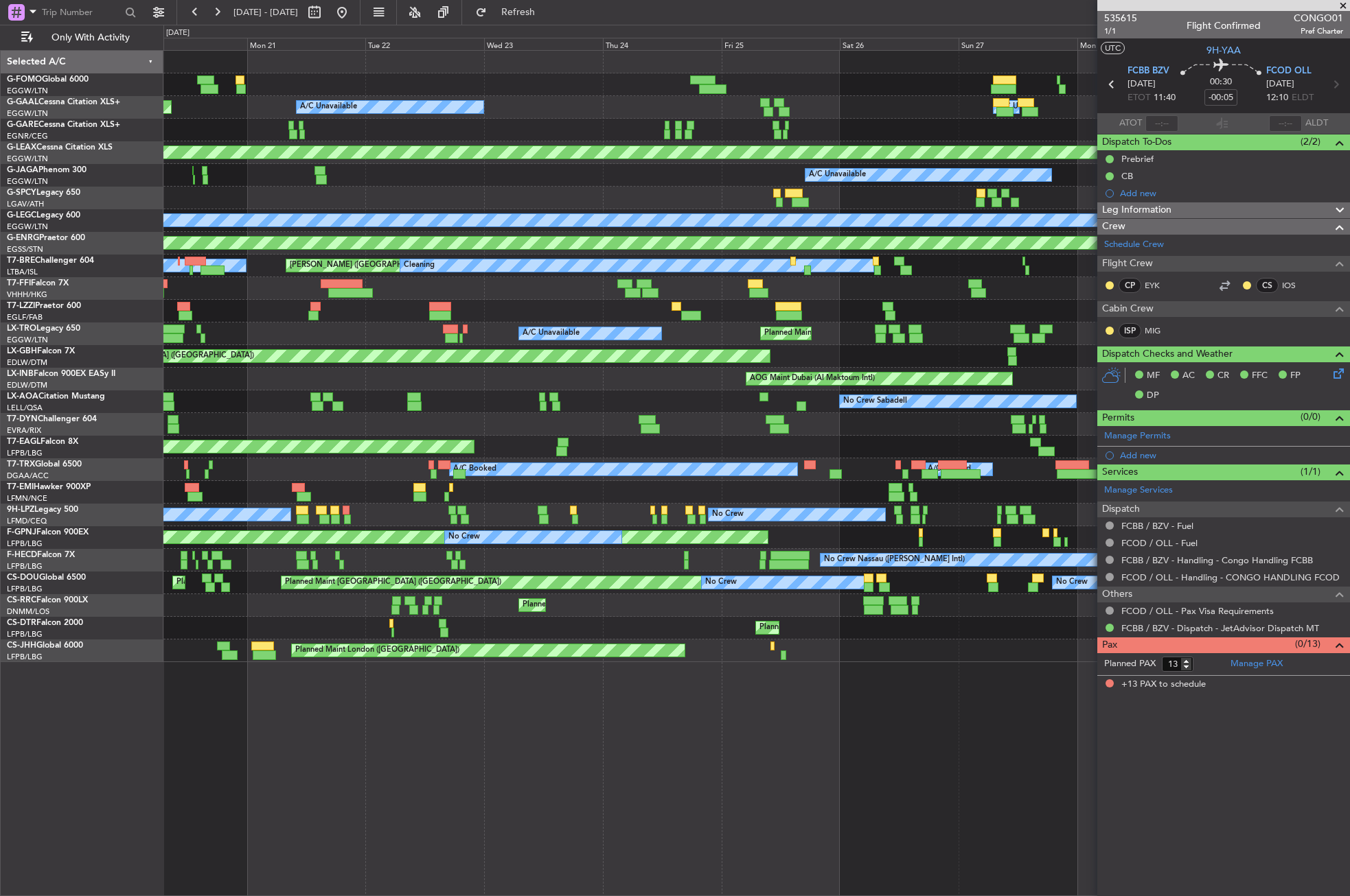
click at [716, 326] on div "Planned Maint London (Luton) A/C Unavailable Unplanned Maint London (Luton)" at bounding box center [755, 334] width 1185 height 22
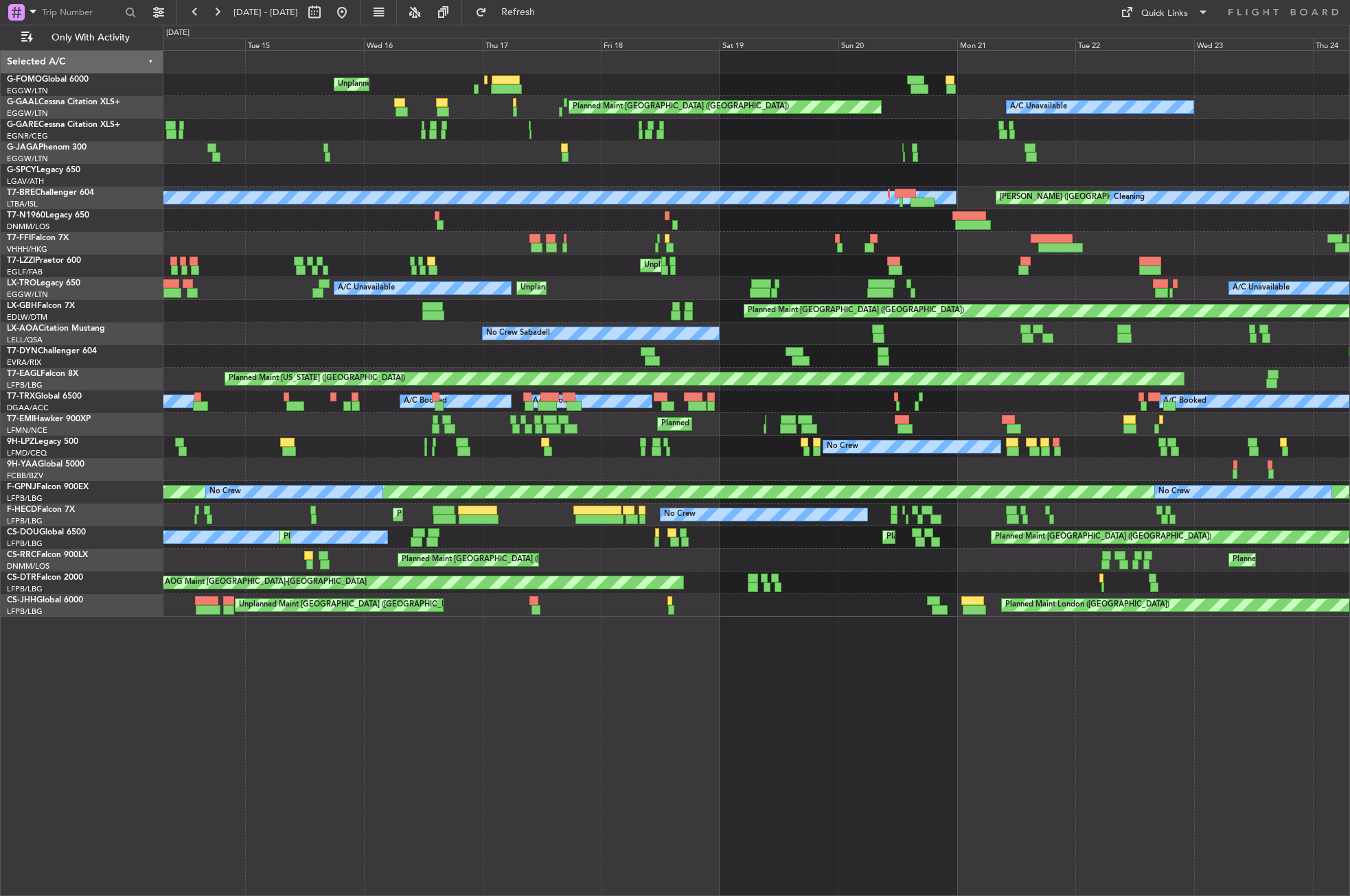
click at [919, 227] on div "Unplanned Maint New York (Teterboro) Planned Maint London (Luton) A/C Unavailab…" at bounding box center [755, 334] width 1185 height 566
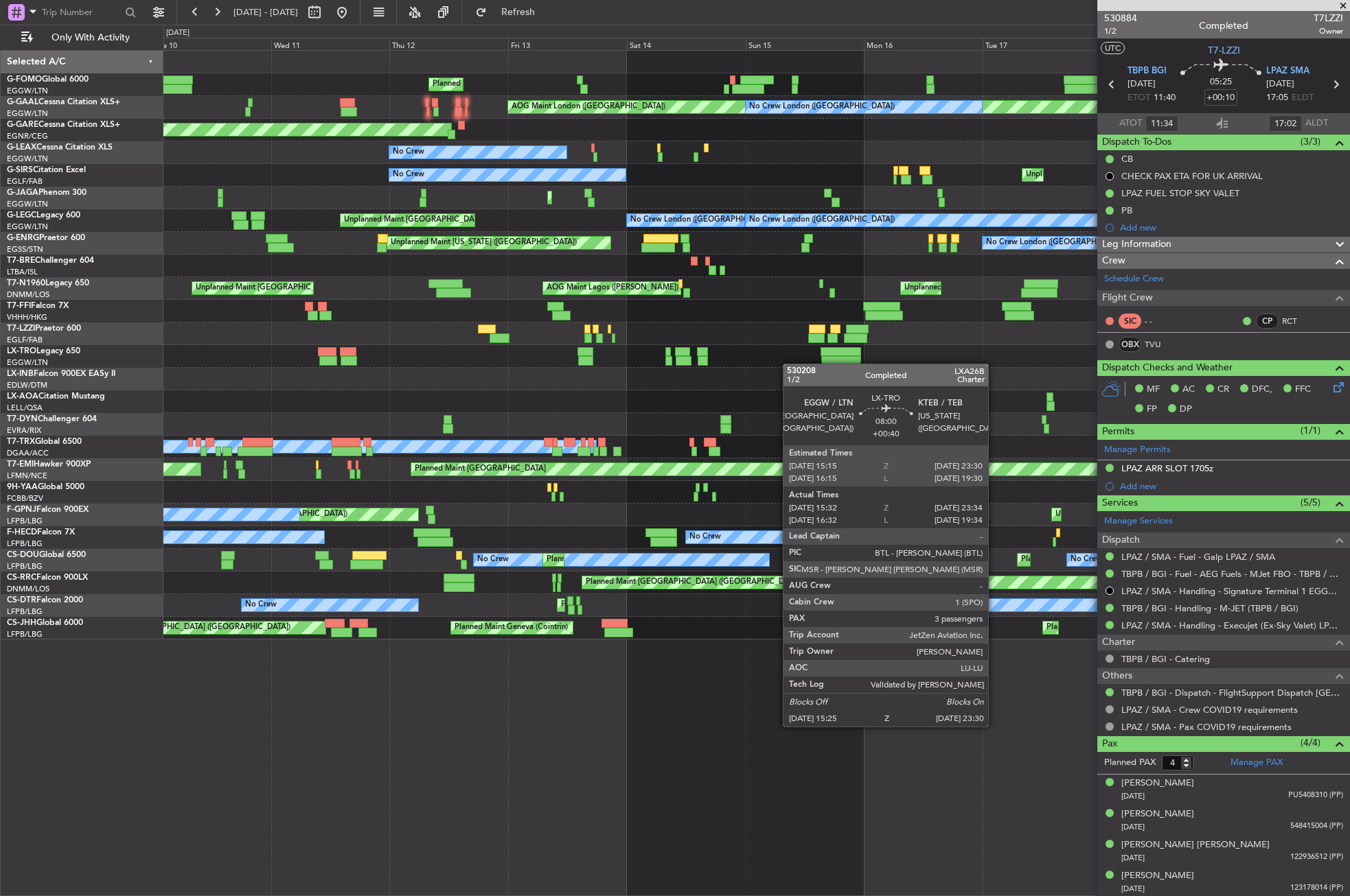
click at [824, 361] on div "Unplanned Maint [GEOGRAPHIC_DATA] ([GEOGRAPHIC_DATA]) Planned Maint [GEOGRAPHIC…" at bounding box center [755, 344] width 1185 height 589
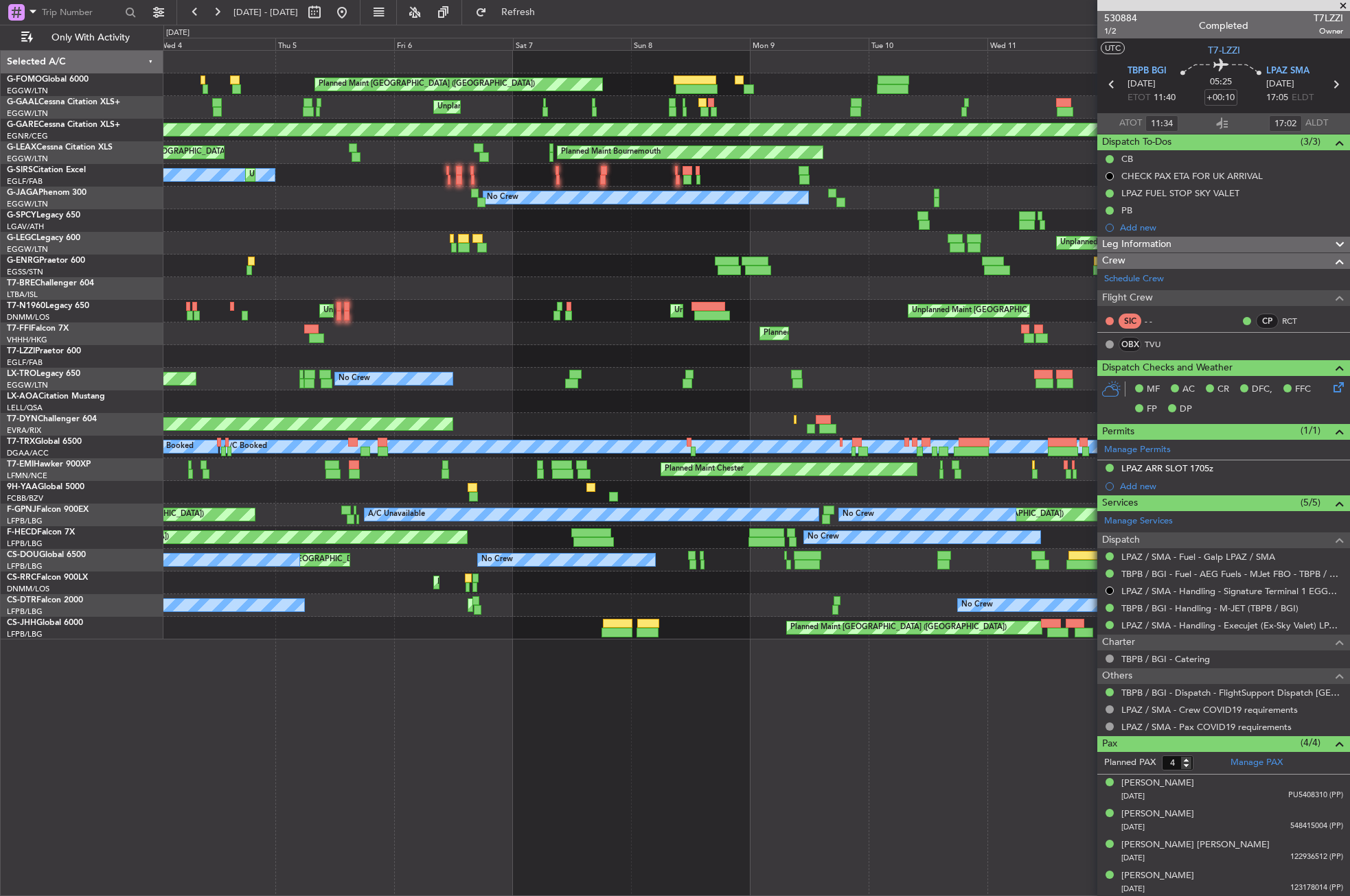
click at [916, 358] on div at bounding box center [755, 356] width 1185 height 22
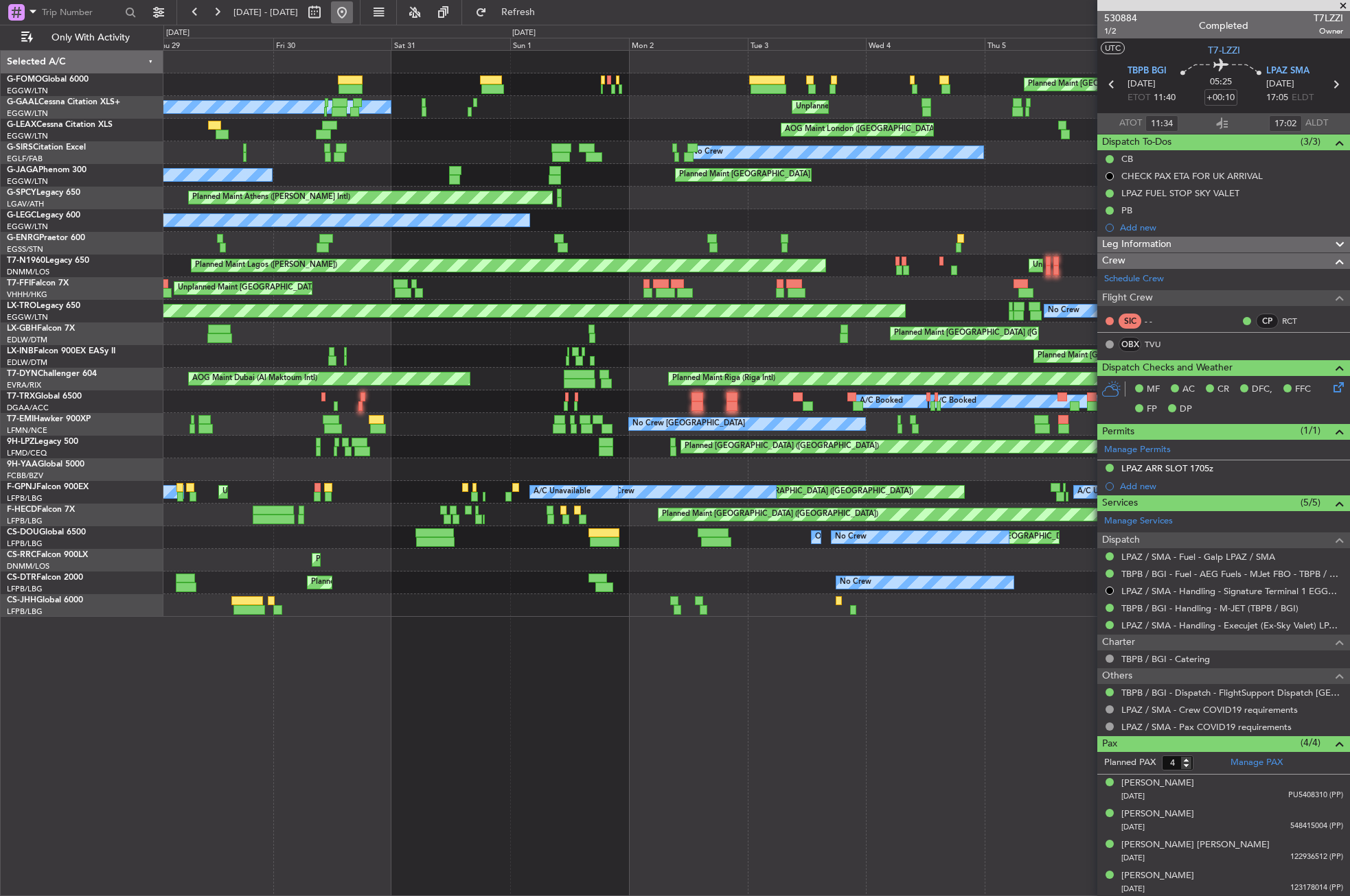
click at [353, 17] on button at bounding box center [341, 12] width 22 height 22
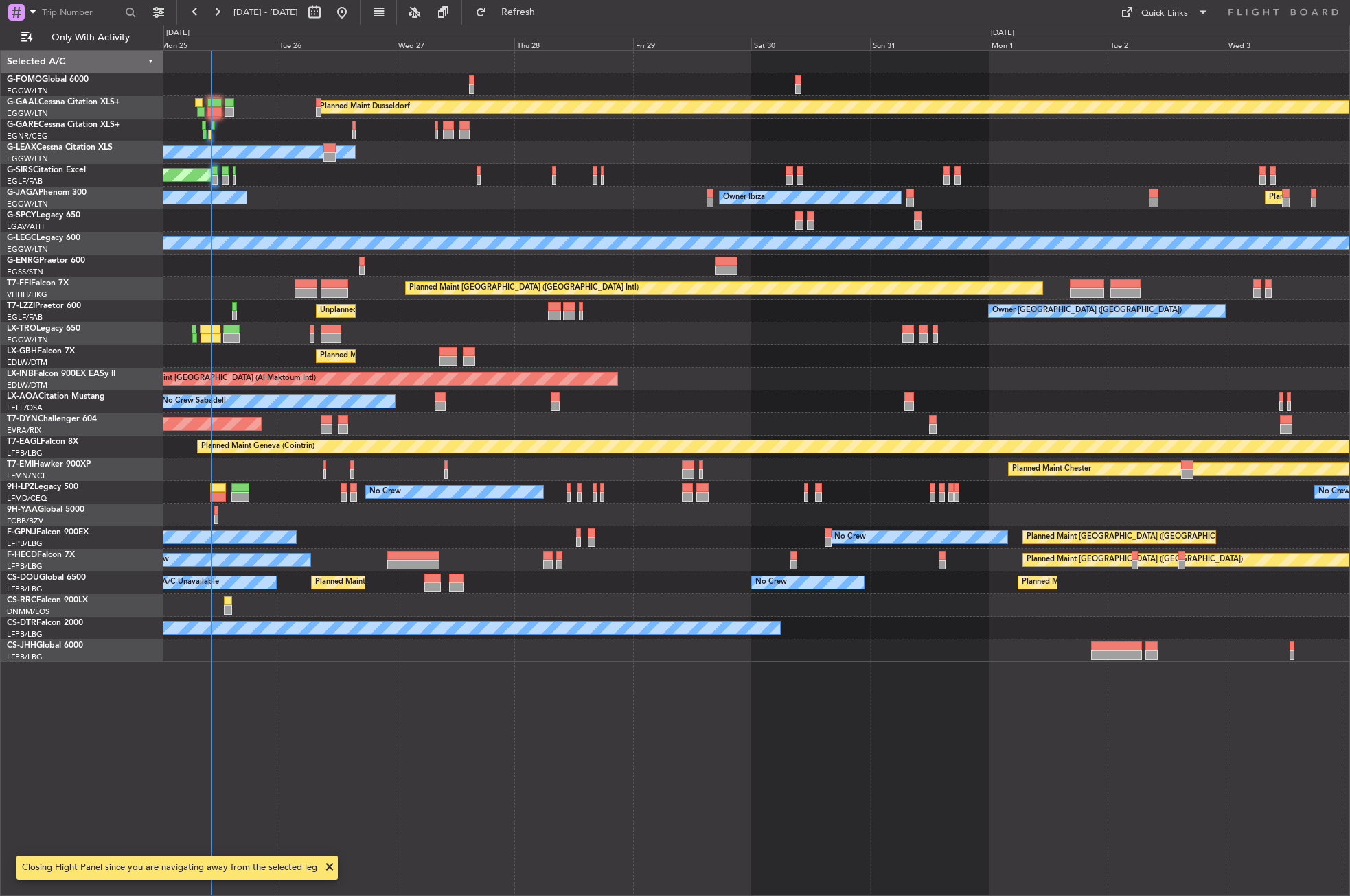
click at [415, 780] on div "Planned Maint Dusseldorf Owner Unplanned Maint [GEOGRAPHIC_DATA] ([GEOGRAPHIC_D…" at bounding box center [755, 473] width 1186 height 847
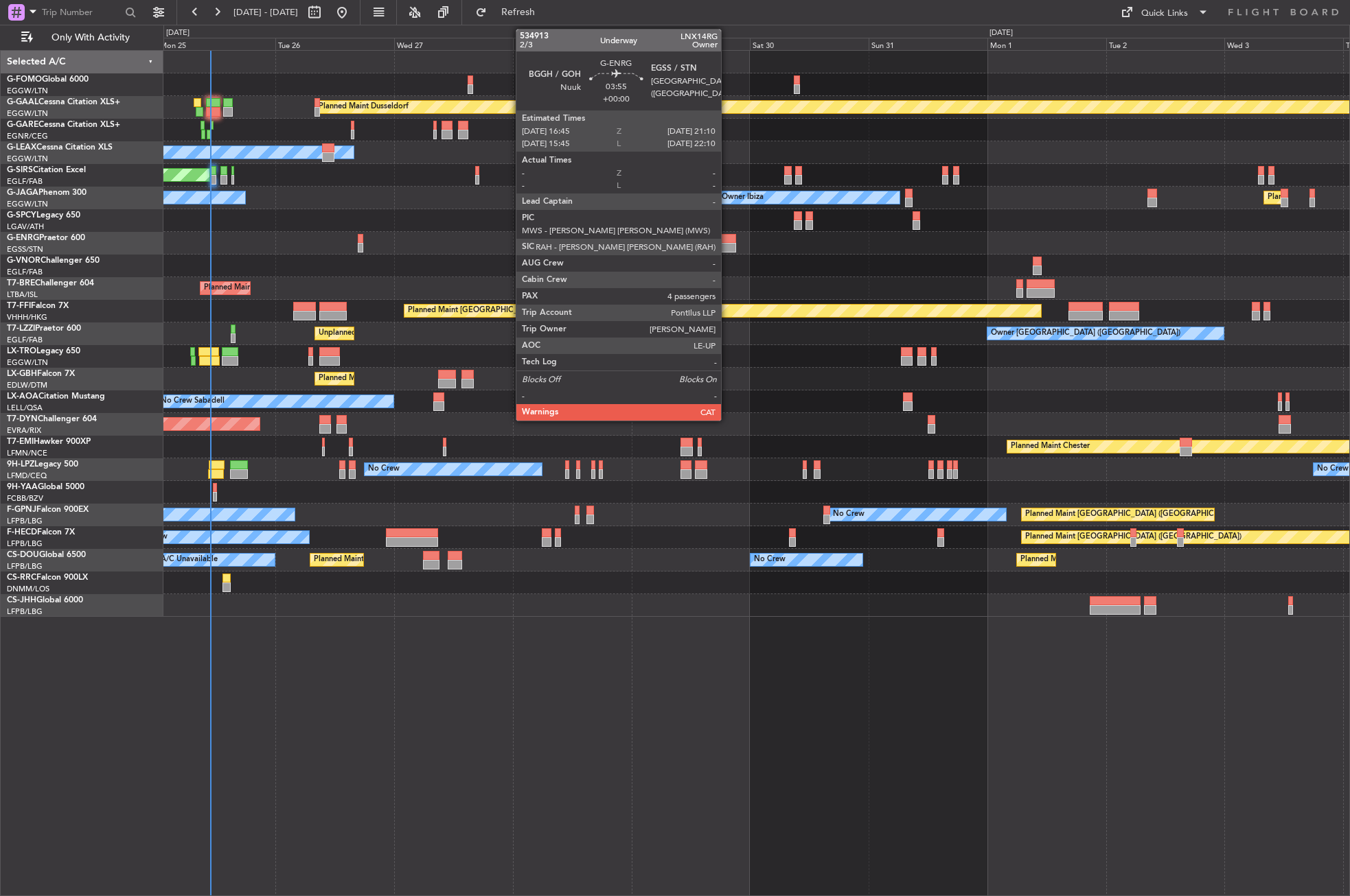
click at [727, 239] on div at bounding box center [723, 239] width 22 height 10
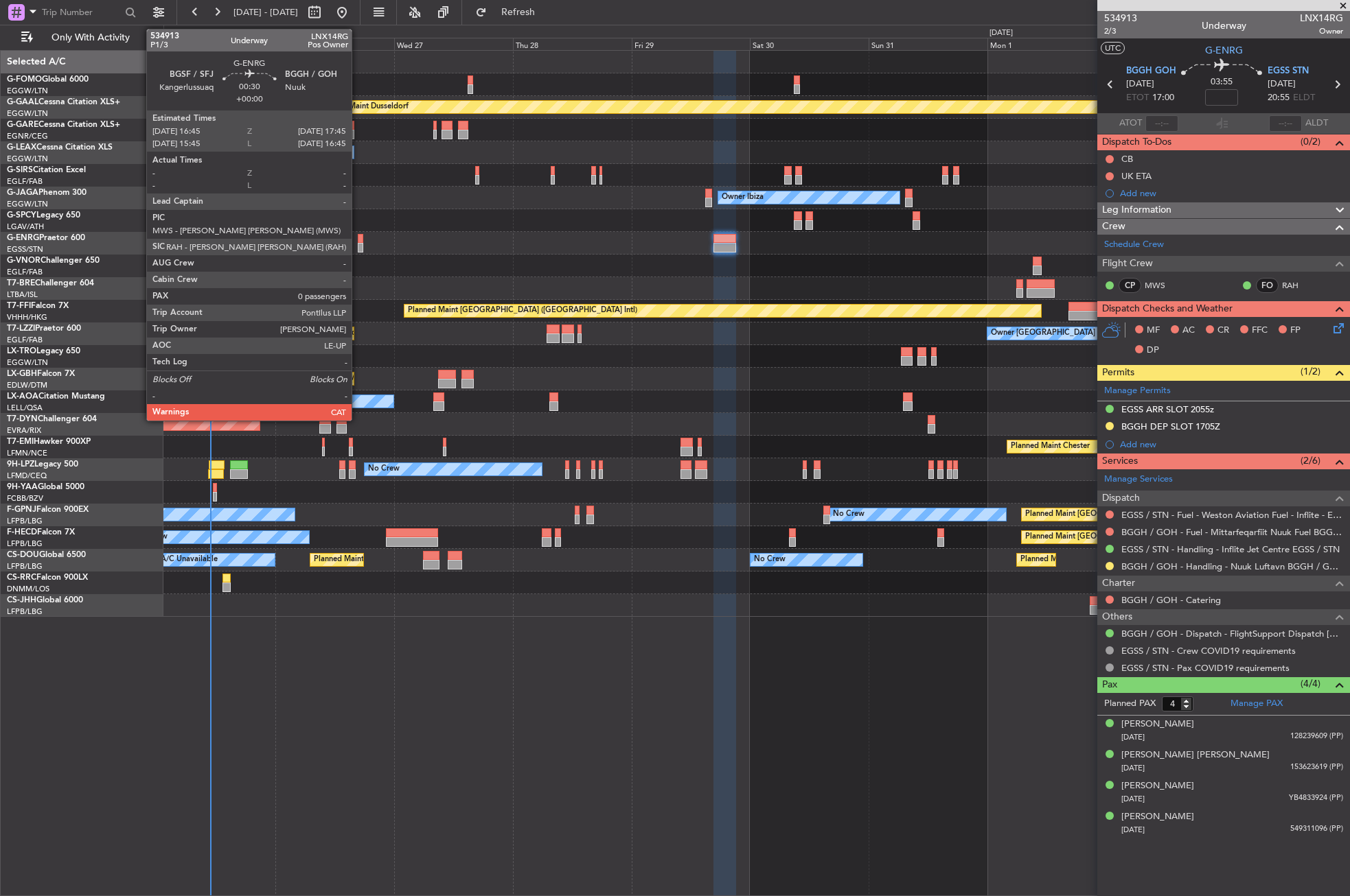
click at [358, 240] on div at bounding box center [361, 239] width 6 height 10
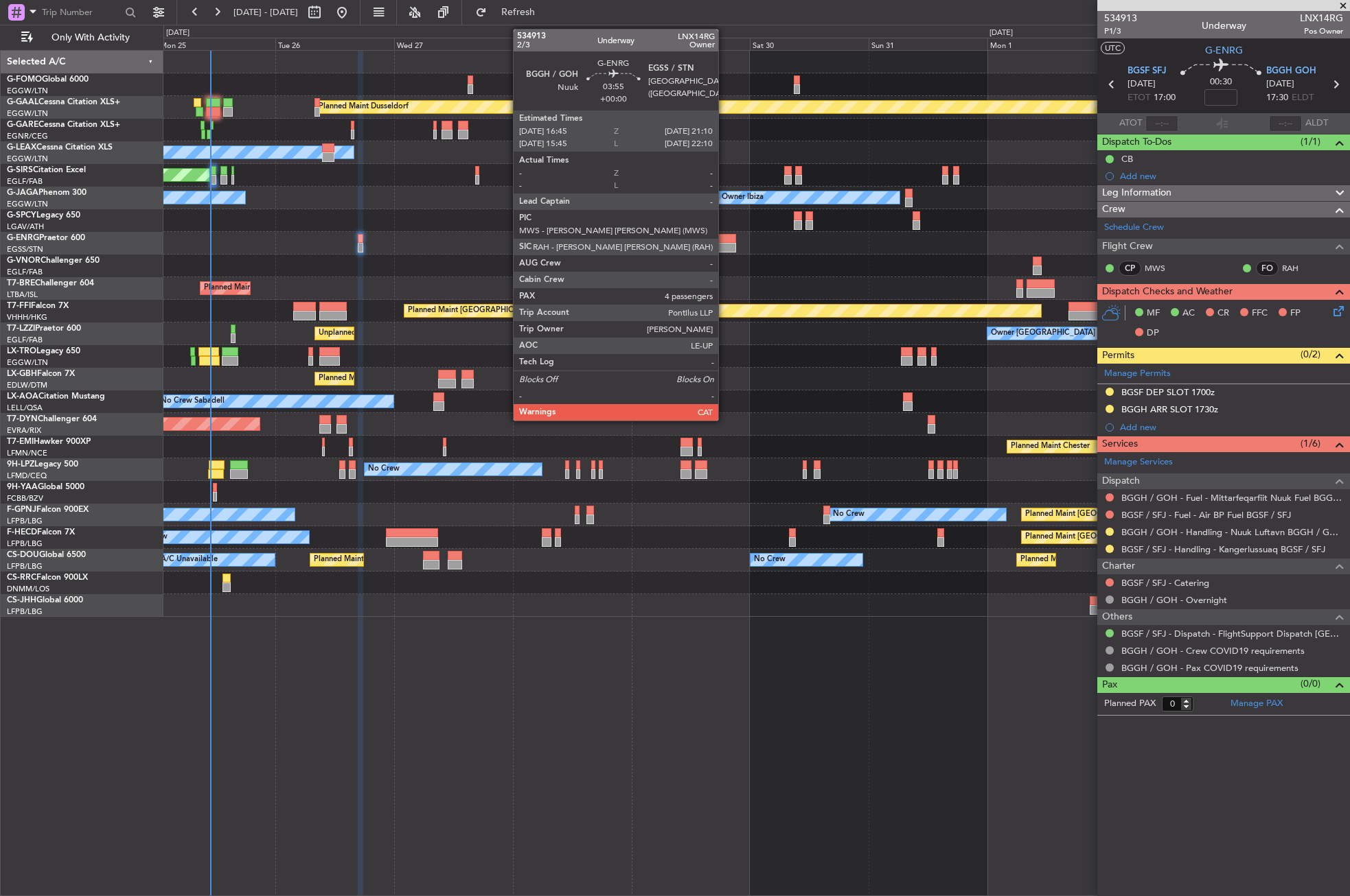
click at [724, 234] on div at bounding box center [723, 239] width 22 height 10
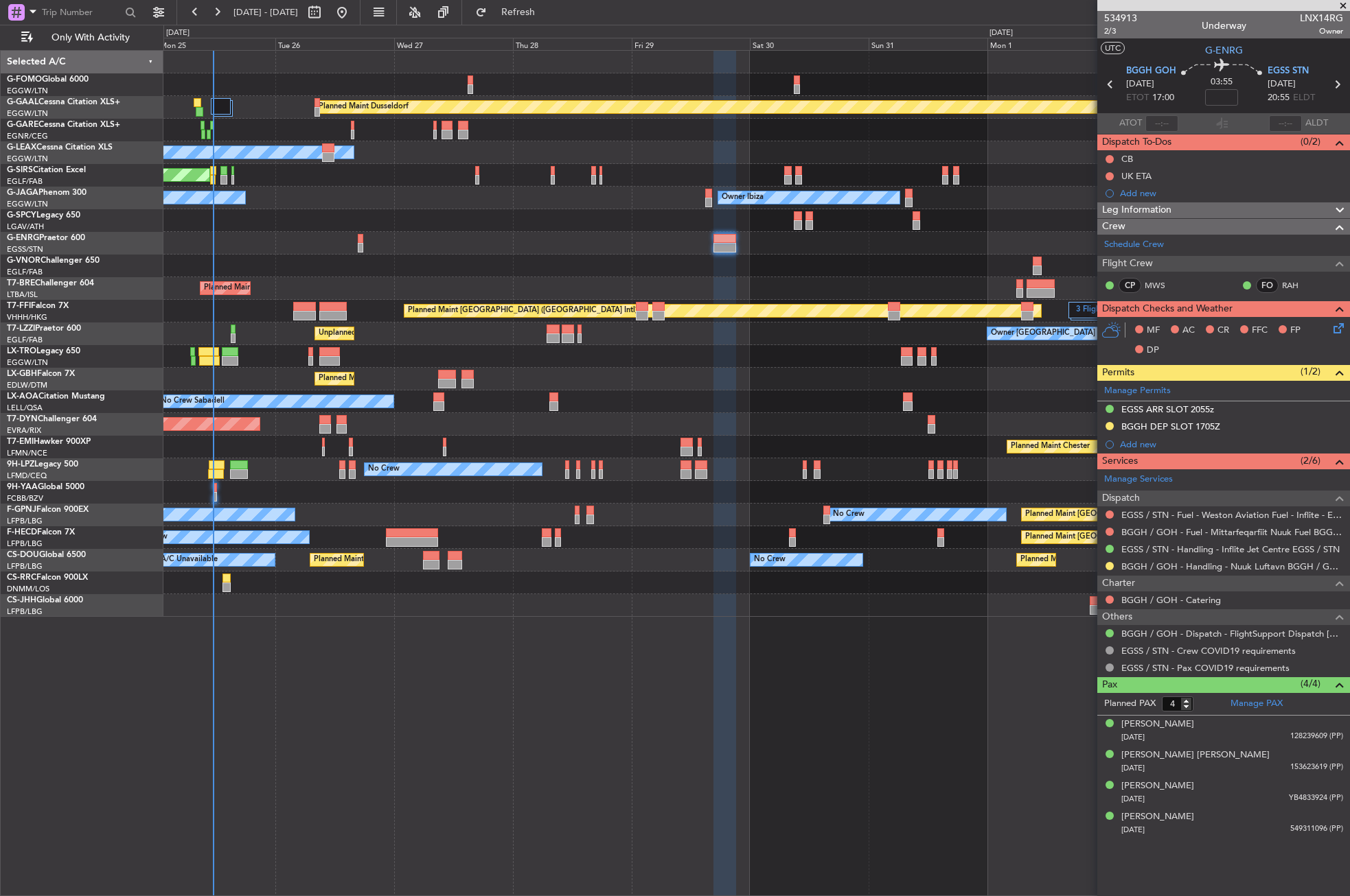
click at [313, 217] on div at bounding box center [755, 220] width 1185 height 22
click at [519, 11] on button "Refresh" at bounding box center [509, 12] width 82 height 22
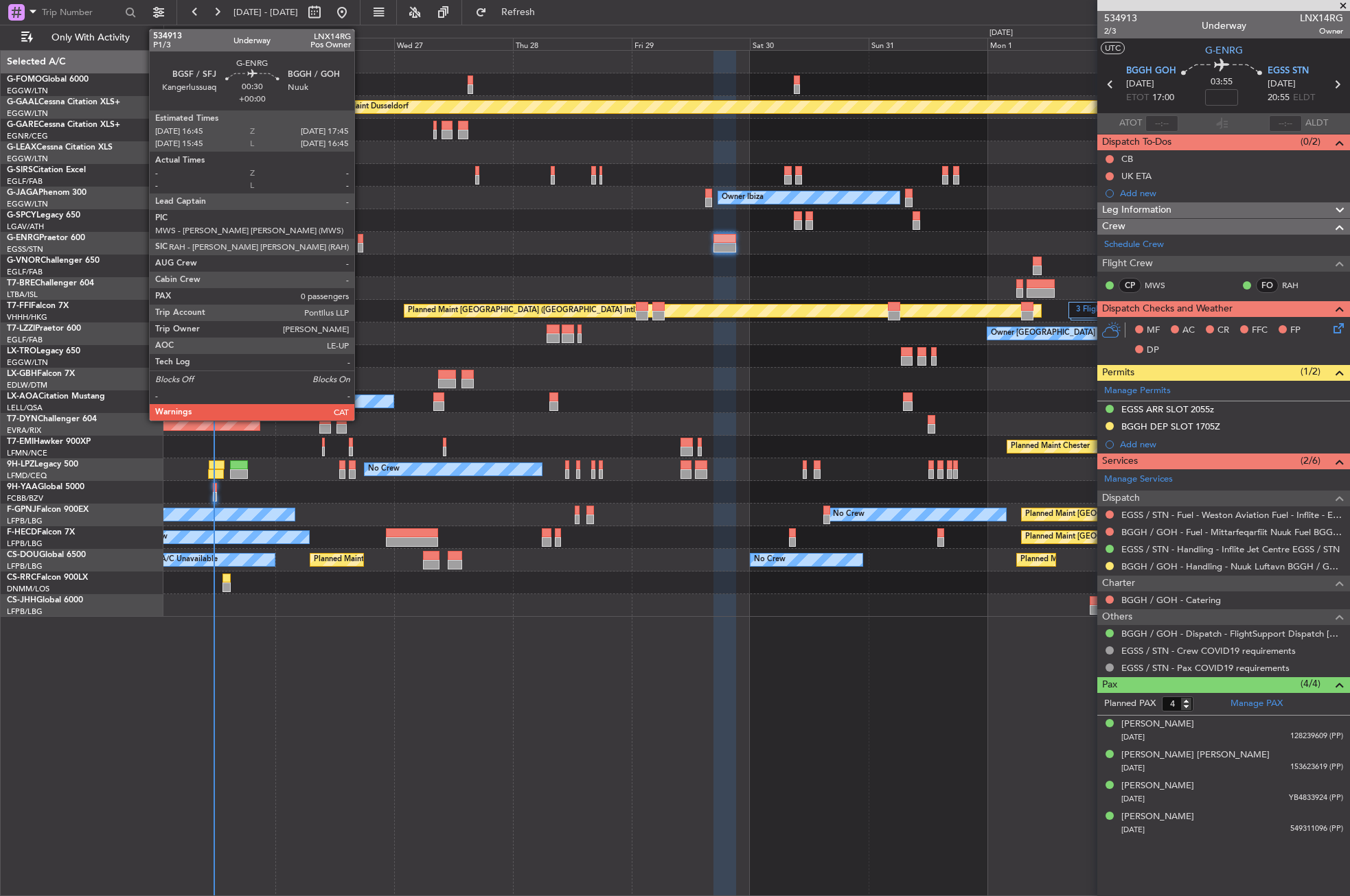
click at [361, 245] on div at bounding box center [361, 248] width 6 height 10
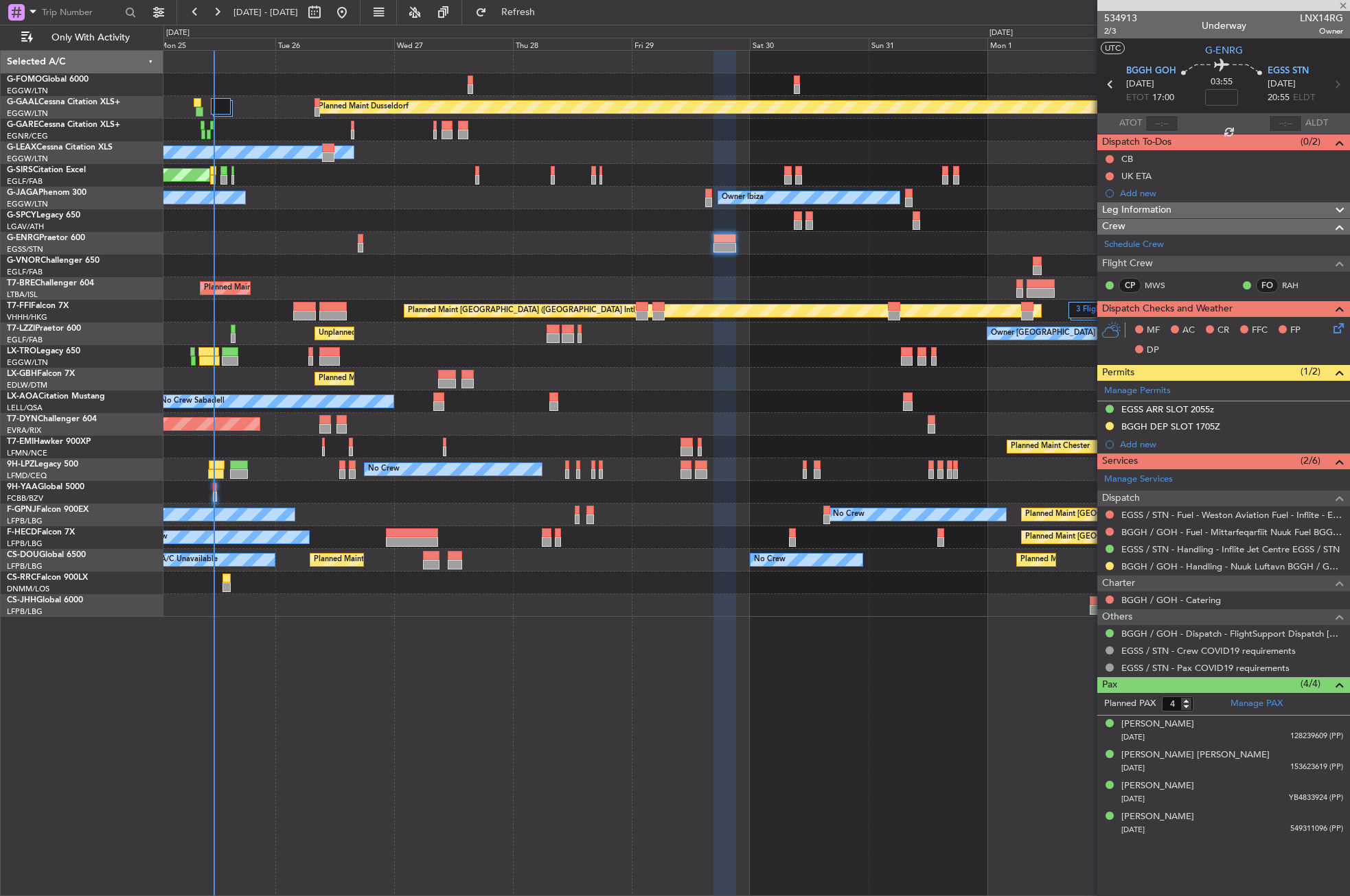
type input "0"
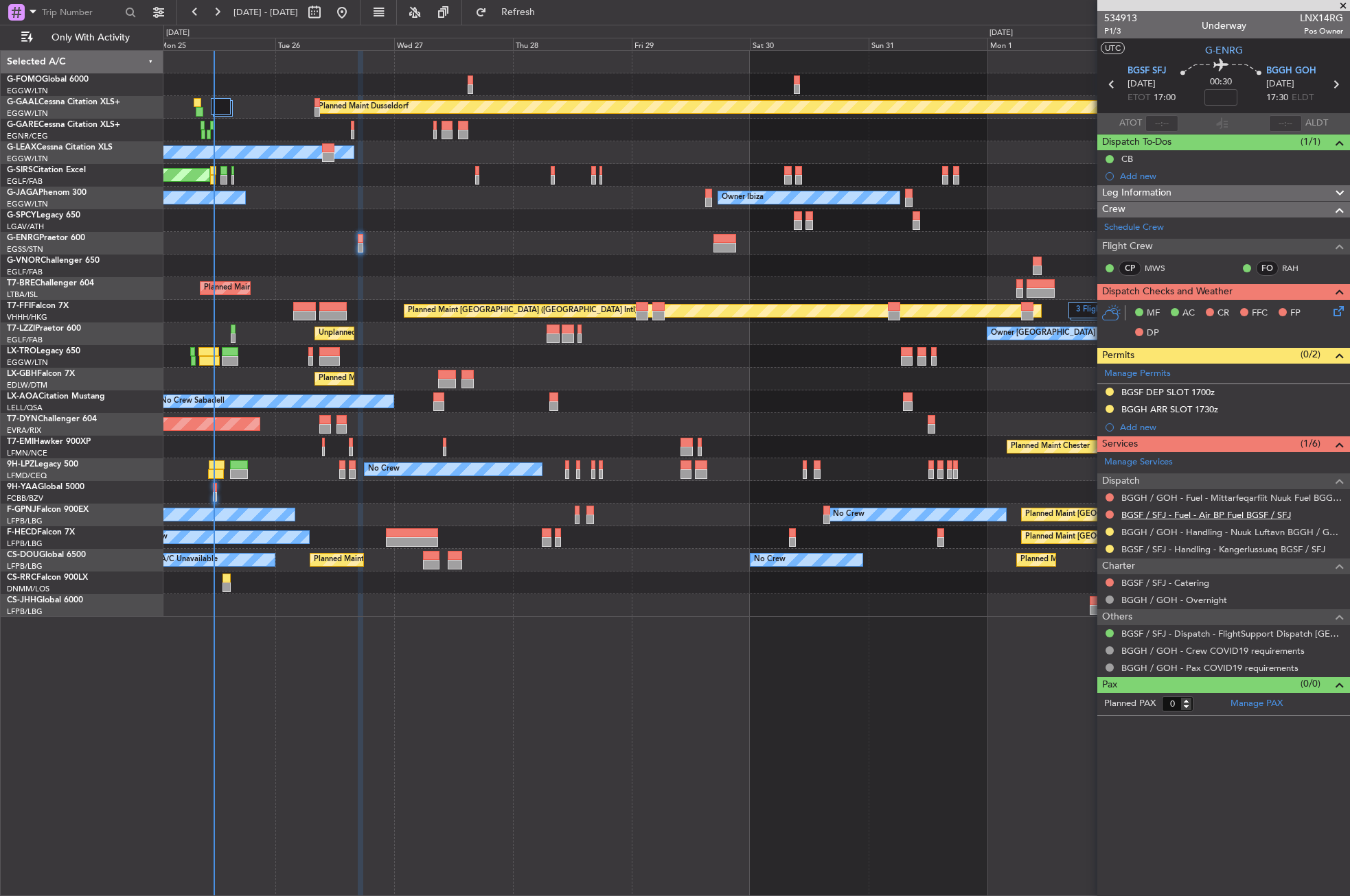
click at [1185, 519] on link "BGSF / SFJ - Fuel - Air BP Fuel BGSF / SFJ" at bounding box center [1205, 515] width 170 height 12
click at [435, 189] on div "No Crew Cannes (Mandelieu) Planned Maint [GEOGRAPHIC_DATA] ([GEOGRAPHIC_DATA]) …" at bounding box center [755, 198] width 1185 height 22
click at [468, 243] on div at bounding box center [755, 242] width 1185 height 22
click at [690, 783] on div "Planned Maint Dusseldorf Owner Unplanned Maint [GEOGRAPHIC_DATA] ([GEOGRAPHIC_D…" at bounding box center [755, 473] width 1186 height 847
click at [759, 750] on div "Planned Maint Dusseldorf Owner Unplanned Maint [GEOGRAPHIC_DATA] ([GEOGRAPHIC_D…" at bounding box center [755, 473] width 1186 height 847
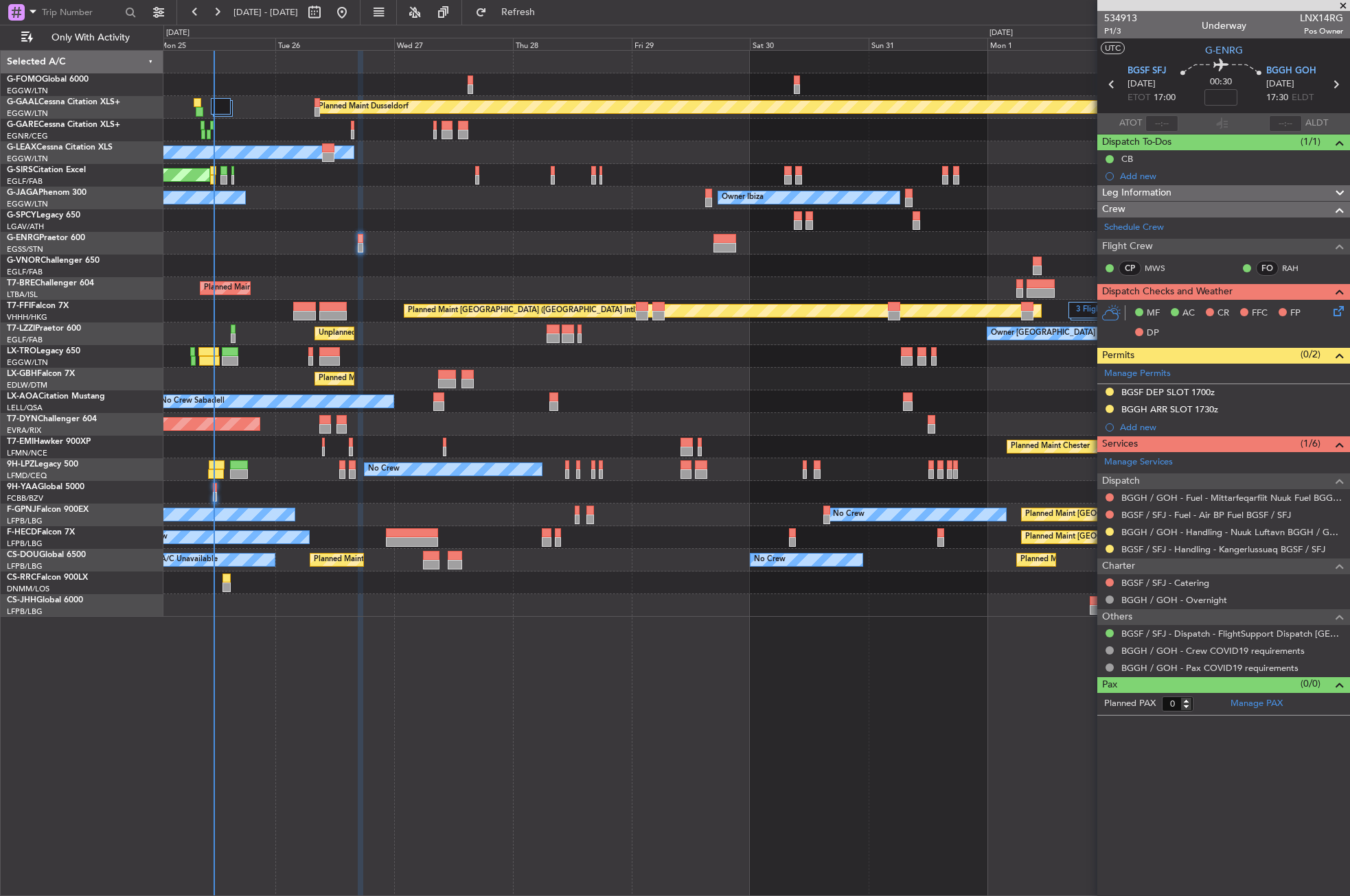
click at [232, 574] on div at bounding box center [755, 583] width 1185 height 22
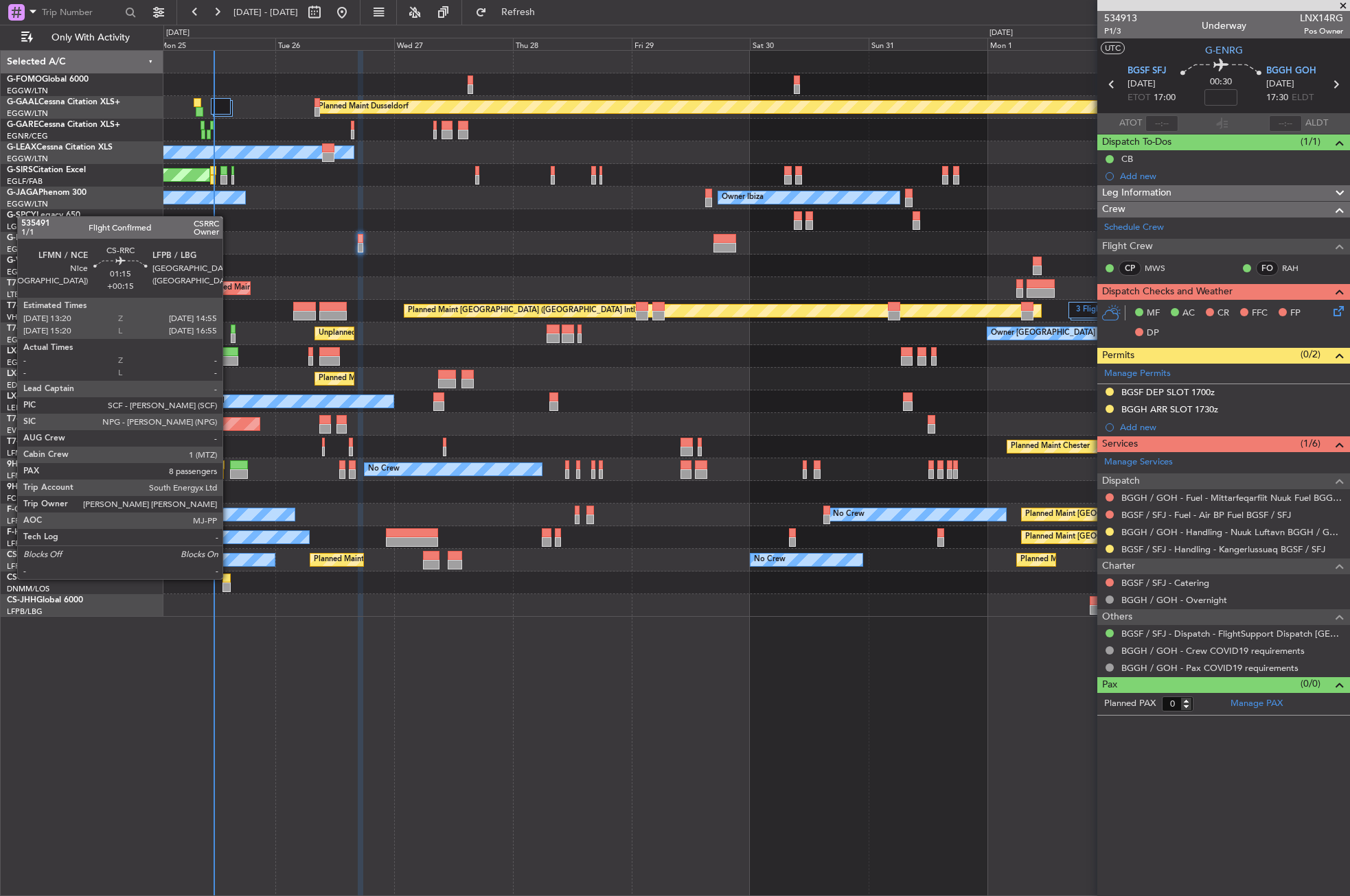
click at [229, 578] on div at bounding box center [226, 579] width 8 height 10
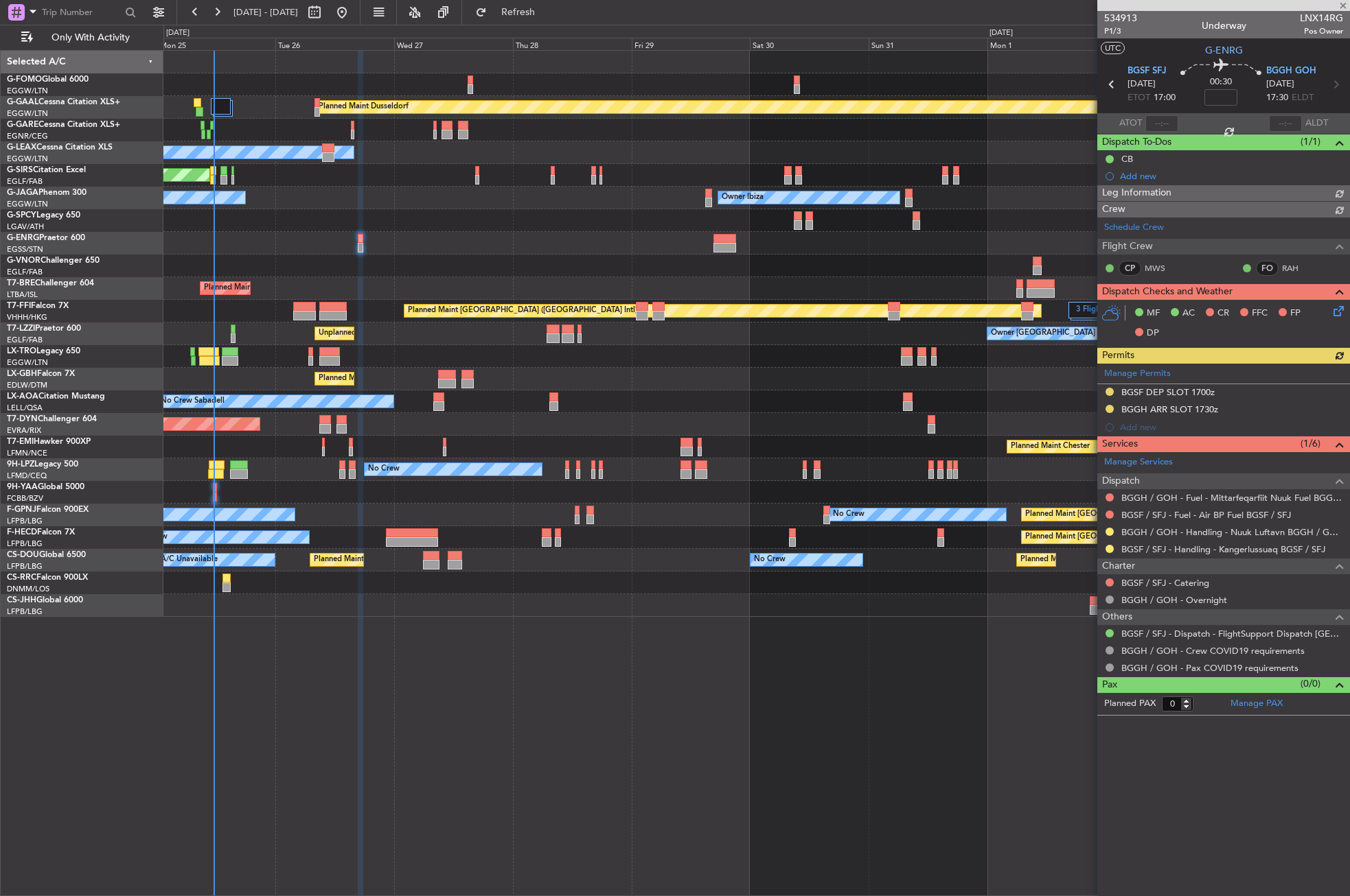
type input "+00:15"
type input "8"
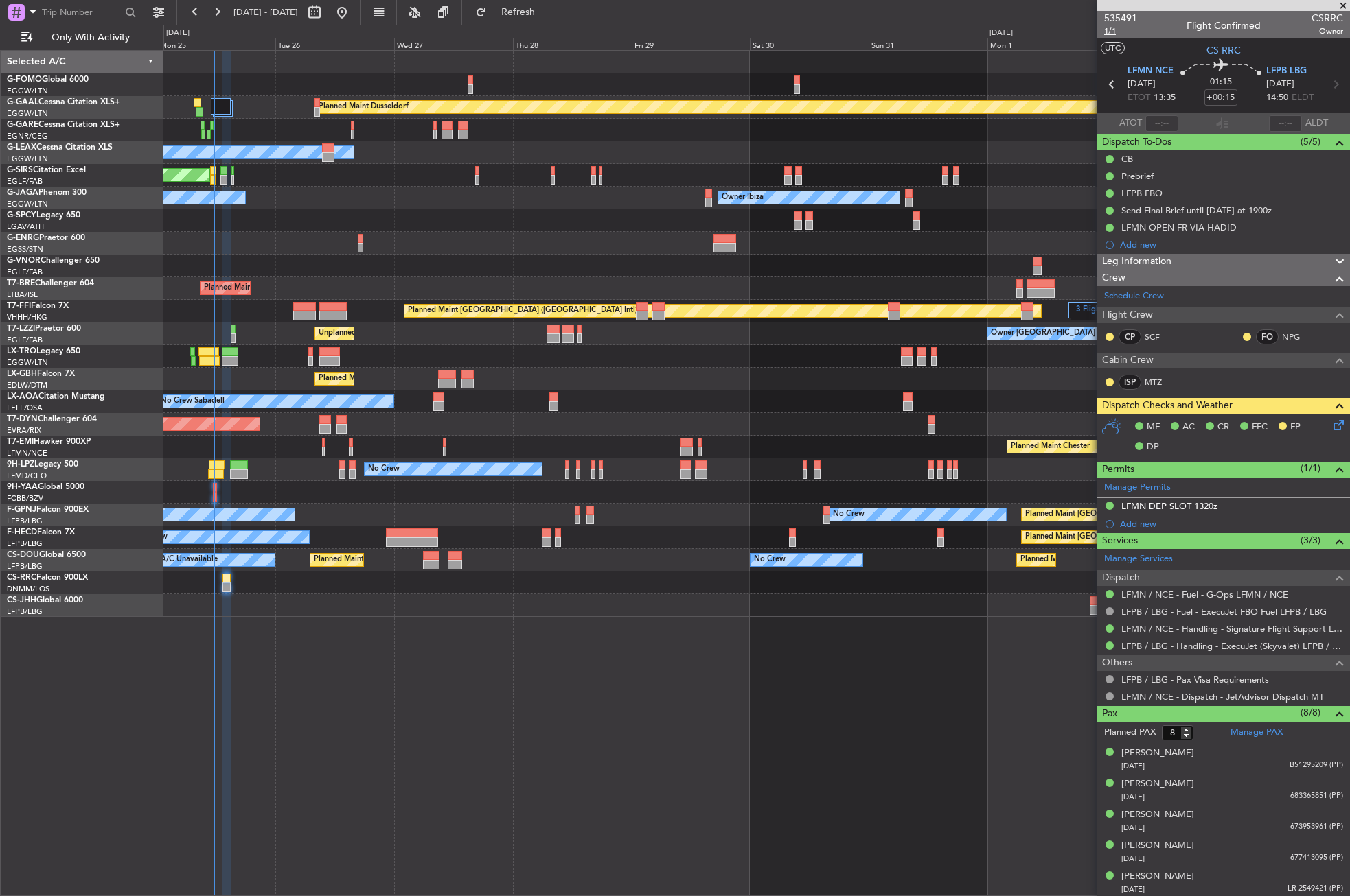
click at [1109, 30] on span "1/1" at bounding box center [1120, 31] width 33 height 12
click at [403, 716] on div "Planned Maint Dusseldorf Owner Unplanned Maint [GEOGRAPHIC_DATA] ([GEOGRAPHIC_D…" at bounding box center [755, 473] width 1186 height 847
click at [1337, 422] on div "MF AC CR FFC FP DP" at bounding box center [1223, 437] width 252 height 48
click at [1331, 421] on icon at bounding box center [1335, 422] width 11 height 11
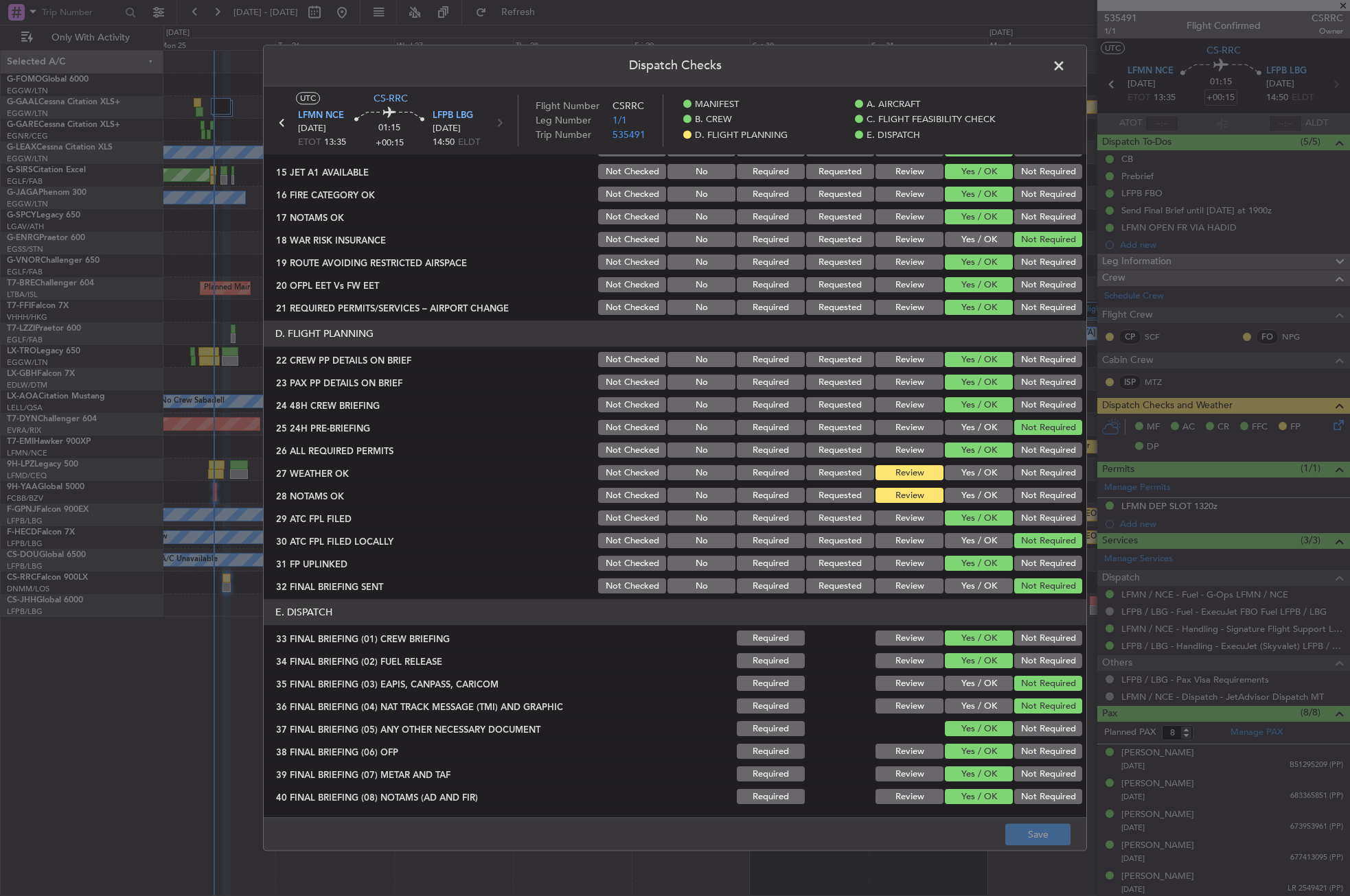
scroll to position [549, 0]
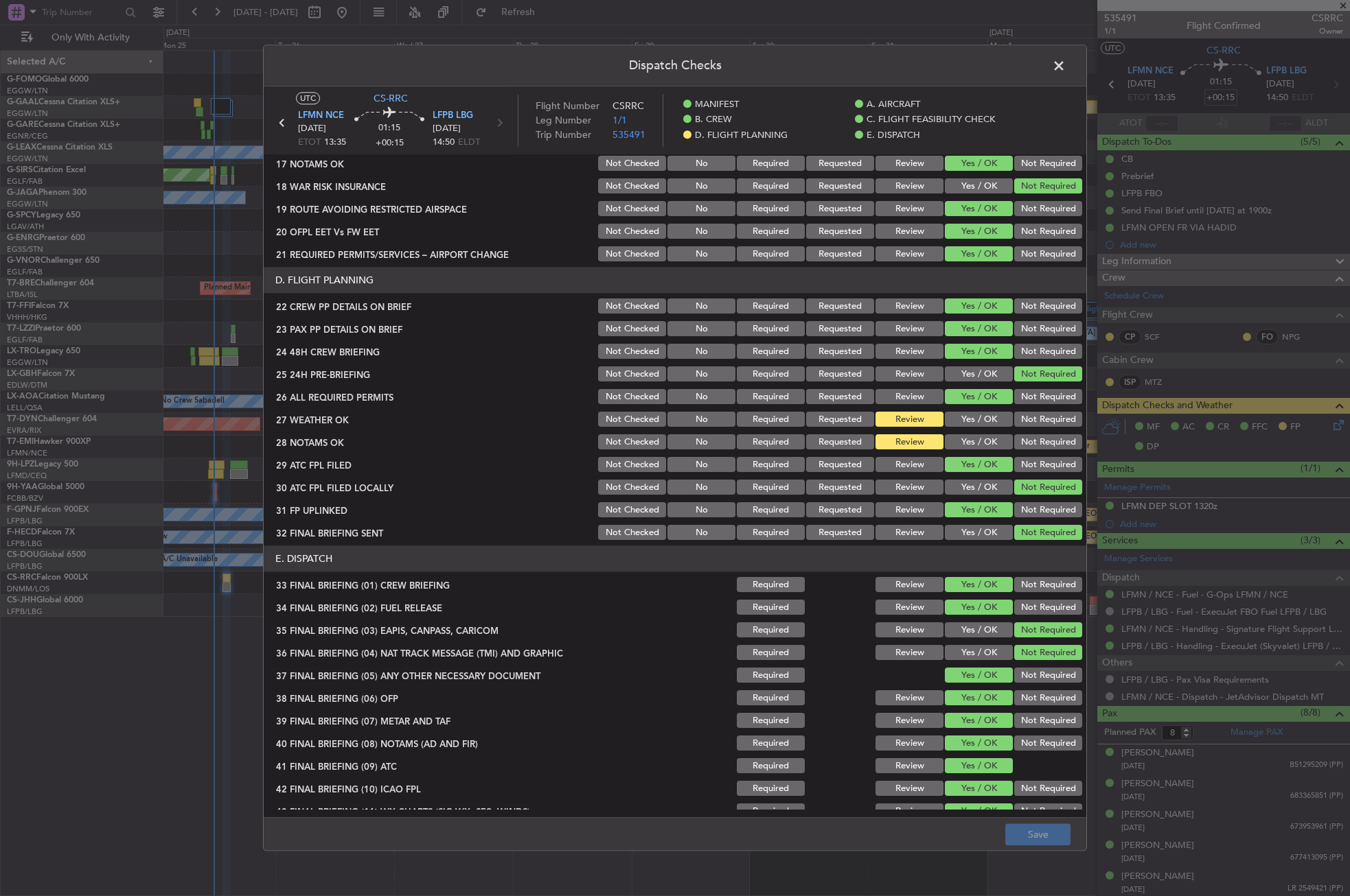
click at [975, 407] on section "D. FLIGHT PLANNING 22 CREW PP DETAILS ON BRIEF Not Checked No Required Requeste…" at bounding box center [675, 405] width 822 height 275
click at [974, 422] on button "Yes / OK" at bounding box center [979, 420] width 68 height 16
click at [973, 437] on button "Yes / OK" at bounding box center [979, 443] width 68 height 16
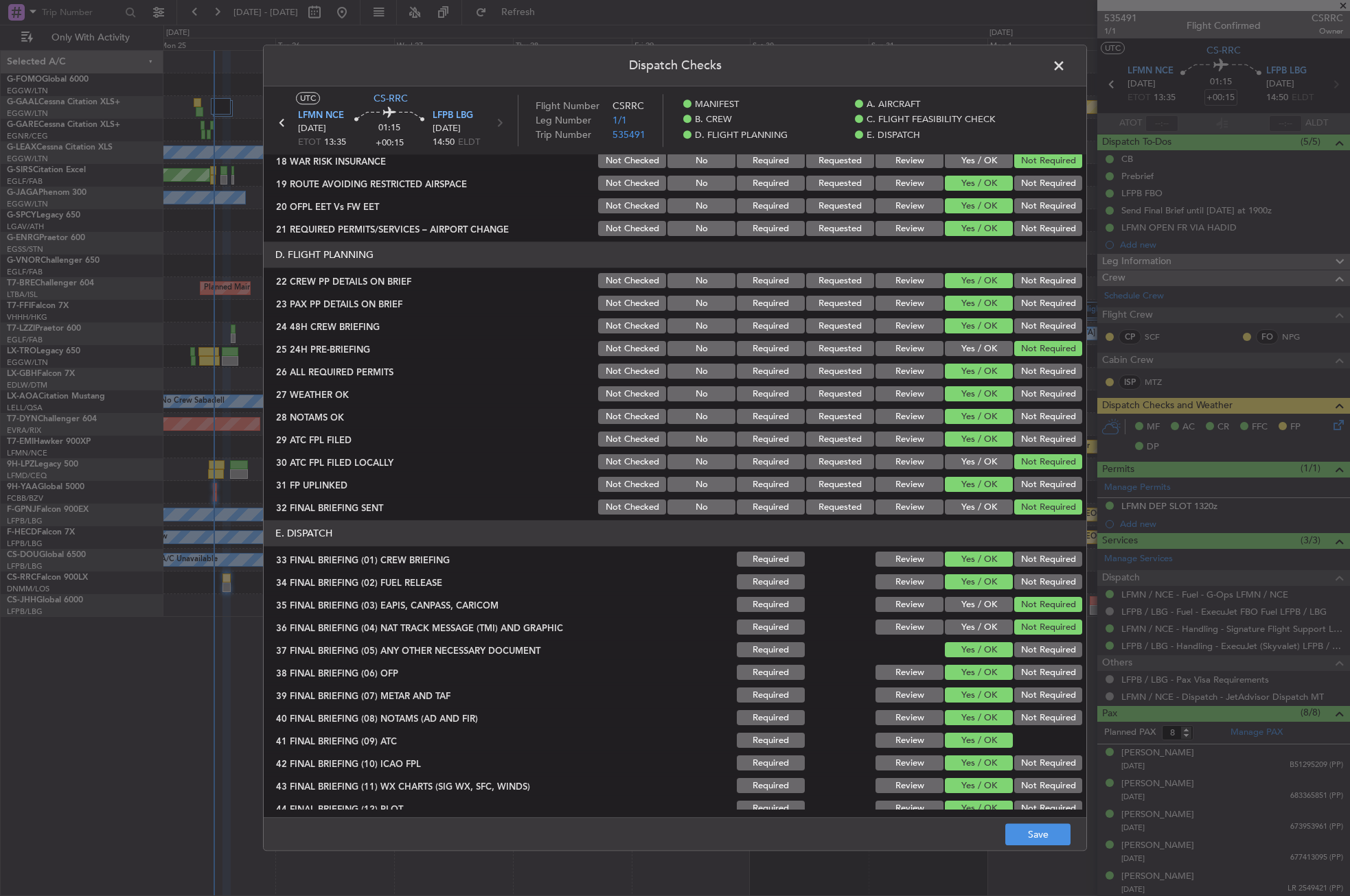
scroll to position [587, 0]
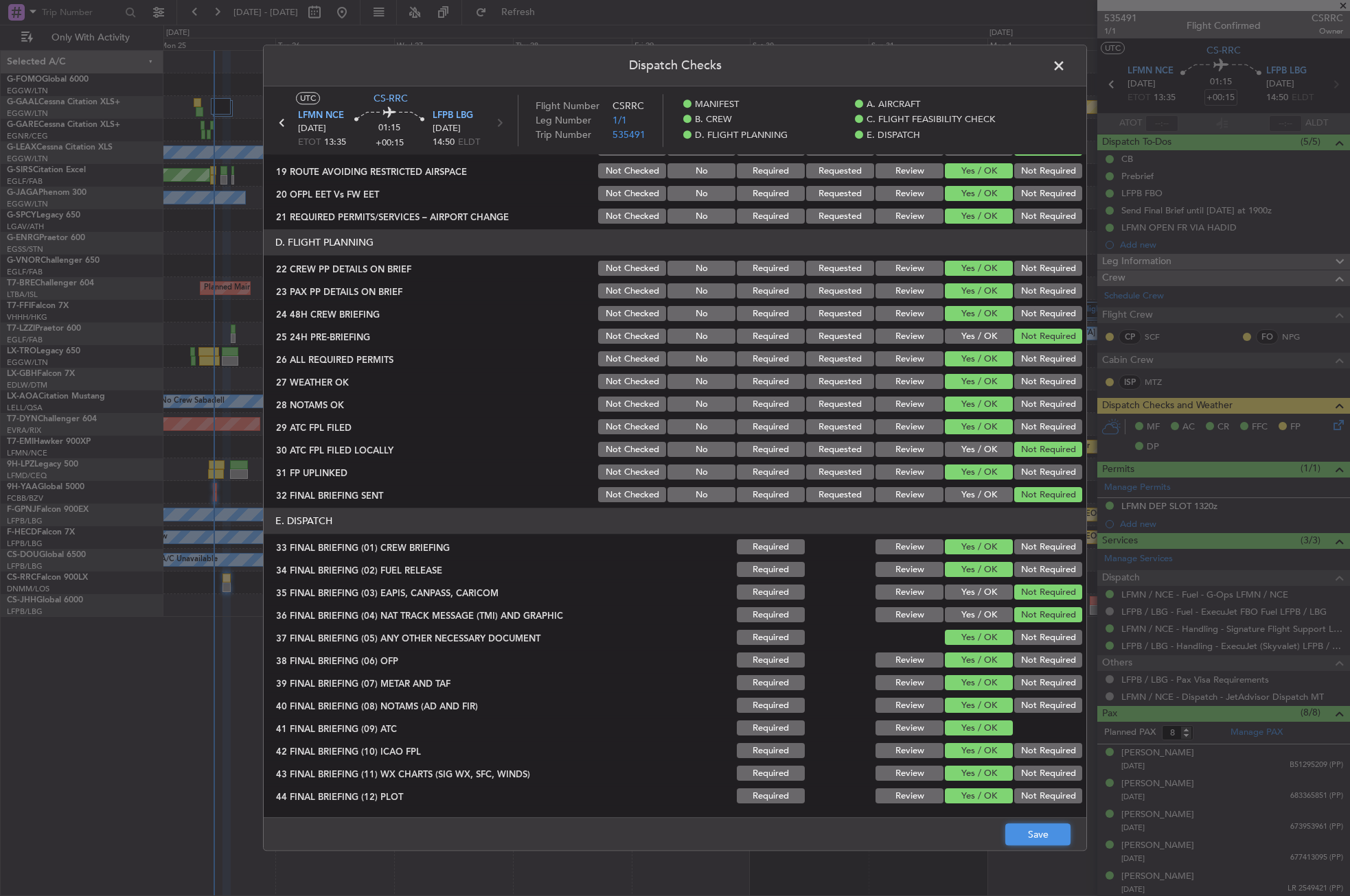
click at [1017, 833] on button "Save" at bounding box center [1037, 835] width 65 height 22
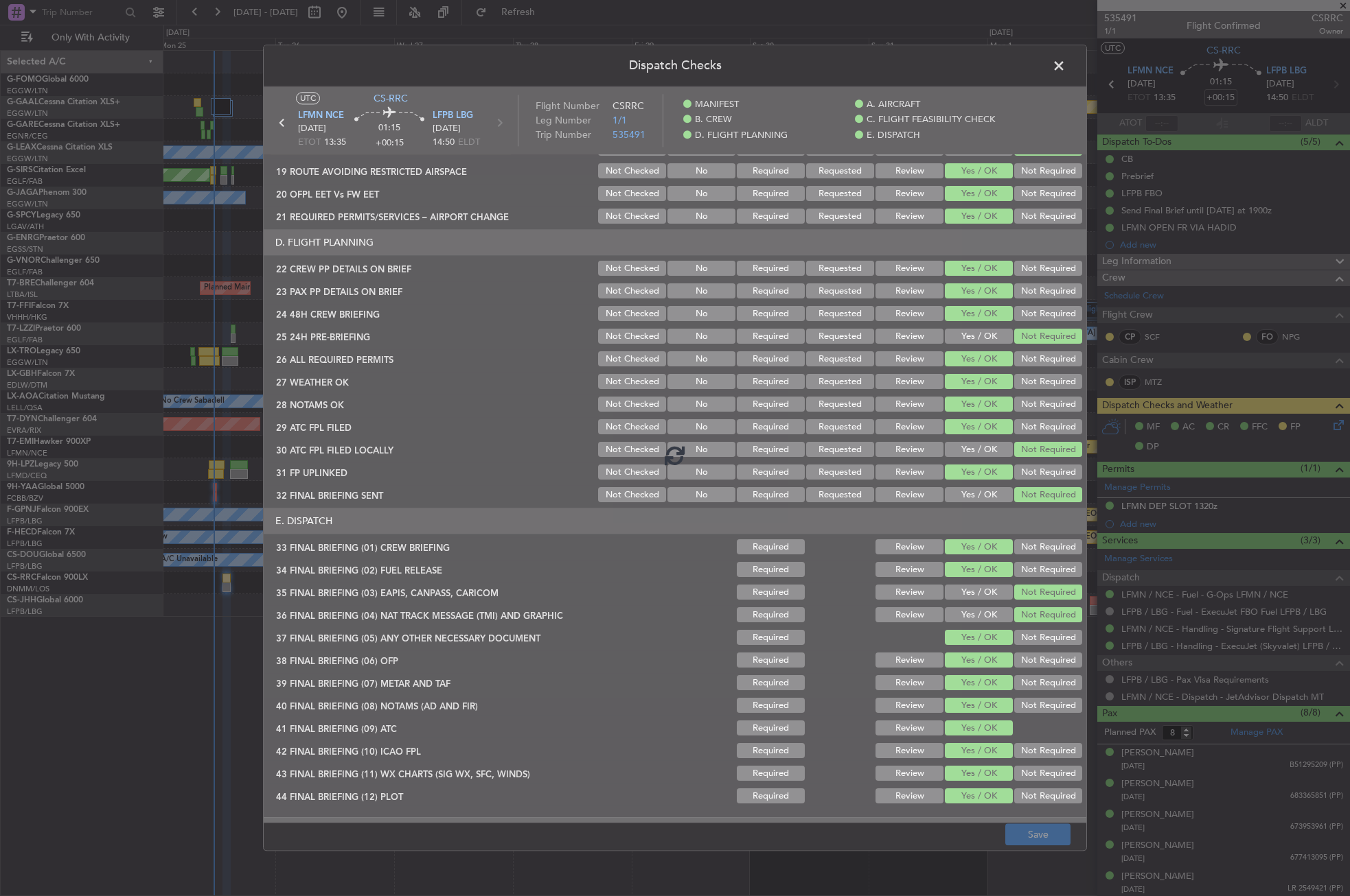
click at [1066, 69] on span at bounding box center [1066, 69] width 0 height 27
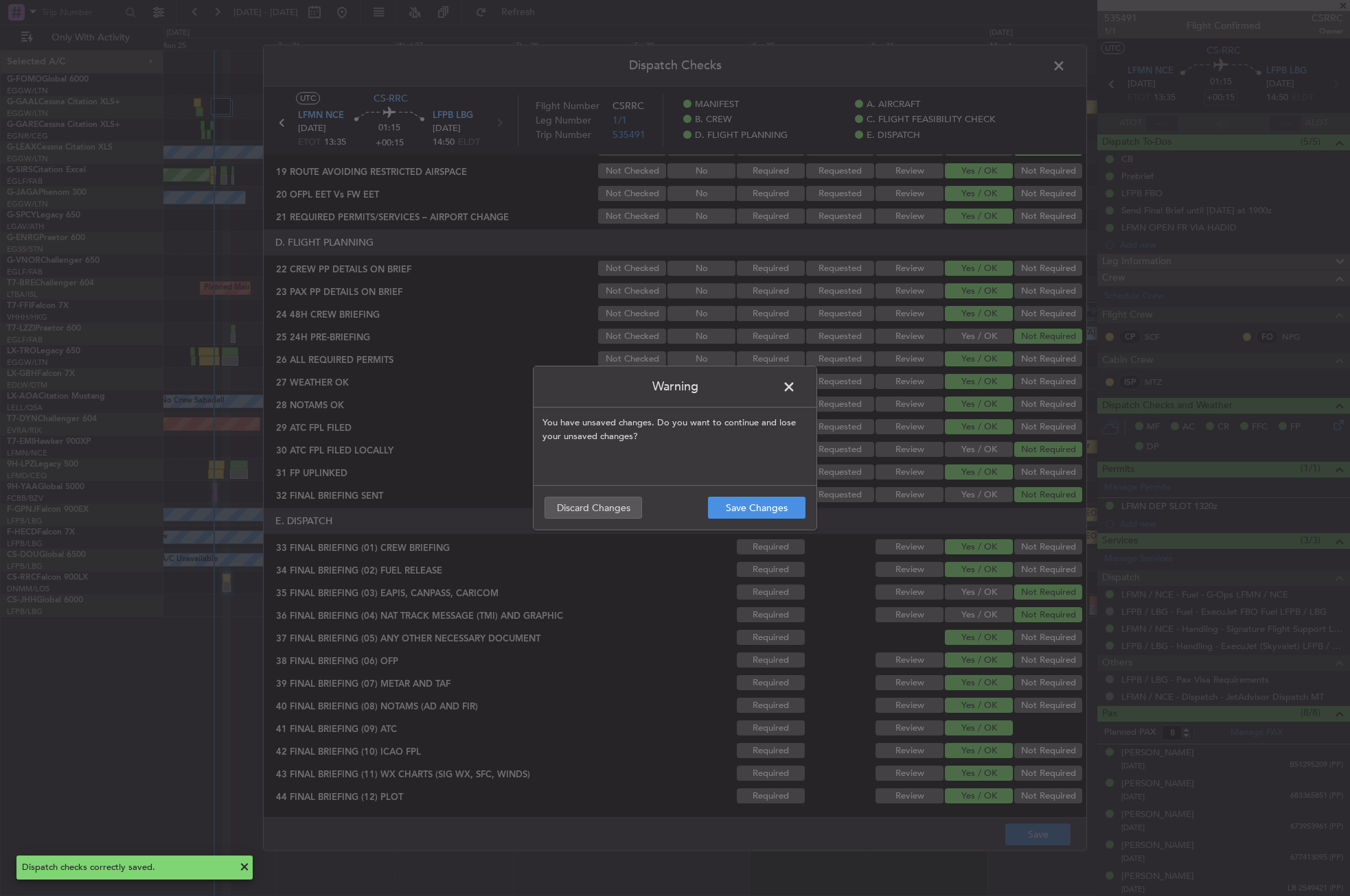
click at [795, 383] on span at bounding box center [795, 391] width 0 height 27
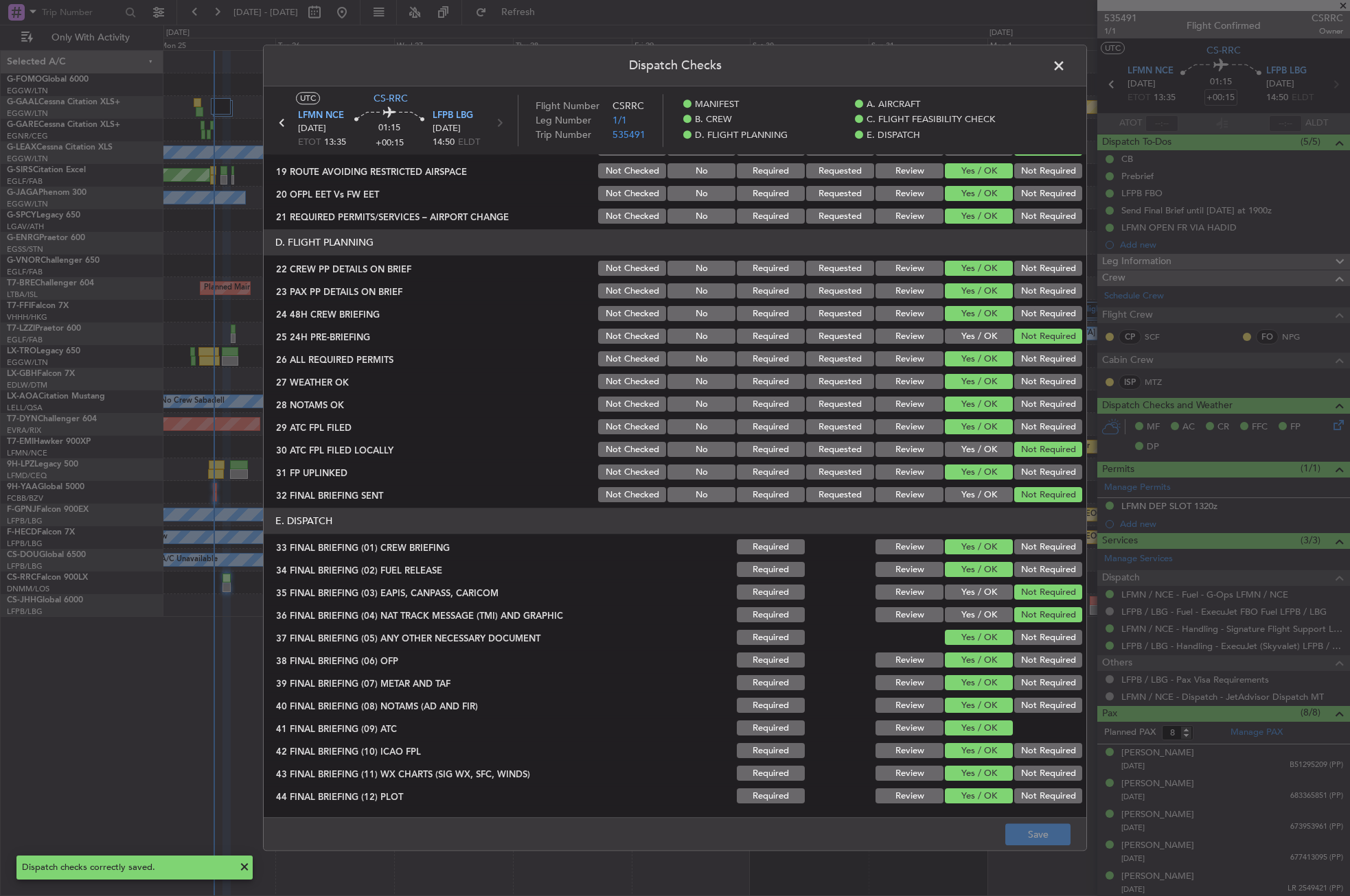
click at [1066, 58] on span at bounding box center [1066, 69] width 0 height 27
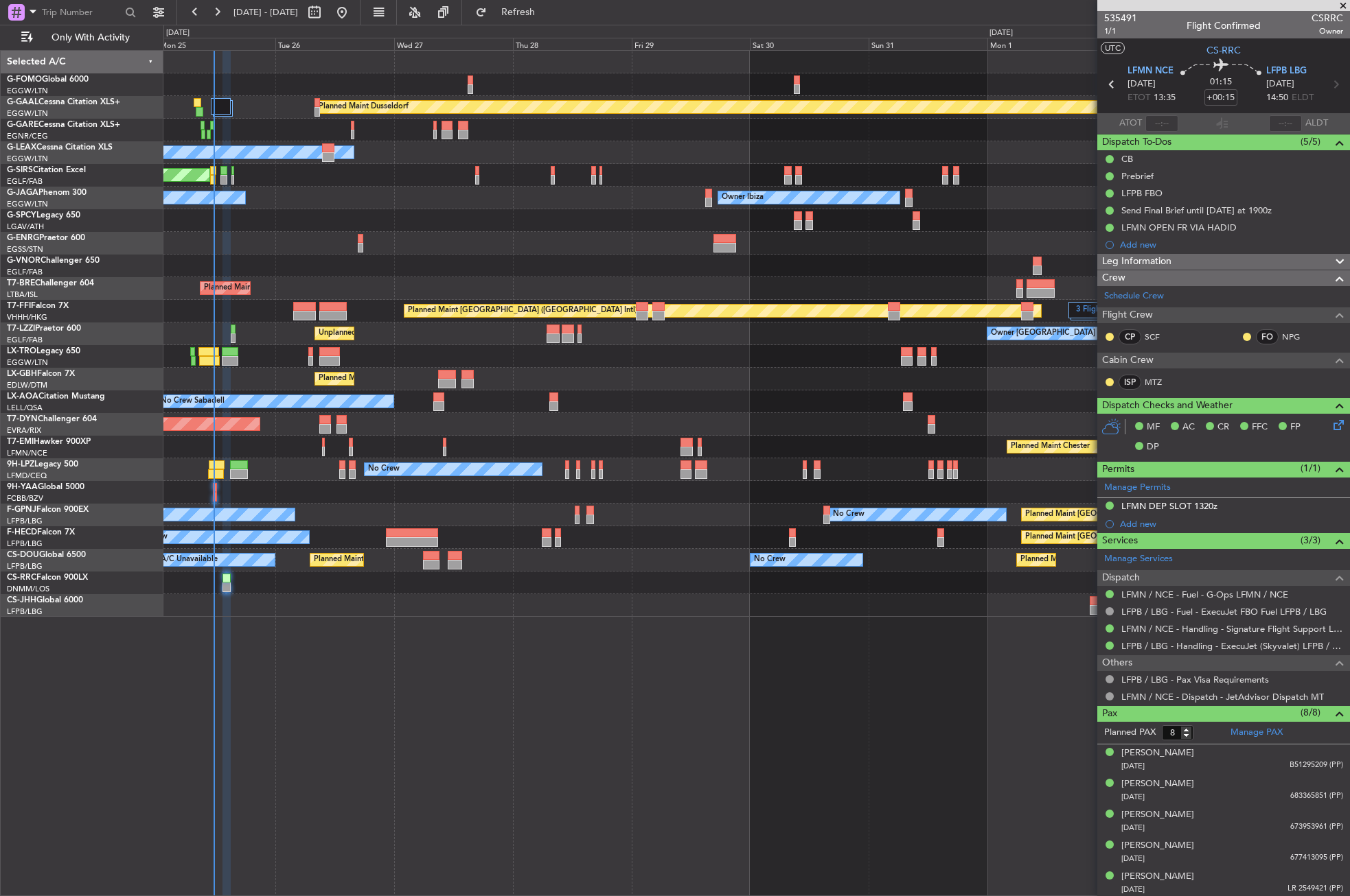
click at [318, 699] on div "Planned Maint Dusseldorf Owner Unplanned Maint [GEOGRAPHIC_DATA] ([GEOGRAPHIC_D…" at bounding box center [755, 473] width 1186 height 847
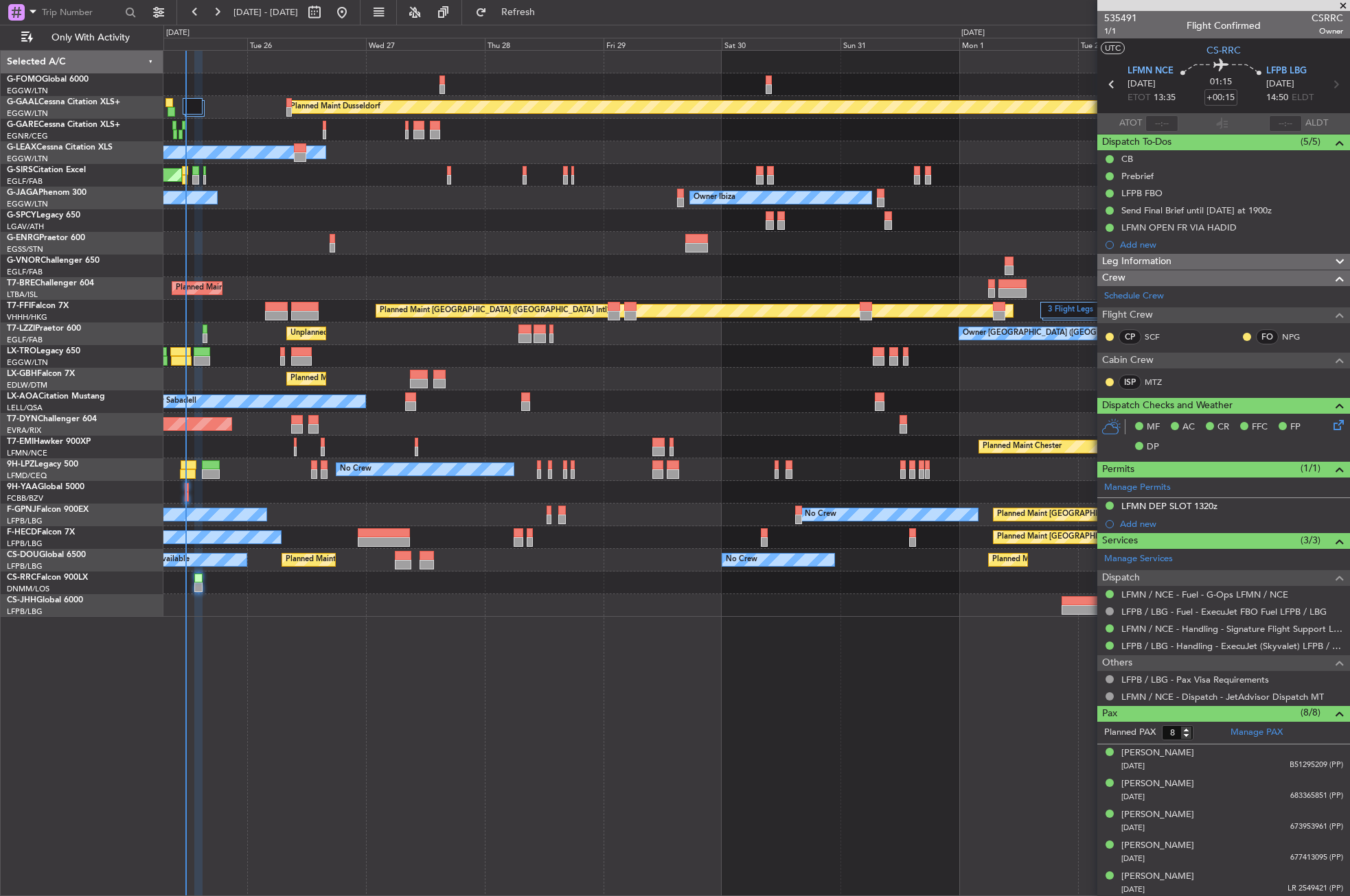
click at [574, 676] on div "Planned Maint Dusseldorf Owner Unplanned Maint [GEOGRAPHIC_DATA] ([GEOGRAPHIC_D…" at bounding box center [755, 473] width 1186 height 847
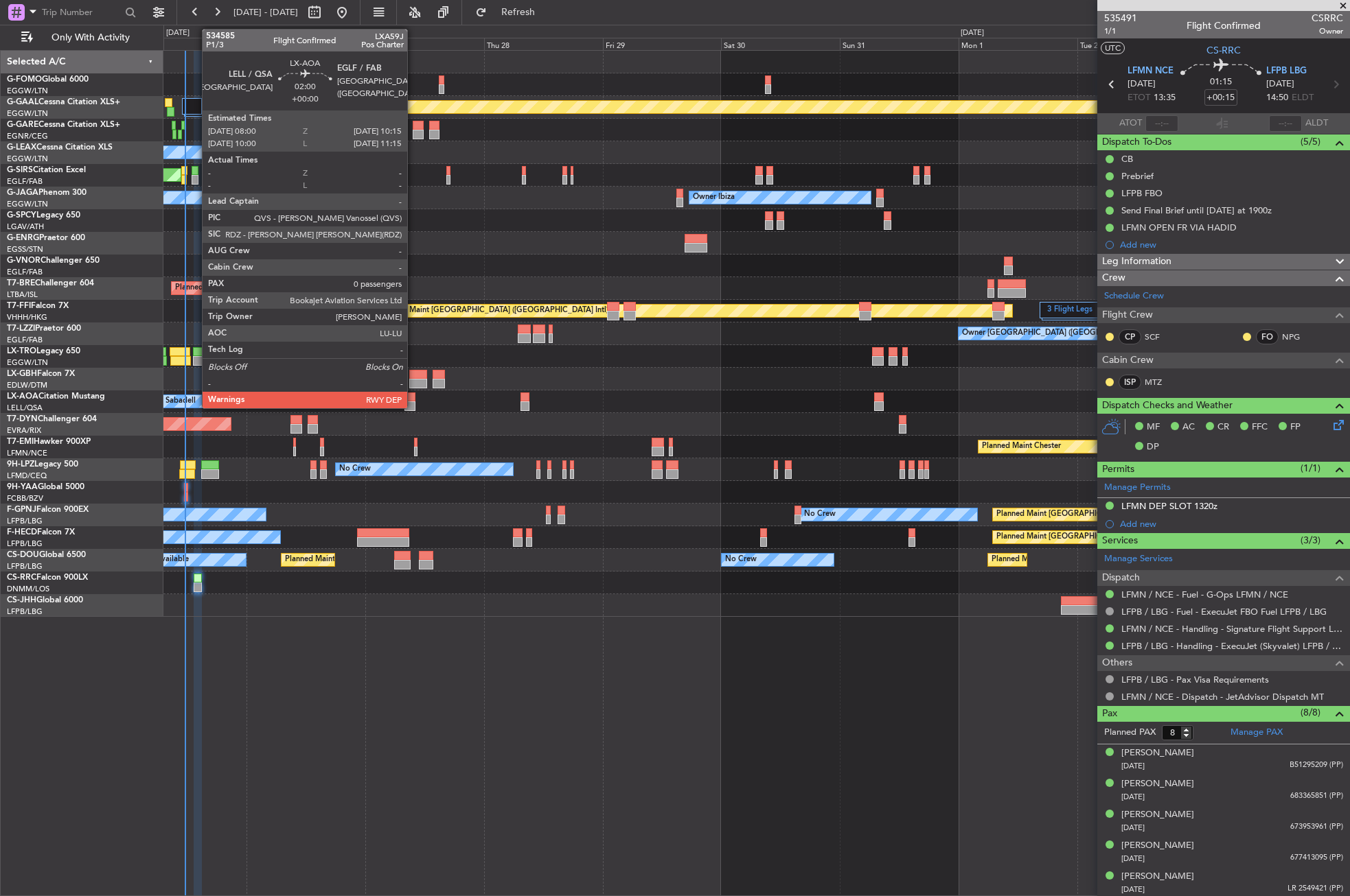
click at [413, 402] on div at bounding box center [410, 406] width 12 height 10
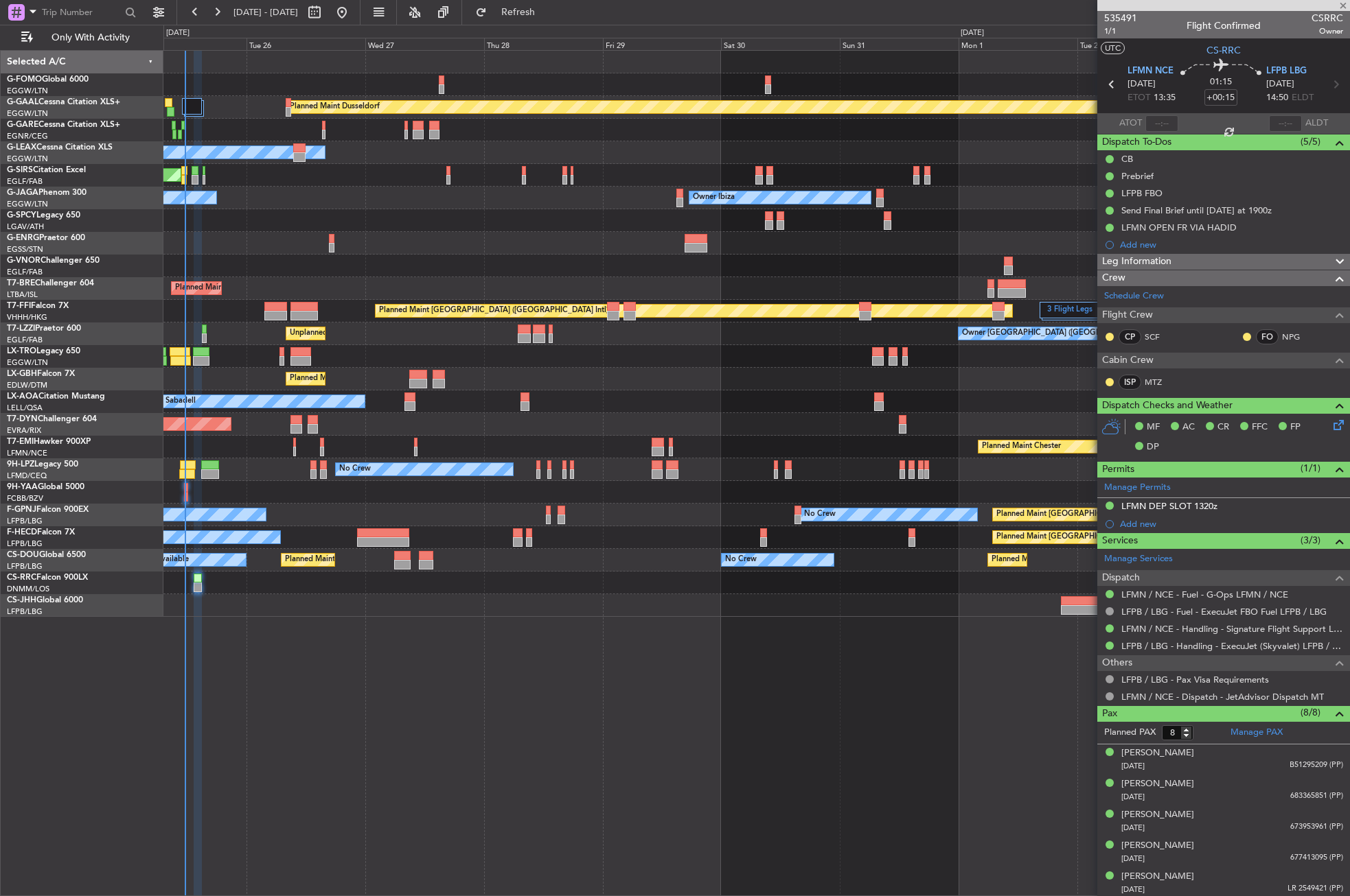
type input "0"
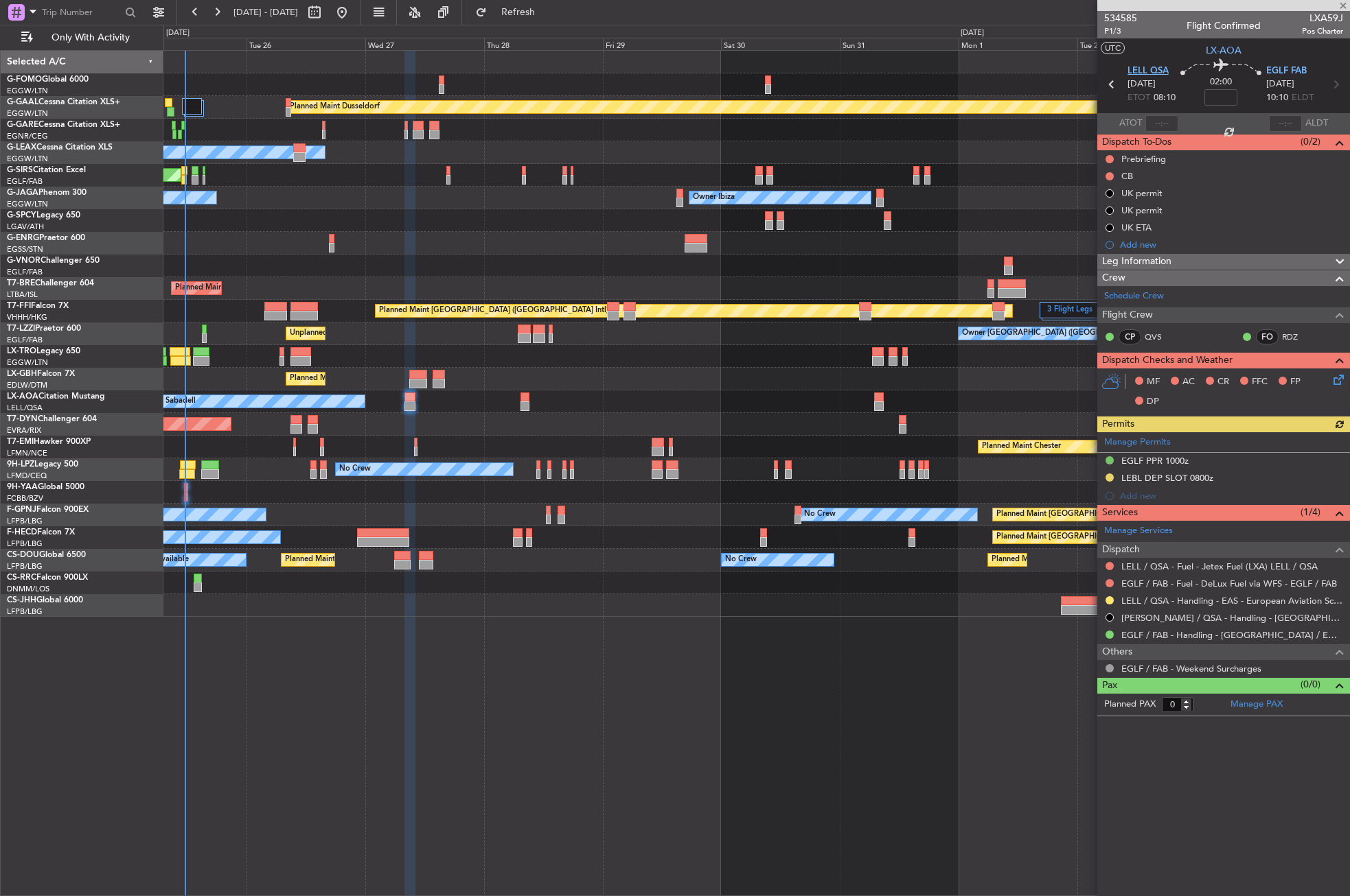
click at [1132, 71] on span "LELL QSA" at bounding box center [1147, 72] width 41 height 14
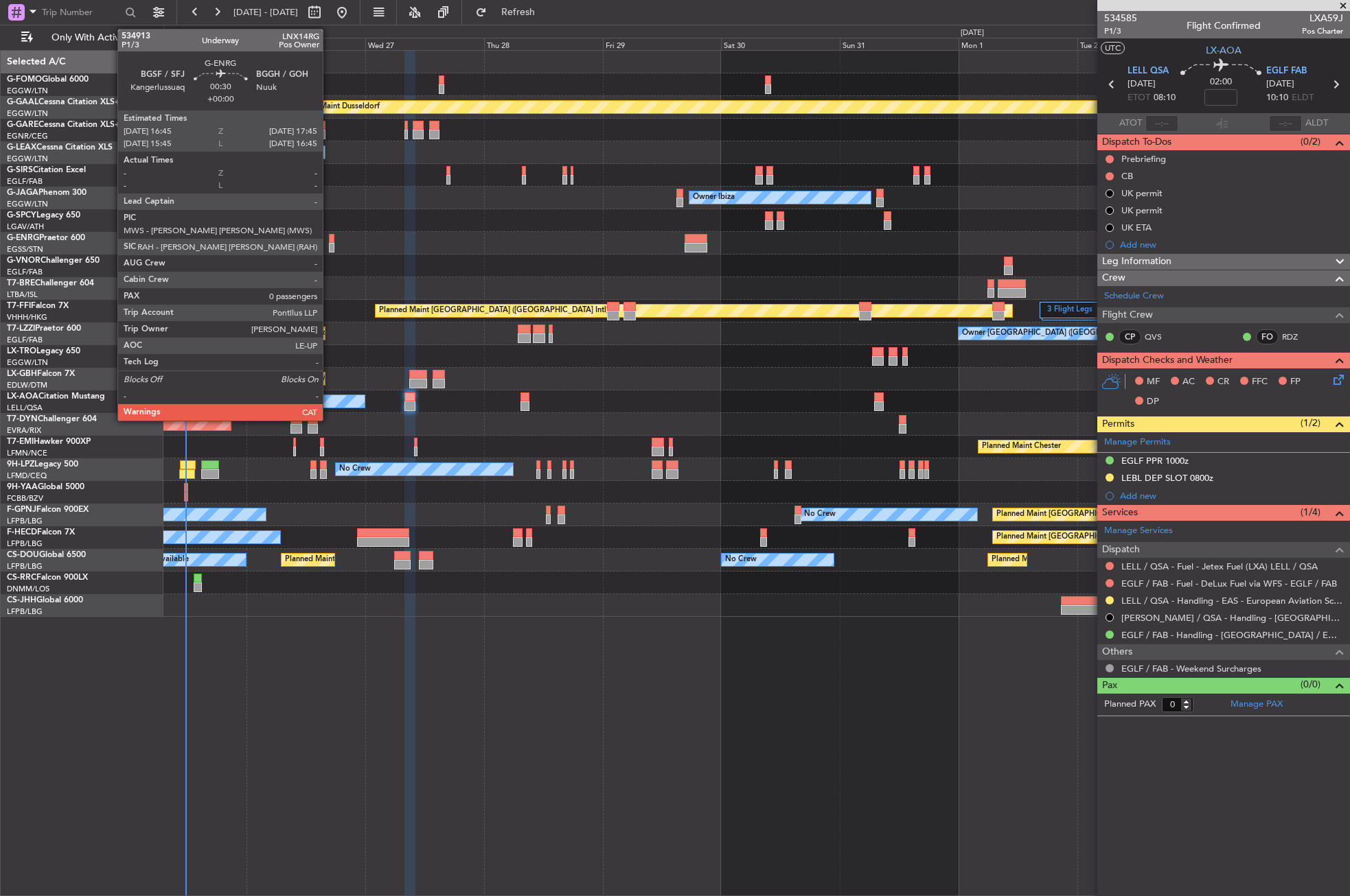
click at [329, 240] on div at bounding box center [332, 239] width 6 height 10
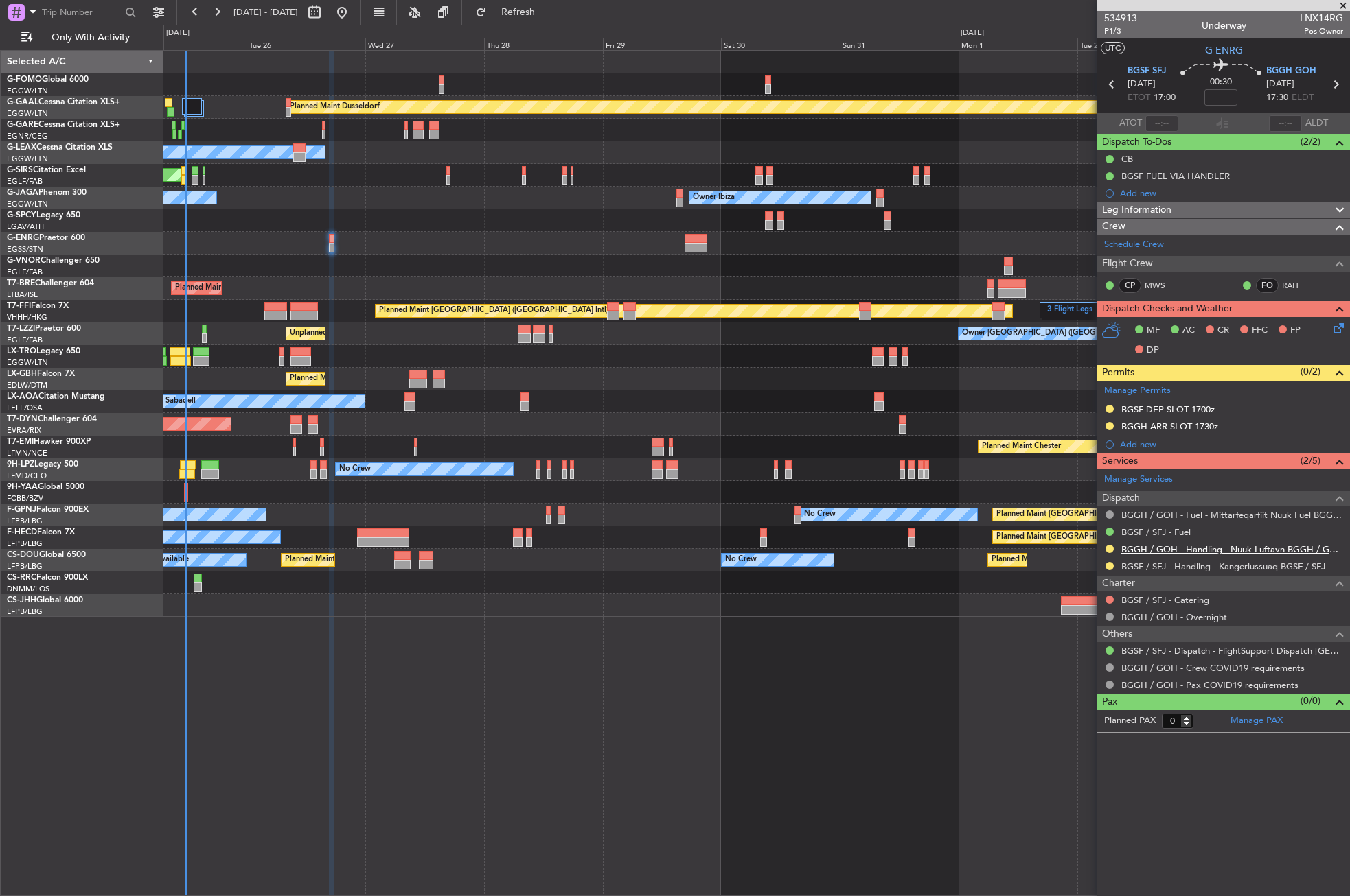
click at [1165, 549] on link "BGGH / GOH - Handling - Nuuk Luftavn BGGH / GOH" at bounding box center [1232, 550] width 222 height 12
click at [422, 668] on div "Planned Maint Dusseldorf Owner Unplanned Maint [GEOGRAPHIC_DATA] ([GEOGRAPHIC_D…" at bounding box center [755, 473] width 1186 height 847
click at [554, 835] on div "Planned Maint Dusseldorf Owner Unplanned Maint [GEOGRAPHIC_DATA] ([GEOGRAPHIC_D…" at bounding box center [755, 473] width 1186 height 847
click at [378, 696] on div "Planned Maint Dusseldorf Owner Unplanned Maint [GEOGRAPHIC_DATA] ([GEOGRAPHIC_D…" at bounding box center [755, 473] width 1186 height 847
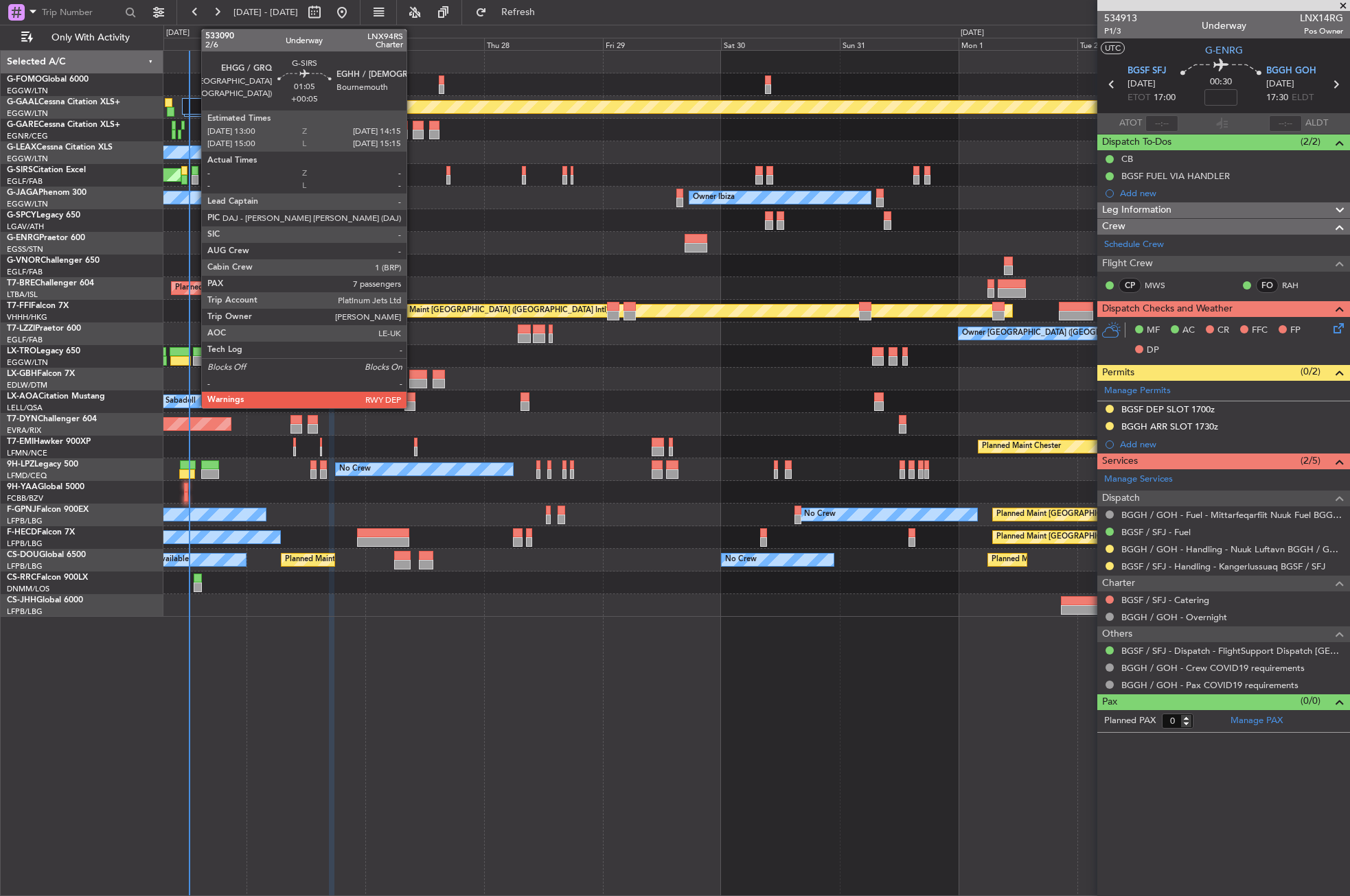
click at [194, 173] on div at bounding box center [194, 171] width 6 height 10
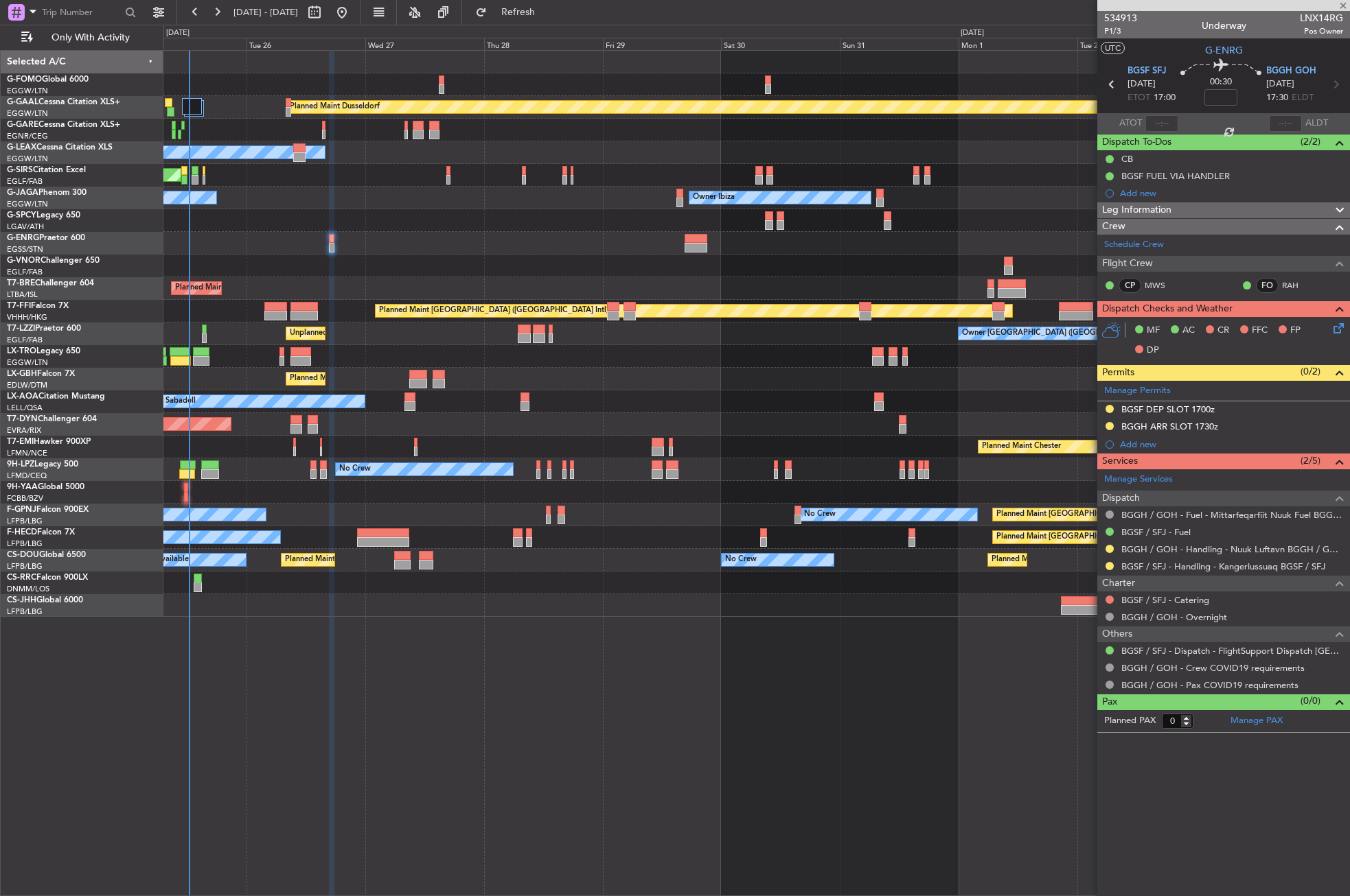
type input "+00:05"
type input "7"
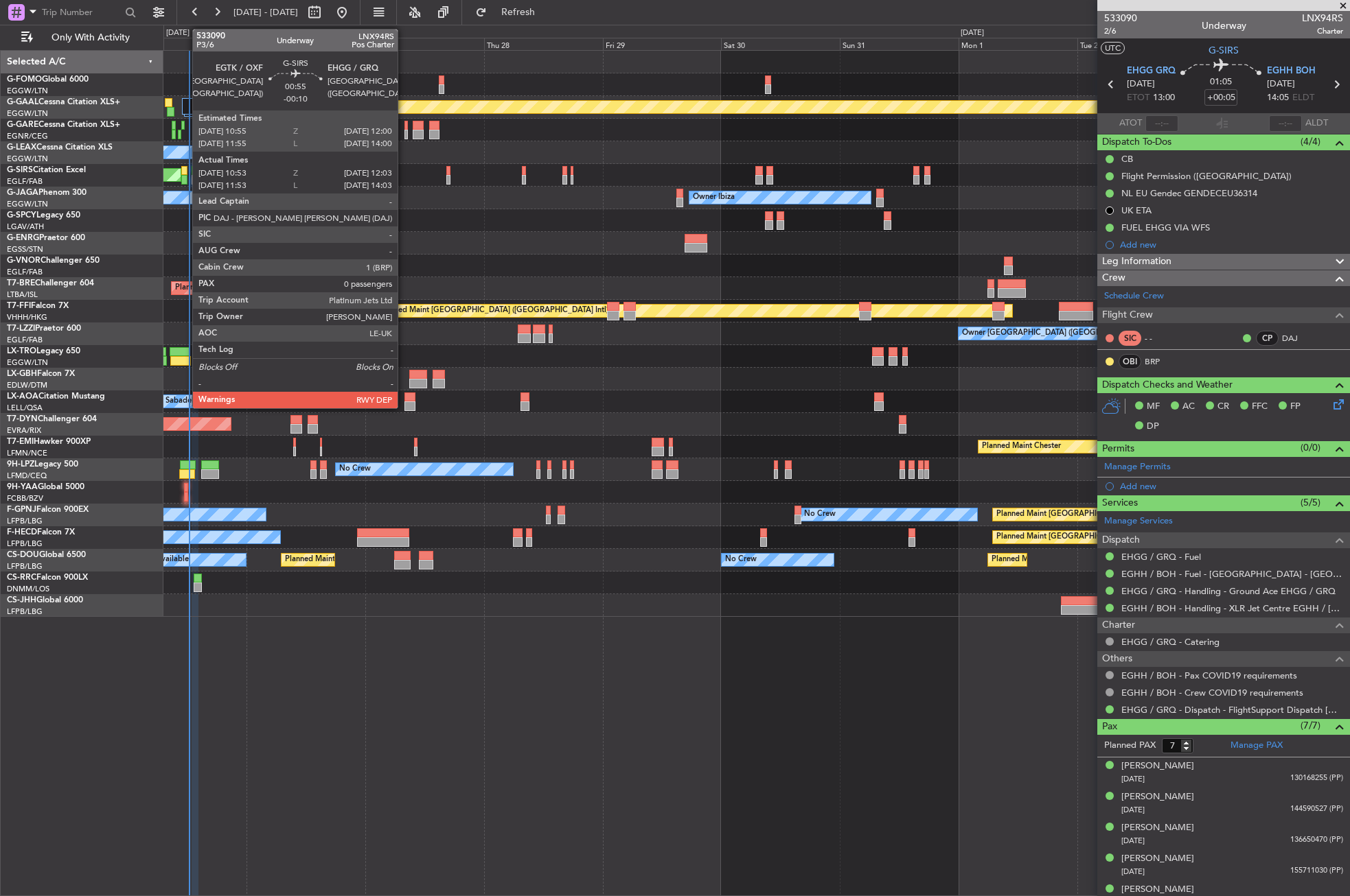
click at [185, 166] on div at bounding box center [184, 171] width 6 height 10
type input "-00:10"
type input "10:53"
type input "11:53"
type input "0"
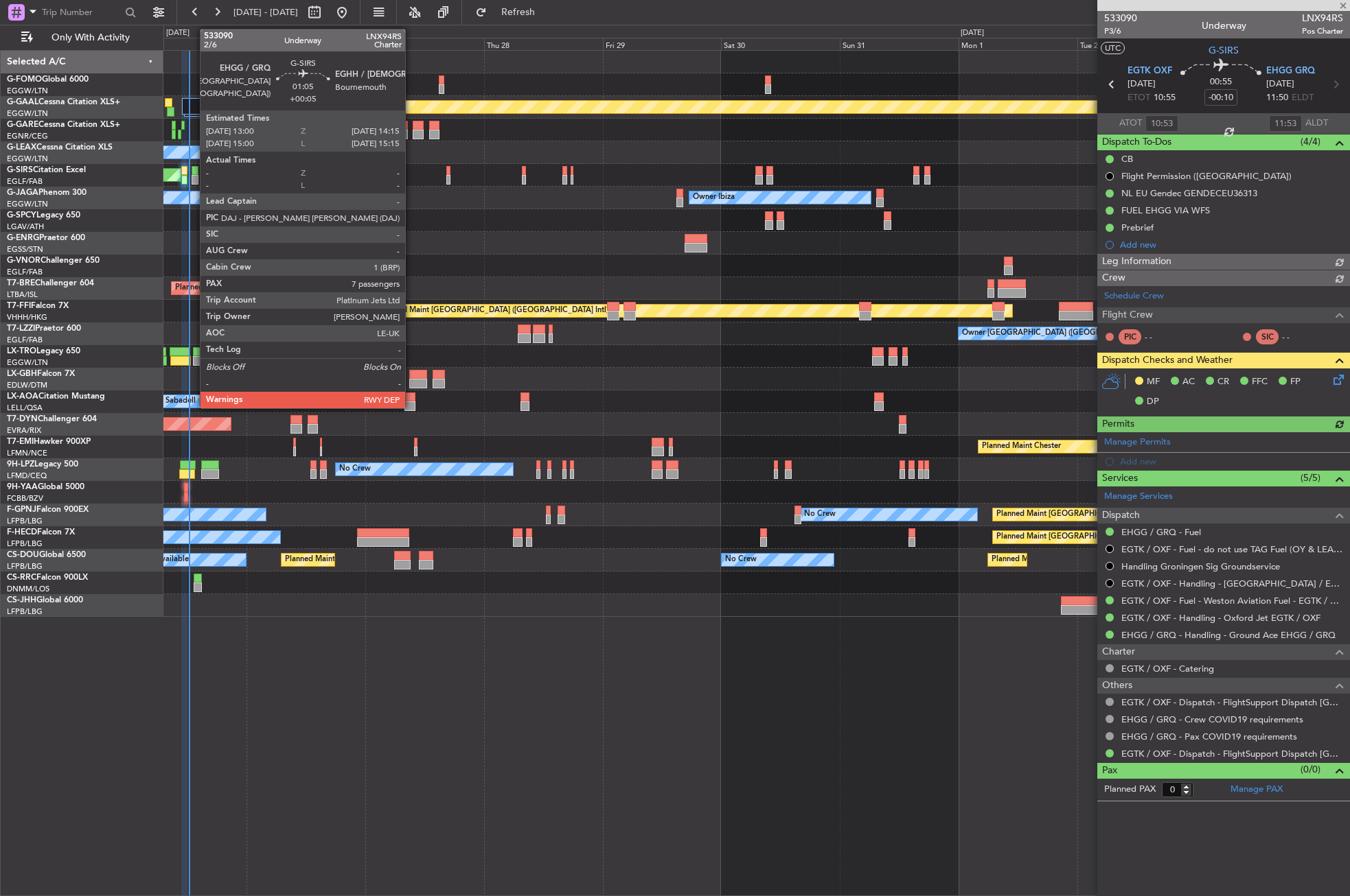
click at [193, 180] on div at bounding box center [194, 180] width 6 height 10
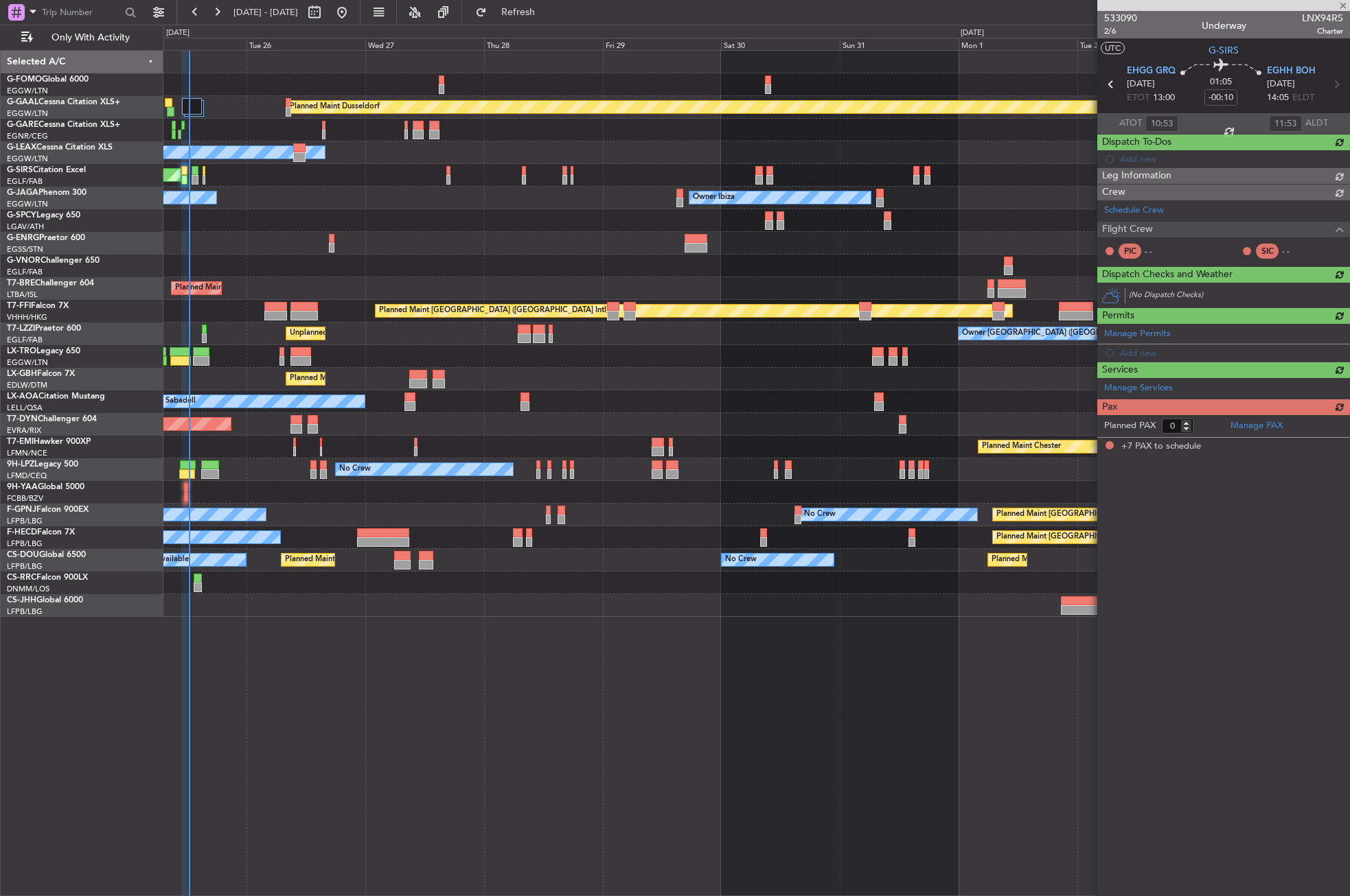
type input "+00:05"
type input "7"
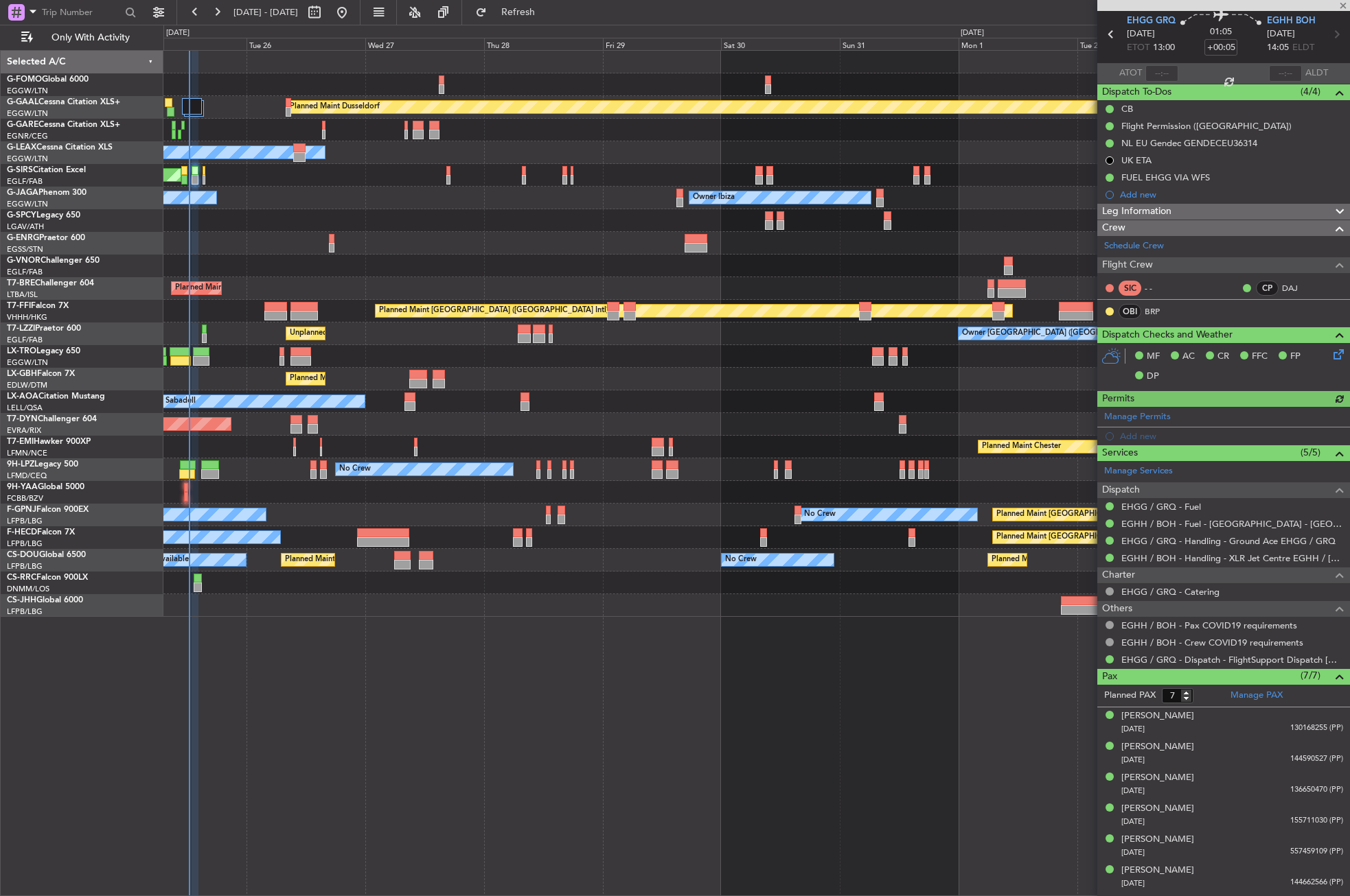
scroll to position [77, 0]
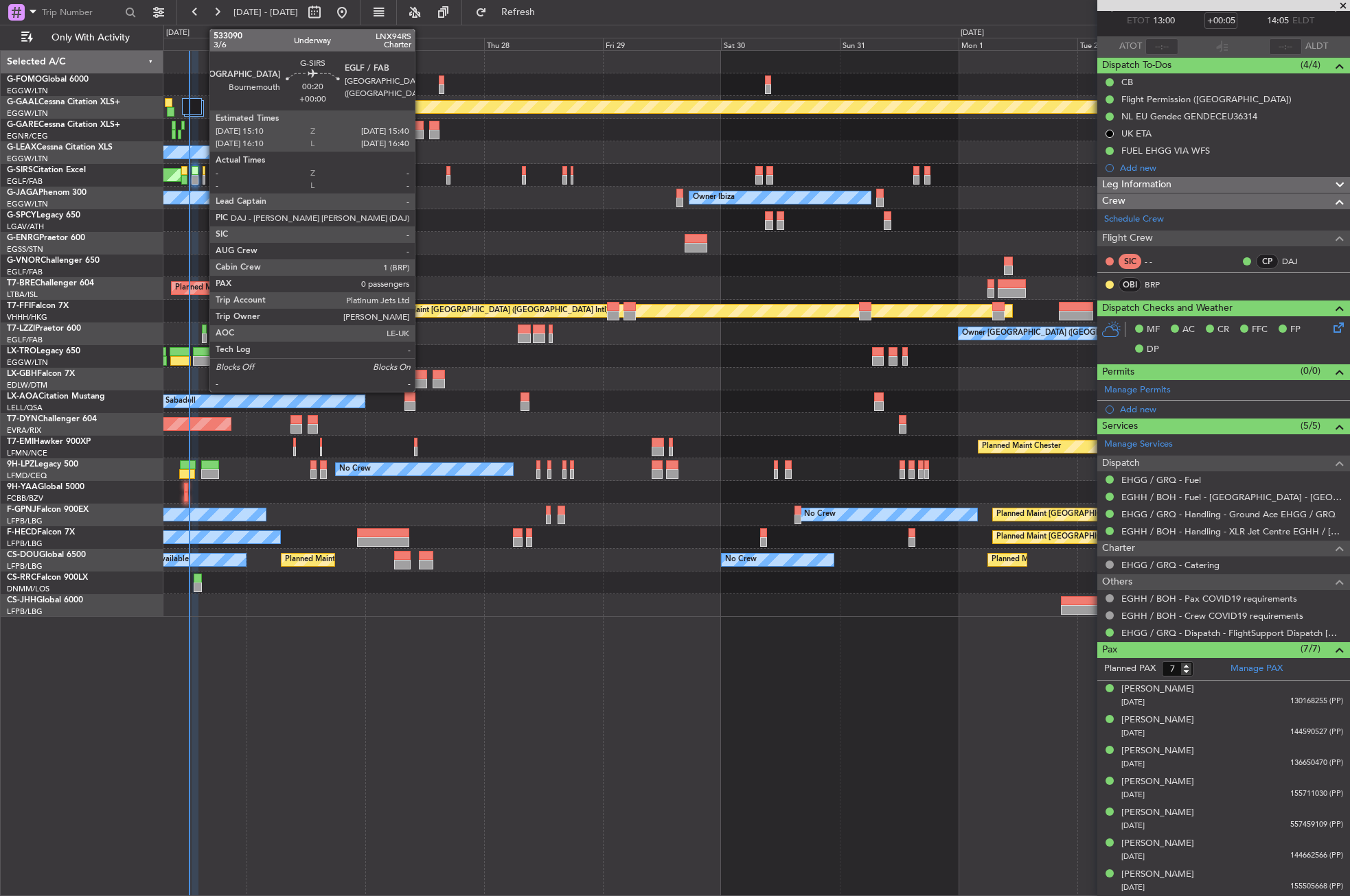
click at [203, 177] on div at bounding box center [204, 180] width 3 height 10
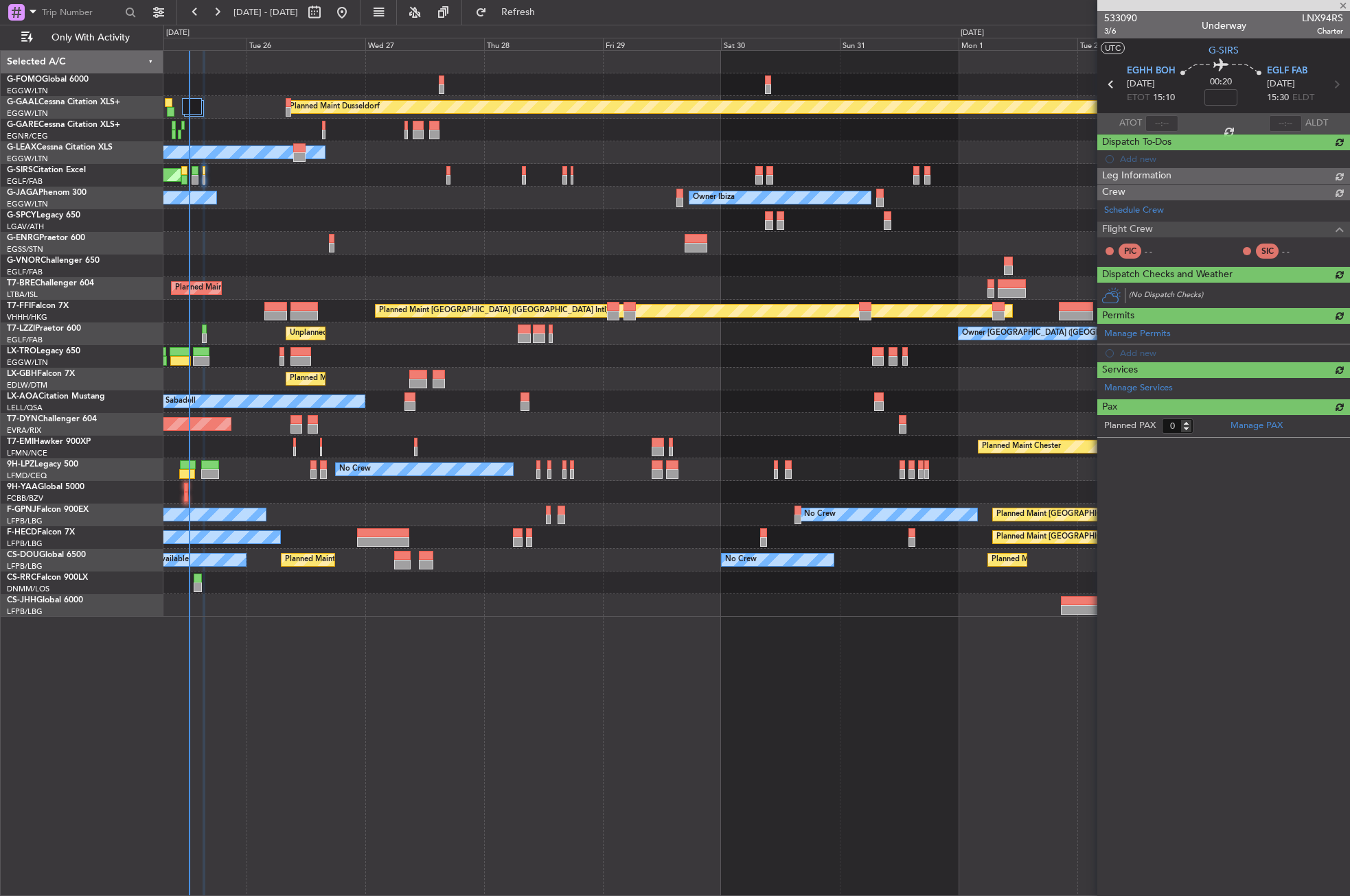
scroll to position [0, 0]
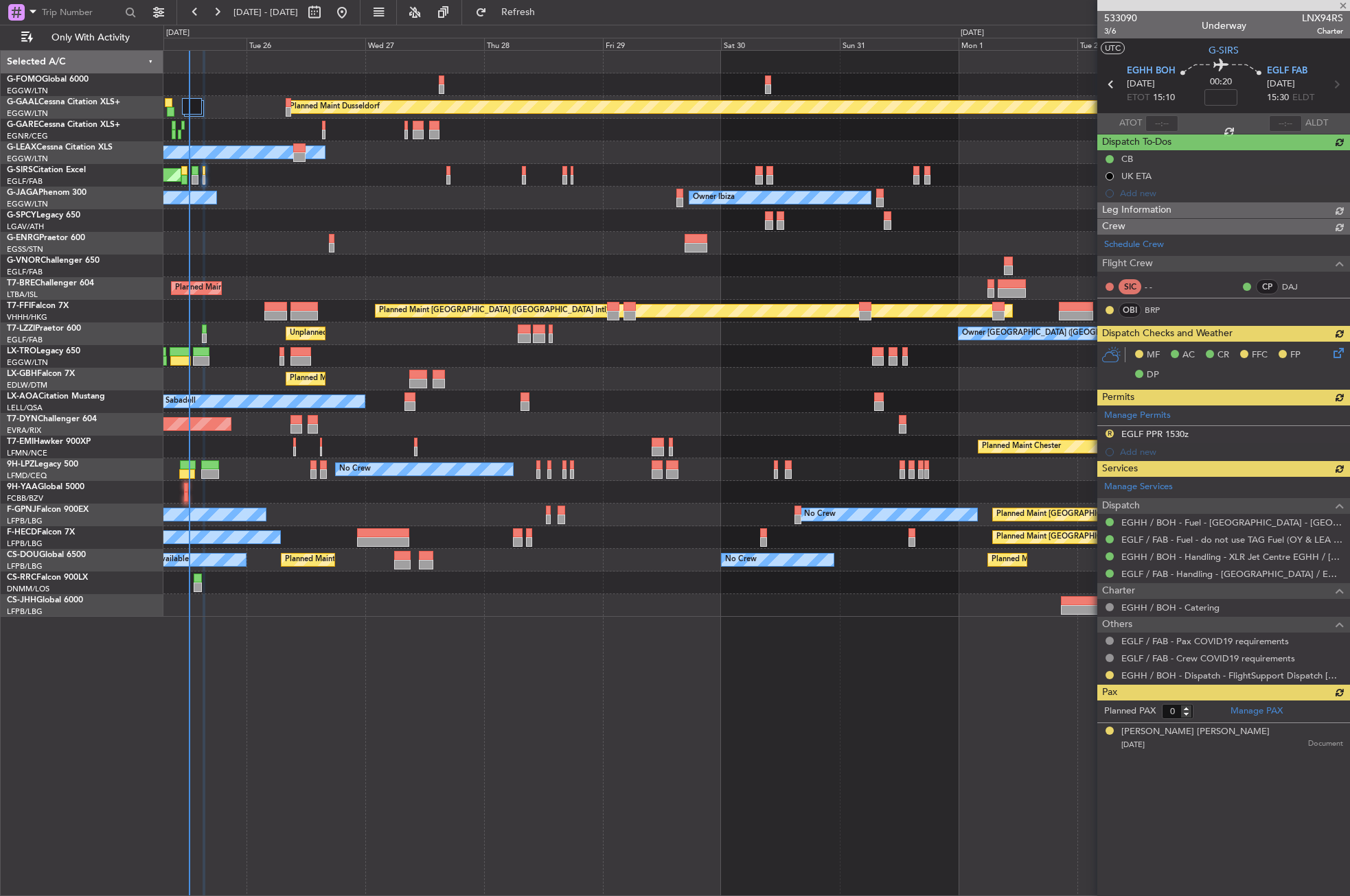
type input "1"
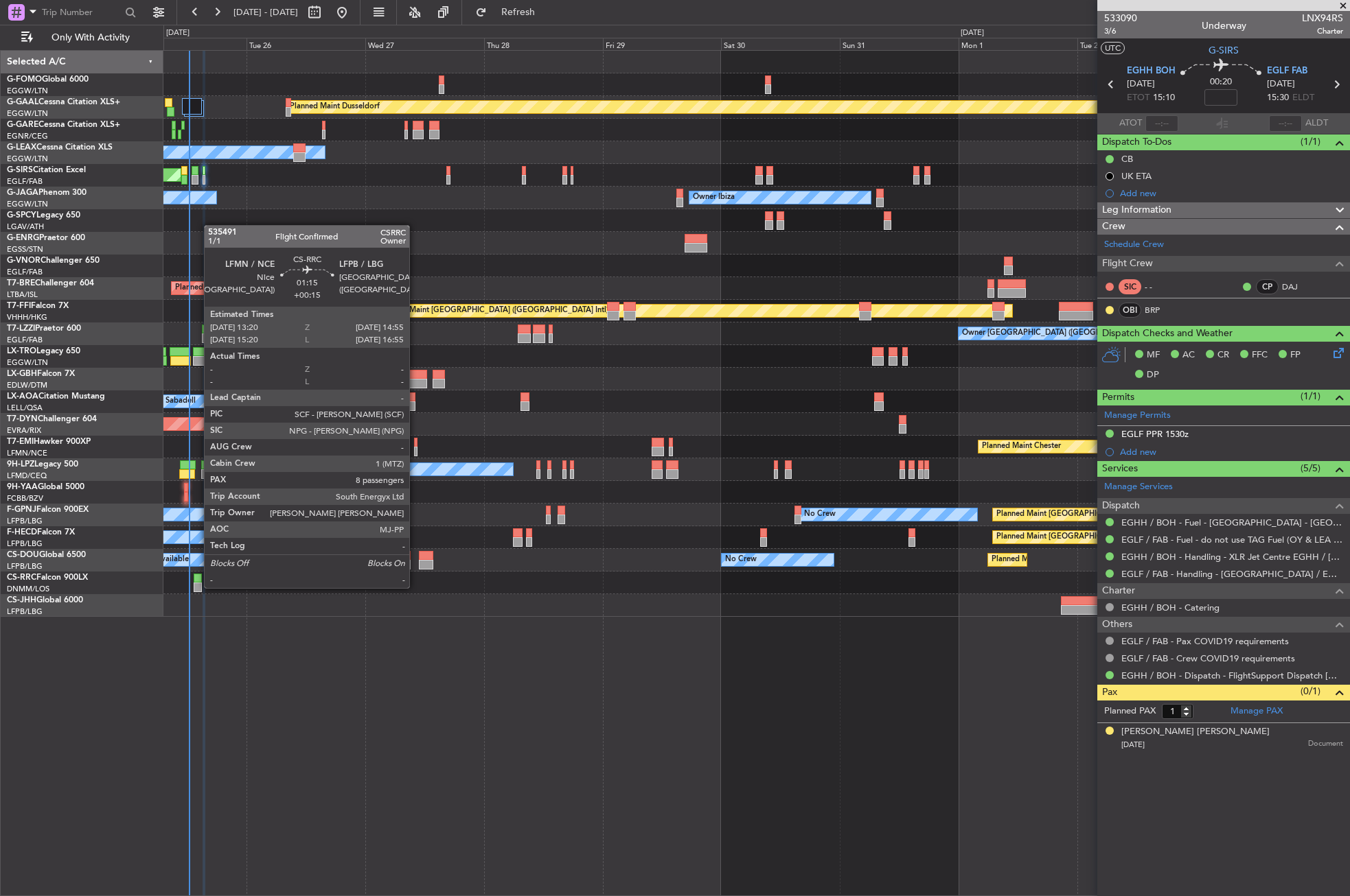
click at [197, 587] on div at bounding box center [198, 588] width 8 height 10
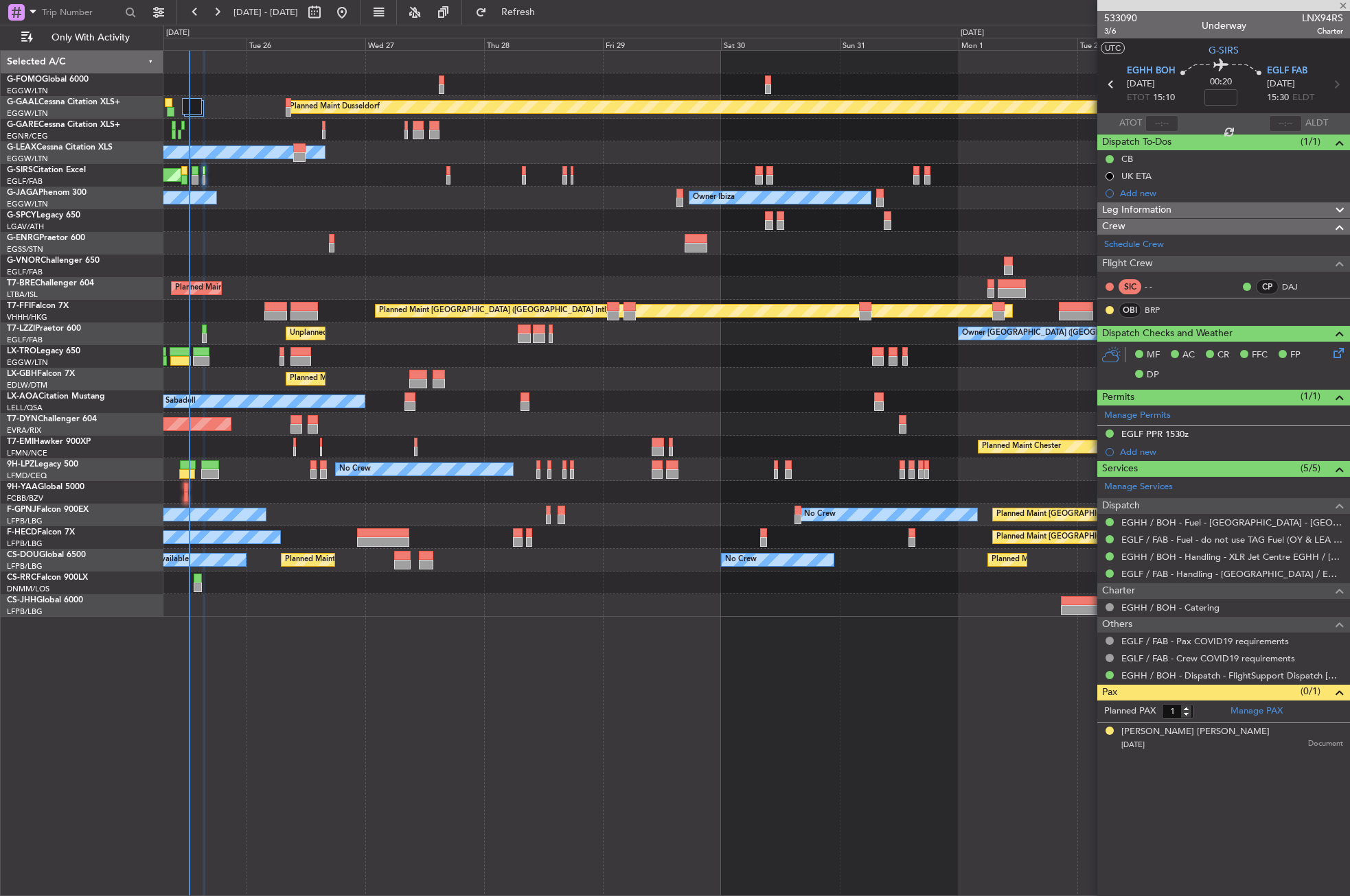
type input "+00:15"
type input "8"
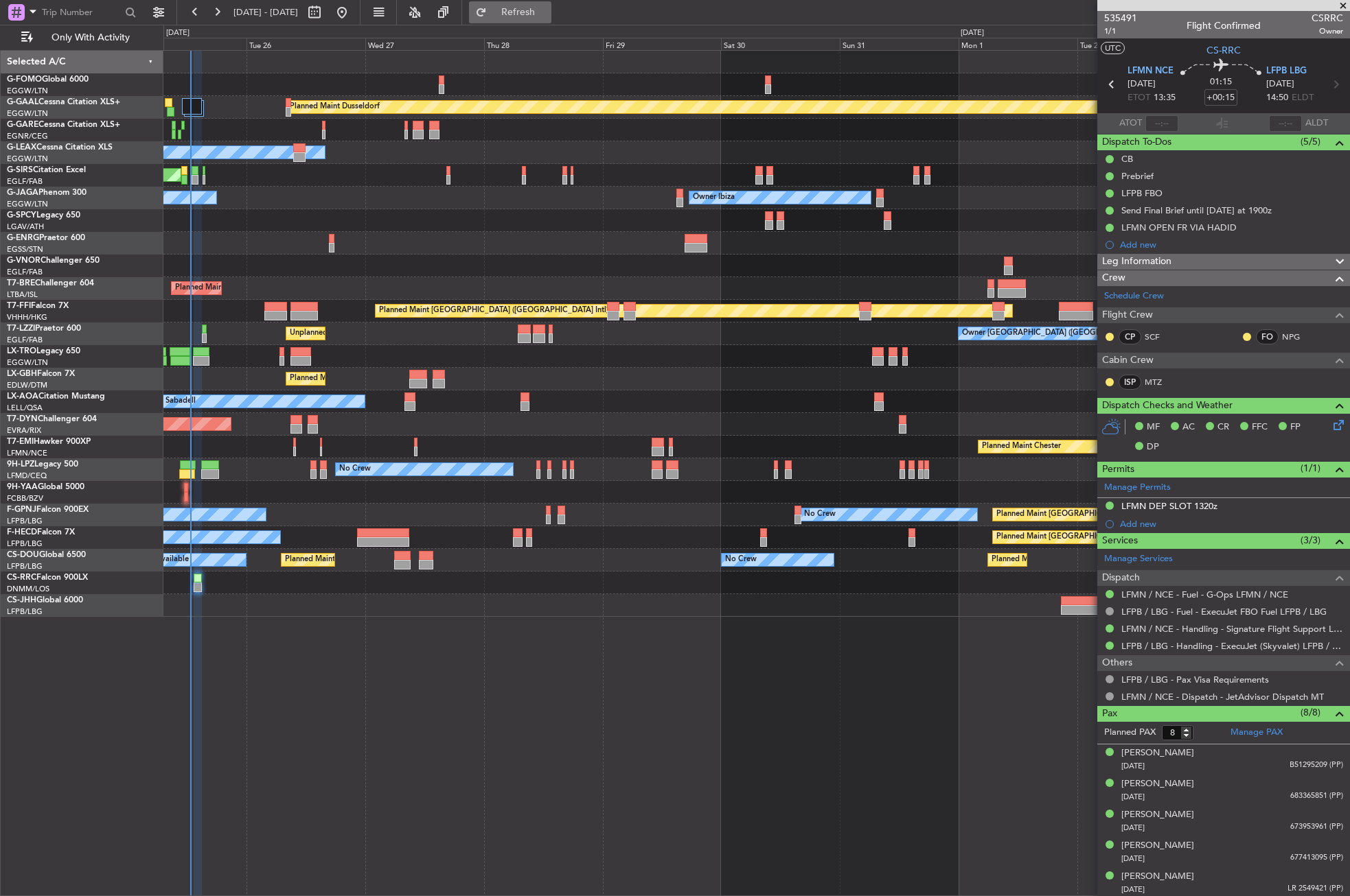
click at [547, 17] on span "Refresh" at bounding box center [518, 13] width 57 height 10
click at [254, 220] on div at bounding box center [755, 220] width 1185 height 22
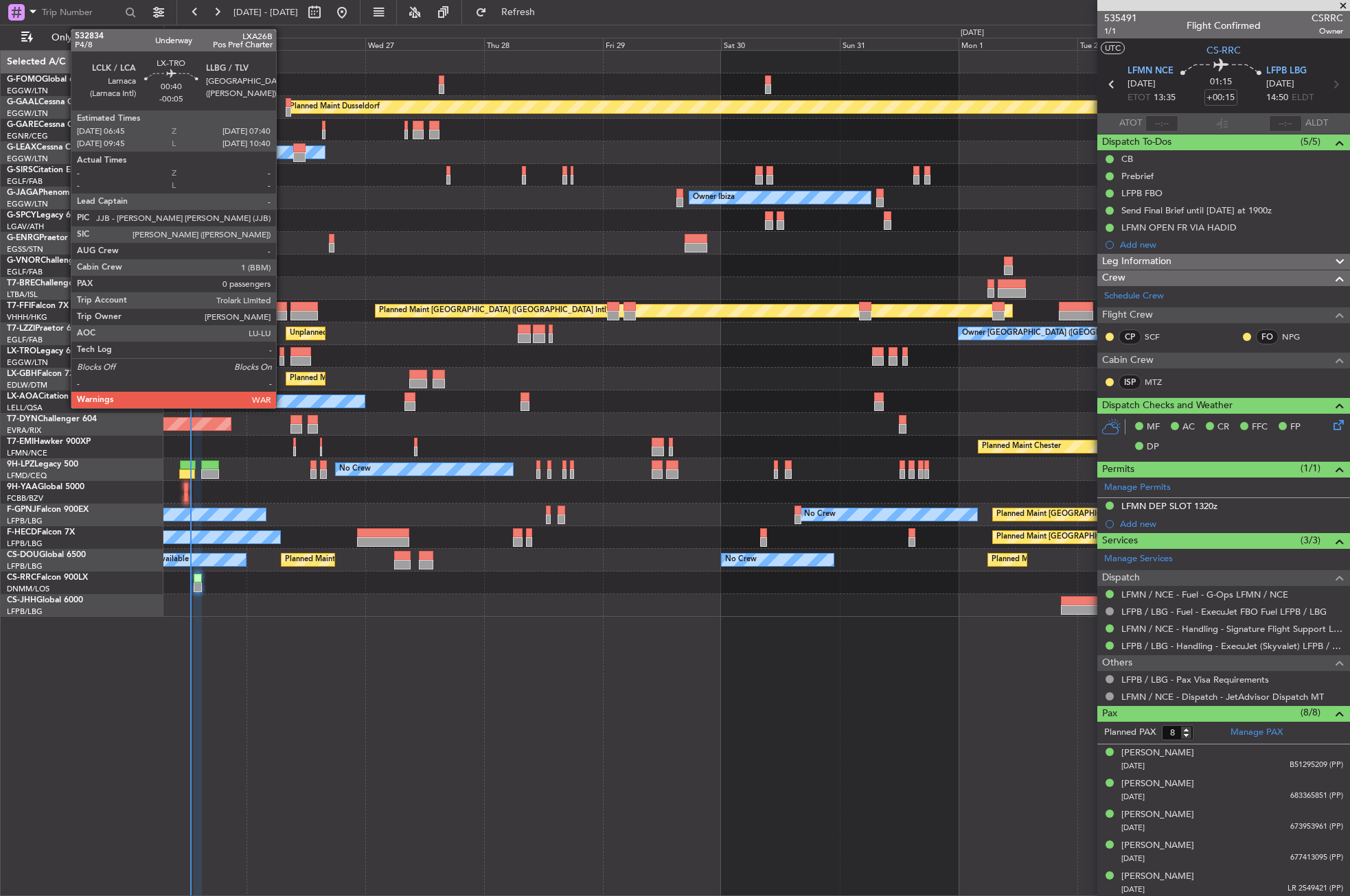
click at [282, 358] on div at bounding box center [281, 361] width 5 height 10
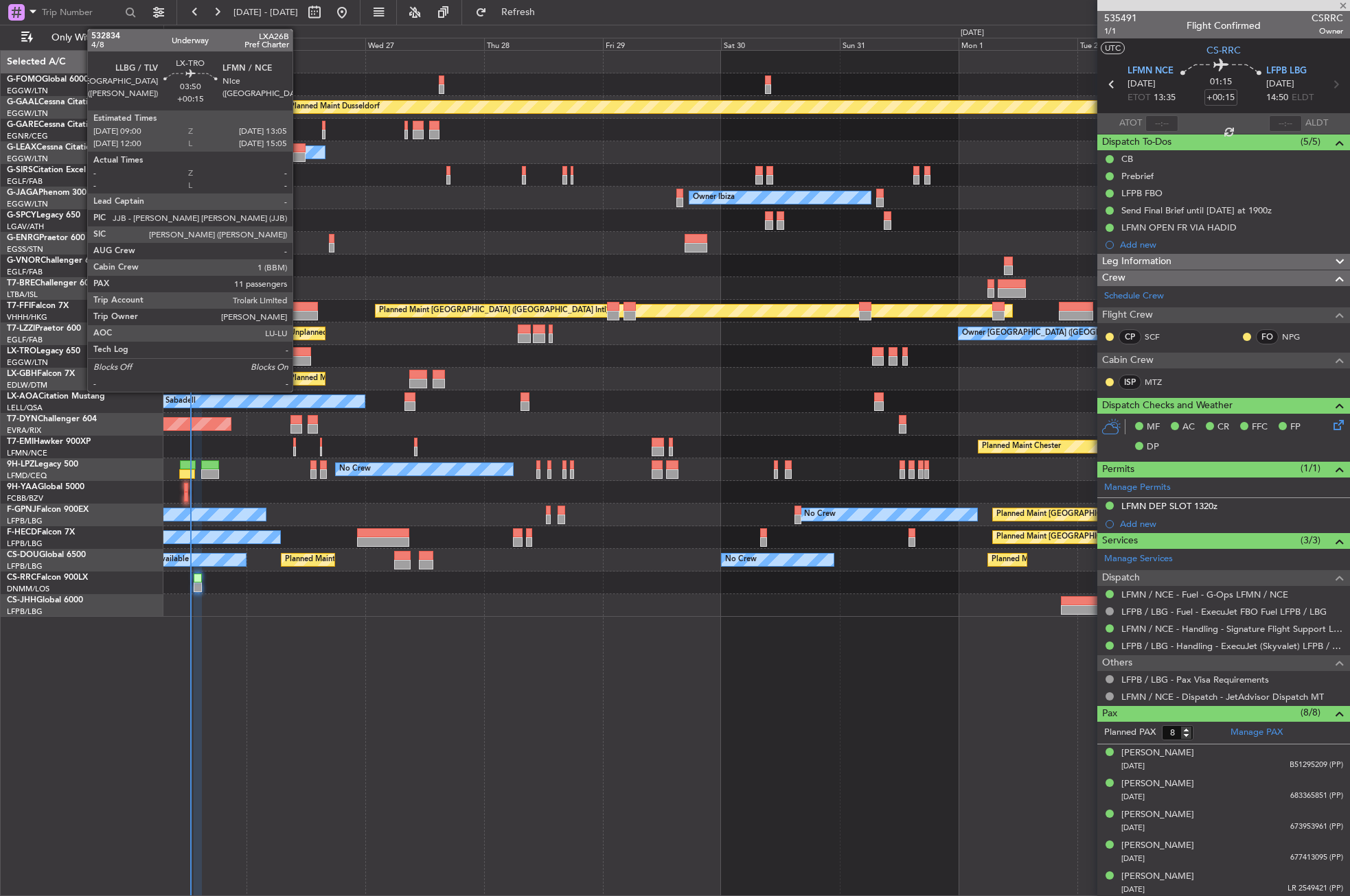
type input "-00:05"
type input "0"
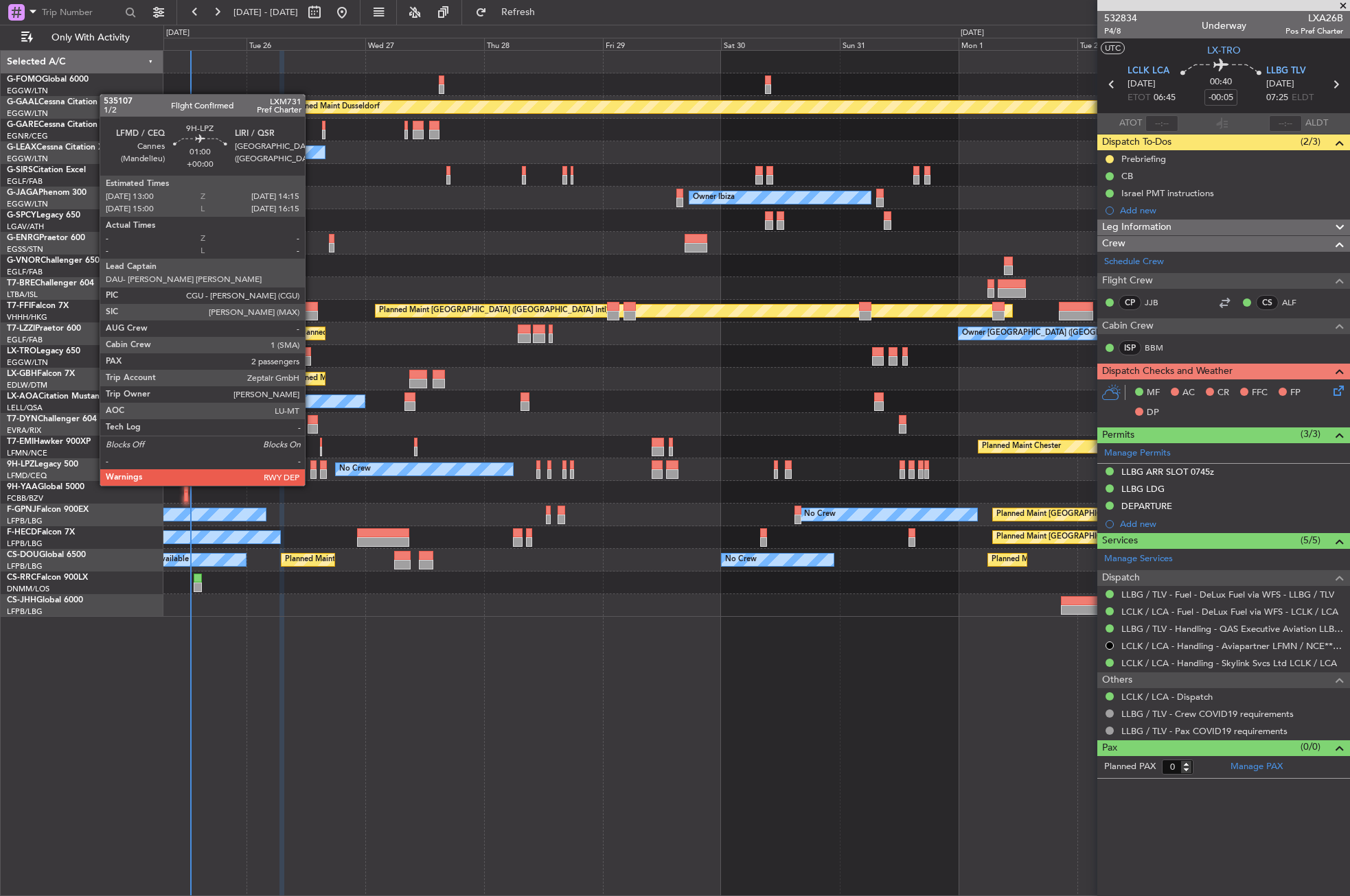
click at [311, 472] on div at bounding box center [313, 474] width 6 height 10
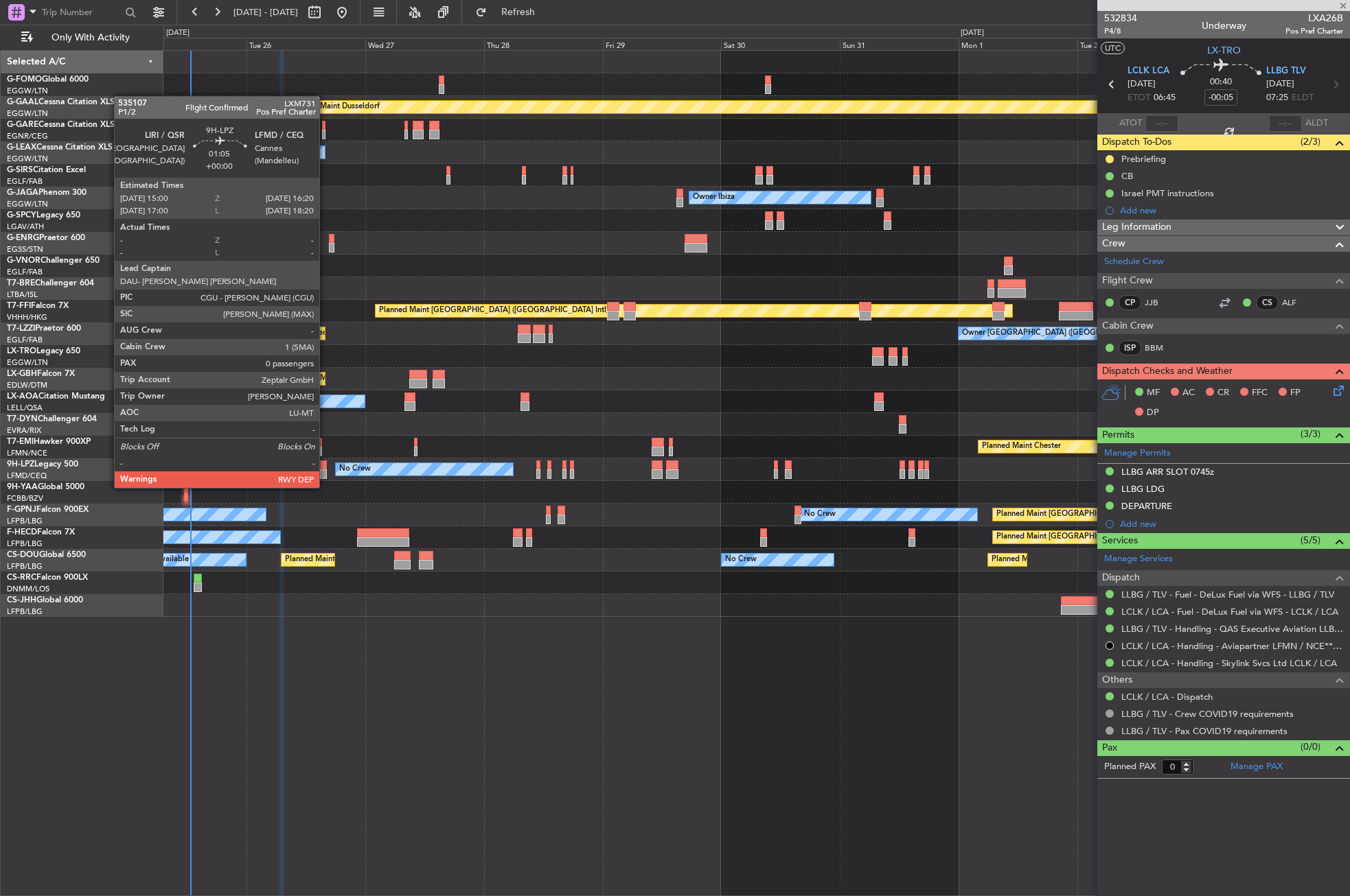
type input "2"
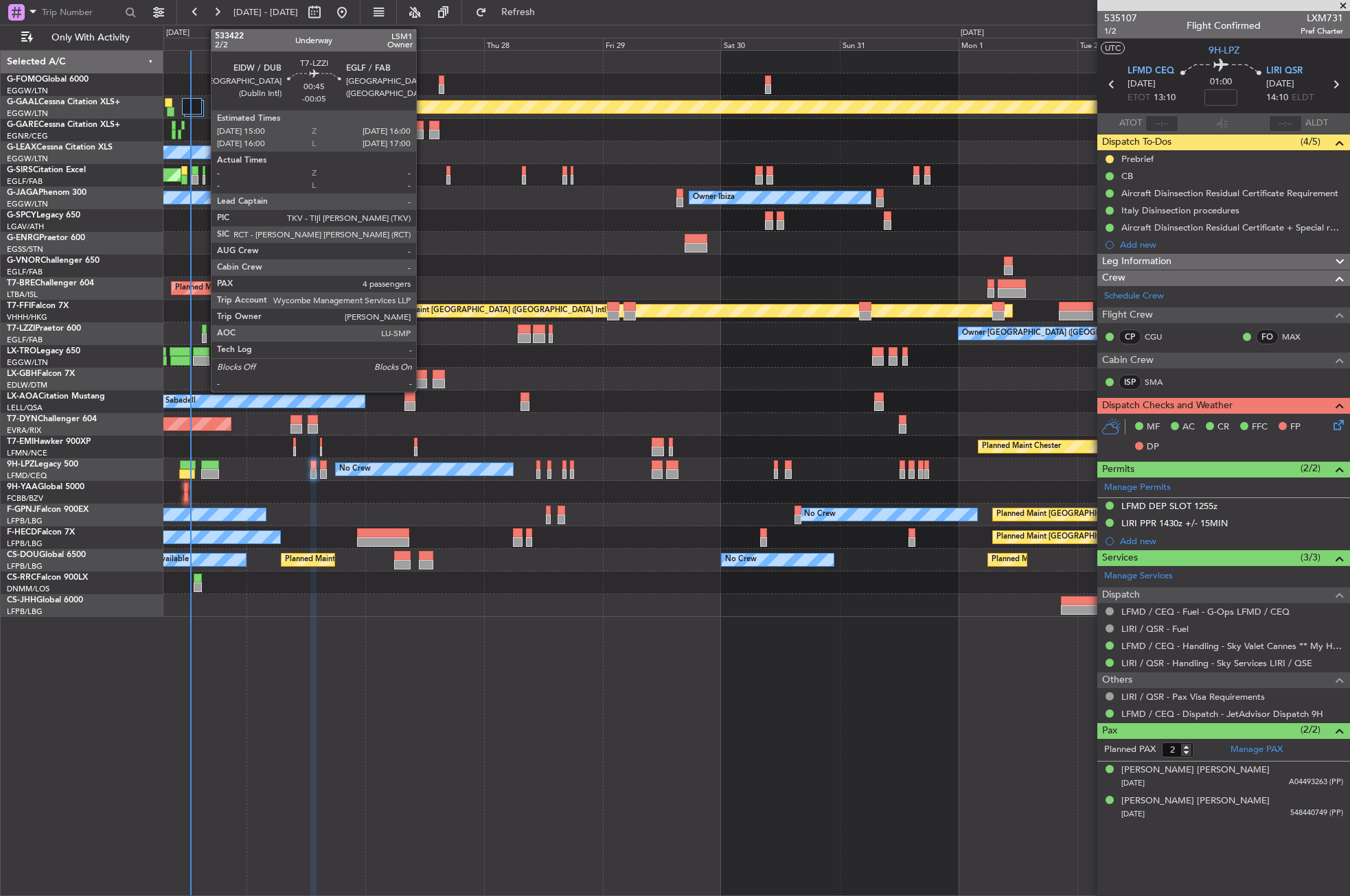
click at [204, 336] on div at bounding box center [205, 338] width 6 height 10
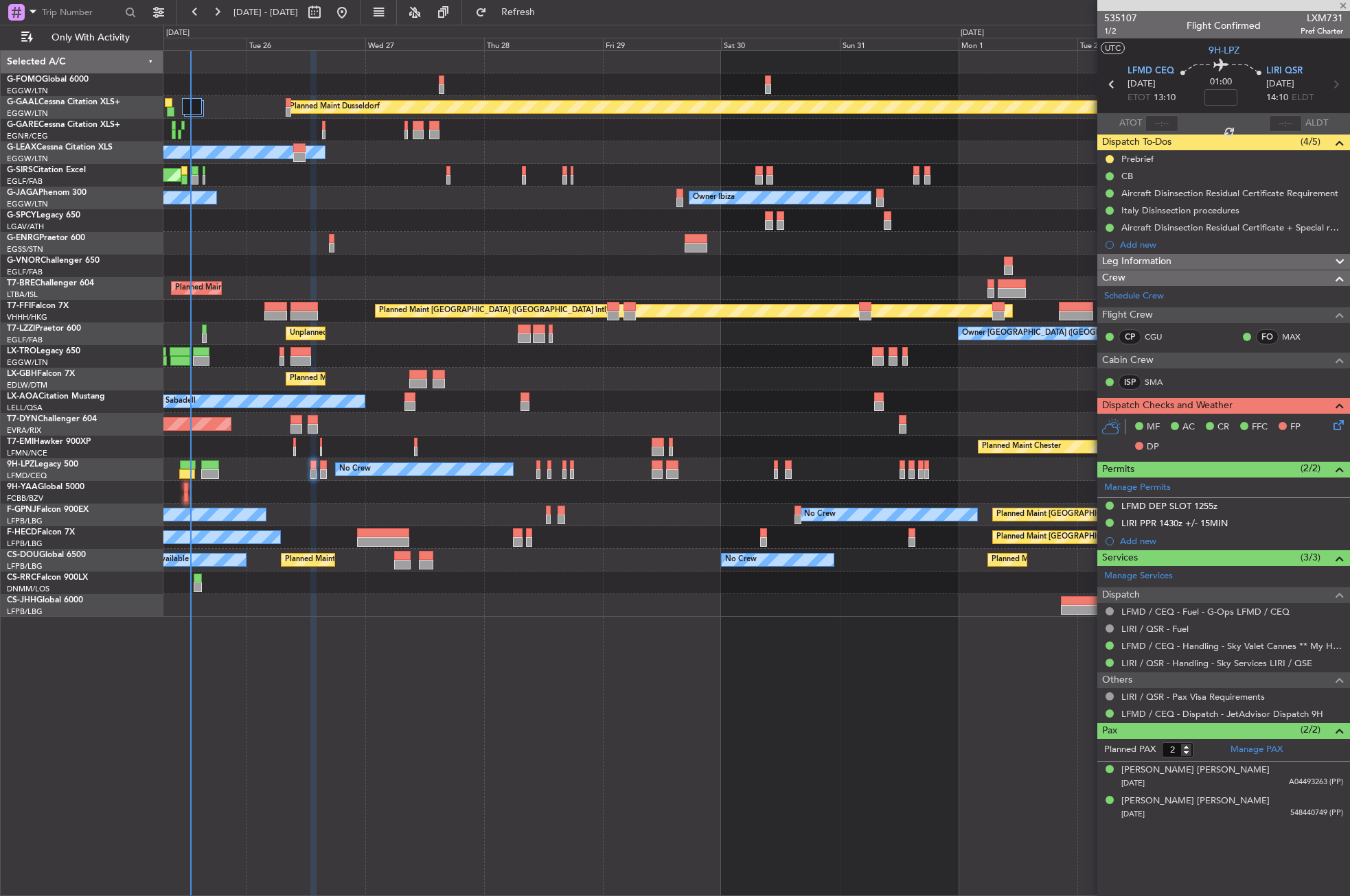
type input "-00:05"
type input "4"
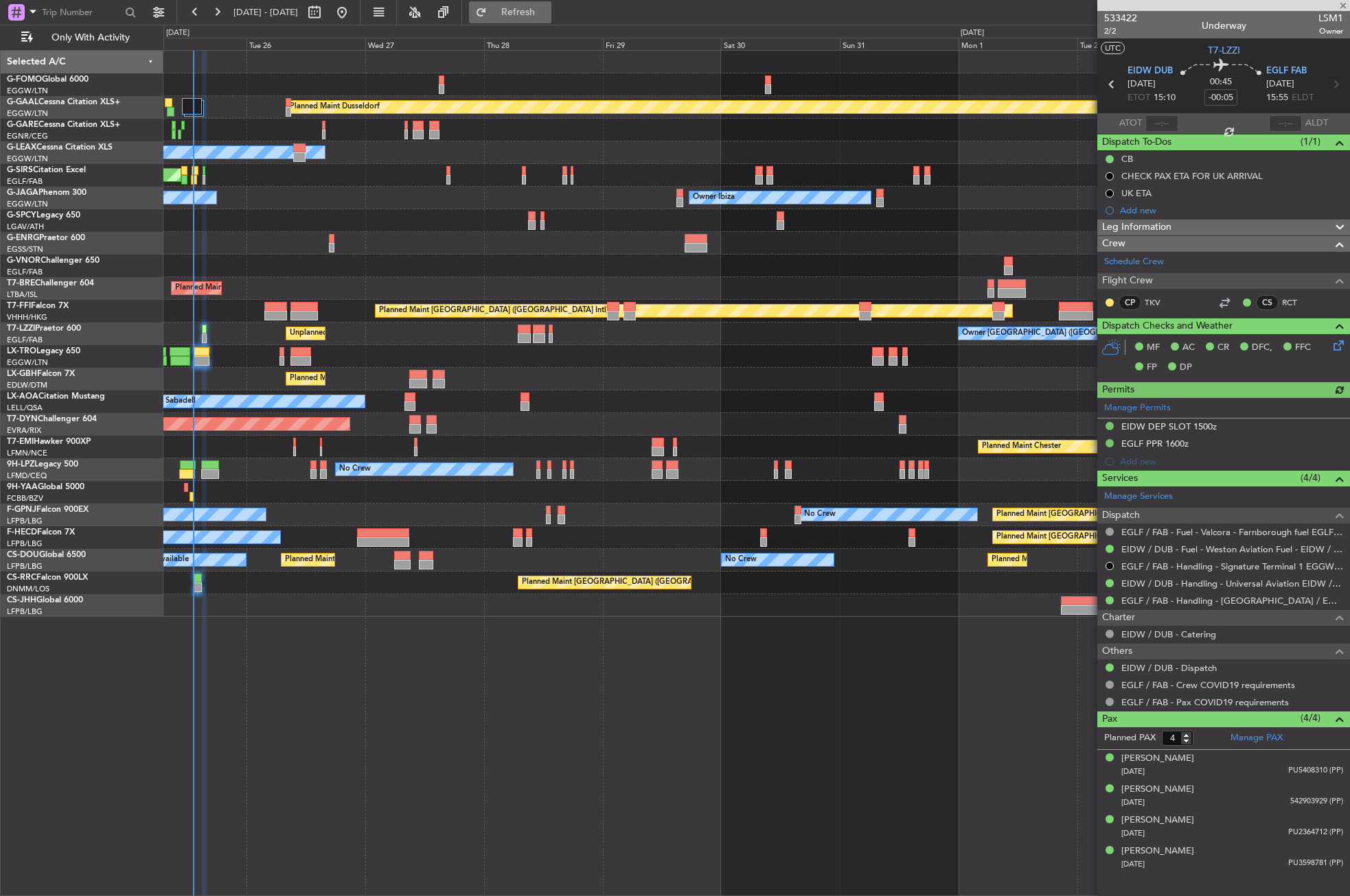
click at [528, 9] on button "Refresh" at bounding box center [509, 12] width 82 height 22
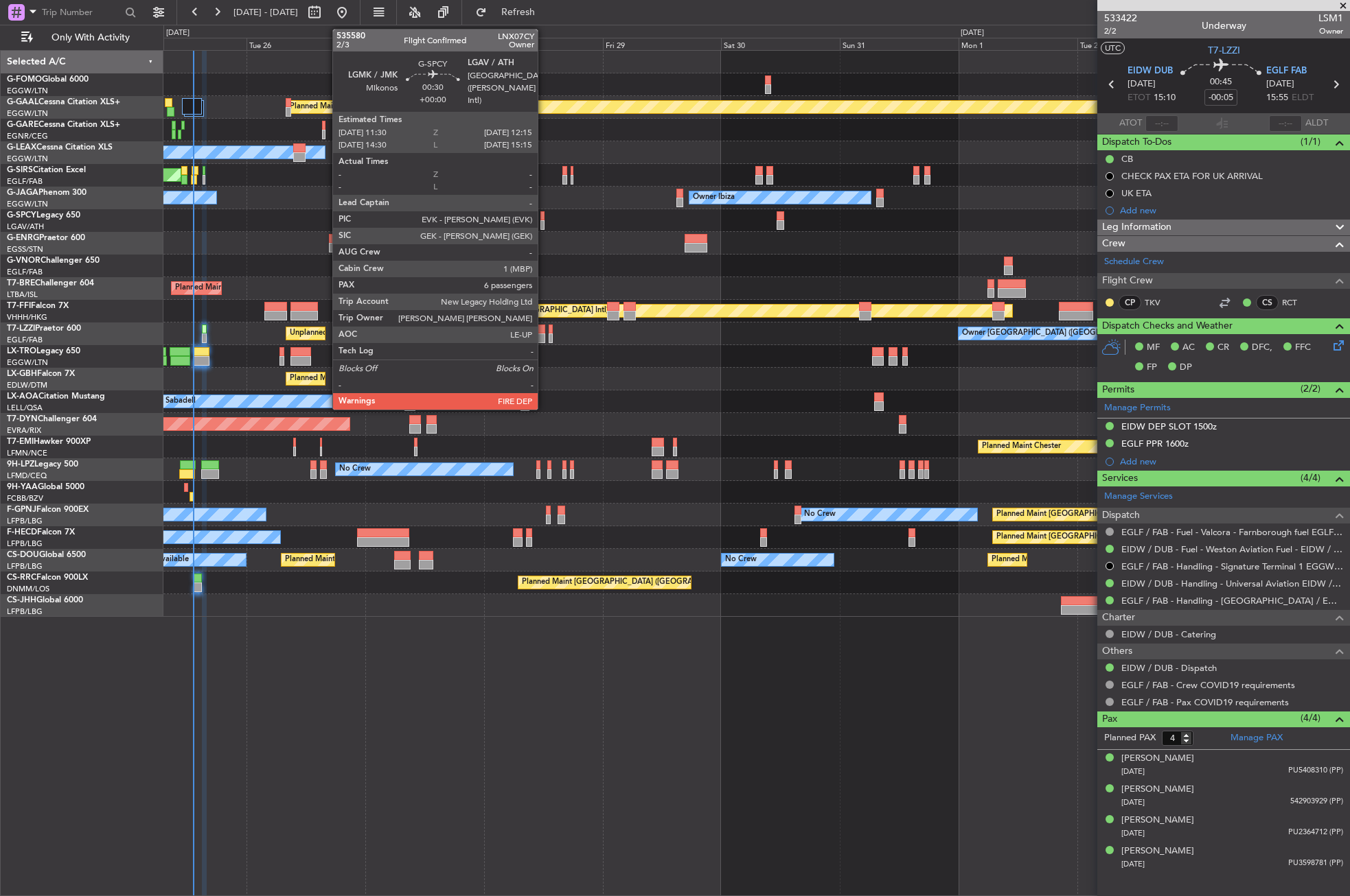
click at [544, 222] on div at bounding box center [542, 225] width 4 height 10
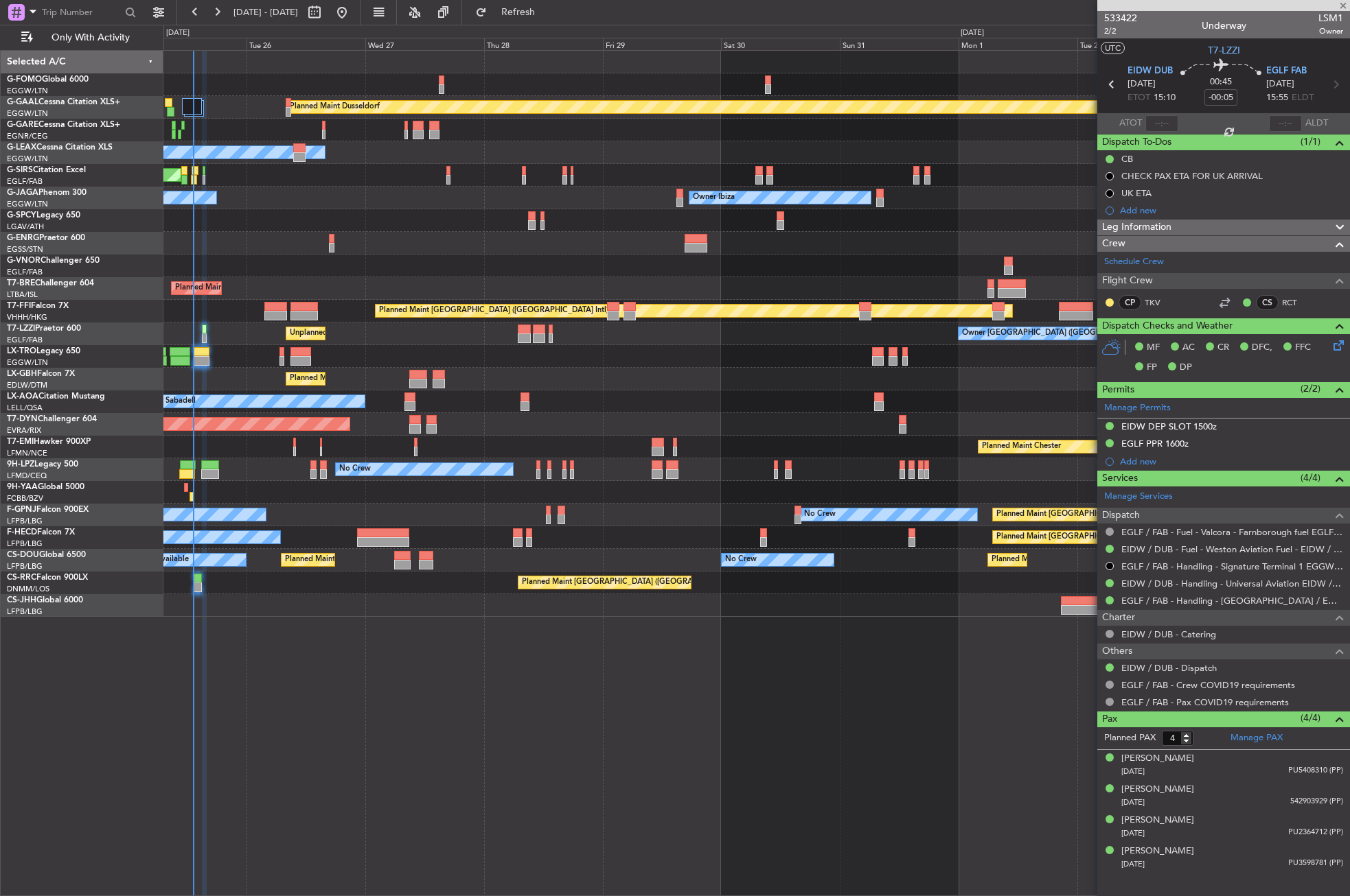
type input "6"
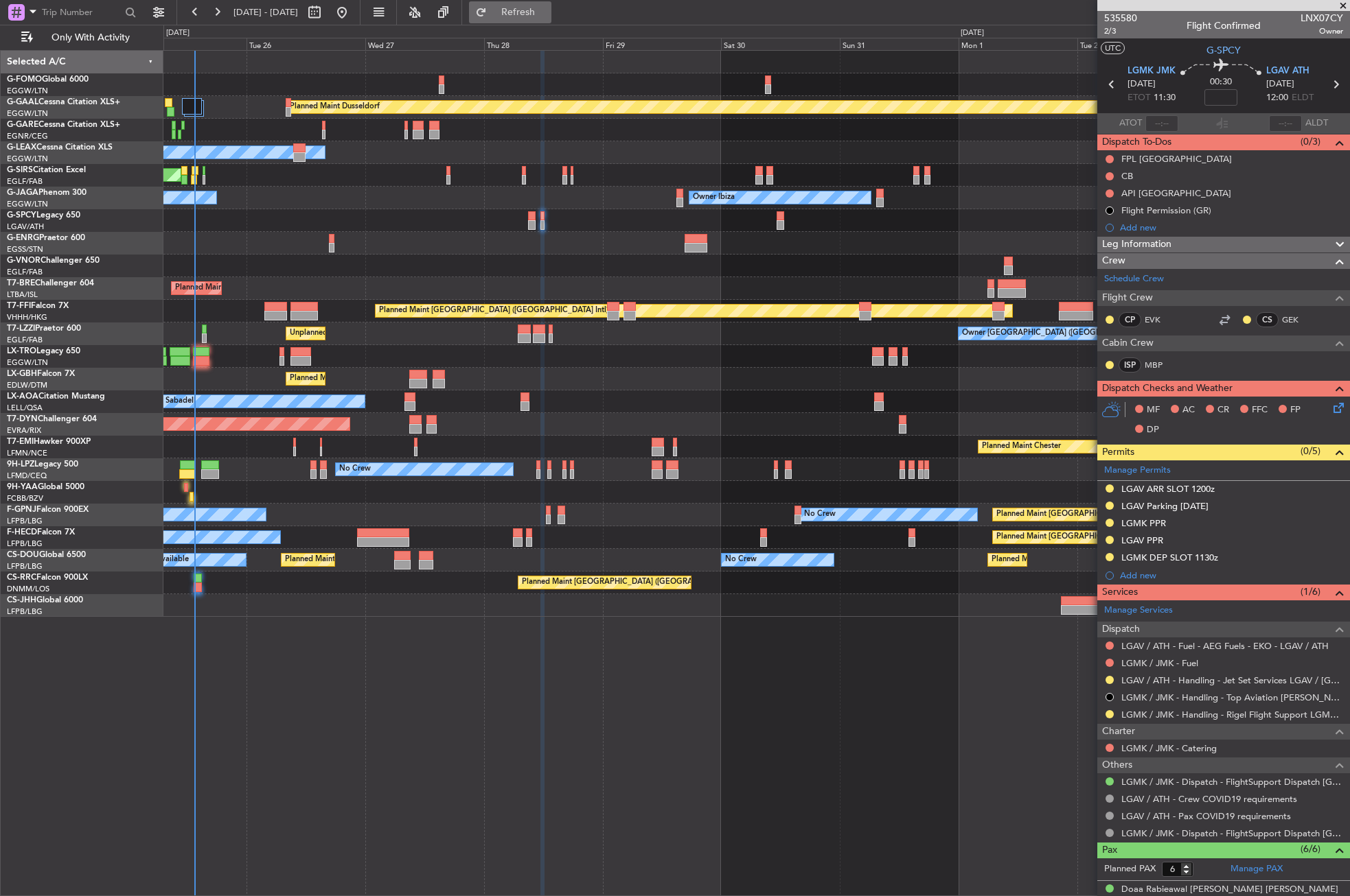
click at [537, 14] on span "Refresh" at bounding box center [518, 13] width 57 height 10
click at [447, 703] on div "Planned Maint Dusseldorf Owner Unplanned Maint [GEOGRAPHIC_DATA] ([GEOGRAPHIC_D…" at bounding box center [755, 473] width 1186 height 847
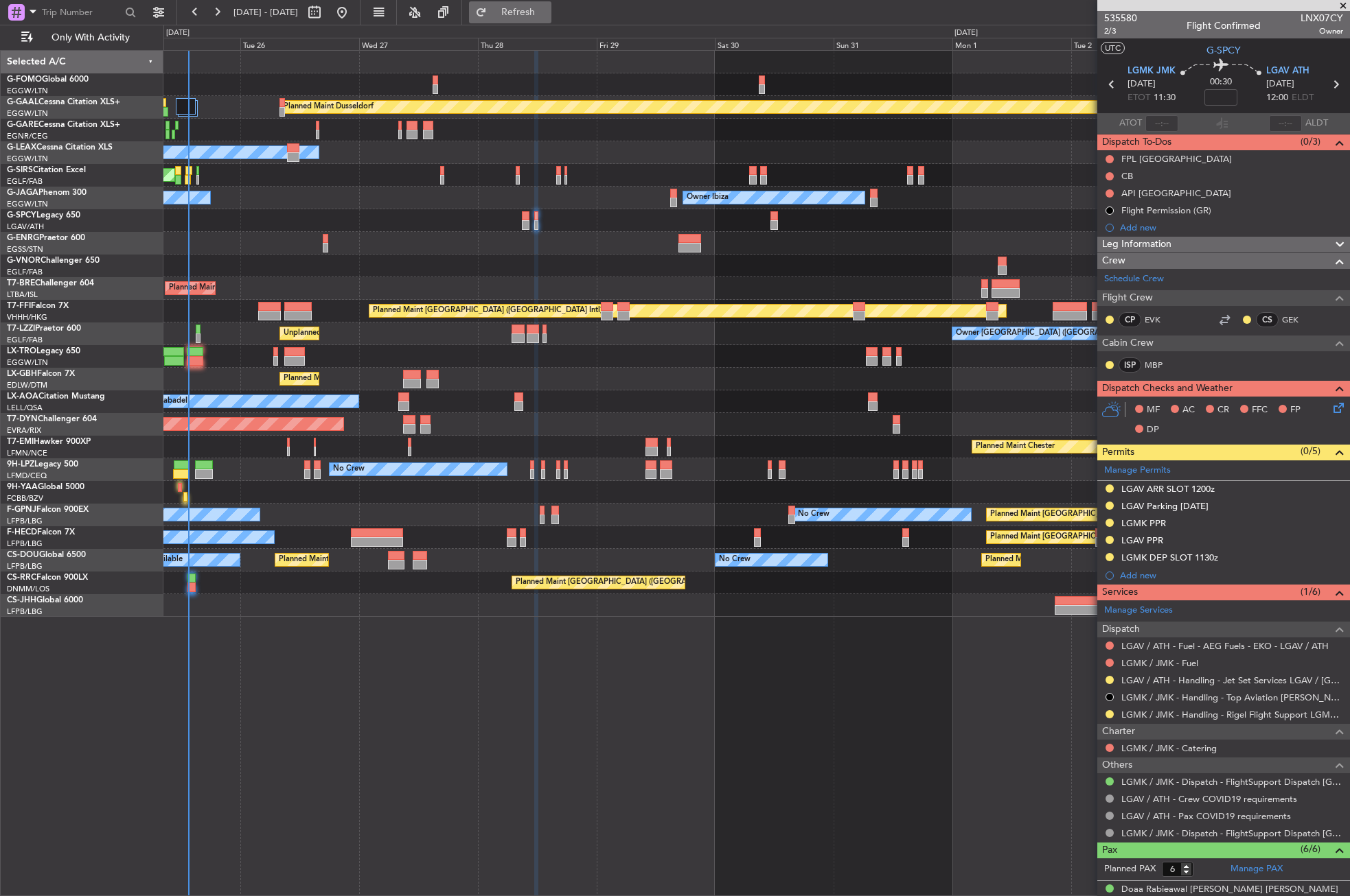
click at [544, 16] on span "Refresh" at bounding box center [518, 13] width 57 height 10
click at [536, 15] on span "Refresh" at bounding box center [518, 13] width 57 height 10
click at [367, 661] on div "Planned Maint Dusseldorf Owner Unplanned Maint [GEOGRAPHIC_DATA] ([GEOGRAPHIC_D…" at bounding box center [755, 473] width 1186 height 847
click at [352, 636] on div "Planned Maint Dusseldorf Owner Unplanned Maint [GEOGRAPHIC_DATA] ([GEOGRAPHIC_D…" at bounding box center [755, 473] width 1186 height 847
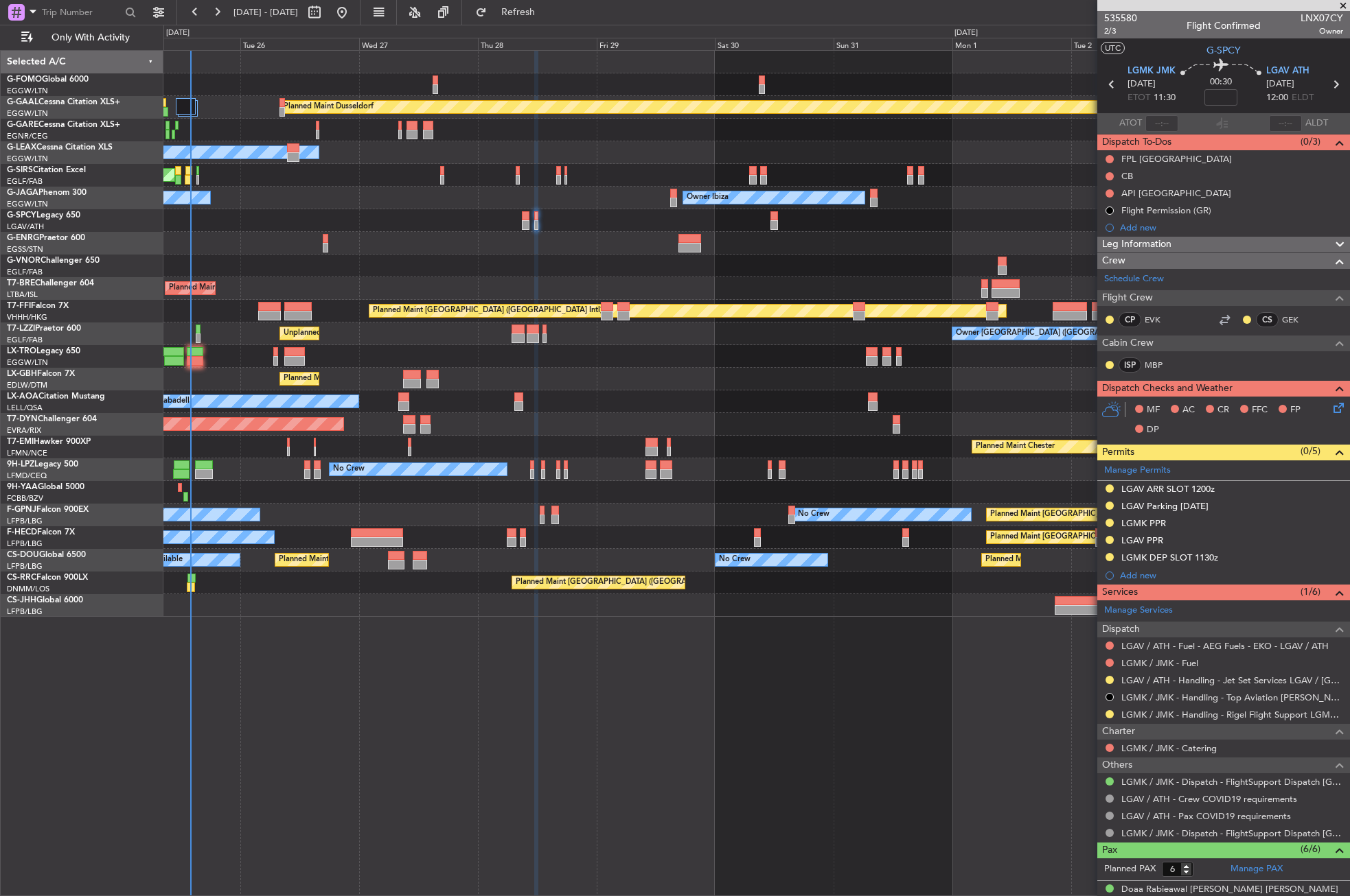
click at [352, 636] on div "Planned Maint Dusseldorf Owner Unplanned Maint [GEOGRAPHIC_DATA] ([GEOGRAPHIC_D…" at bounding box center [755, 473] width 1186 height 847
click at [368, 636] on div "Planned Maint Dusseldorf Owner Unplanned Maint [GEOGRAPHIC_DATA] ([GEOGRAPHIC_D…" at bounding box center [755, 473] width 1186 height 847
click at [407, 762] on div "Planned Maint Dusseldorf Owner Unplanned Maint [GEOGRAPHIC_DATA] ([GEOGRAPHIC_D…" at bounding box center [755, 473] width 1186 height 847
click at [356, 638] on div "Planned Maint Dusseldorf Owner Unplanned Maint [GEOGRAPHIC_DATA] ([GEOGRAPHIC_D…" at bounding box center [755, 473] width 1186 height 847
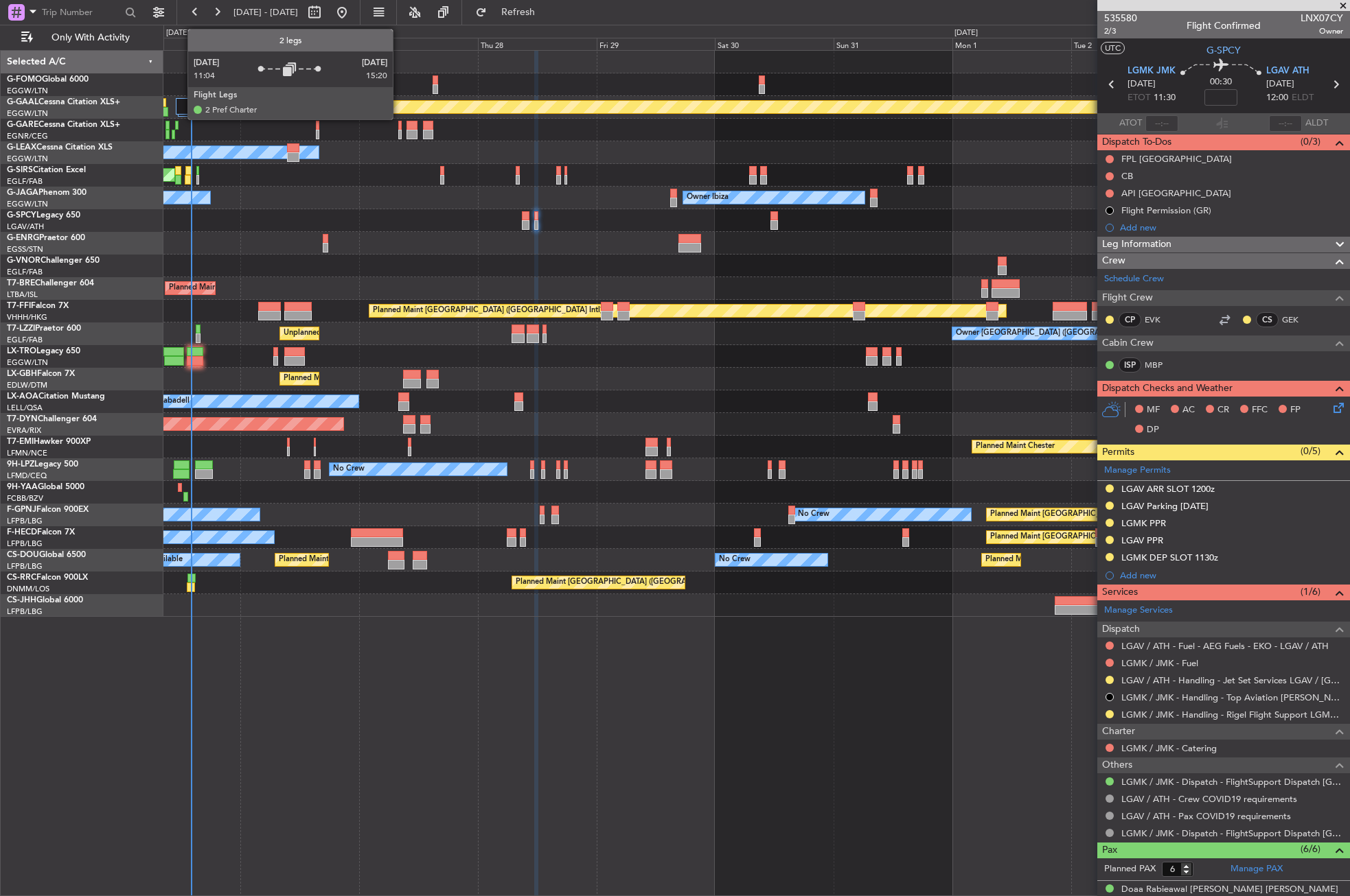
click at [180, 104] on div at bounding box center [185, 106] width 19 height 16
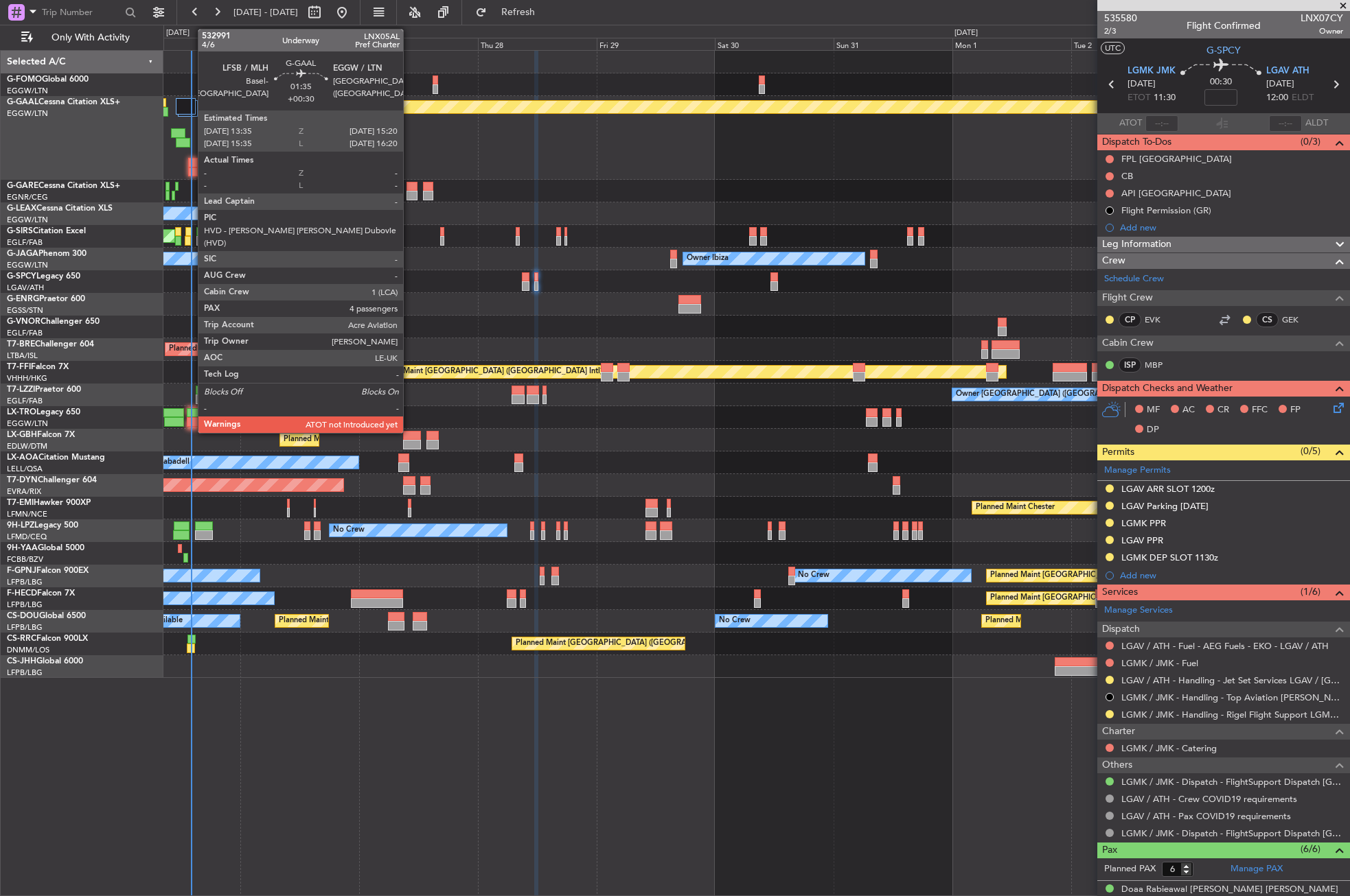
click at [191, 163] on div at bounding box center [192, 163] width 9 height 10
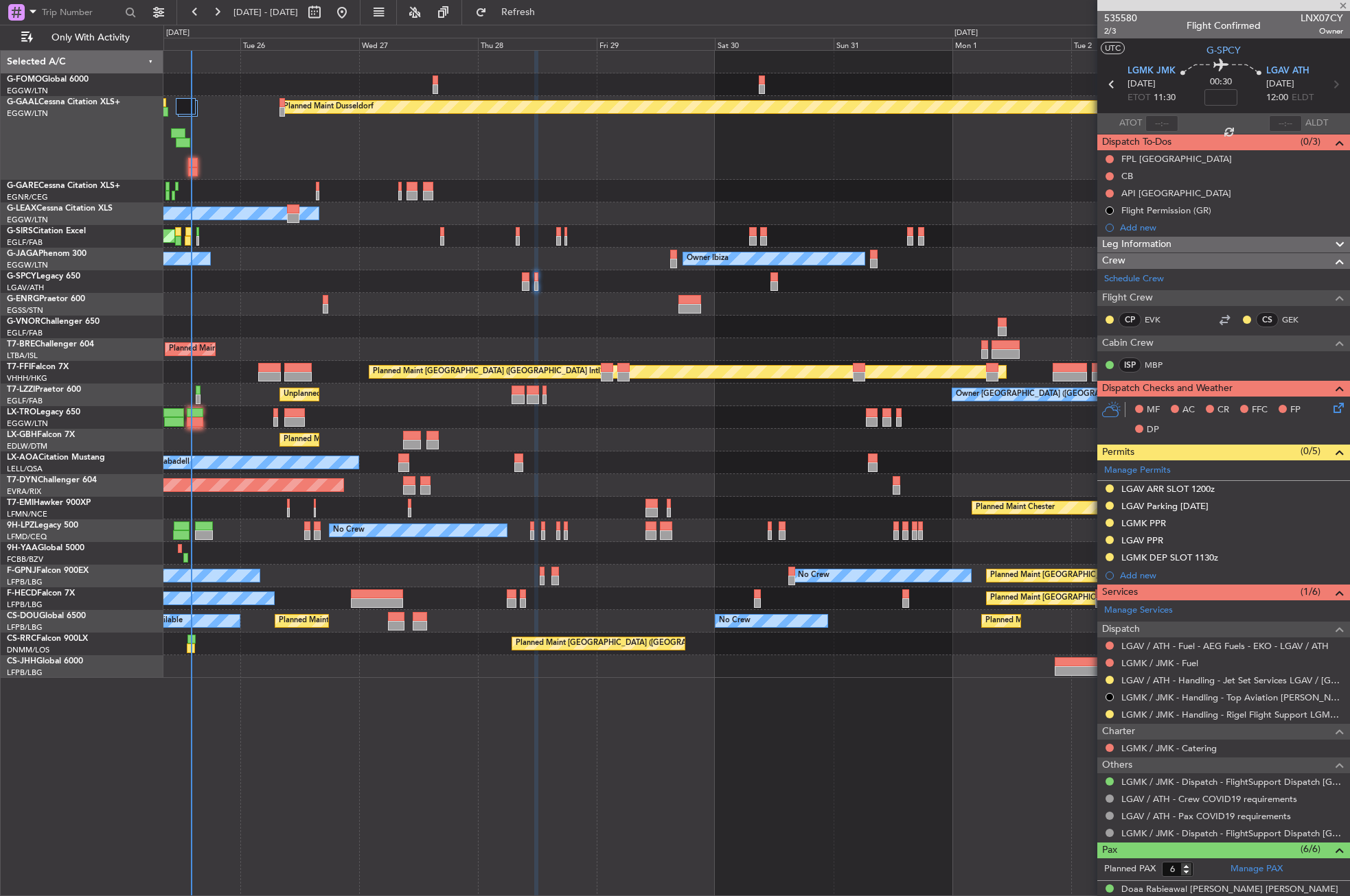
type input "+00:30"
type input "4"
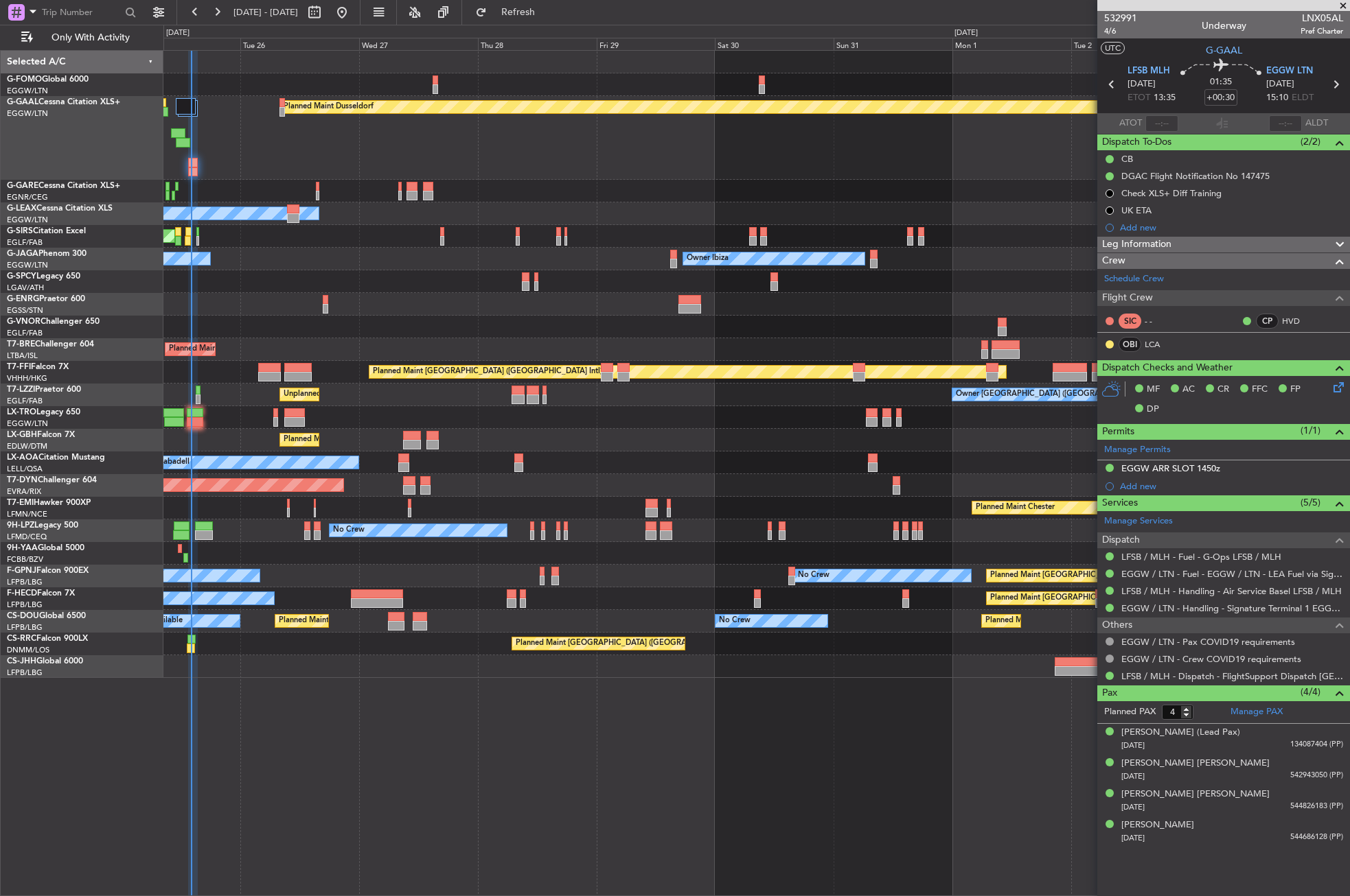
click at [378, 281] on div at bounding box center [755, 281] width 1185 height 22
type input "14:33"
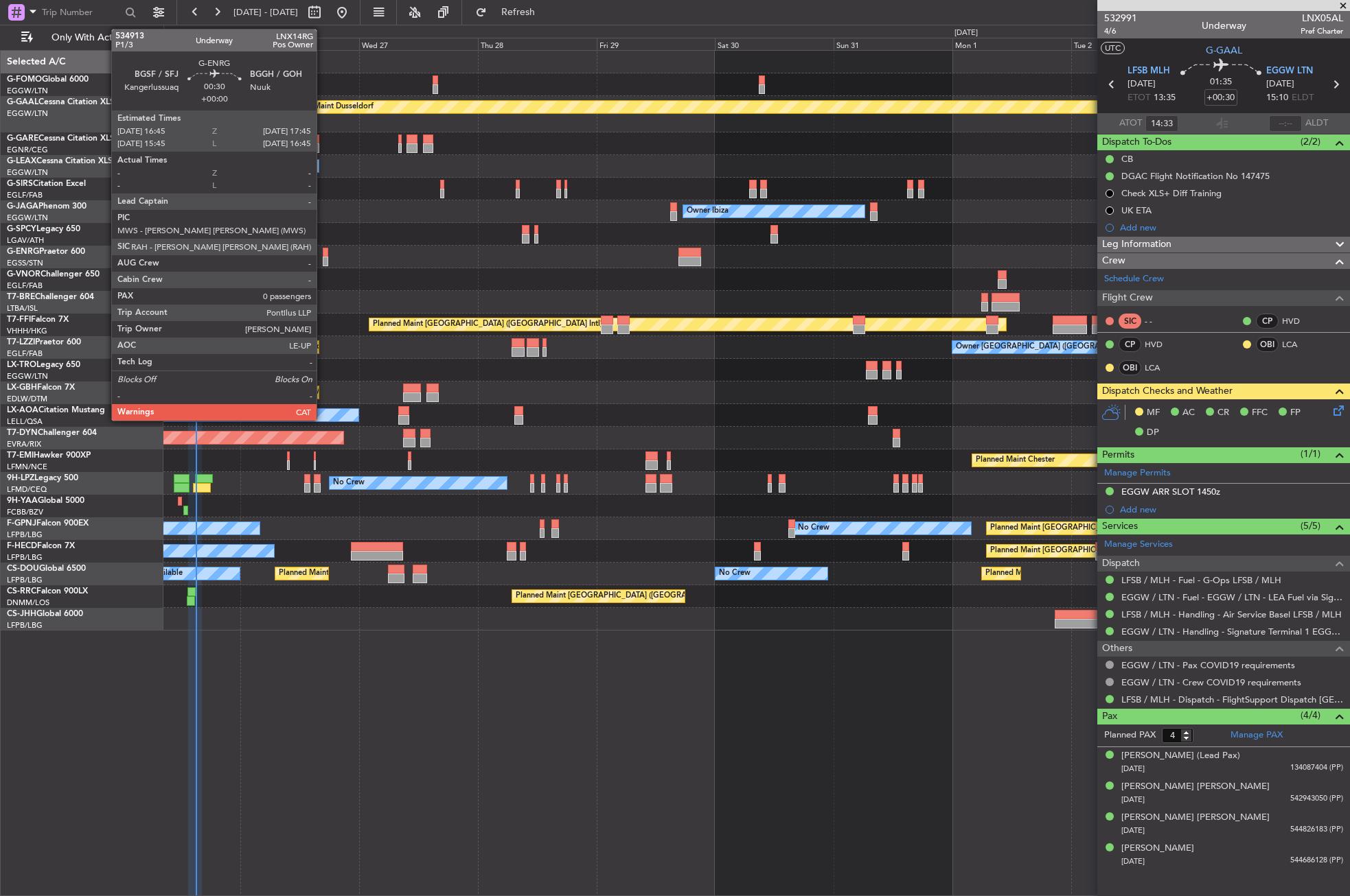
click at [323, 255] on div at bounding box center [326, 253] width 6 height 10
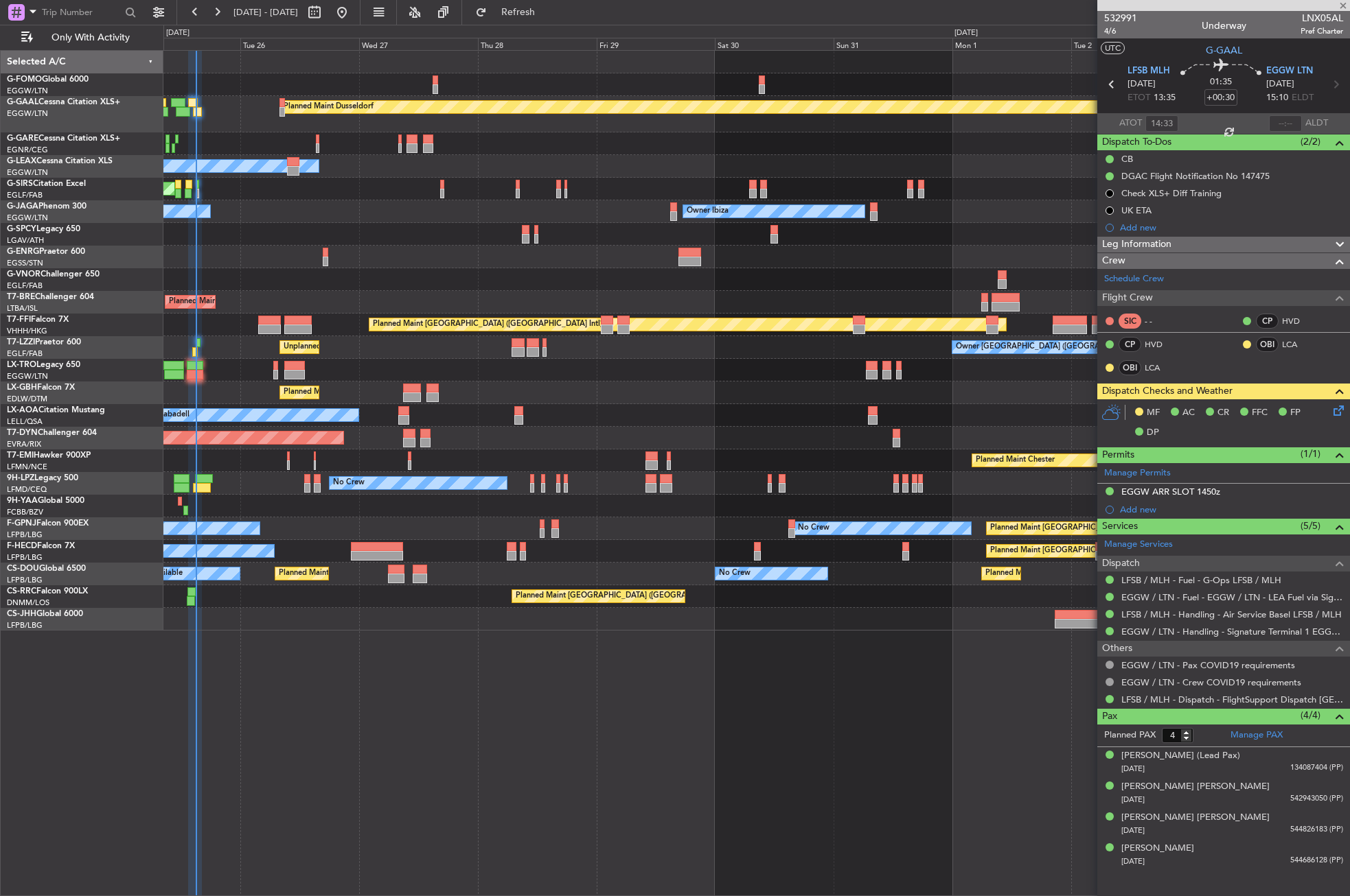
type input "0"
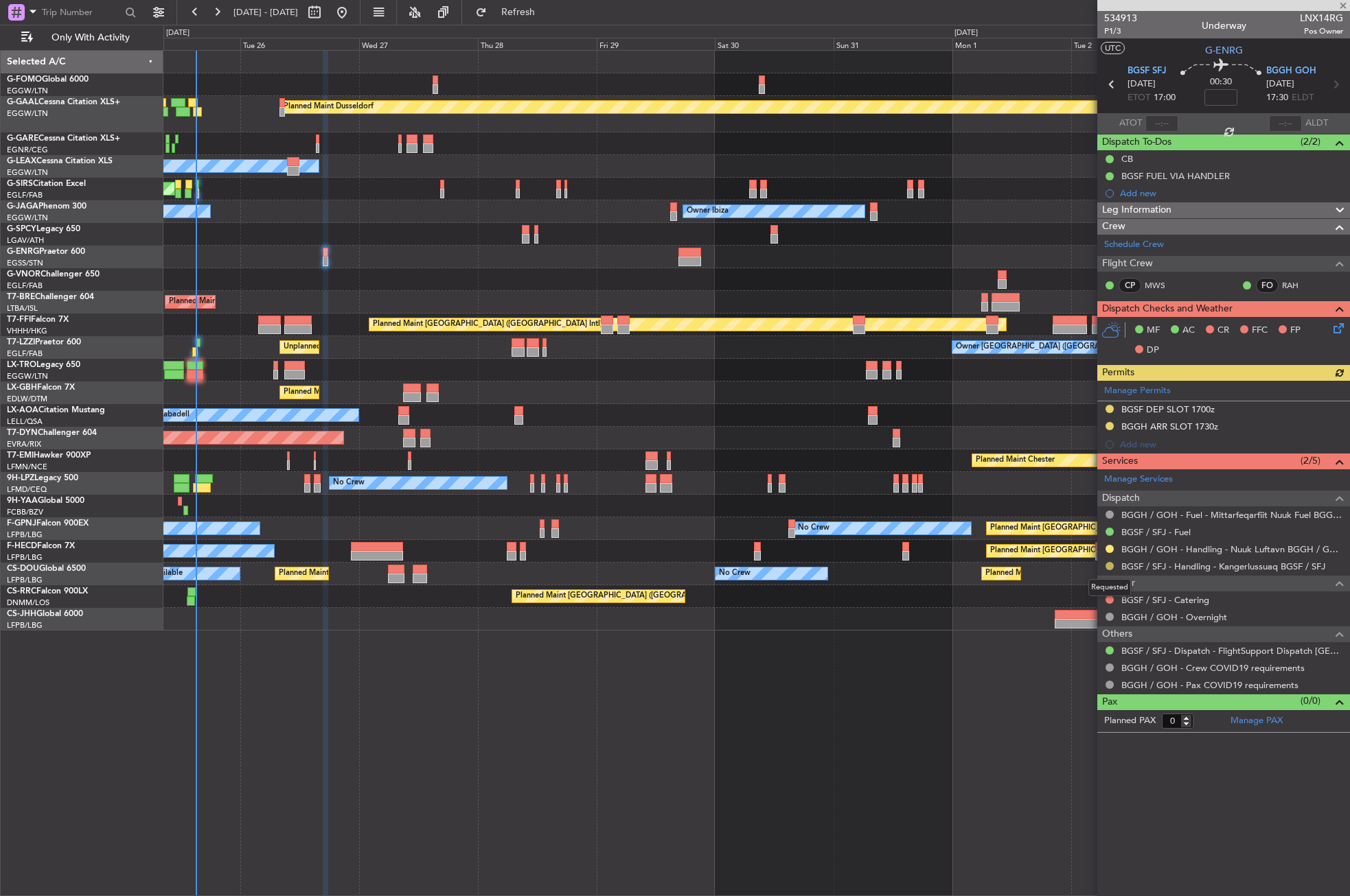
click at [1106, 563] on button at bounding box center [1109, 566] width 8 height 8
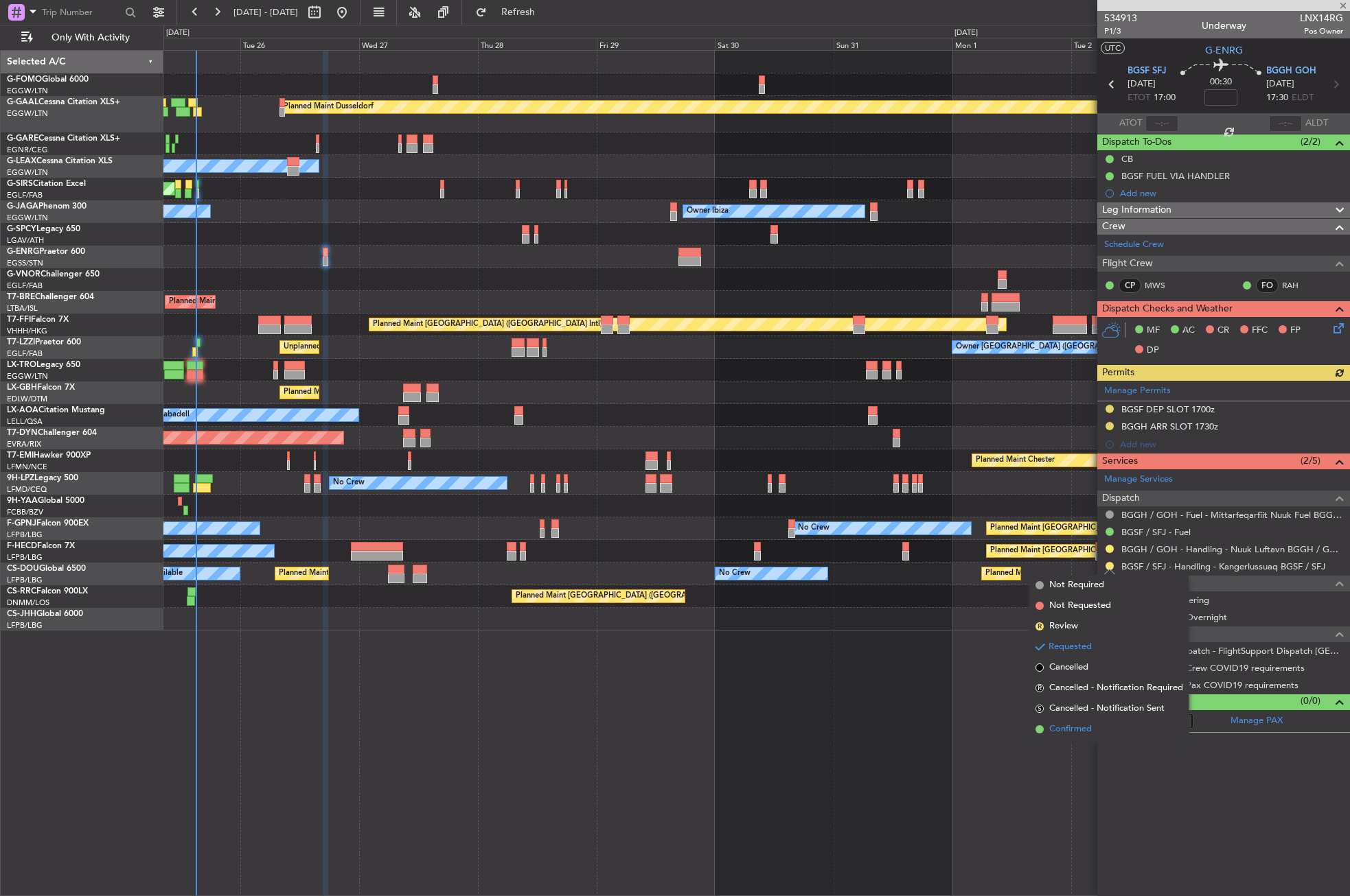
click at [1083, 736] on span "Confirmed" at bounding box center [1071, 729] width 43 height 14
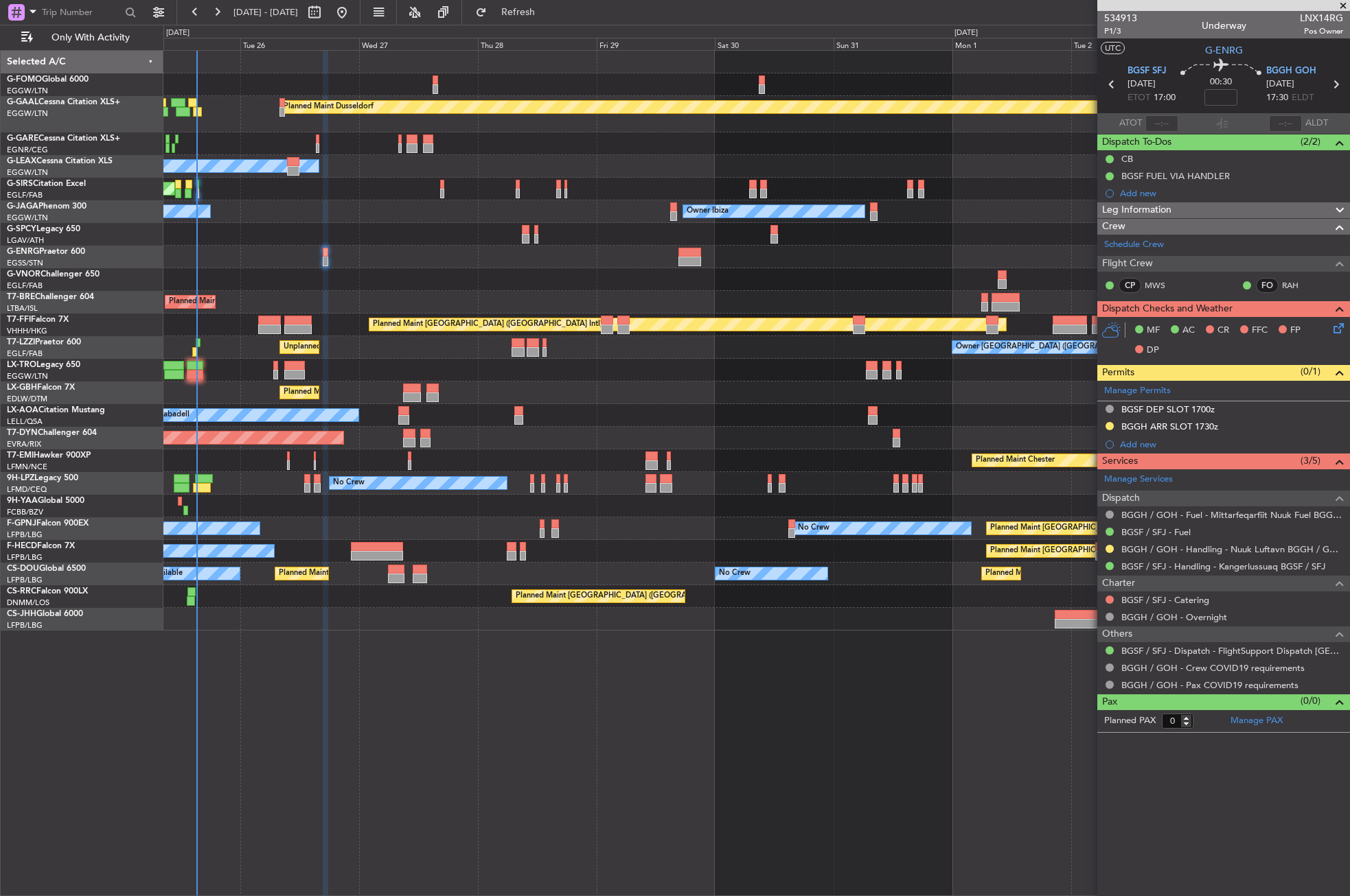
click at [381, 199] on div "Unplanned Maint Oxford ([GEOGRAPHIC_DATA])" at bounding box center [755, 188] width 1185 height 22
click at [521, 4] on button "Refresh" at bounding box center [509, 12] width 82 height 22
click at [434, 219] on div "No Crew Cannes (Mandelieu) Owner Ibiza Planned Maint [GEOGRAPHIC_DATA] ([GEOGRA…" at bounding box center [755, 211] width 1185 height 22
click at [521, 4] on button "Refresh" at bounding box center [509, 12] width 82 height 22
